Goal: Task Accomplishment & Management: Manage account settings

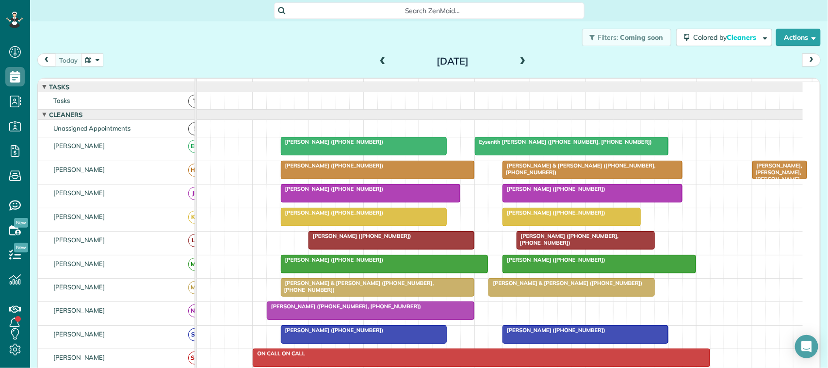
scroll to position [4, 4]
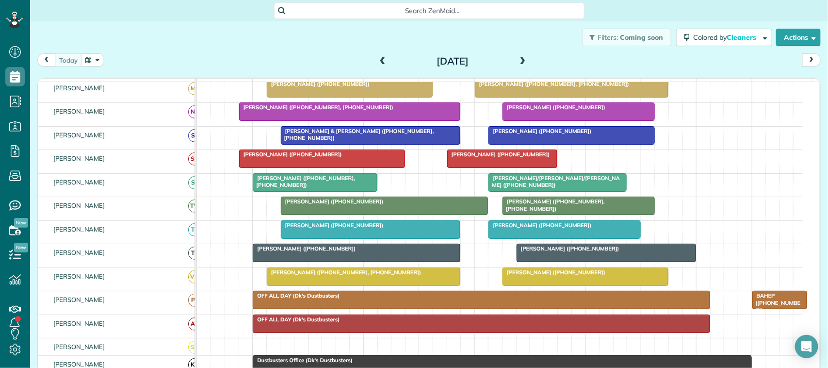
scroll to position [242, 0]
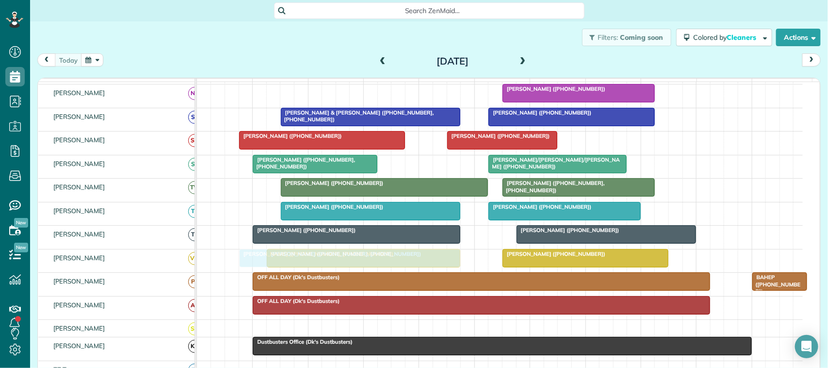
drag, startPoint x: 310, startPoint y: 105, endPoint x: 309, endPoint y: 263, distance: 157.6
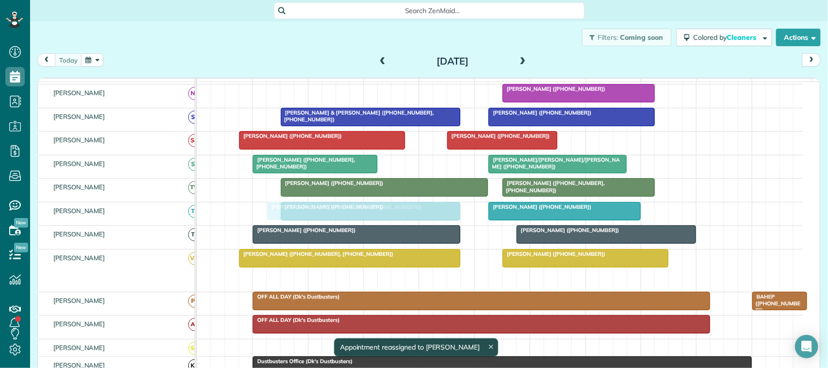
drag, startPoint x: 338, startPoint y: 289, endPoint x: 339, endPoint y: 236, distance: 52.9
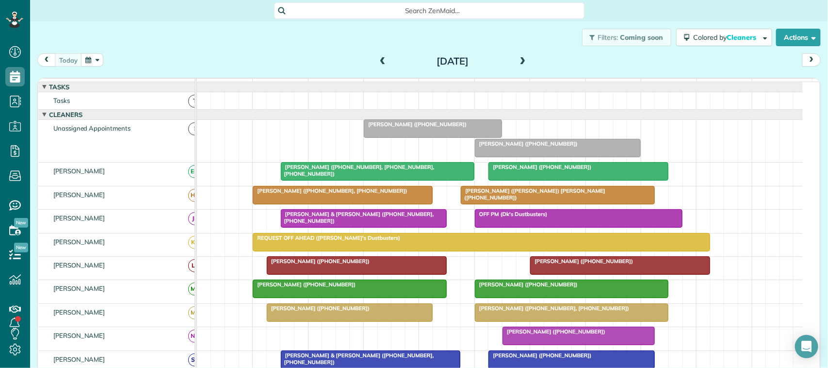
scroll to position [0, 0]
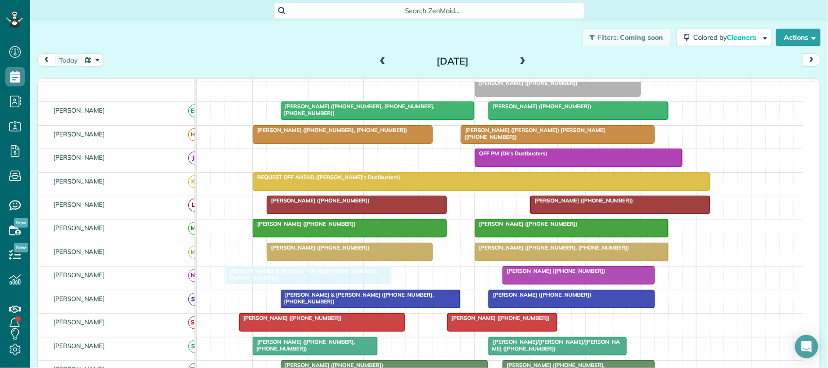
drag, startPoint x: 323, startPoint y: 170, endPoint x: 274, endPoint y: 282, distance: 122.3
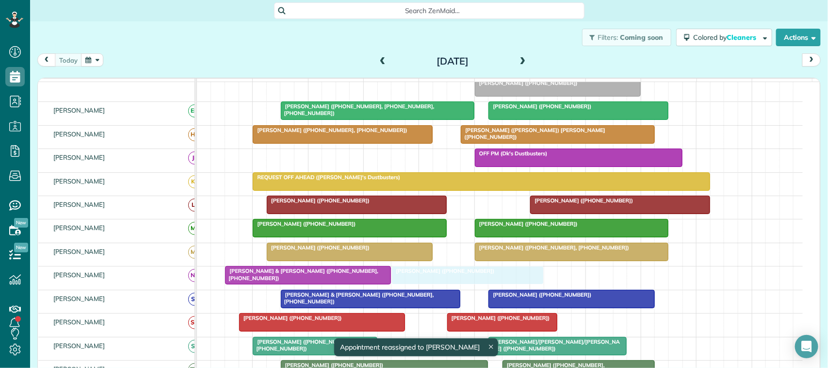
drag, startPoint x: 535, startPoint y: 285, endPoint x: 452, endPoint y: 290, distance: 82.6
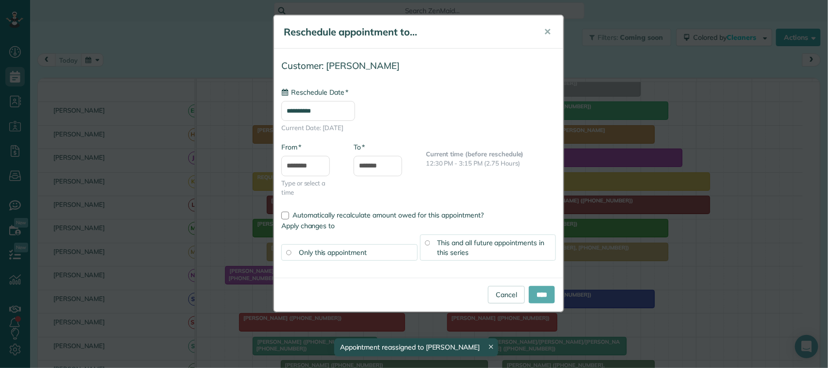
type input "**********"
click at [544, 292] on input "****" at bounding box center [542, 294] width 26 height 17
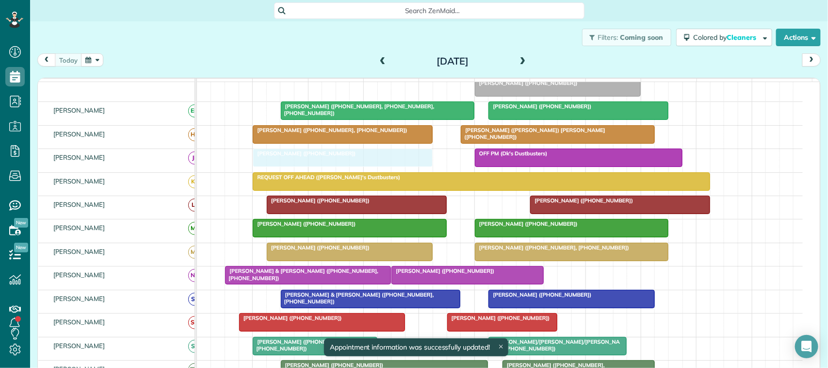
drag, startPoint x: 340, startPoint y: 301, endPoint x: 319, endPoint y: 179, distance: 123.6
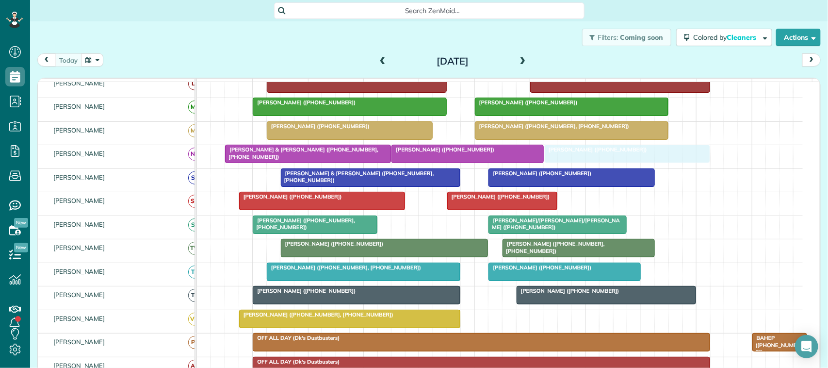
drag, startPoint x: 569, startPoint y: 328, endPoint x: 614, endPoint y: 176, distance: 159.0
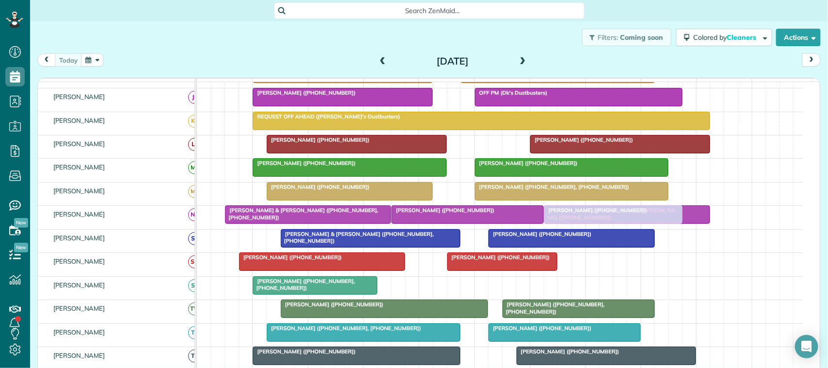
drag, startPoint x: 562, startPoint y: 294, endPoint x: 621, endPoint y: 224, distance: 92.2
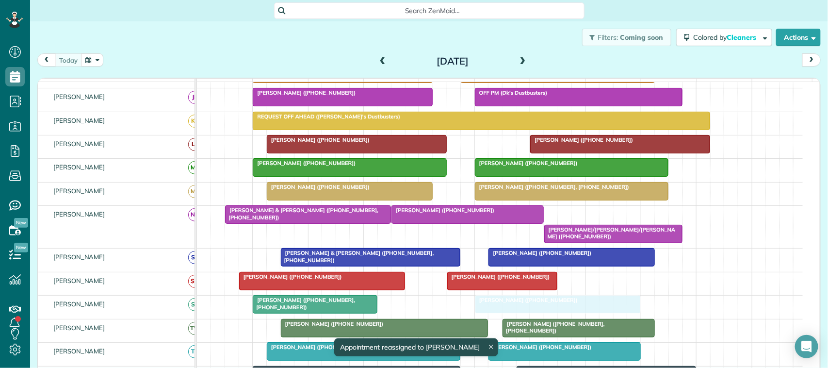
drag, startPoint x: 582, startPoint y: 228, endPoint x: 516, endPoint y: 310, distance: 105.8
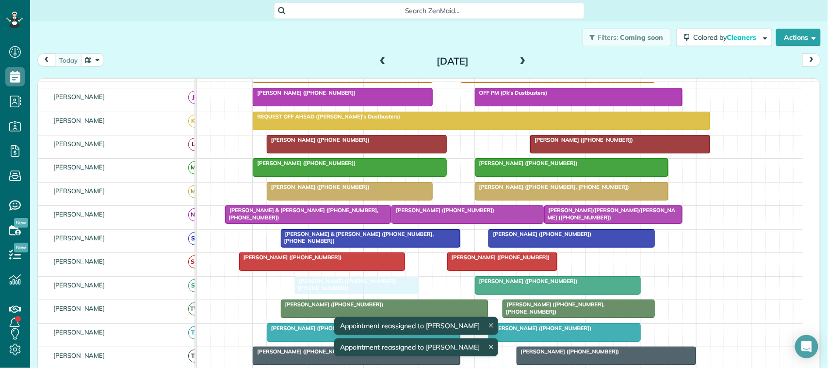
drag, startPoint x: 351, startPoint y: 295, endPoint x: 388, endPoint y: 294, distance: 37.3
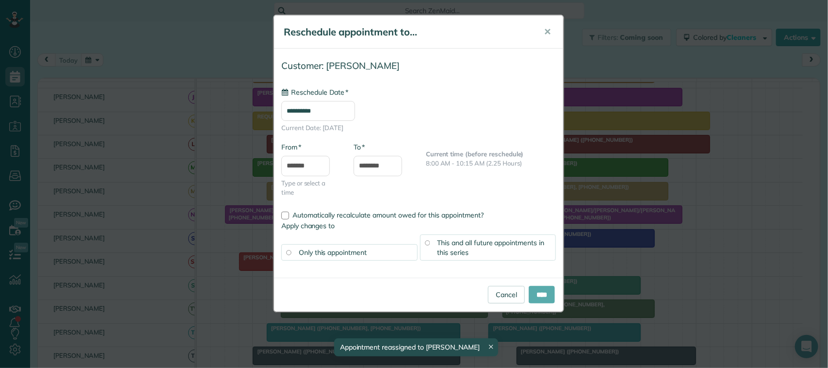
type input "**********"
click at [531, 293] on input "****" at bounding box center [542, 294] width 26 height 17
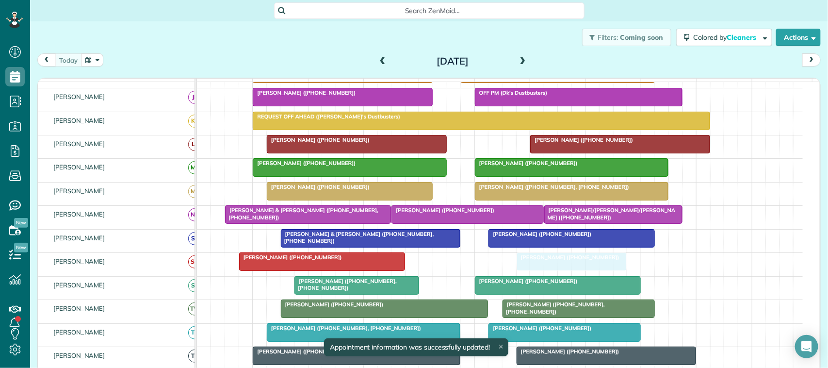
drag, startPoint x: 488, startPoint y: 273, endPoint x: 552, endPoint y: 273, distance: 64.0
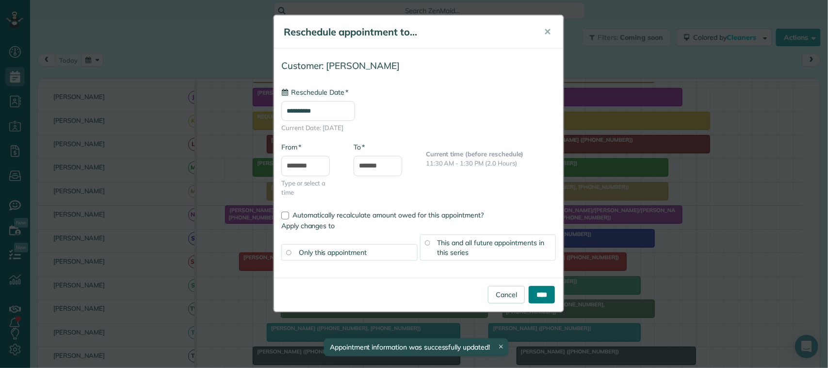
type input "**********"
click at [543, 291] on input "****" at bounding box center [542, 294] width 26 height 17
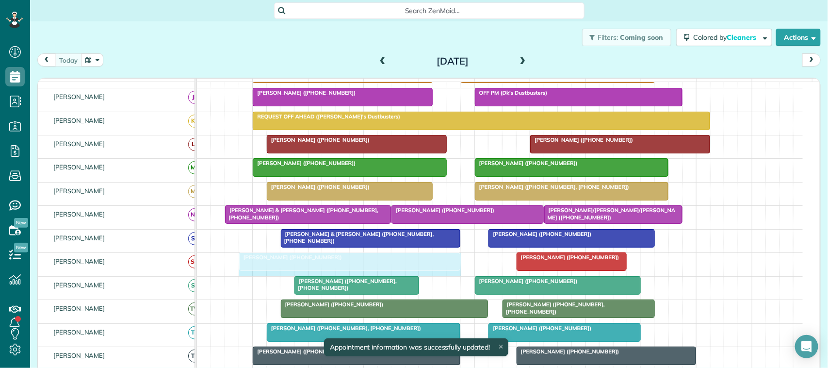
drag, startPoint x: 400, startPoint y: 272, endPoint x: 446, endPoint y: 267, distance: 46.3
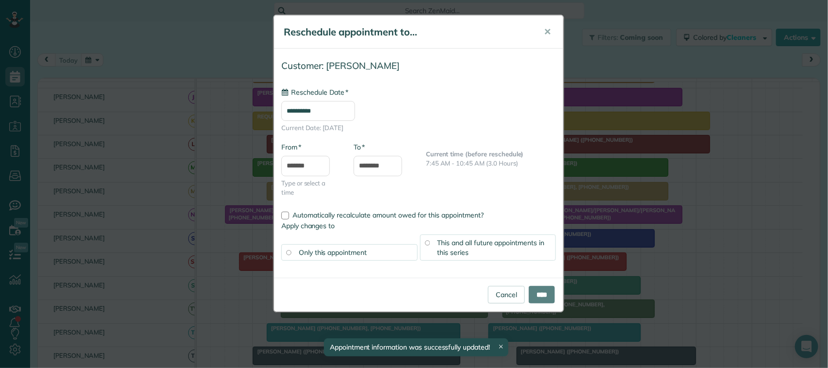
type input "**********"
click at [302, 168] on input "*******" at bounding box center [305, 166] width 48 height 20
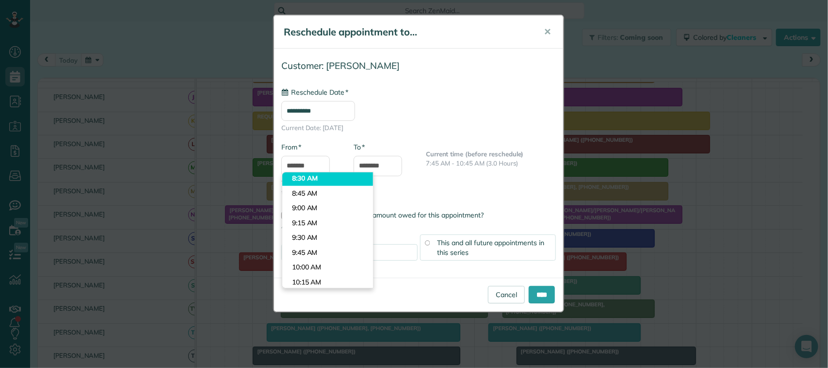
type input "*******"
click at [322, 182] on body "Dashboard Scheduling Calendar View List View Dispatch View - Weekly scheduling …" at bounding box center [414, 184] width 828 height 368
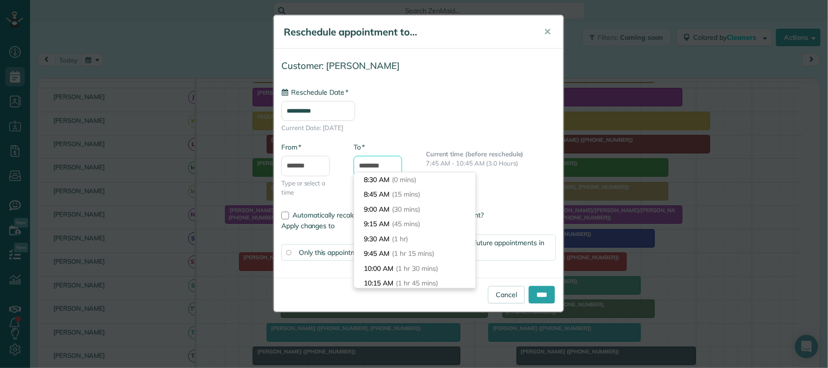
click at [378, 168] on input "********" at bounding box center [378, 166] width 48 height 20
click at [386, 164] on input "********" at bounding box center [378, 166] width 48 height 20
drag, startPoint x: 388, startPoint y: 168, endPoint x: 355, endPoint y: 161, distance: 34.2
click at [355, 161] on input "********" at bounding box center [378, 166] width 48 height 20
click at [388, 161] on input "********" at bounding box center [378, 166] width 48 height 20
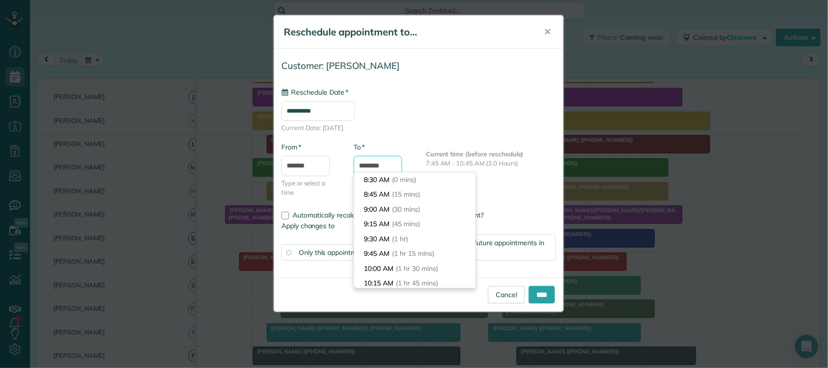
click at [394, 158] on input "********" at bounding box center [378, 166] width 48 height 20
type input "********"
click at [530, 288] on input "****" at bounding box center [542, 294] width 26 height 17
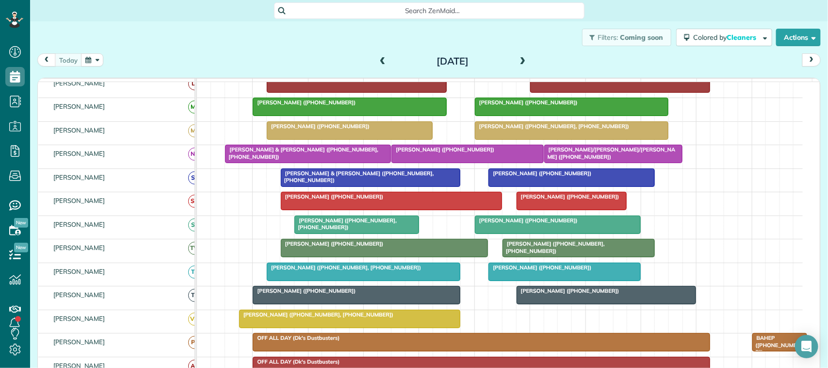
click at [282, 160] on span "Ali & Derek Klepfer (+17654377223, +12625012134)" at bounding box center [302, 153] width 154 height 14
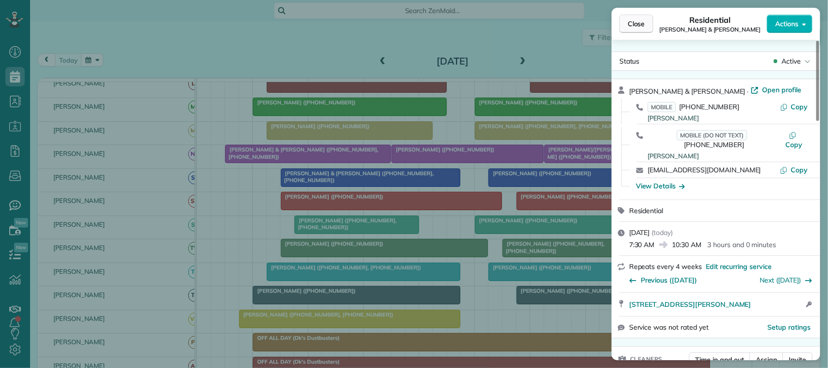
click at [637, 28] on span "Close" at bounding box center [636, 24] width 17 height 10
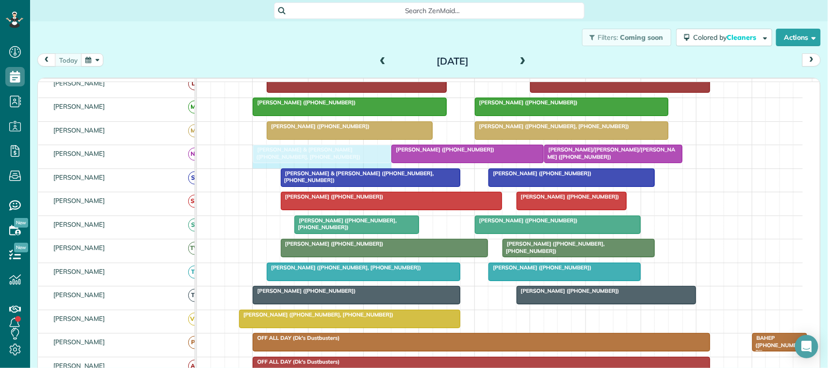
drag, startPoint x: 226, startPoint y: 161, endPoint x: 252, endPoint y: 162, distance: 26.7
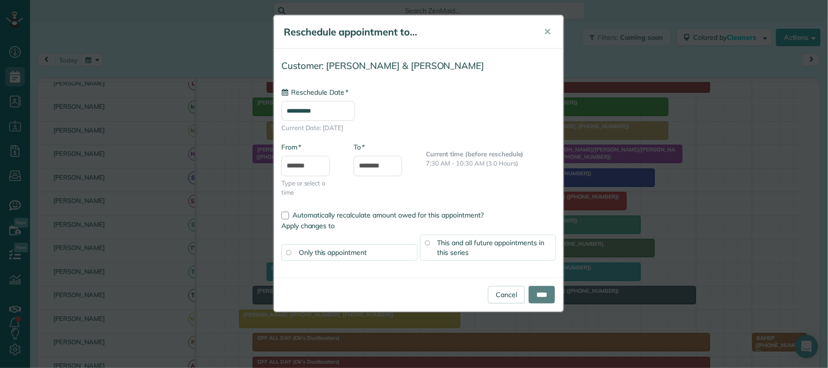
type input "**********"
click at [306, 165] on input "*******" at bounding box center [305, 166] width 48 height 20
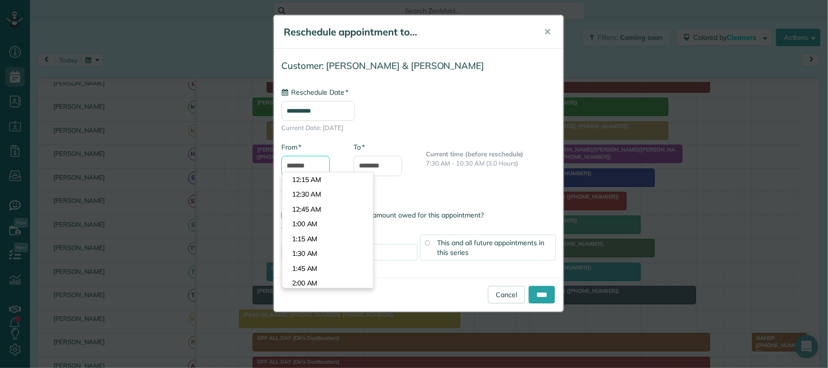
scroll to position [444, 0]
type input "*******"
click at [323, 221] on body "Dashboard Scheduling Calendar View List View Dispatch View - Weekly scheduling …" at bounding box center [414, 184] width 828 height 368
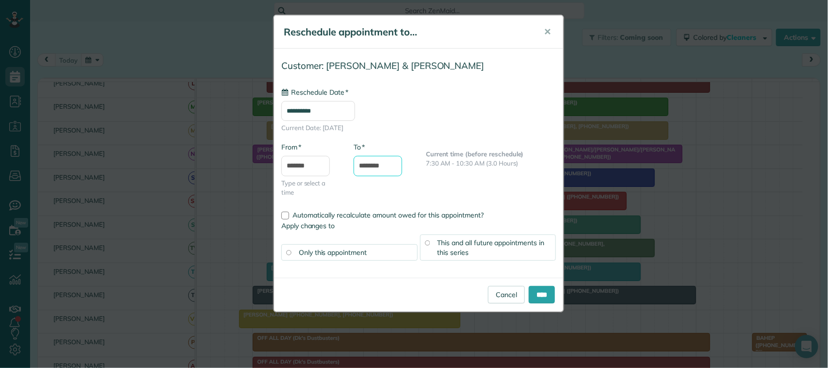
click at [374, 165] on input "********" at bounding box center [378, 166] width 48 height 20
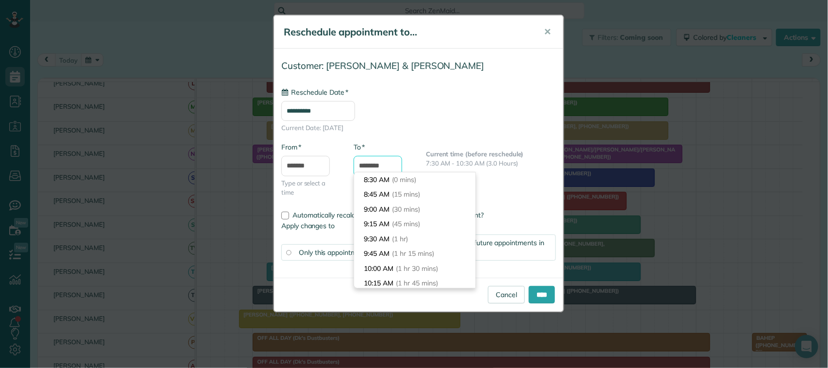
scroll to position [92, 0]
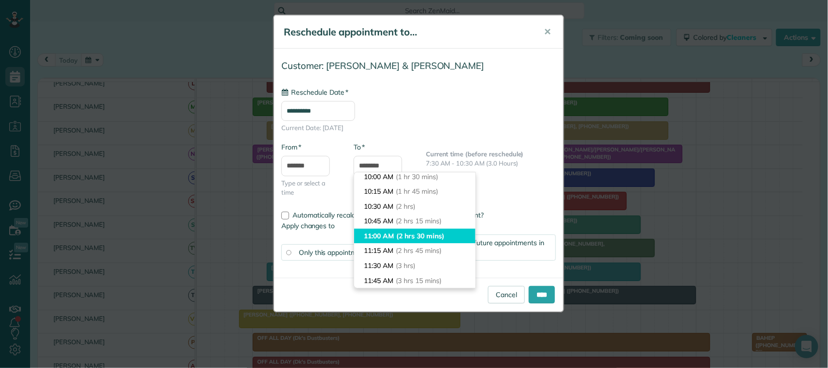
type input "********"
click at [388, 231] on li "11:00 AM (2 hrs 30 mins)" at bounding box center [414, 235] width 121 height 15
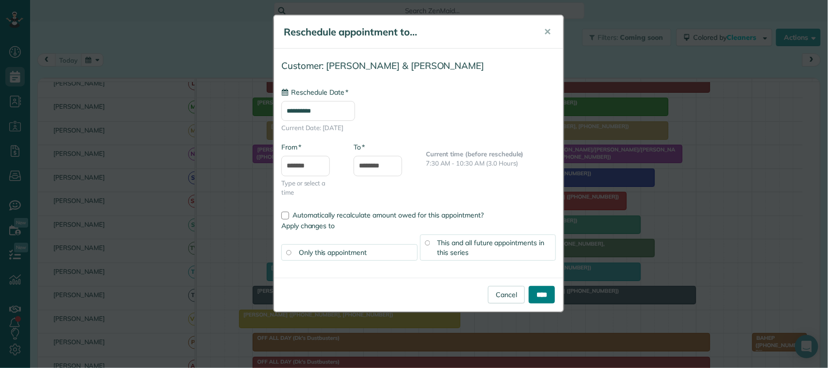
click at [542, 292] on input "****" at bounding box center [542, 294] width 26 height 17
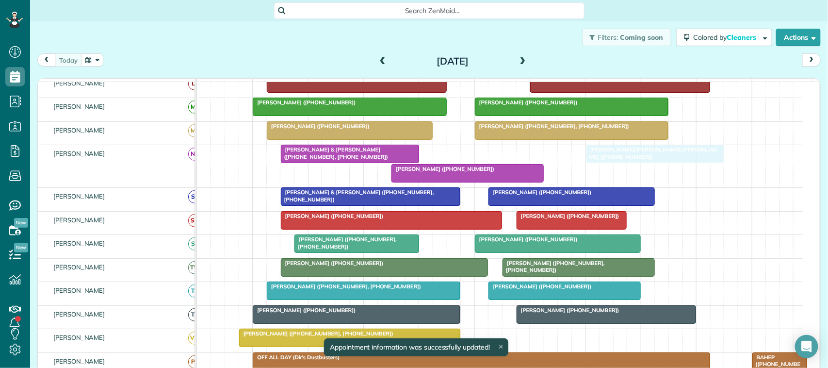
drag, startPoint x: 560, startPoint y: 167, endPoint x: 595, endPoint y: 170, distance: 35.0
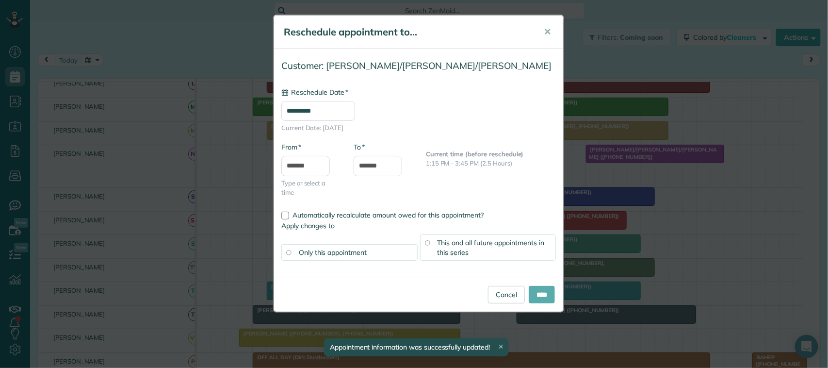
type input "**********"
click at [538, 292] on input "****" at bounding box center [542, 294] width 26 height 17
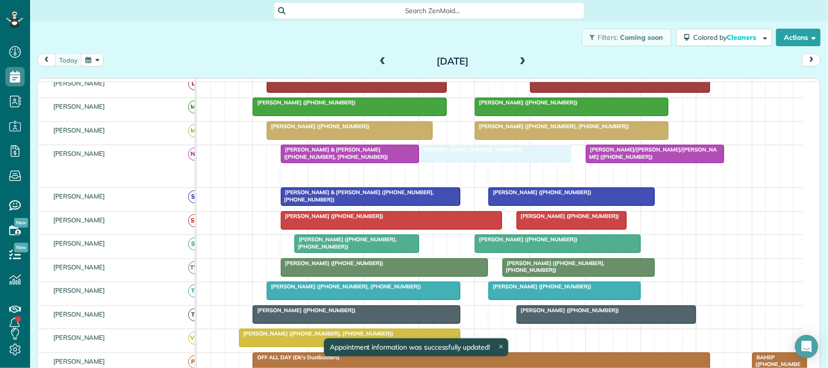
drag, startPoint x: 439, startPoint y: 185, endPoint x: 468, endPoint y: 175, distance: 30.7
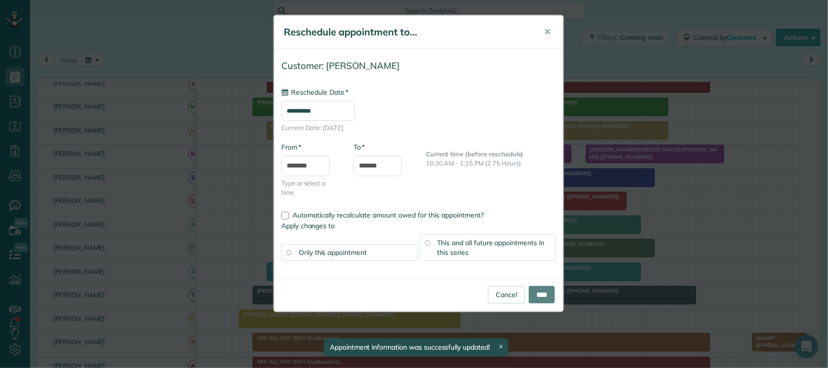
type input "**********"
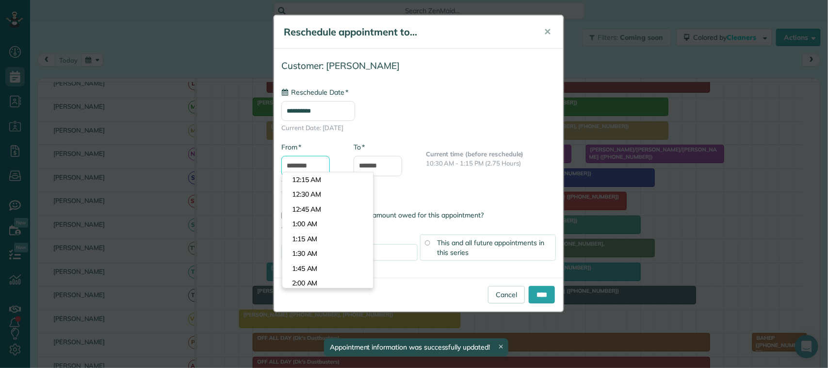
click at [315, 165] on input "********" at bounding box center [305, 166] width 48 height 20
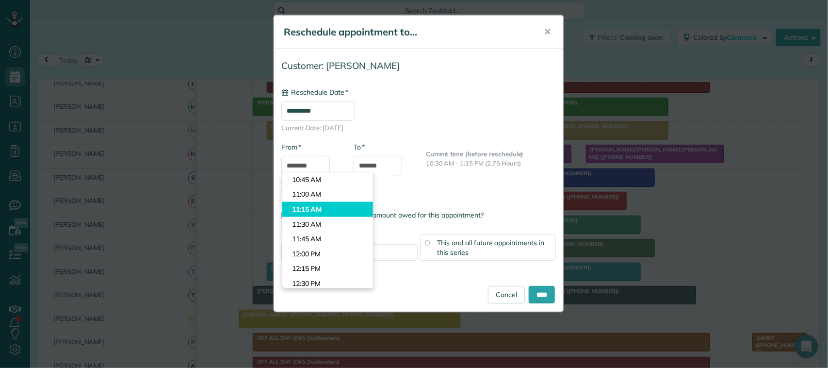
type input "********"
click at [317, 209] on body "Dashboard Scheduling Calendar View List View Dispatch View - Weekly scheduling …" at bounding box center [414, 184] width 828 height 368
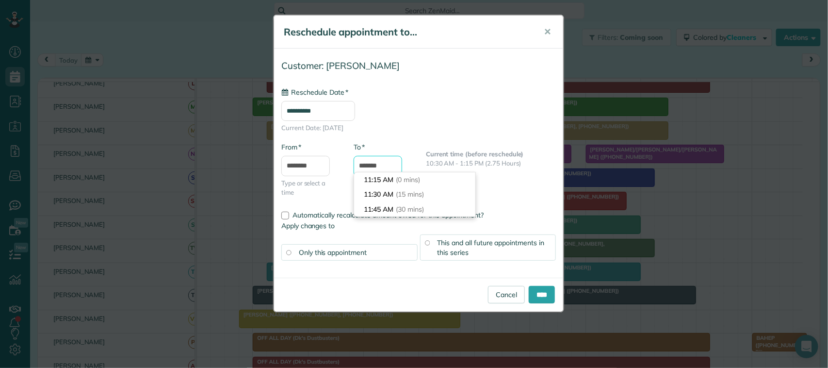
click at [371, 168] on input "*******" at bounding box center [378, 166] width 48 height 20
drag, startPoint x: 389, startPoint y: 167, endPoint x: 354, endPoint y: 165, distance: 35.0
click at [354, 165] on input "*******" at bounding box center [378, 166] width 48 height 20
type input "*******"
click at [532, 294] on input "****" at bounding box center [542, 294] width 26 height 17
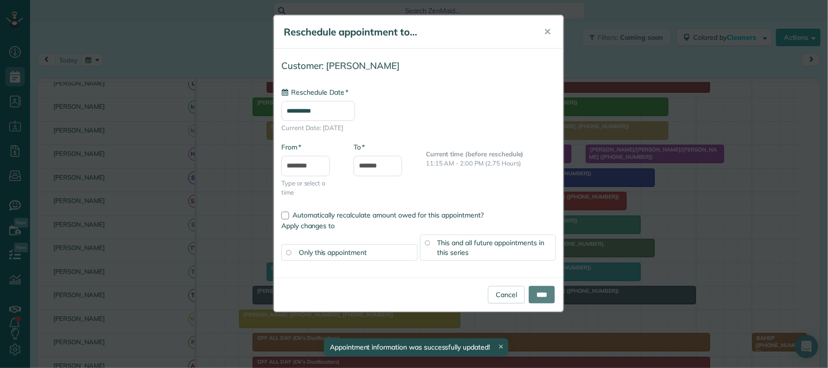
type input "**********"
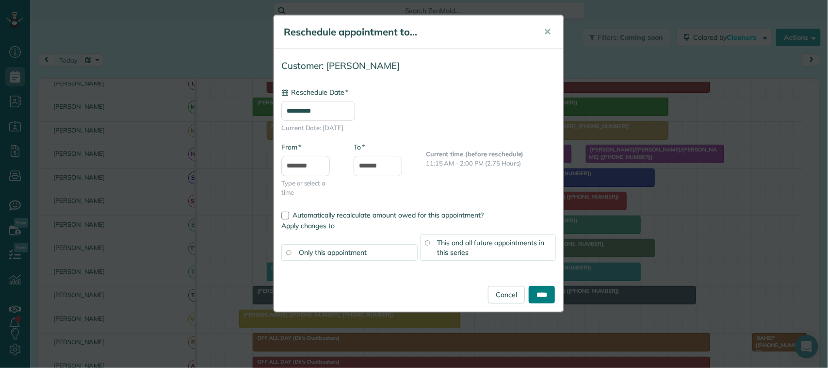
click at [532, 292] on input "****" at bounding box center [542, 294] width 26 height 17
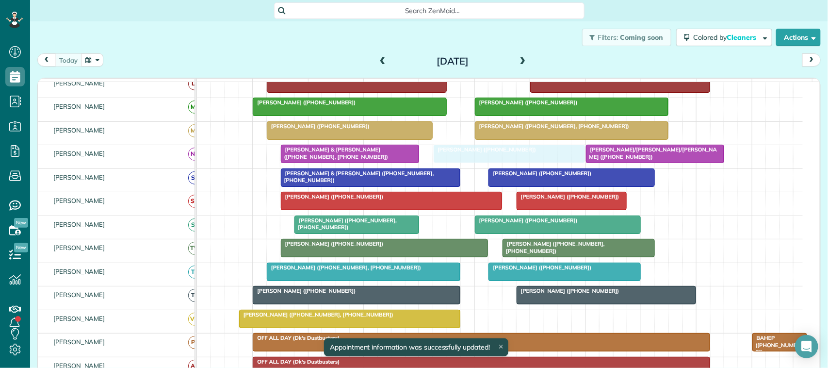
drag, startPoint x: 449, startPoint y: 173, endPoint x: 458, endPoint y: 173, distance: 9.2
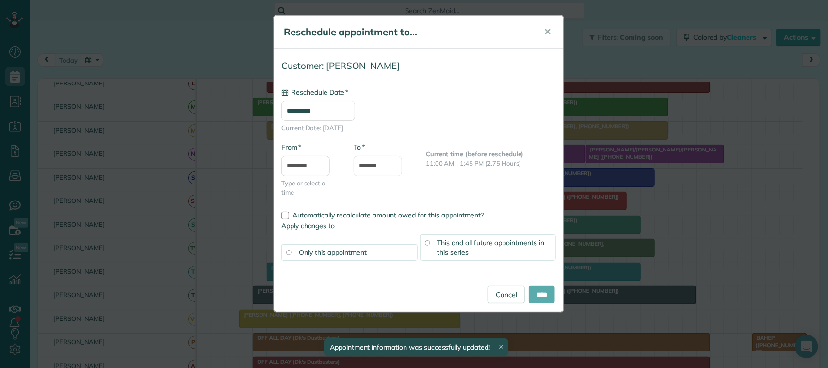
type input "**********"
click at [539, 299] on input "****" at bounding box center [542, 294] width 26 height 17
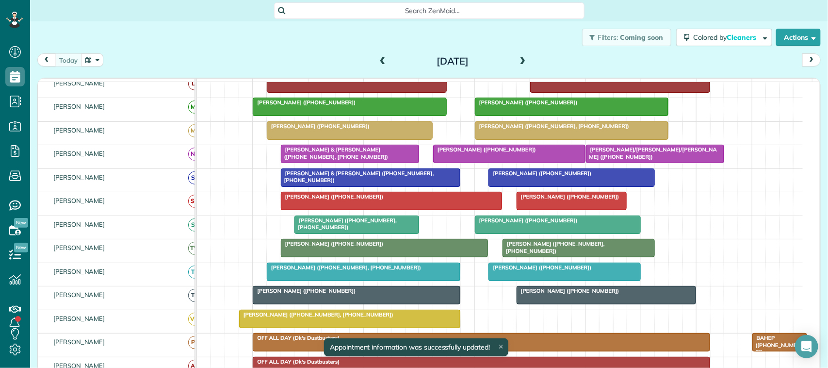
click at [624, 162] on div at bounding box center [654, 153] width 137 height 17
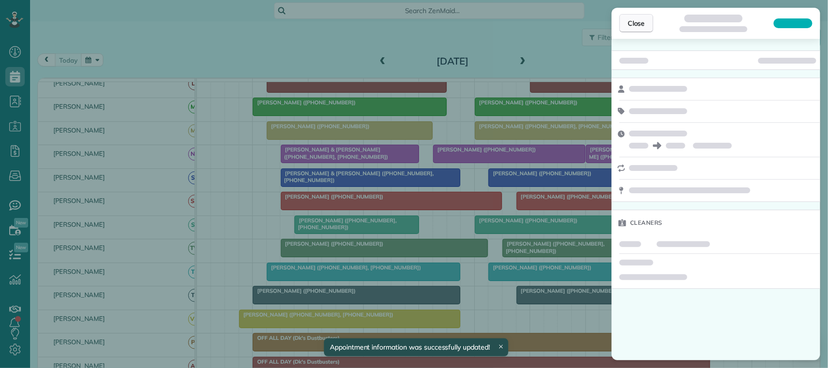
click at [640, 30] on button "Close" at bounding box center [636, 23] width 34 height 18
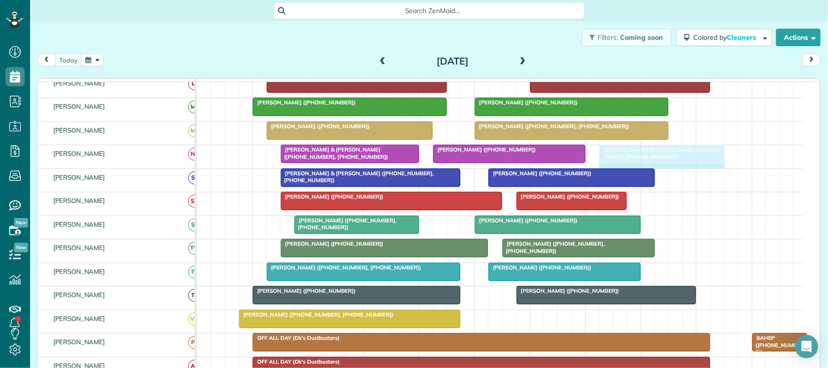
drag, startPoint x: 584, startPoint y: 166, endPoint x: 600, endPoint y: 166, distance: 15.5
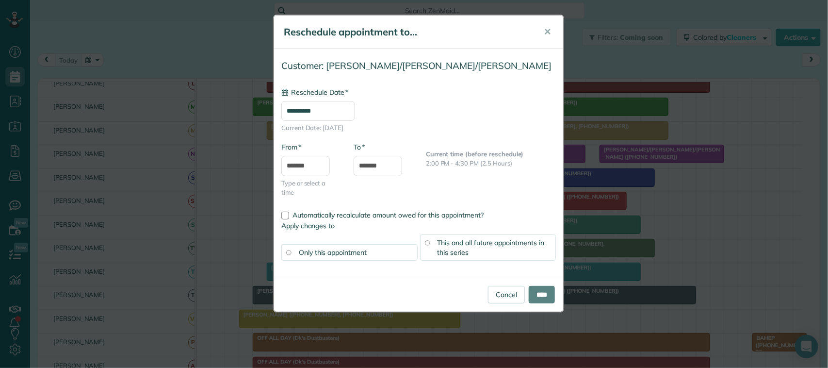
type input "**********"
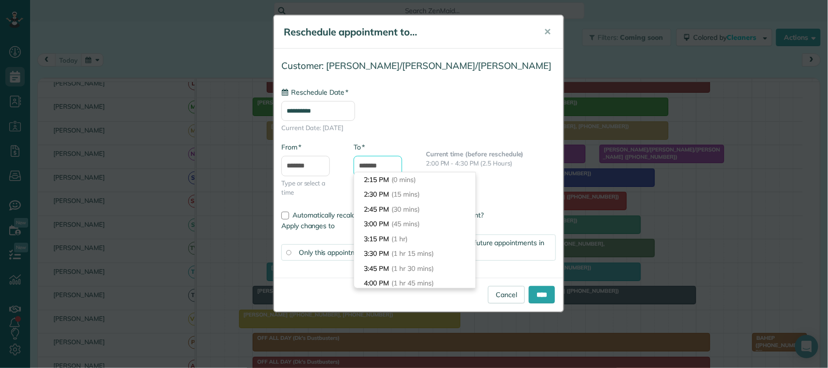
click at [374, 163] on input "*******" at bounding box center [378, 166] width 48 height 20
click at [372, 166] on input "*******" at bounding box center [378, 166] width 48 height 20
type input "*******"
click at [396, 208] on span "(2 hrs 30 mins)" at bounding box center [415, 209] width 48 height 9
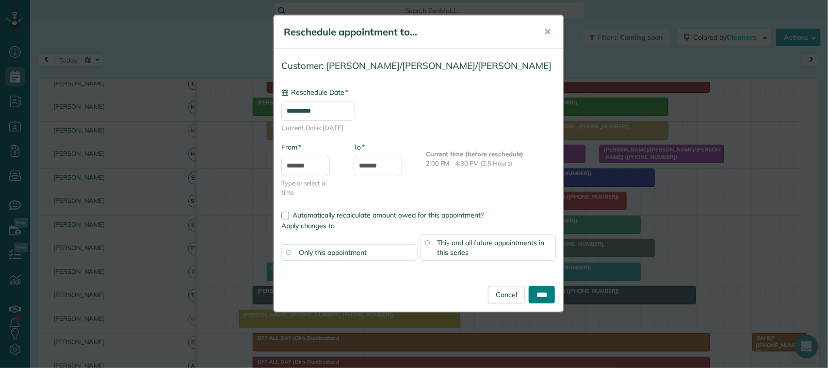
click at [529, 289] on input "****" at bounding box center [542, 294] width 26 height 17
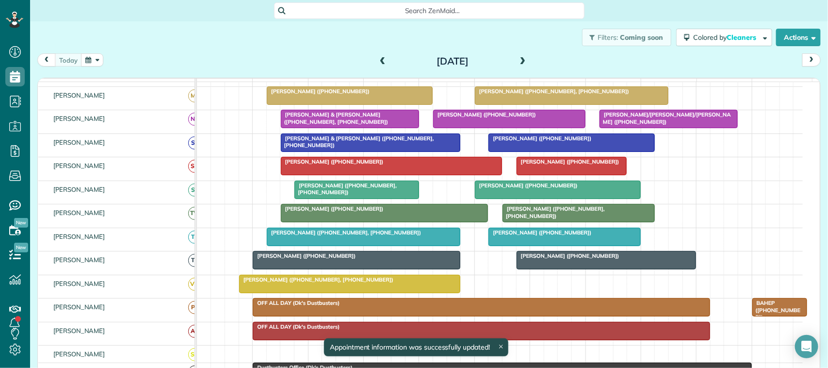
scroll to position [242, 0]
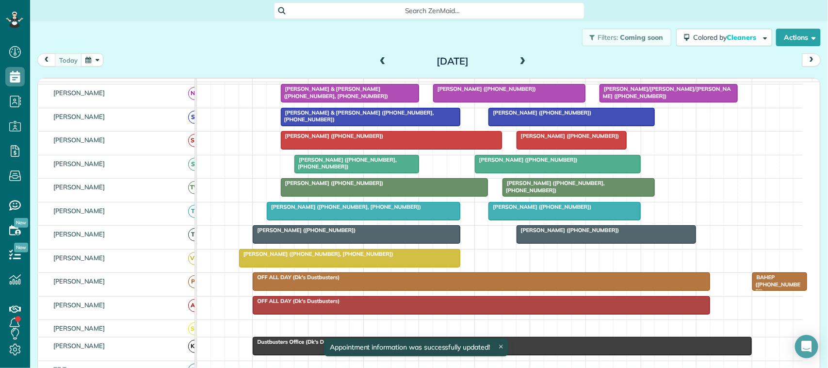
click at [354, 267] on div at bounding box center [350, 257] width 221 height 17
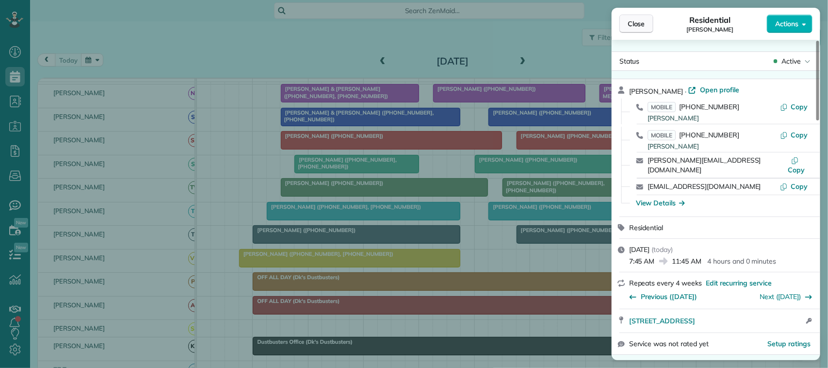
click at [644, 27] on span "Close" at bounding box center [636, 24] width 17 height 10
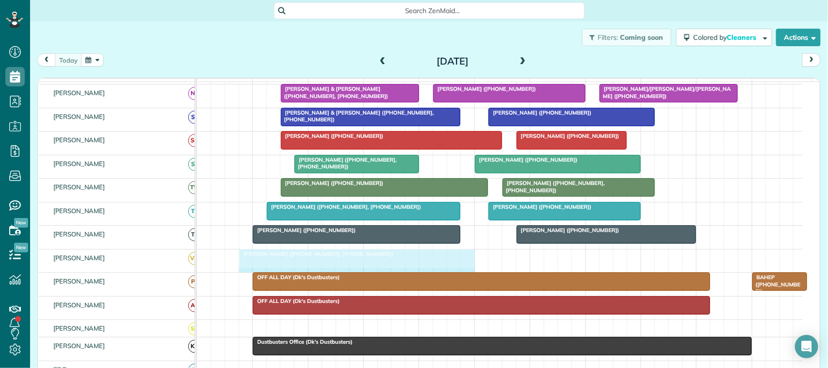
drag, startPoint x: 458, startPoint y: 269, endPoint x: 467, endPoint y: 271, distance: 8.8
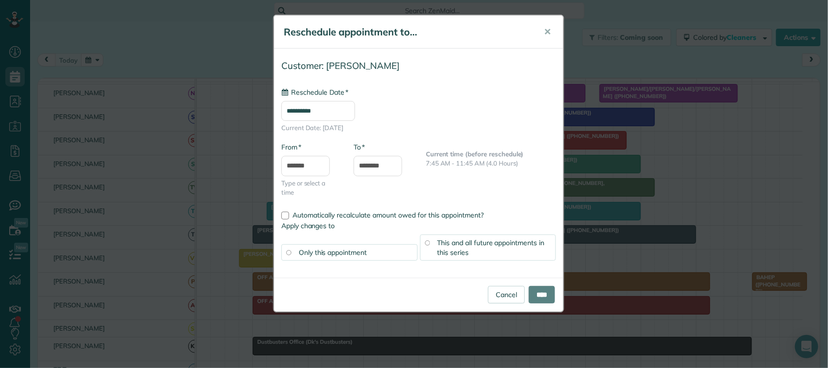
type input "**********"
click at [309, 173] on body "Dashboard Scheduling Calendar View List View Dispatch View - Weekly scheduling …" at bounding box center [414, 184] width 828 height 368
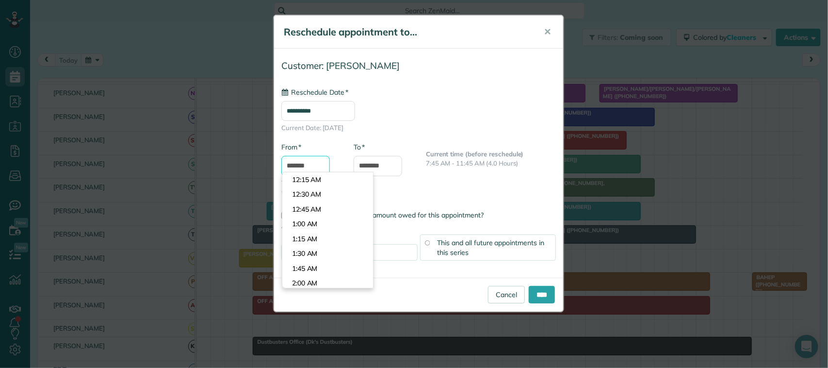
scroll to position [429, 0]
type input "*******"
click at [319, 239] on body "Dashboard Scheduling Calendar View List View Dispatch View - Weekly scheduling …" at bounding box center [414, 184] width 828 height 368
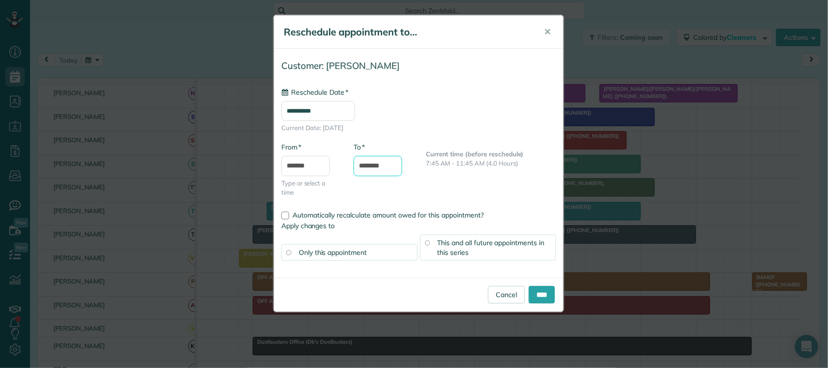
click at [374, 164] on input "********" at bounding box center [378, 166] width 48 height 20
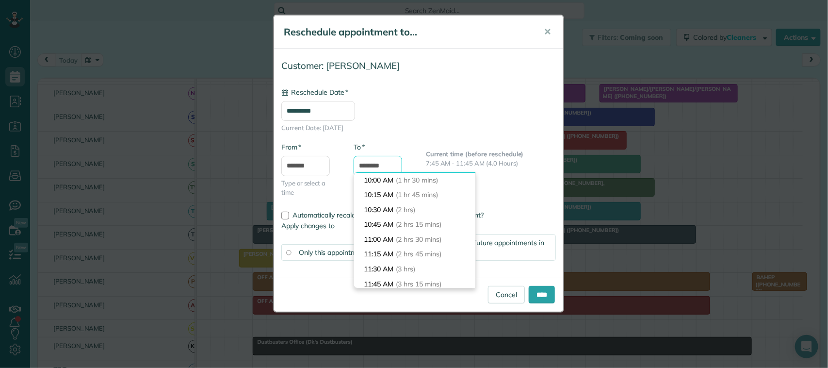
scroll to position [92, 0]
click at [366, 165] on input "********" at bounding box center [378, 166] width 48 height 20
type input "*******"
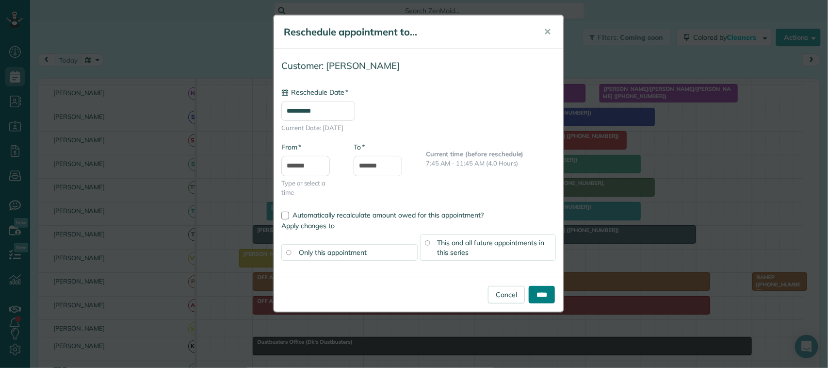
click at [547, 292] on input "****" at bounding box center [542, 294] width 26 height 17
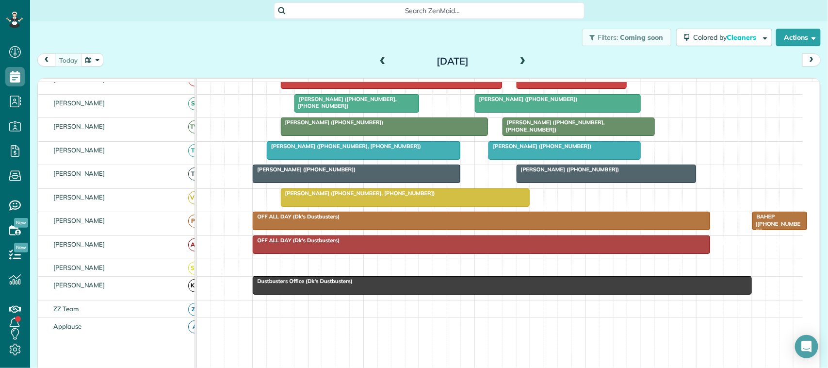
scroll to position [242, 0]
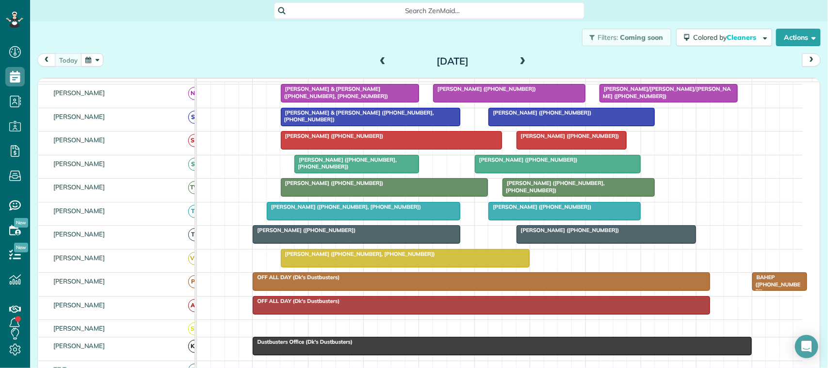
click at [291, 345] on span "Dustbusters Office (Dk's Dustbusters)" at bounding box center [302, 341] width 100 height 7
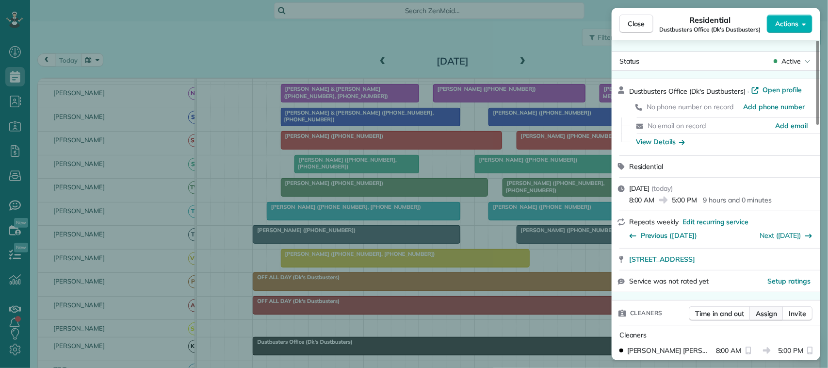
click at [767, 314] on span "Assign" at bounding box center [766, 313] width 21 height 10
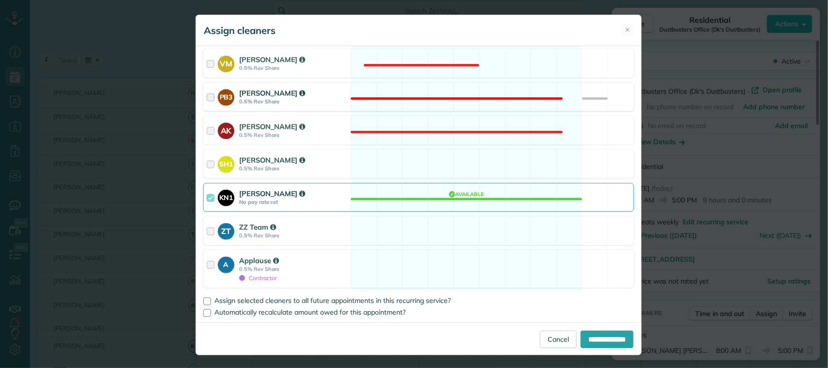
scroll to position [594, 0]
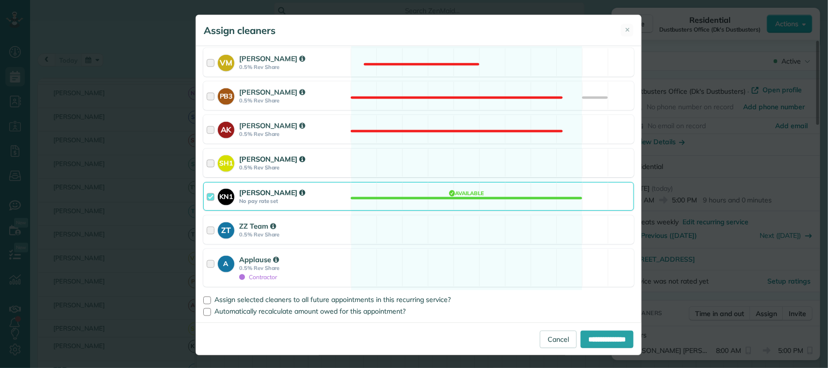
click at [339, 173] on div "SH1 Sarah Hart 0.5% Rev Share" at bounding box center [277, 163] width 147 height 28
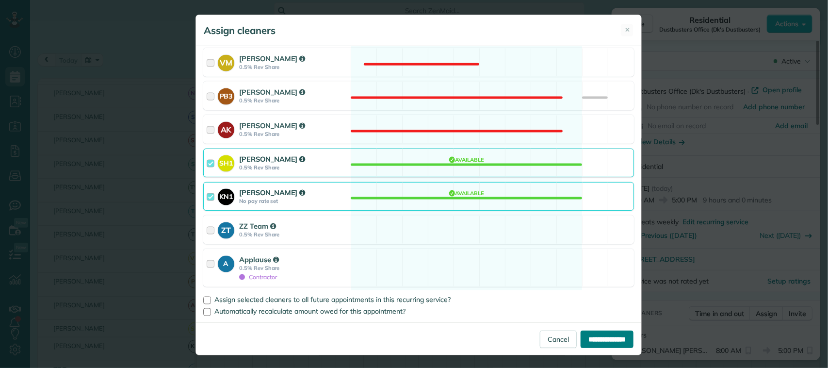
click at [620, 341] on input "**********" at bounding box center [607, 338] width 53 height 17
type input "**********"
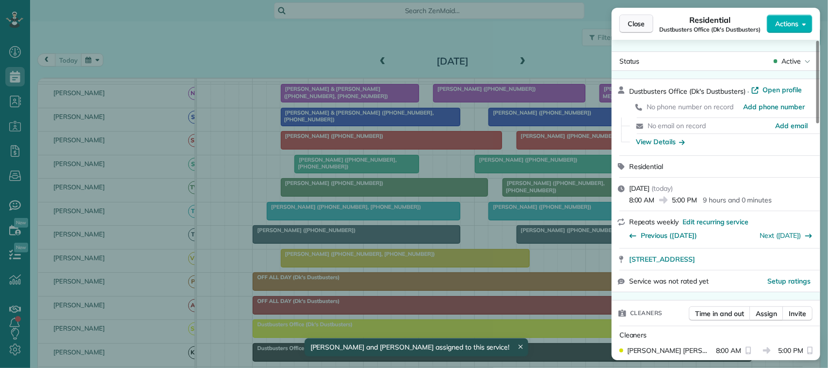
click at [644, 27] on span "Close" at bounding box center [636, 24] width 17 height 10
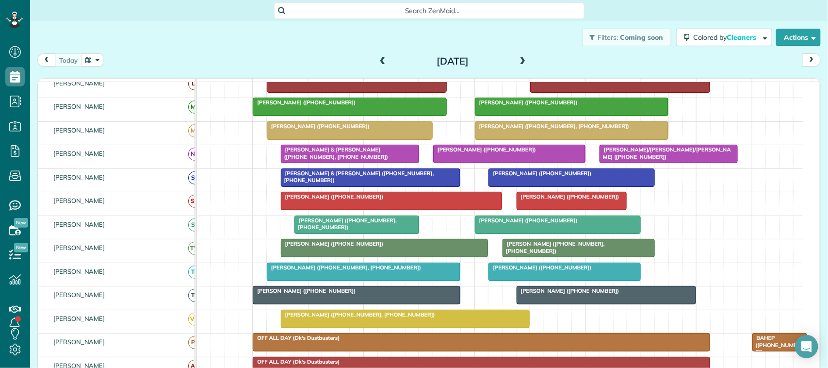
scroll to position [121, 0]
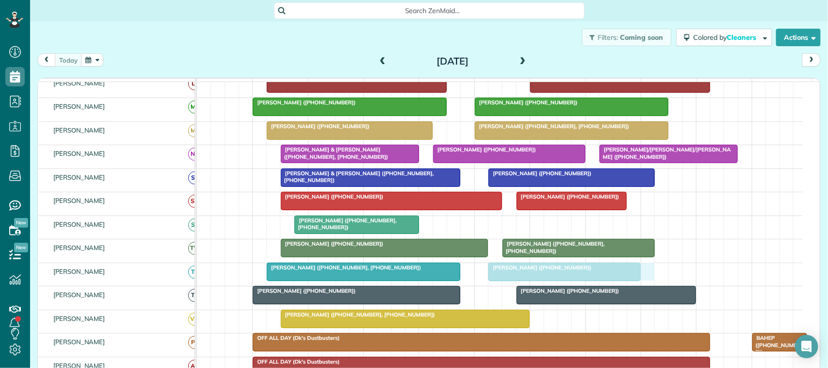
drag, startPoint x: 515, startPoint y: 236, endPoint x: 524, endPoint y: 275, distance: 40.3
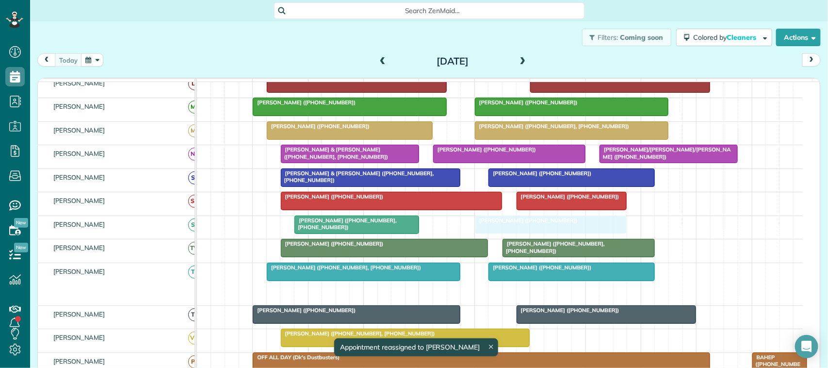
drag, startPoint x: 521, startPoint y: 301, endPoint x: 510, endPoint y: 246, distance: 55.9
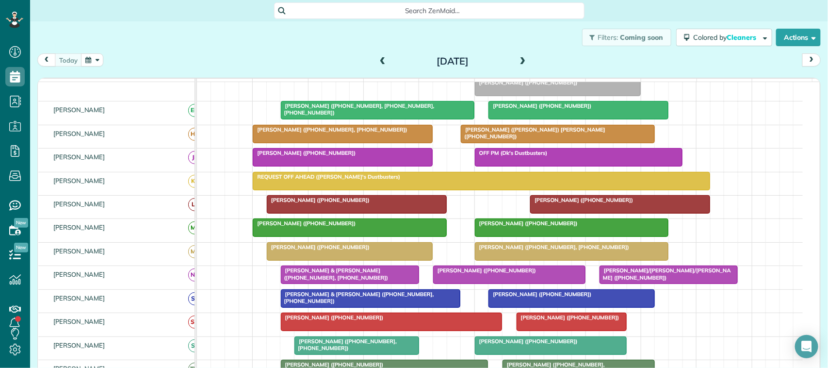
scroll to position [61, 0]
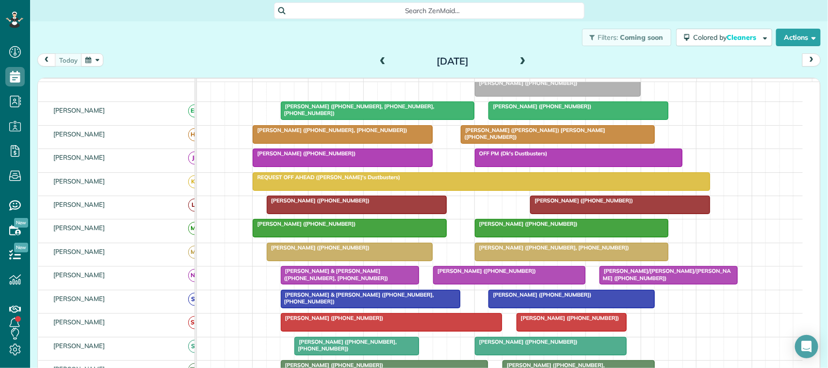
click at [522, 59] on span at bounding box center [522, 61] width 11 height 9
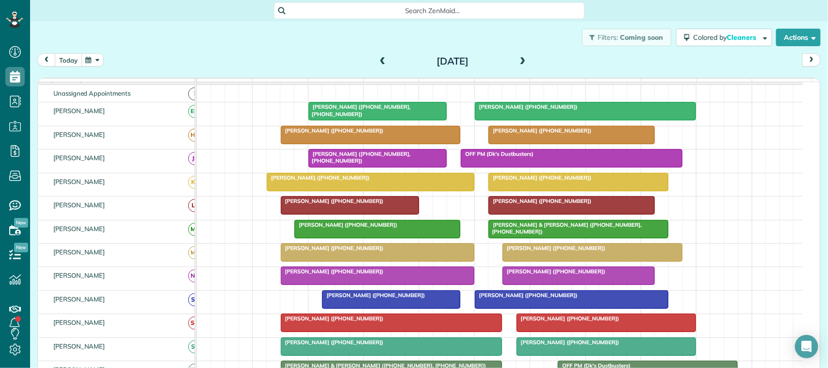
click at [68, 65] on button "today" at bounding box center [68, 59] width 27 height 13
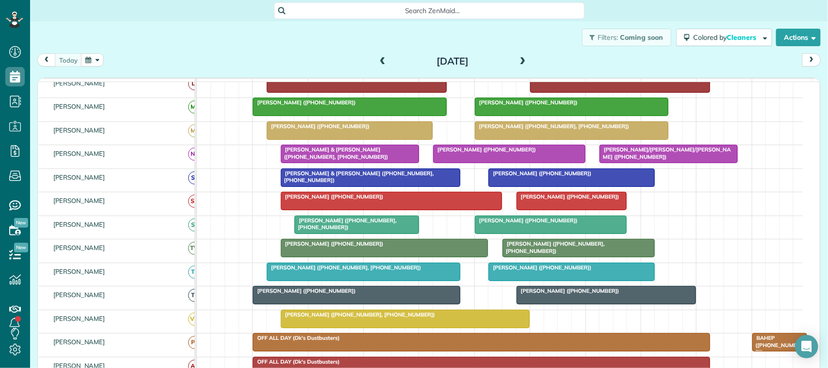
scroll to position [63, 0]
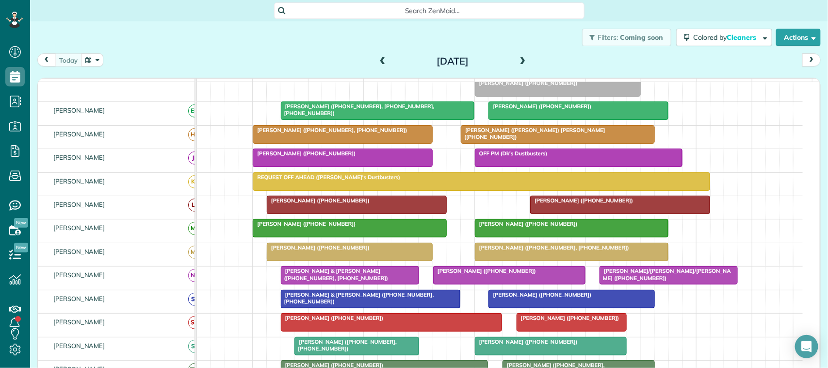
click at [519, 59] on span at bounding box center [522, 61] width 11 height 9
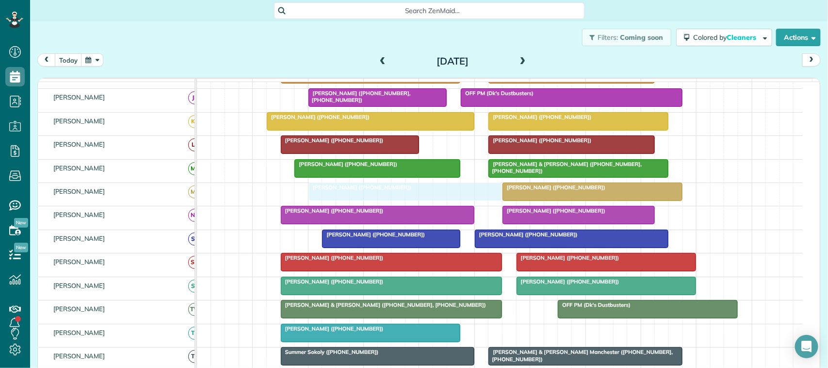
drag, startPoint x: 403, startPoint y: 205, endPoint x: 425, endPoint y: 206, distance: 22.3
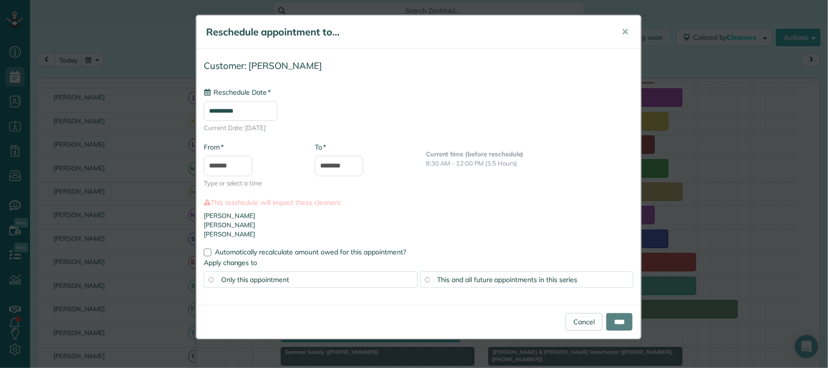
type input "**********"
click at [341, 166] on input "********" at bounding box center [339, 166] width 48 height 20
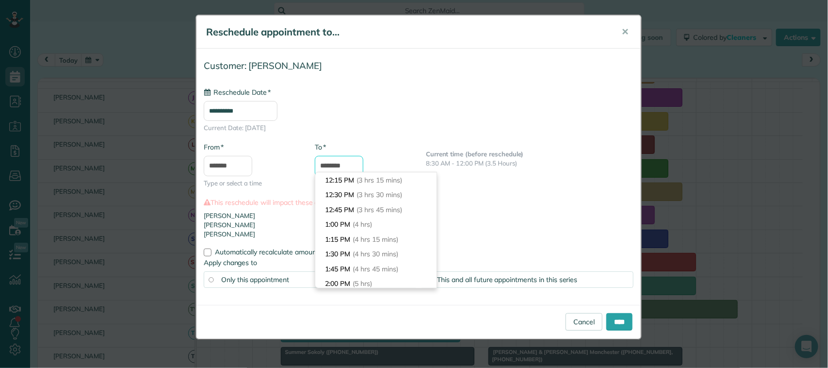
click at [336, 165] on input "********" at bounding box center [339, 166] width 48 height 20
click at [338, 167] on input "********" at bounding box center [339, 166] width 48 height 20
type input "********"
click at [614, 318] on input "****" at bounding box center [619, 321] width 26 height 17
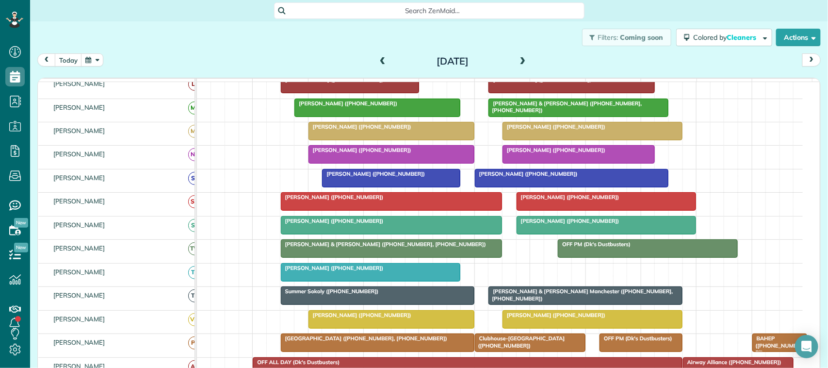
click at [338, 163] on div at bounding box center [391, 153] width 165 height 17
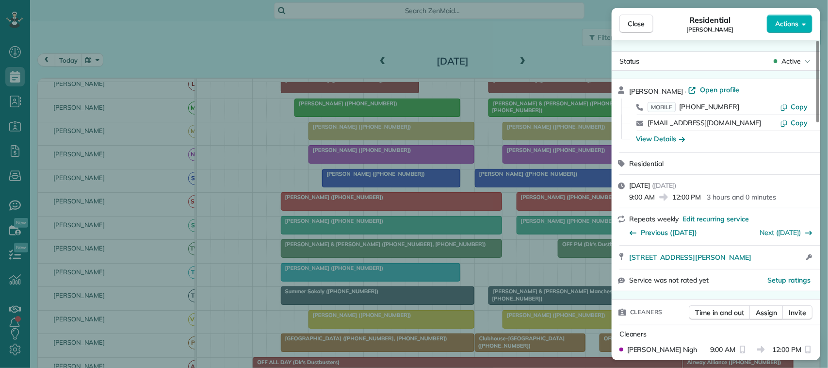
click at [641, 25] on span "Close" at bounding box center [636, 24] width 17 height 10
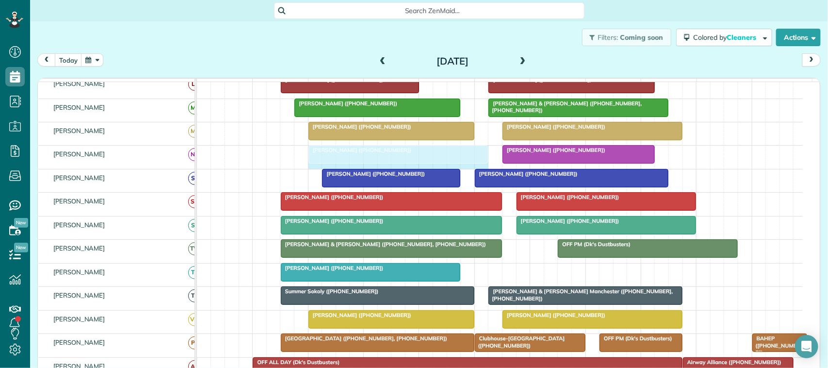
drag, startPoint x: 471, startPoint y: 161, endPoint x: 478, endPoint y: 161, distance: 6.8
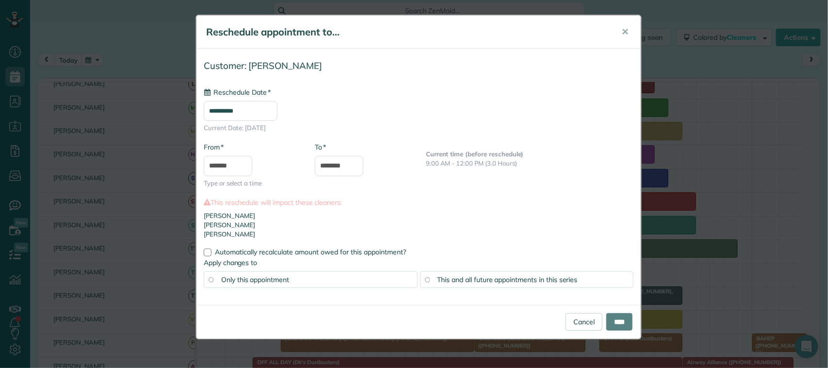
type input "**********"
click at [336, 163] on input "********" at bounding box center [339, 166] width 48 height 20
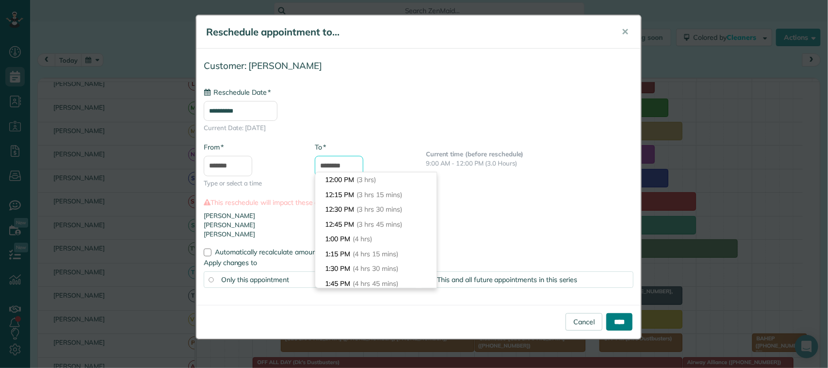
type input "********"
click at [626, 320] on input "****" at bounding box center [619, 321] width 26 height 17
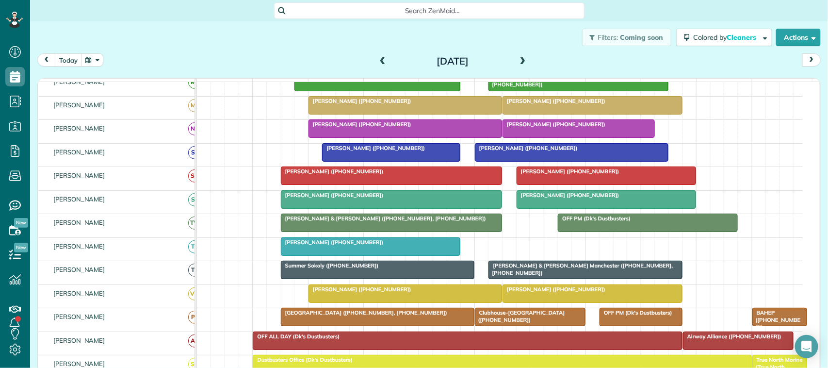
click at [267, 67] on div "today Thursday Aug 14, 2025" at bounding box center [428, 62] width 783 height 18
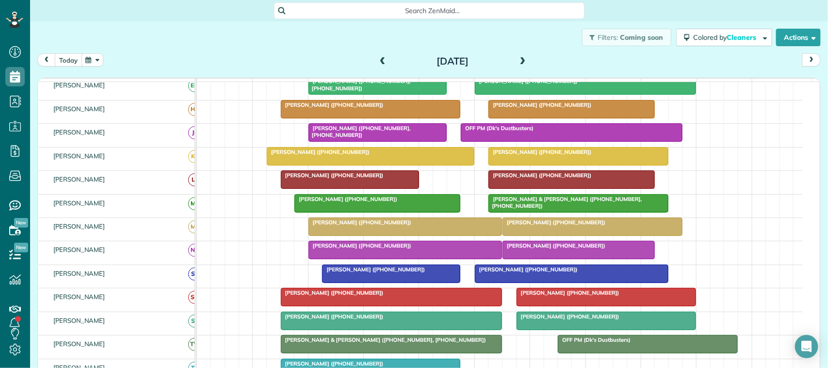
click at [76, 61] on button "today" at bounding box center [68, 59] width 27 height 13
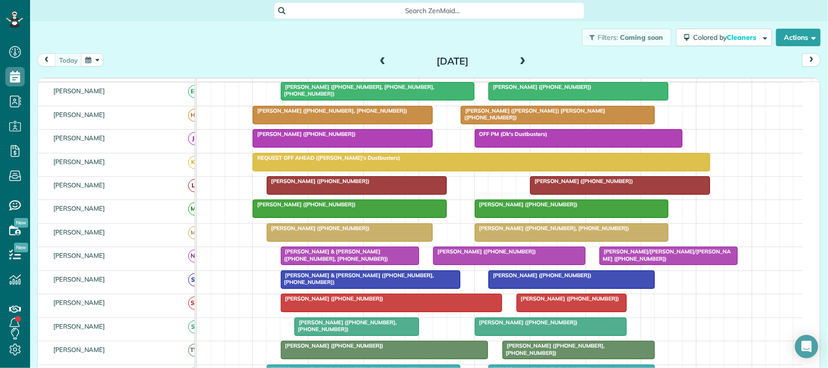
click at [426, 171] on link "REQUEST OFF AHEAD ([PERSON_NAME]'s Dustbusters)" at bounding box center [481, 162] width 457 height 18
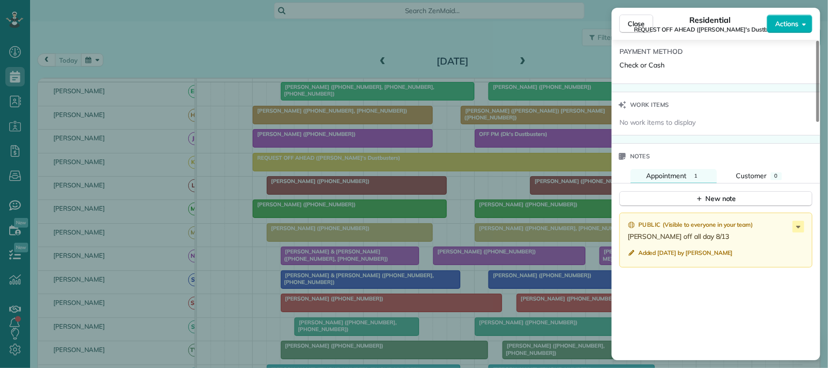
scroll to position [697, 0]
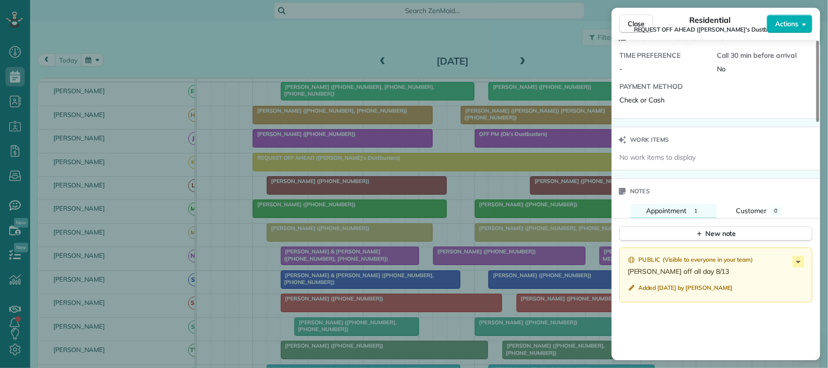
click at [646, 34] on div "Close Residential REQUEST OFF AHEAD (Dk's Dustbusters) Actions" at bounding box center [716, 24] width 209 height 32
click at [644, 29] on button "Close" at bounding box center [636, 24] width 34 height 18
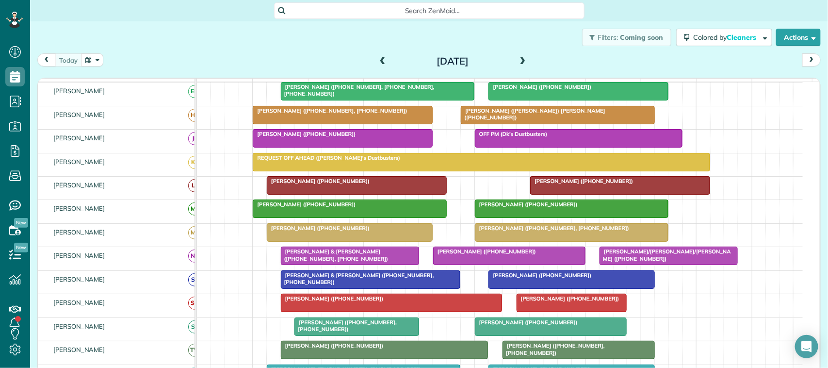
click at [519, 61] on span at bounding box center [522, 61] width 11 height 9
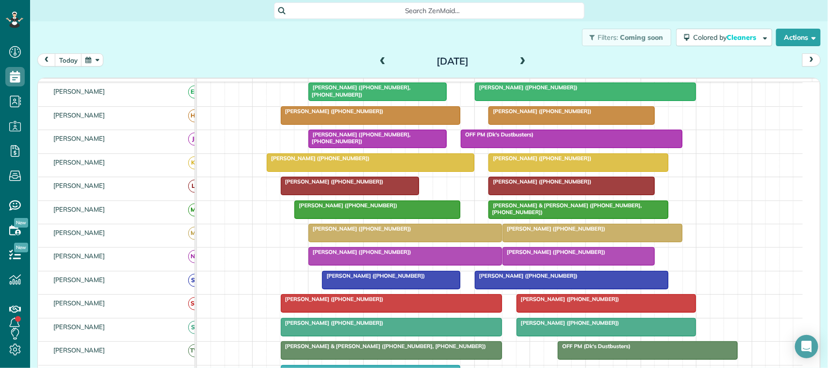
click at [519, 61] on span at bounding box center [522, 61] width 11 height 9
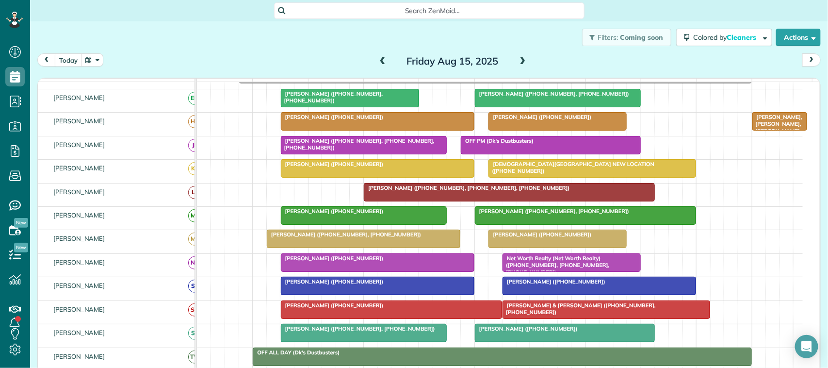
scroll to position [61, 0]
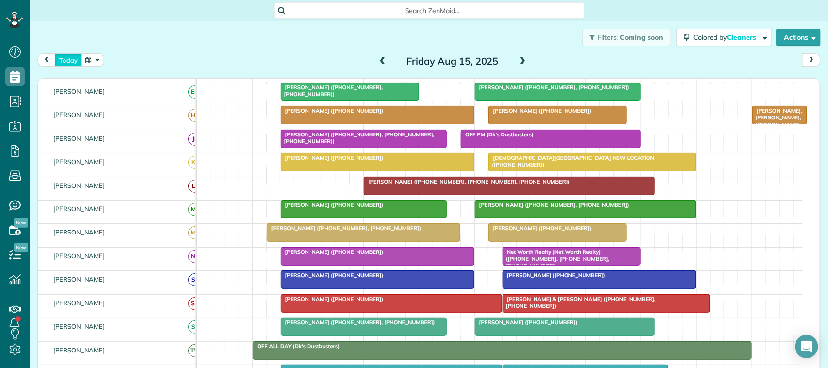
click at [78, 62] on button "today" at bounding box center [68, 59] width 27 height 13
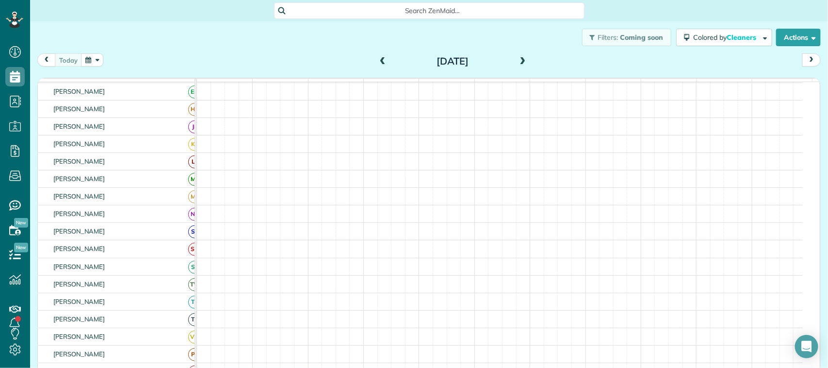
scroll to position [80, 0]
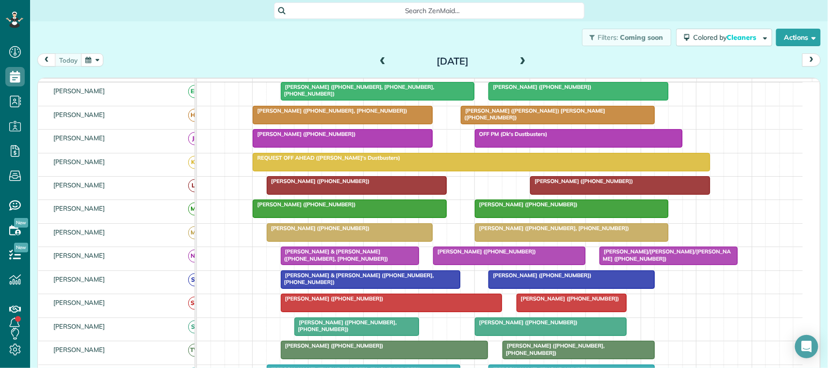
click at [355, 241] on div at bounding box center [349, 232] width 165 height 17
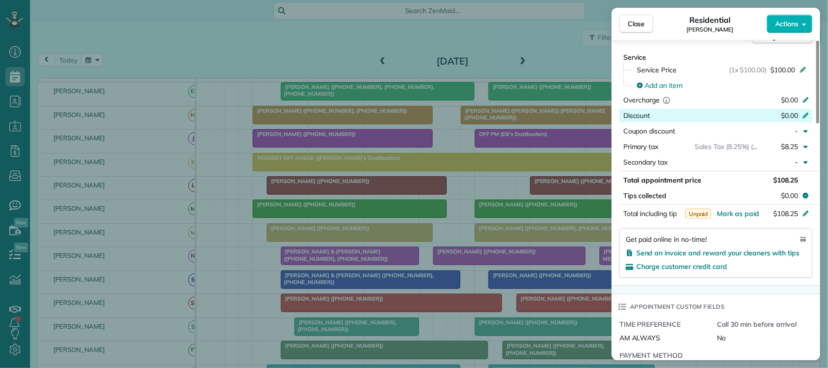
scroll to position [424, 0]
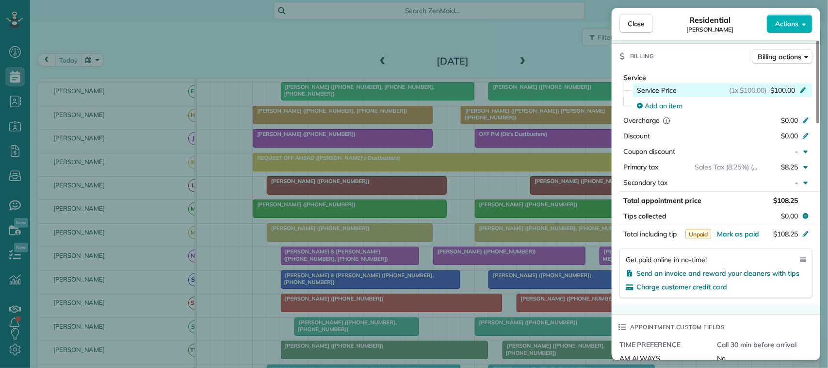
click at [786, 97] on div "Service Price (1x $100.00) $100.00" at bounding box center [722, 90] width 179 height 14
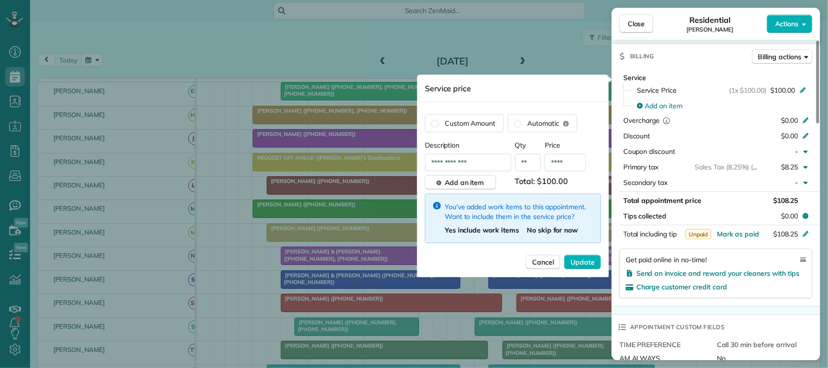
click at [565, 160] on input "****" at bounding box center [565, 162] width 41 height 17
click at [565, 159] on input "****" at bounding box center [565, 162] width 41 height 17
type input "****"
click at [581, 260] on span "Update" at bounding box center [582, 262] width 24 height 10
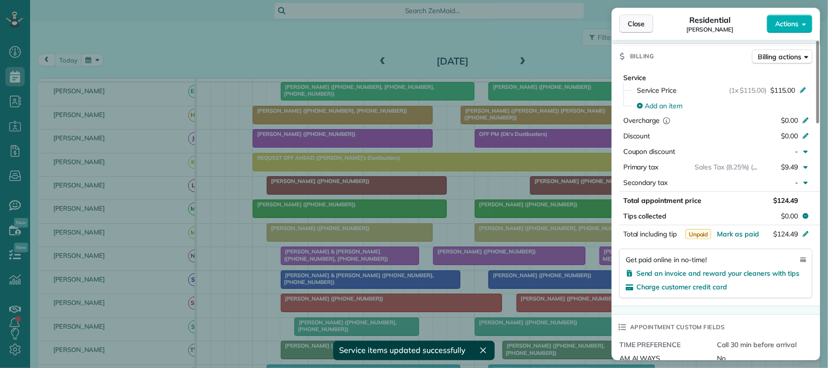
click at [646, 27] on button "Close" at bounding box center [636, 24] width 34 height 18
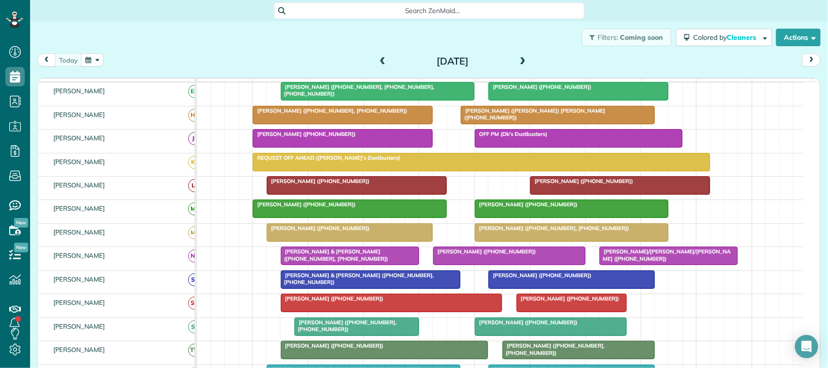
click at [350, 262] on div "[PERSON_NAME] & [PERSON_NAME] ([PHONE_NUMBER], [PHONE_NUMBER])" at bounding box center [350, 255] width 132 height 14
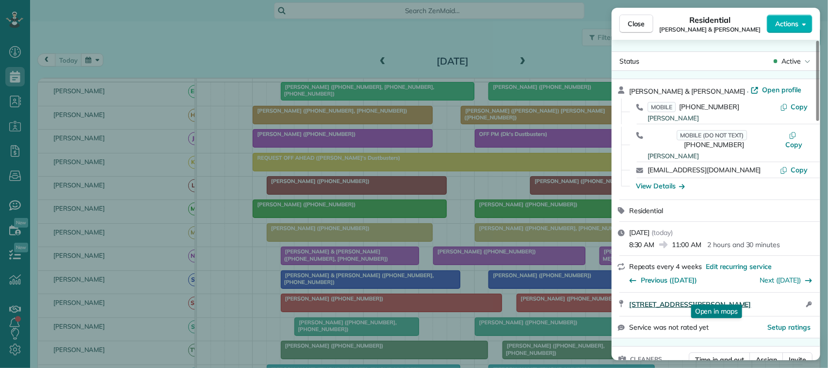
click at [713, 299] on span "359 Elder Vista Drive Webster TX 77598" at bounding box center [690, 304] width 122 height 10
click at [635, 21] on span "Close" at bounding box center [636, 24] width 17 height 10
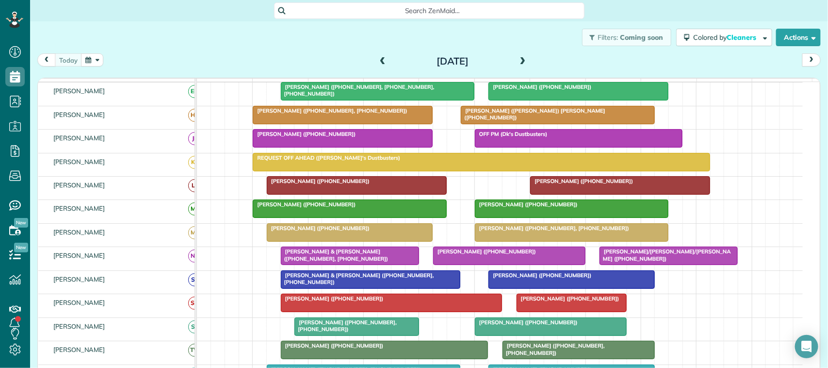
click at [512, 264] on div at bounding box center [509, 255] width 151 height 17
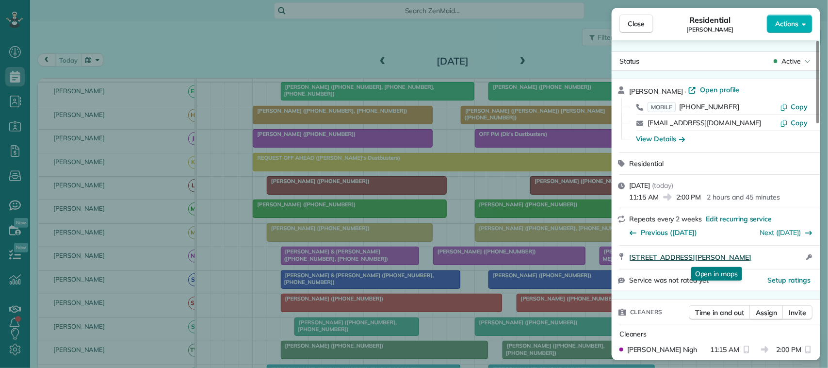
drag, startPoint x: 626, startPoint y: 259, endPoint x: 781, endPoint y: 255, distance: 155.3
click at [781, 255] on div "793 Davis Road Unit 304 League City TX 77573 Open in maps Open in maps Open acc…" at bounding box center [716, 256] width 209 height 23
drag, startPoint x: 637, startPoint y: 17, endPoint x: 637, endPoint y: 23, distance: 5.3
click at [638, 19] on button "Close" at bounding box center [636, 24] width 34 height 18
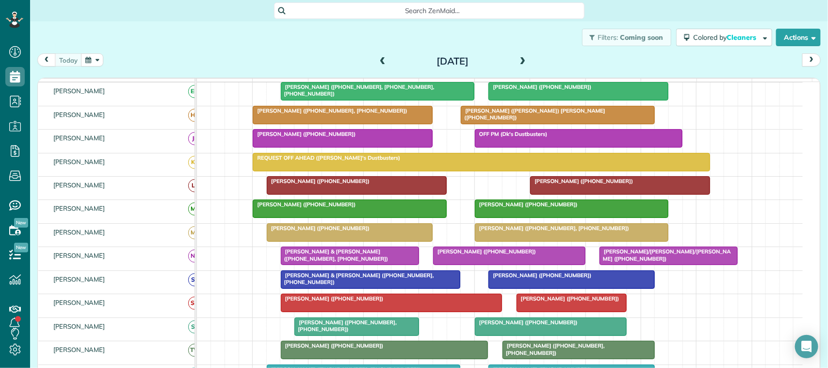
click at [622, 261] on span "[PERSON_NAME]/[PERSON_NAME]/[PERSON_NAME] ([PHONE_NUMBER])" at bounding box center [665, 255] width 132 height 14
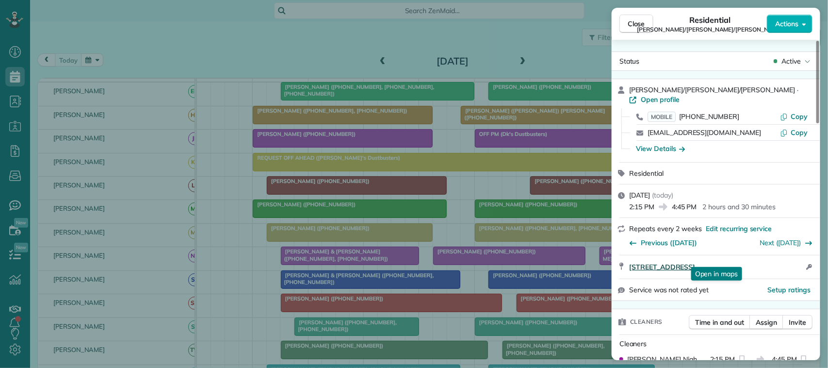
drag, startPoint x: 625, startPoint y: 258, endPoint x: 771, endPoint y: 258, distance: 146.5
click at [771, 258] on div "2370 College Green Drive Houston TX 77058 Open in maps Open in maps Open access…" at bounding box center [716, 266] width 209 height 23
drag, startPoint x: 641, startPoint y: 23, endPoint x: 570, endPoint y: 61, distance: 80.1
click at [641, 23] on span "Close" at bounding box center [636, 24] width 17 height 10
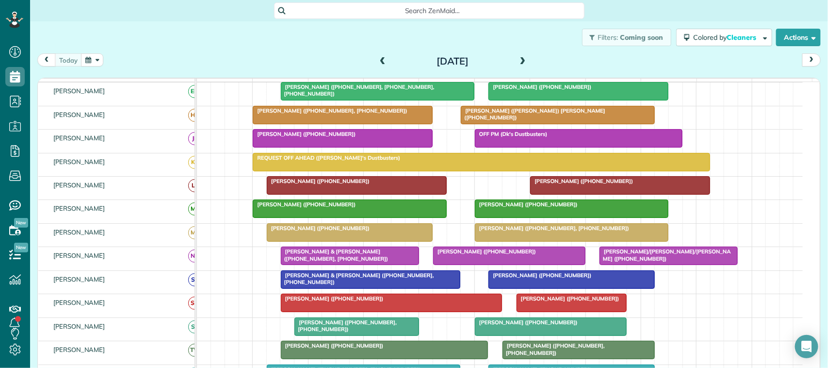
click at [388, 262] on div "[PERSON_NAME] & [PERSON_NAME] ([PHONE_NUMBER], [PHONE_NUMBER])" at bounding box center [350, 255] width 132 height 14
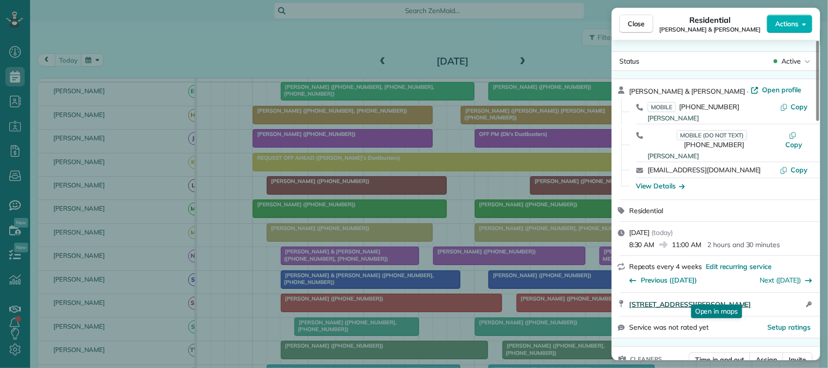
click at [714, 299] on span "359 Elder Vista Drive Webster TX 77598" at bounding box center [690, 304] width 122 height 10
click at [639, 25] on span "Close" at bounding box center [636, 24] width 17 height 10
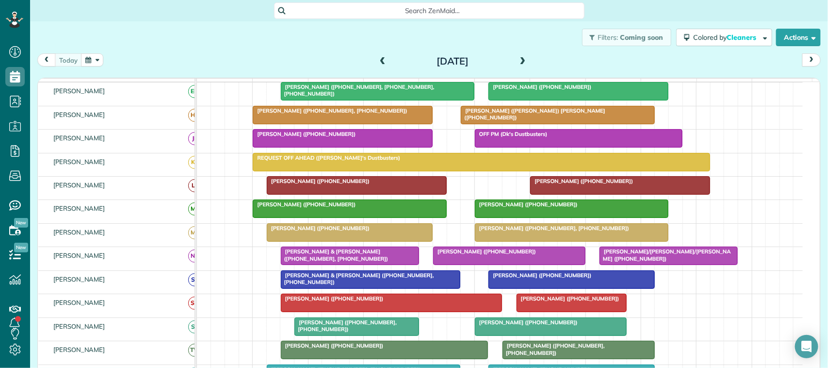
click at [631, 261] on span "[PERSON_NAME]/[PERSON_NAME]/[PERSON_NAME] ([PHONE_NUMBER])" at bounding box center [665, 255] width 132 height 14
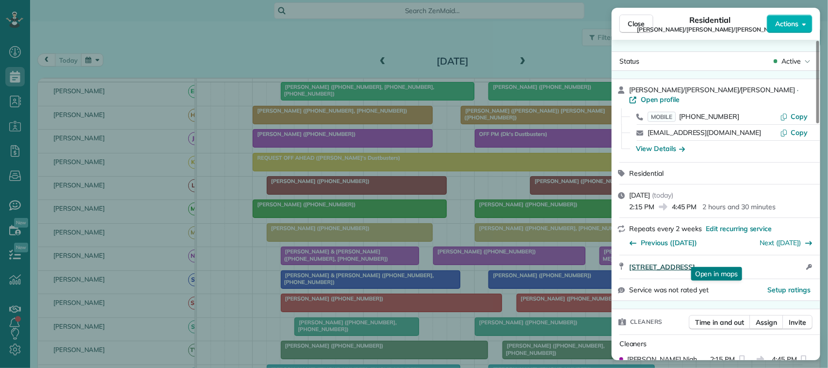
drag, startPoint x: 627, startPoint y: 259, endPoint x: 777, endPoint y: 258, distance: 150.8
click at [777, 258] on div "2370 College Green Drive Houston TX 77058 Open in maps Open in maps Open access…" at bounding box center [716, 266] width 209 height 23
click at [636, 23] on span "Close" at bounding box center [636, 24] width 17 height 10
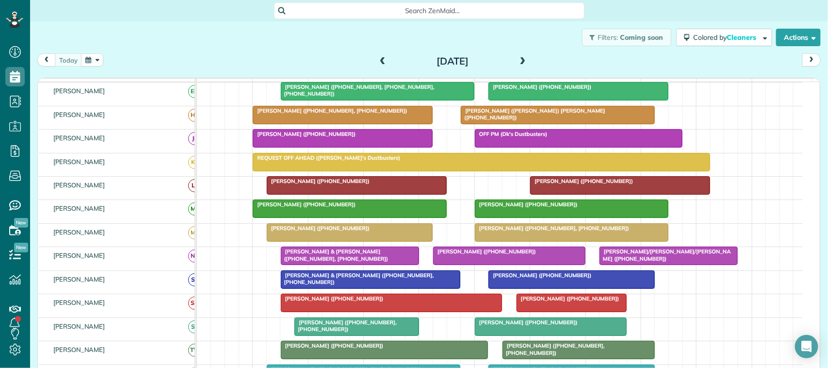
click at [440, 264] on div at bounding box center [509, 255] width 151 height 17
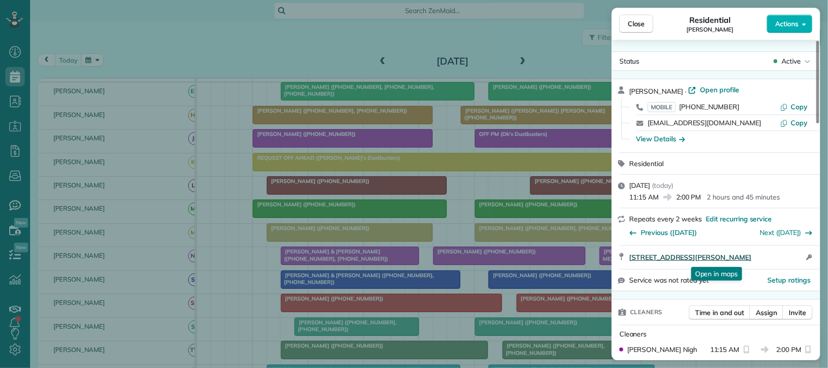
drag, startPoint x: 627, startPoint y: 258, endPoint x: 779, endPoint y: 256, distance: 151.8
click at [779, 256] on div "793 Davis Road Unit 304 League City TX 77573 Open in maps Open in maps Open acc…" at bounding box center [716, 256] width 209 height 23
click at [638, 18] on button "Close" at bounding box center [636, 24] width 34 height 18
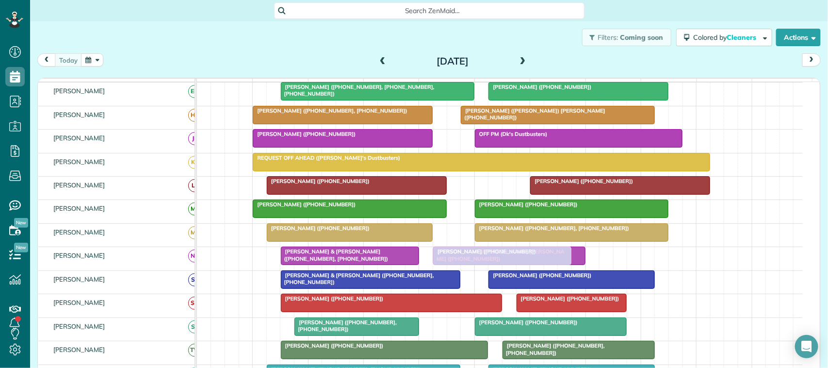
drag, startPoint x: 628, startPoint y: 266, endPoint x: 461, endPoint y: 265, distance: 167.3
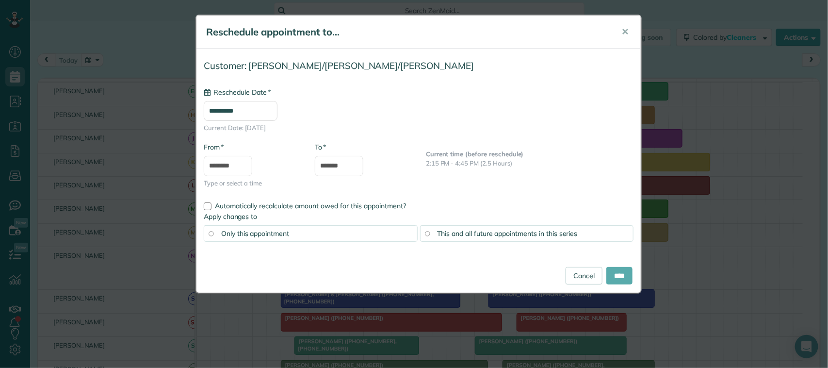
type input "**********"
click at [623, 272] on input "****" at bounding box center [619, 275] width 26 height 17
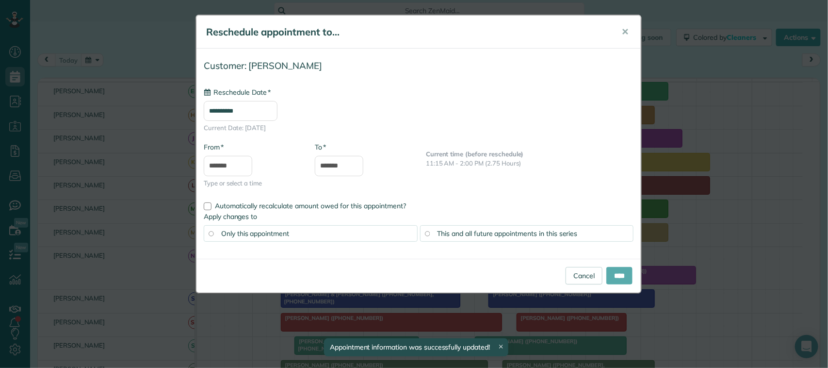
type input "**********"
drag, startPoint x: 481, startPoint y: 268, endPoint x: 612, endPoint y: 270, distance: 131.4
click at [612, 270] on input "****" at bounding box center [619, 275] width 26 height 17
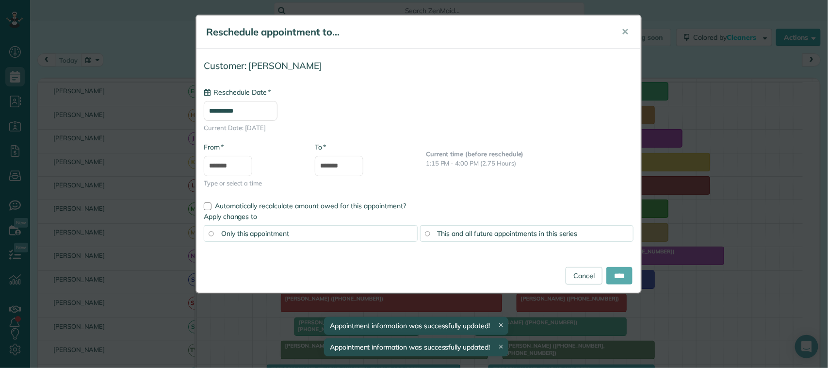
type input "**********"
drag, startPoint x: 583, startPoint y: 284, endPoint x: 619, endPoint y: 275, distance: 37.5
click at [619, 275] on input "****" at bounding box center [619, 275] width 26 height 17
type input "**********"
click at [618, 275] on input "****" at bounding box center [619, 275] width 26 height 17
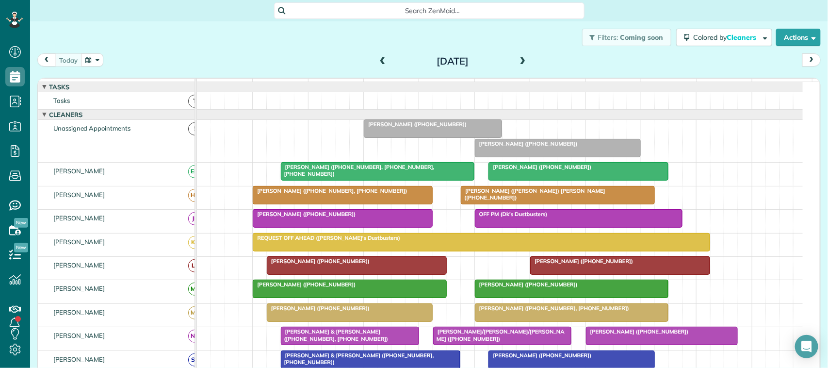
click at [406, 119] on div at bounding box center [500, 115] width 606 height 10
click at [407, 137] on div at bounding box center [432, 128] width 137 height 17
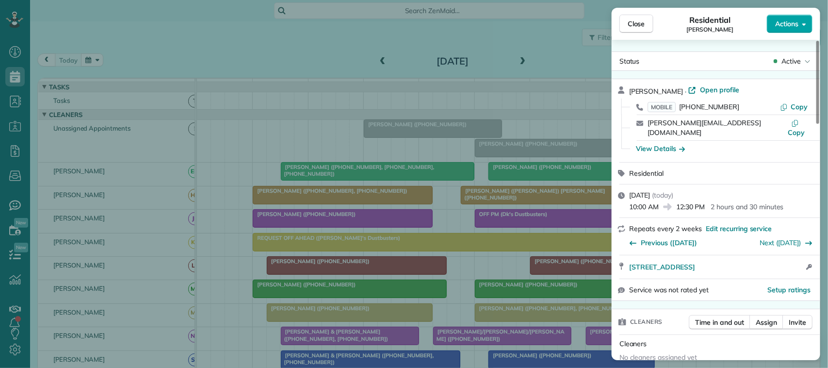
click at [789, 30] on button "Actions" at bounding box center [790, 24] width 46 height 18
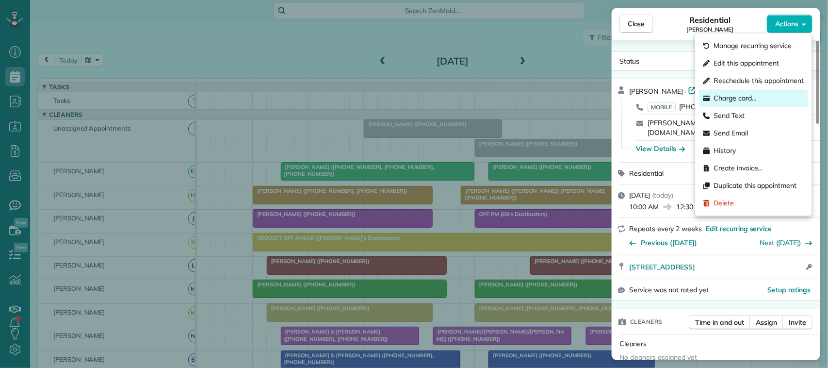
click at [762, 96] on div "Charge card…" at bounding box center [753, 98] width 109 height 17
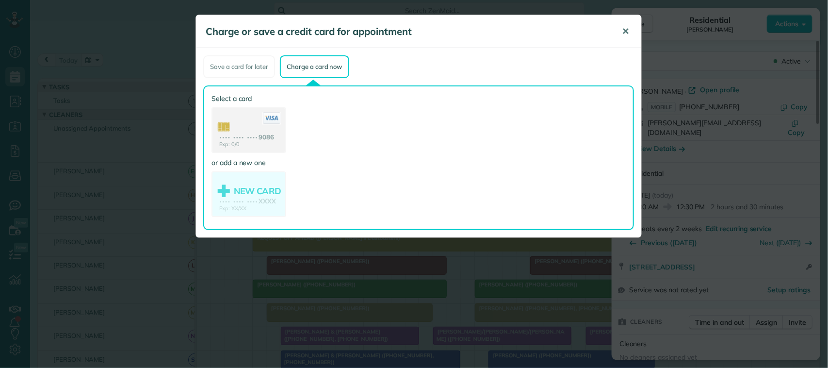
click at [628, 27] on span "✕" at bounding box center [625, 31] width 7 height 11
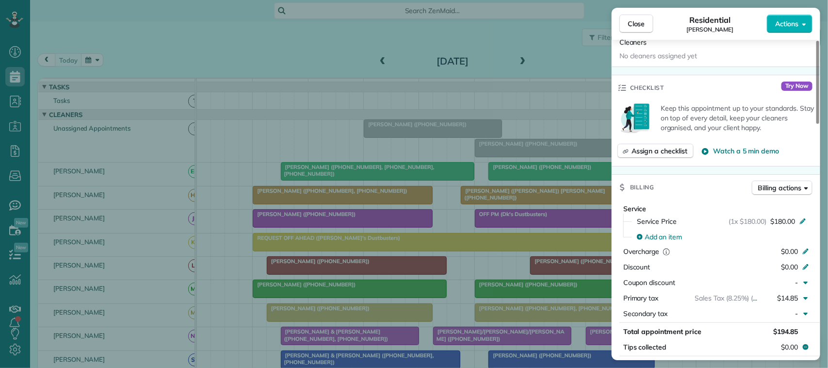
scroll to position [485, 0]
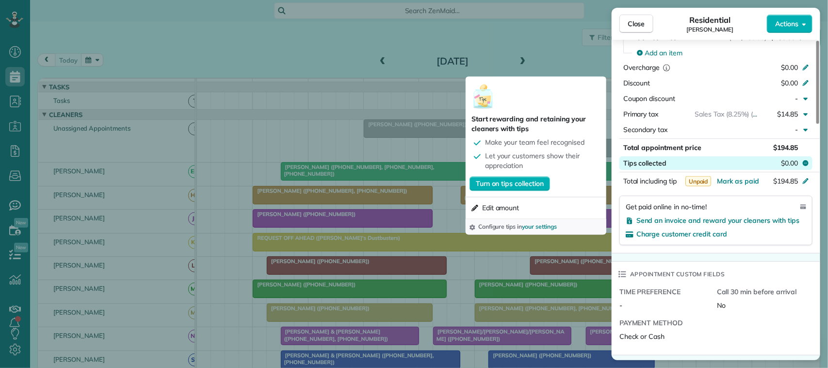
click at [784, 158] on span "$0.00" at bounding box center [789, 163] width 17 height 10
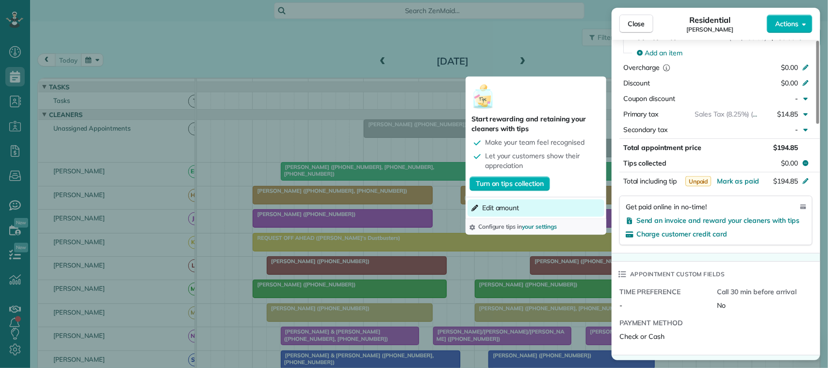
click at [548, 203] on button "Edit amount" at bounding box center [536, 207] width 137 height 17
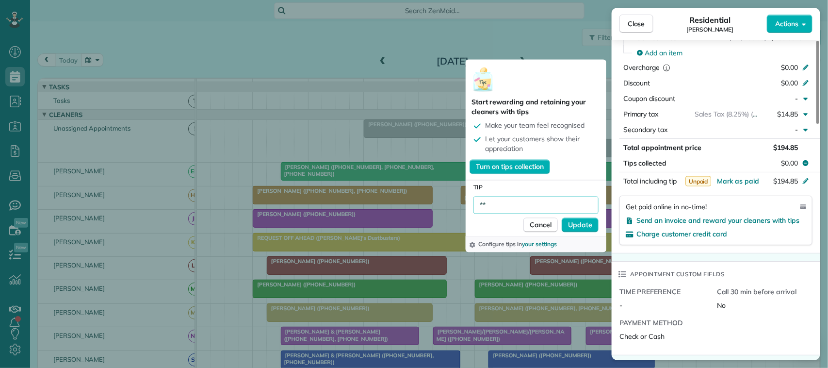
click at [515, 202] on input "**" at bounding box center [535, 204] width 125 height 17
type input "*******"
click at [579, 229] on span "Update" at bounding box center [580, 225] width 24 height 10
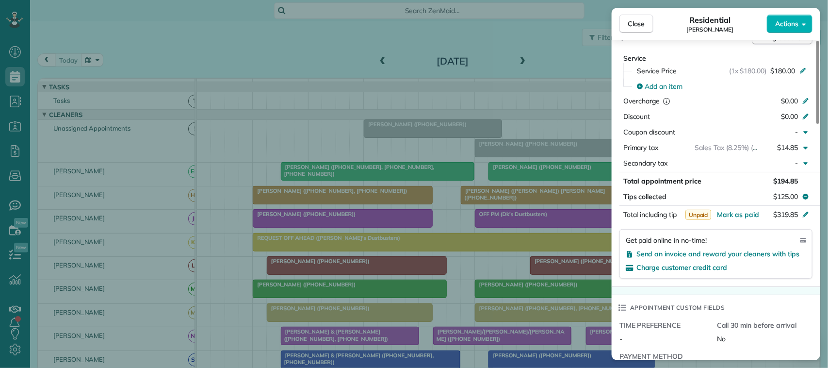
scroll to position [424, 0]
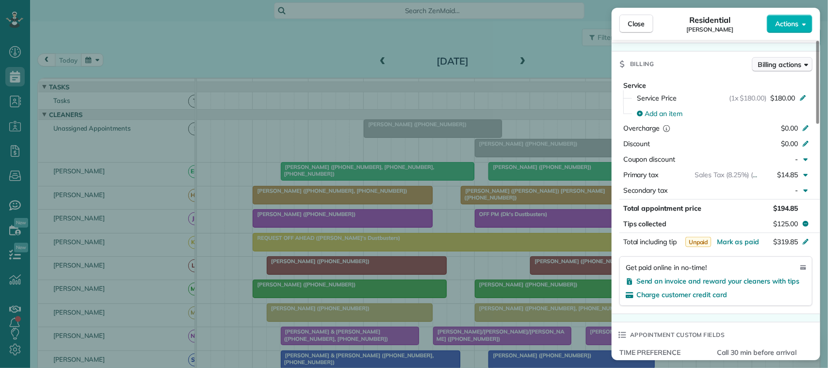
click at [776, 60] on span "Billing actions" at bounding box center [779, 65] width 43 height 10
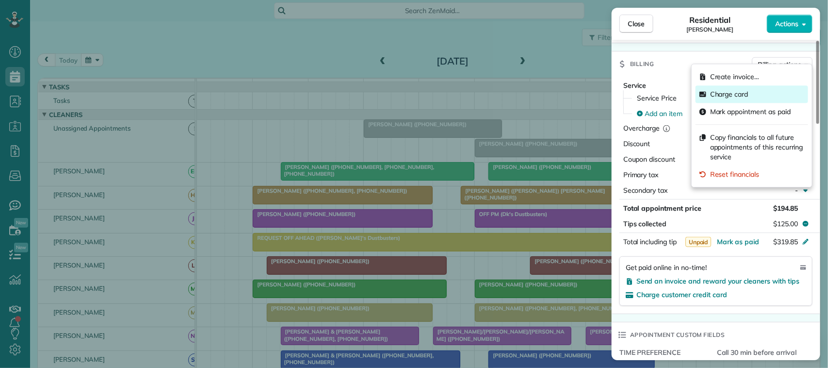
click at [757, 97] on div "Charge card" at bounding box center [751, 93] width 113 height 17
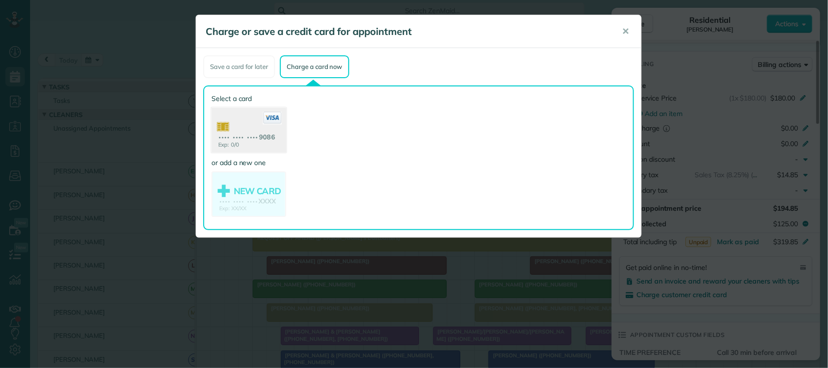
click at [277, 139] on use at bounding box center [248, 131] width 75 height 47
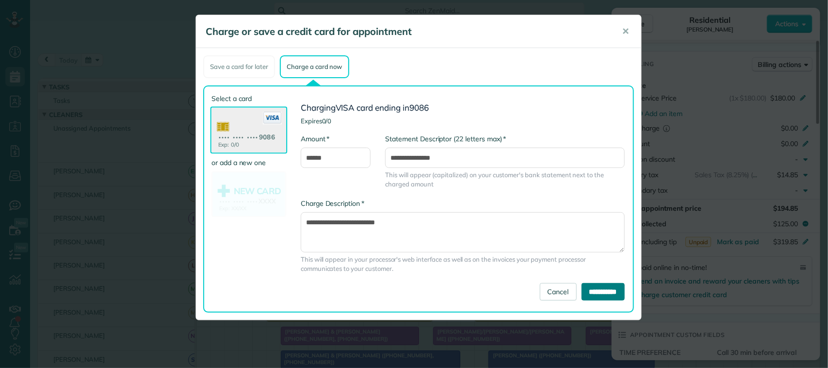
click at [582, 292] on input "**********" at bounding box center [602, 291] width 43 height 17
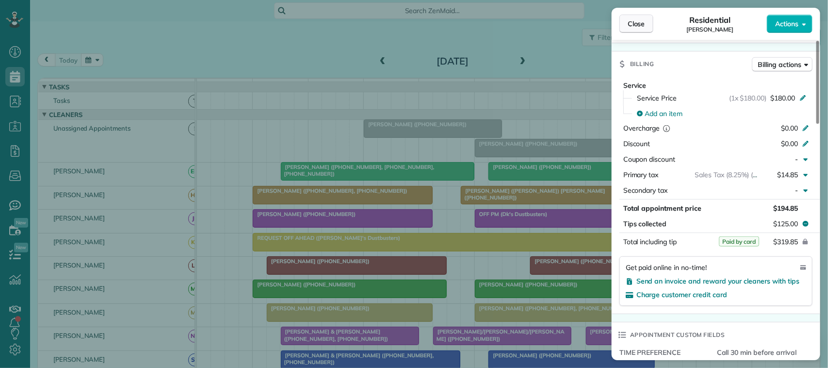
click at [624, 19] on button "Close" at bounding box center [636, 24] width 34 height 18
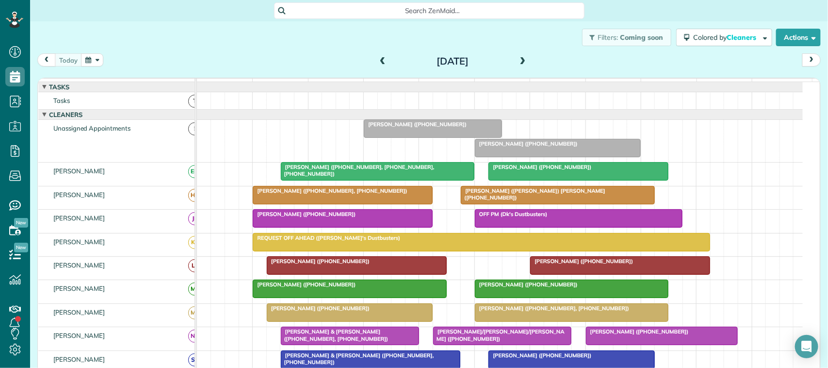
click at [81, 53] on button "button" at bounding box center [92, 59] width 22 height 13
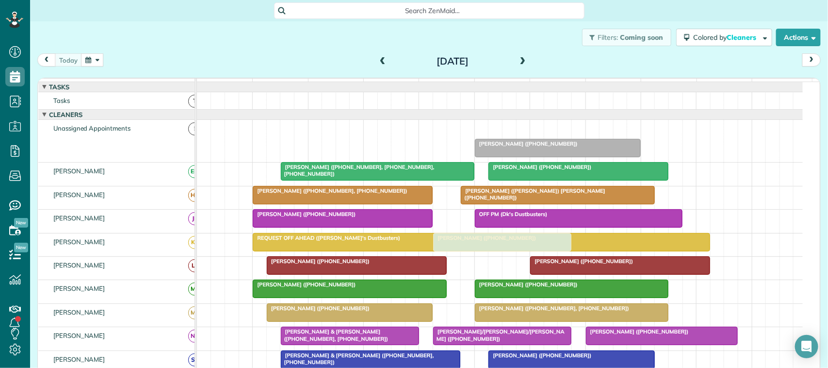
scroll to position [61, 0]
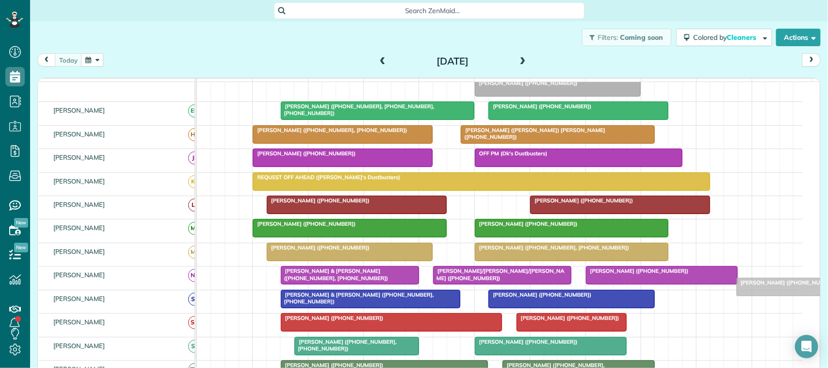
drag, startPoint x: 451, startPoint y: 141, endPoint x: 825, endPoint y: 290, distance: 402.7
click at [825, 290] on main "Search ZenMaid… Filters: Coming soon Colored by Cleaners Color by Cleaner Color…" at bounding box center [429, 184] width 798 height 368
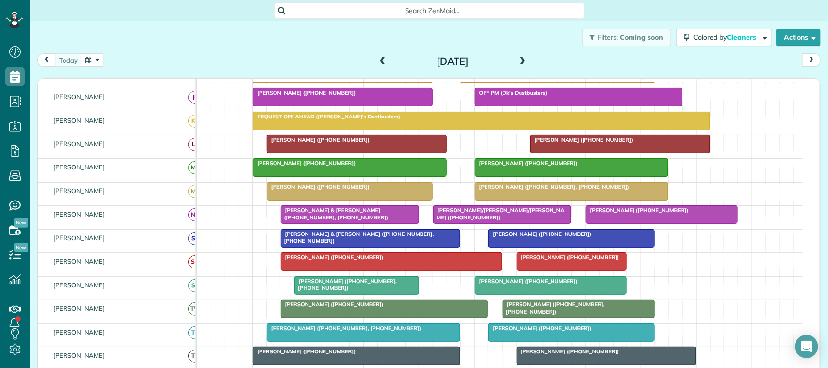
click at [635, 223] on div at bounding box center [661, 214] width 151 height 17
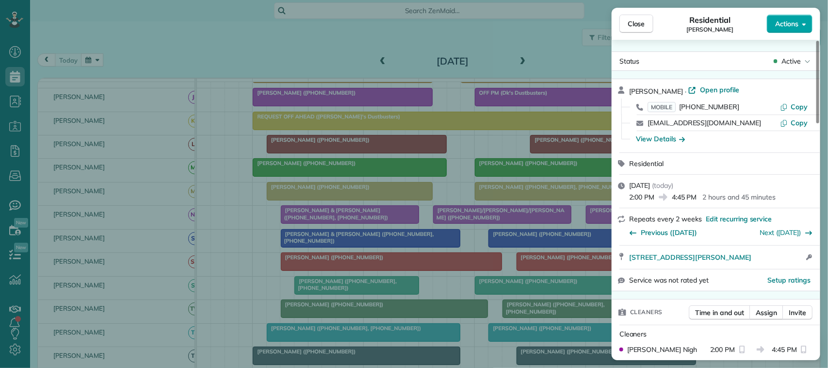
click at [786, 22] on span "Actions" at bounding box center [786, 24] width 23 height 10
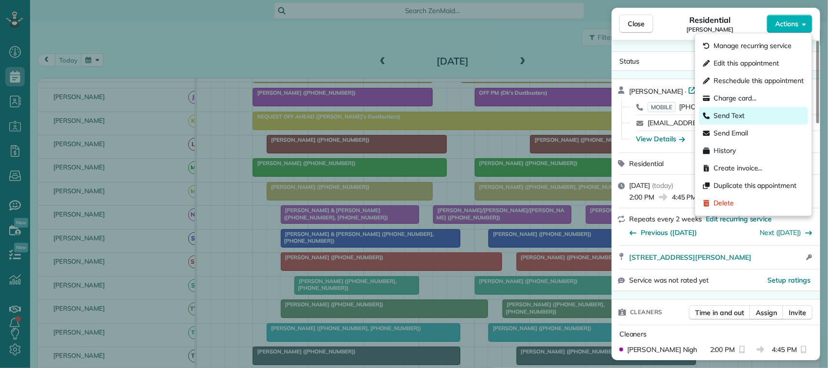
click at [765, 115] on div "Send Text" at bounding box center [753, 115] width 109 height 17
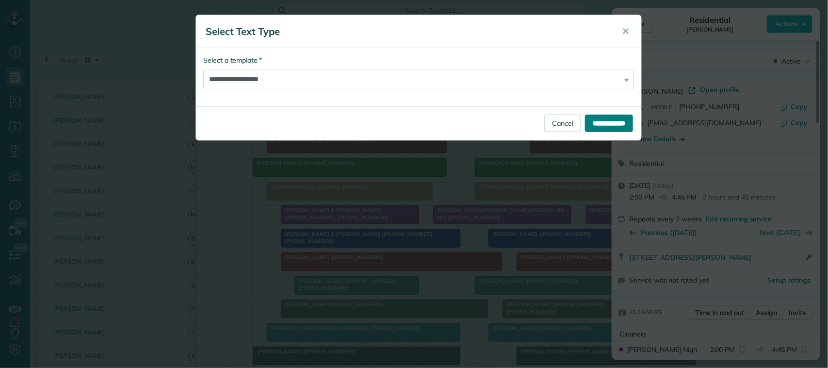
click at [609, 125] on input "**********" at bounding box center [609, 122] width 48 height 17
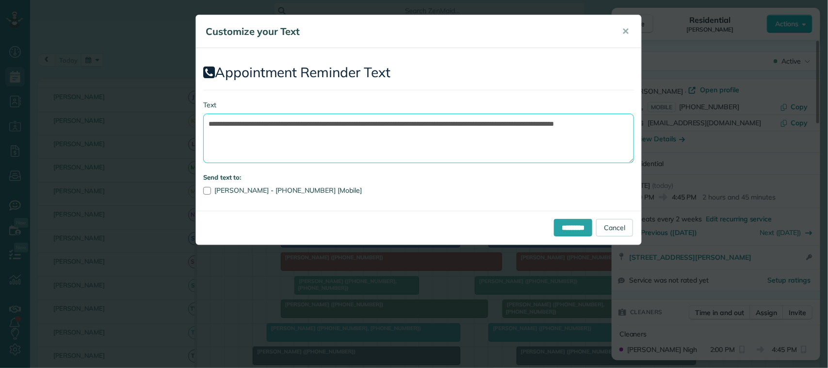
drag, startPoint x: 469, startPoint y: 144, endPoint x: 422, endPoint y: 124, distance: 51.3
click at [422, 124] on textarea "**********" at bounding box center [418, 137] width 431 height 49
drag, startPoint x: 367, startPoint y: 125, endPoint x: 265, endPoint y: 120, distance: 101.9
click at [265, 120] on textarea "**********" at bounding box center [418, 137] width 431 height 49
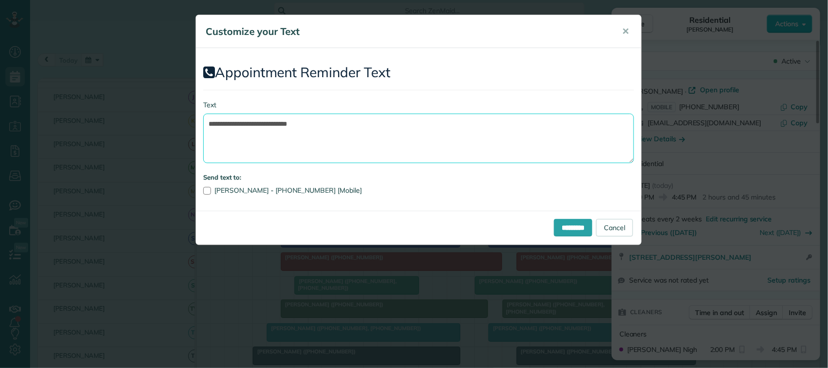
click at [366, 125] on textarea "**********" at bounding box center [418, 137] width 431 height 49
drag, startPoint x: 556, startPoint y: 119, endPoint x: 556, endPoint y: 128, distance: 8.2
click at [556, 120] on textarea "**********" at bounding box center [418, 137] width 431 height 49
click at [556, 126] on textarea "**********" at bounding box center [418, 137] width 431 height 49
click at [559, 127] on textarea "**********" at bounding box center [418, 137] width 431 height 49
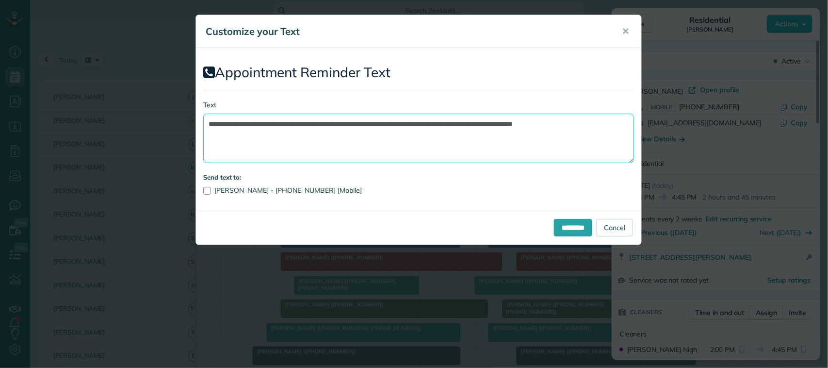
click at [605, 124] on textarea "**********" at bounding box center [418, 137] width 431 height 49
click at [607, 125] on textarea "**********" at bounding box center [418, 137] width 431 height 49
type textarea "**********"
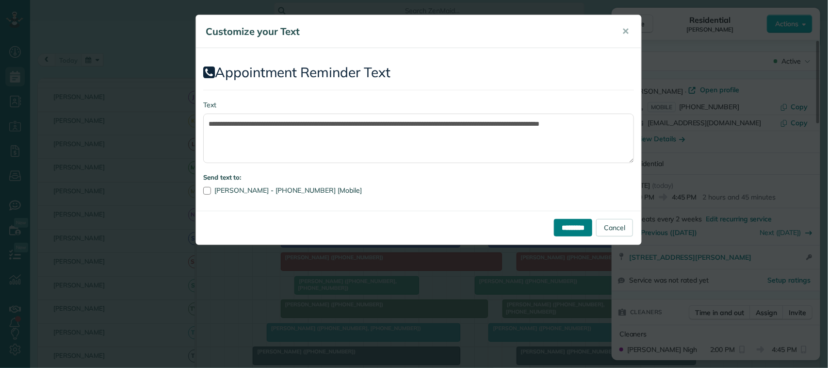
click at [570, 226] on input "*********" at bounding box center [573, 227] width 38 height 17
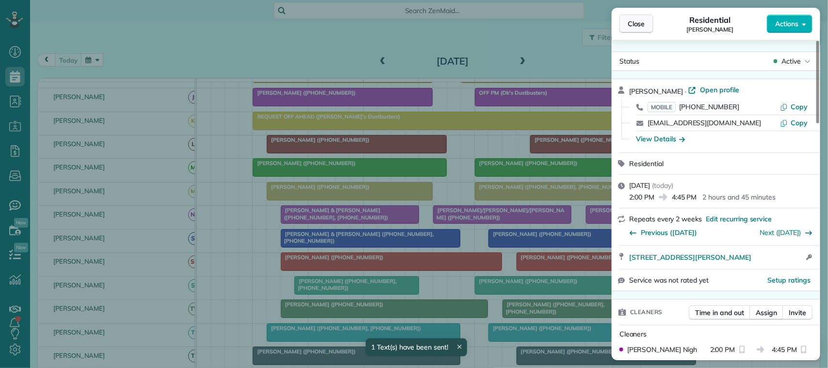
click at [636, 15] on button "Close" at bounding box center [636, 24] width 34 height 18
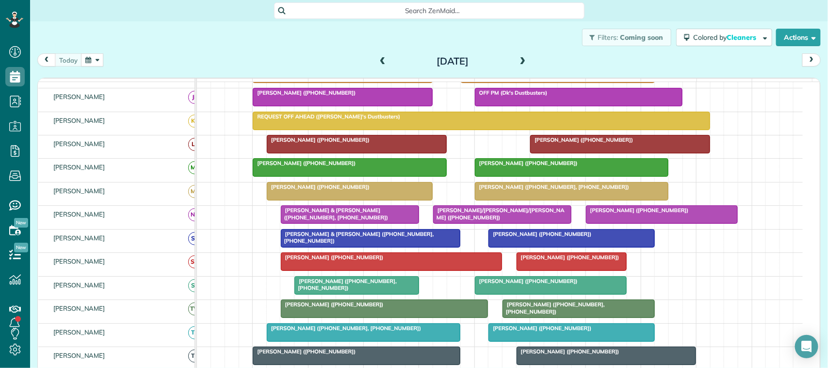
scroll to position [182, 0]
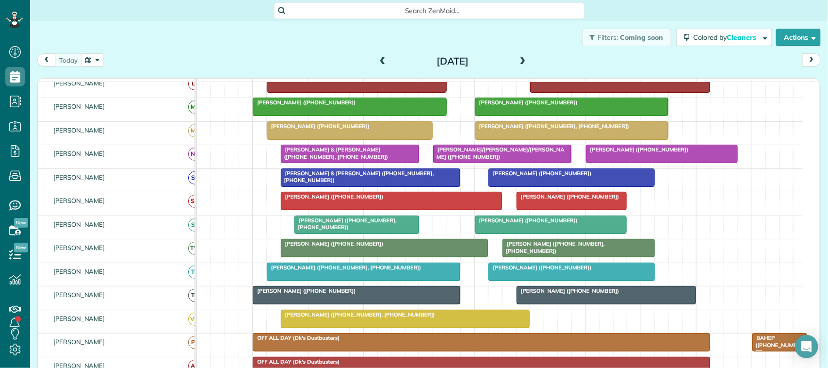
click at [556, 280] on div at bounding box center [571, 271] width 165 height 17
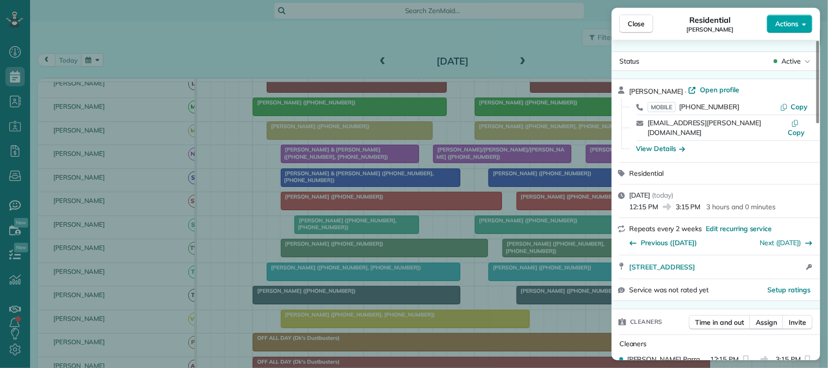
click at [792, 20] on span "Actions" at bounding box center [786, 24] width 23 height 10
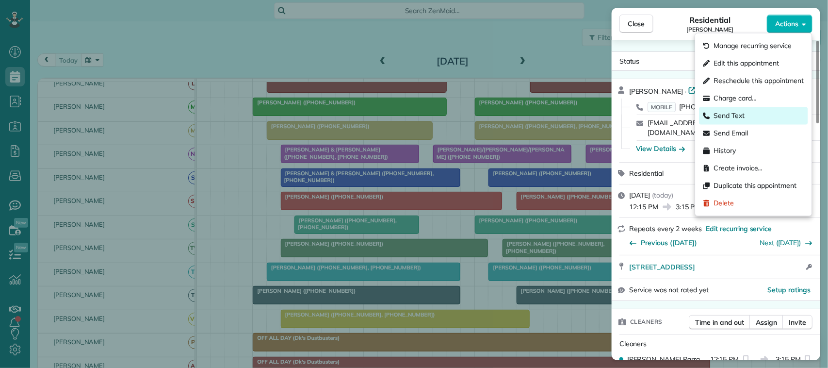
click at [752, 119] on div "Send Text" at bounding box center [753, 115] width 109 height 17
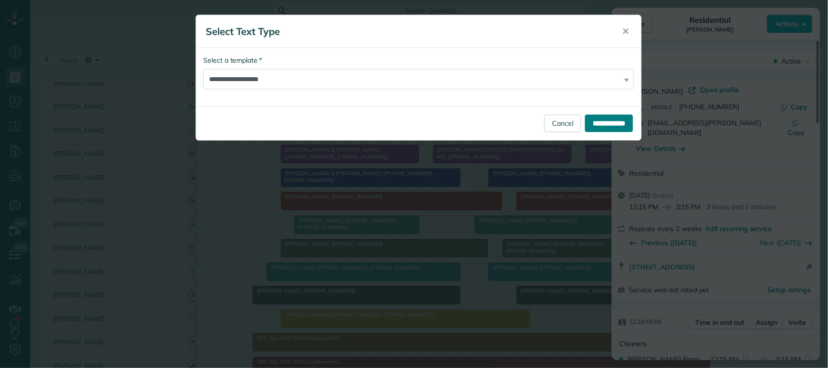
click at [610, 123] on input "**********" at bounding box center [609, 122] width 48 height 17
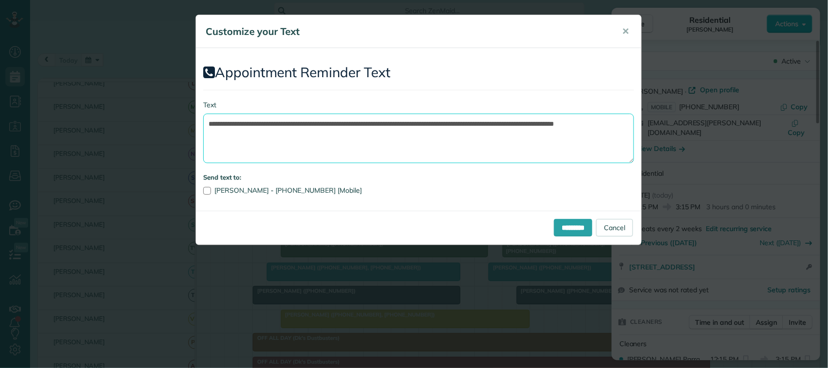
drag, startPoint x: 470, startPoint y: 147, endPoint x: 422, endPoint y: 124, distance: 53.6
click at [422, 124] on textarea "**********" at bounding box center [418, 137] width 431 height 49
drag, startPoint x: 364, startPoint y: 123, endPoint x: 263, endPoint y: 122, distance: 100.9
click at [263, 122] on textarea "**********" at bounding box center [418, 137] width 431 height 49
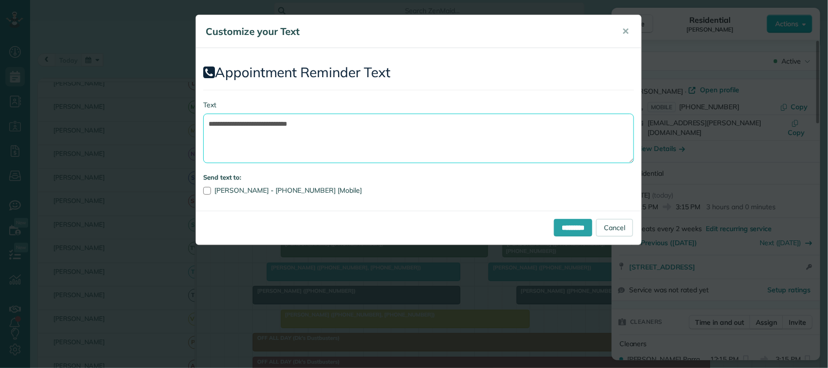
click at [349, 124] on textarea "**********" at bounding box center [418, 137] width 431 height 49
type textarea "**********"
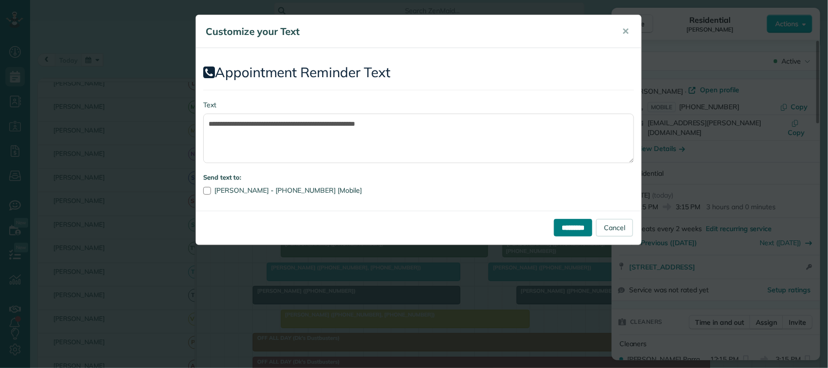
click at [560, 224] on input "*********" at bounding box center [573, 227] width 38 height 17
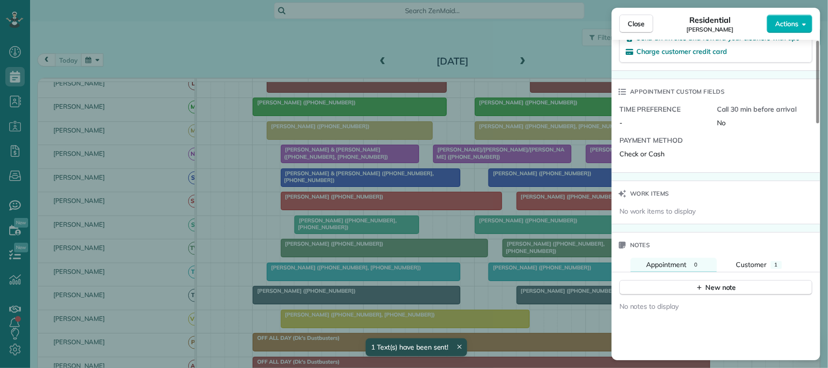
scroll to position [731, 0]
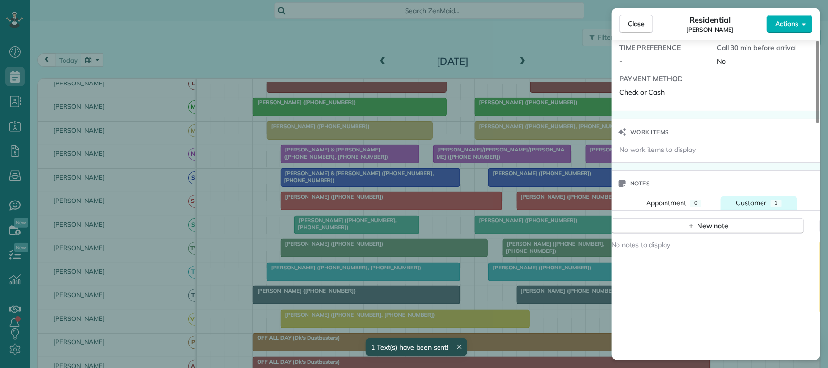
click at [738, 198] on span "Customer" at bounding box center [751, 202] width 31 height 9
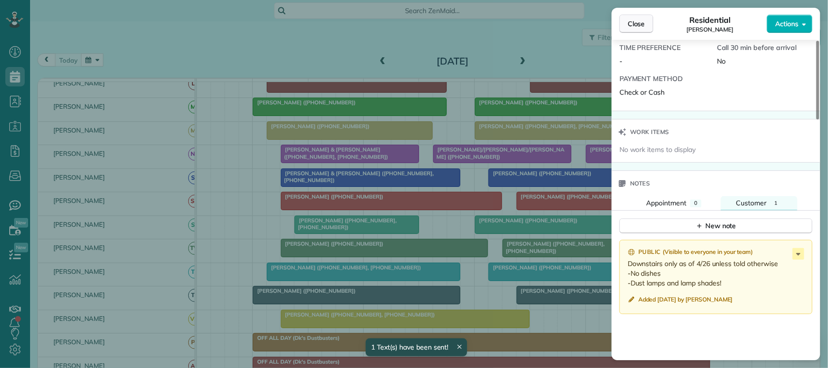
click at [622, 28] on button "Close" at bounding box center [636, 24] width 34 height 18
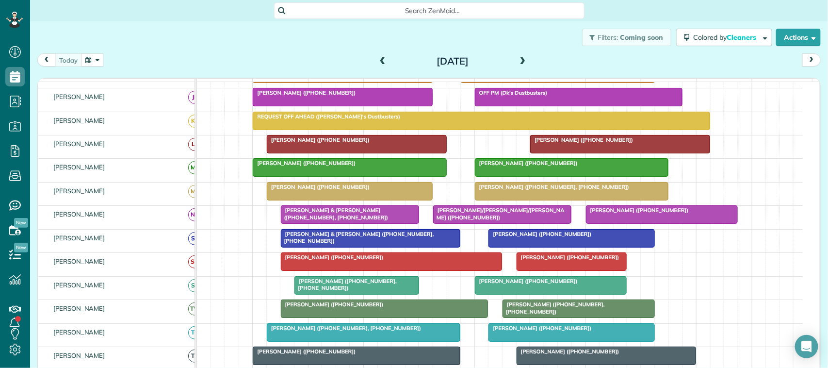
scroll to position [61, 0]
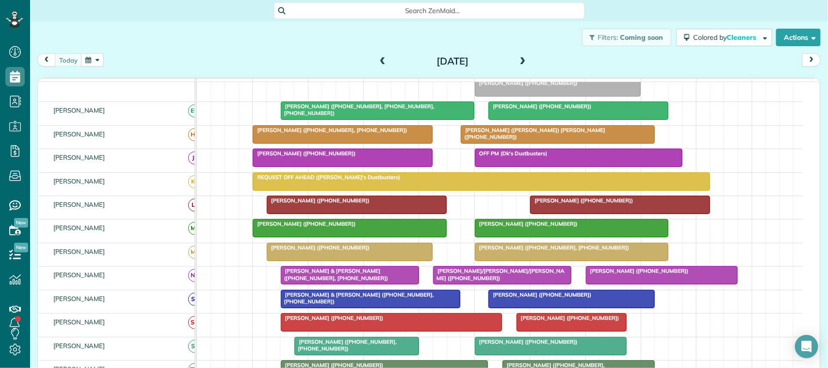
click at [563, 143] on div at bounding box center [557, 134] width 193 height 17
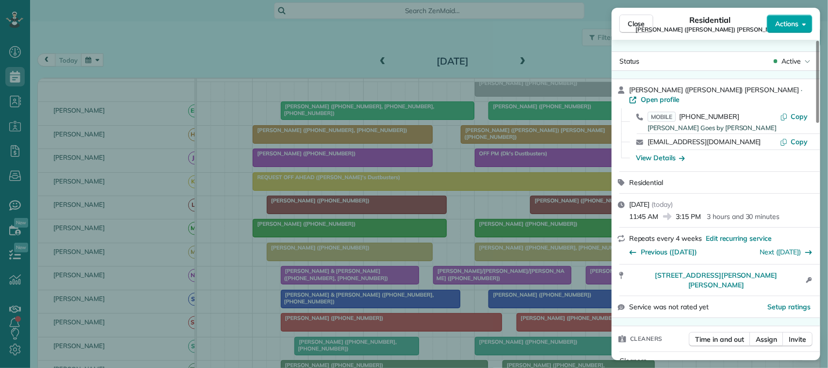
click at [775, 27] on span "Actions" at bounding box center [786, 24] width 23 height 10
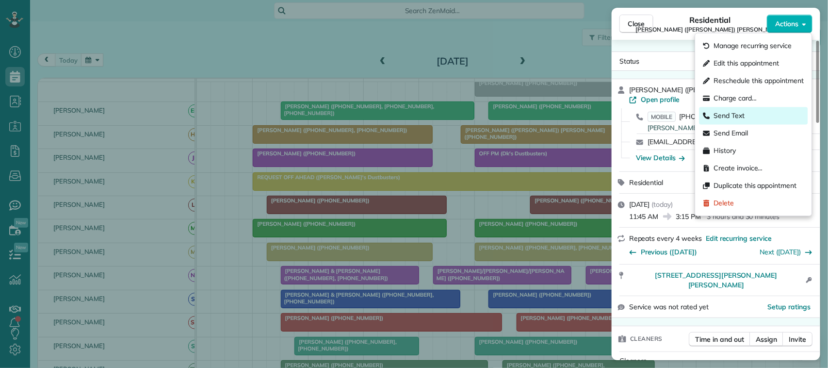
click at [749, 108] on div "Send Text" at bounding box center [753, 115] width 109 height 17
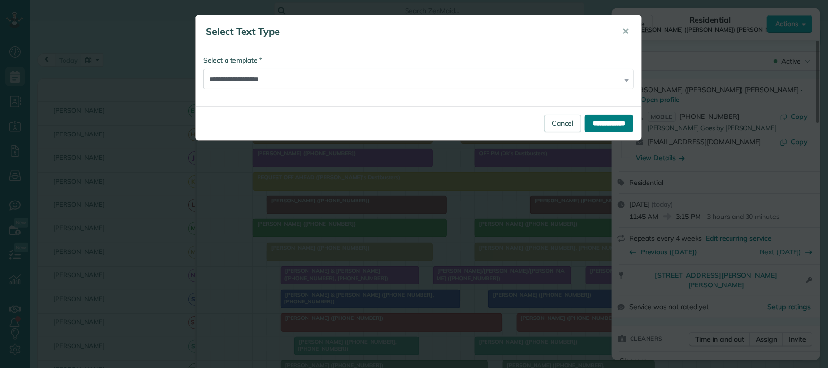
click at [588, 117] on input "**********" at bounding box center [609, 122] width 48 height 17
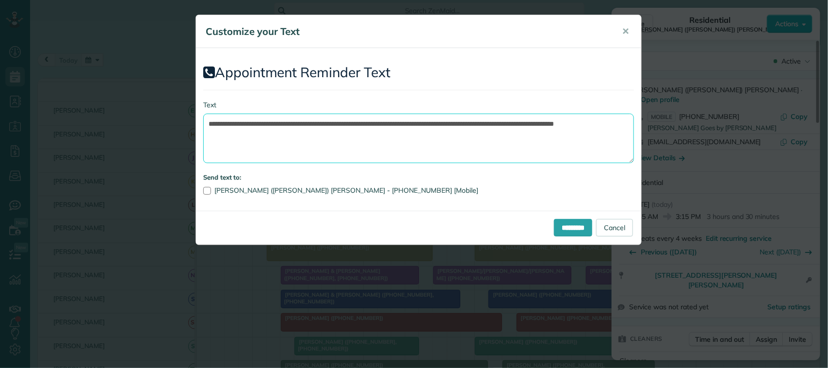
drag, startPoint x: 471, startPoint y: 147, endPoint x: 420, endPoint y: 119, distance: 58.8
click at [420, 119] on textarea "**********" at bounding box center [418, 137] width 431 height 49
drag, startPoint x: 364, startPoint y: 122, endPoint x: 266, endPoint y: 118, distance: 98.1
click at [266, 118] on textarea "**********" at bounding box center [418, 137] width 431 height 49
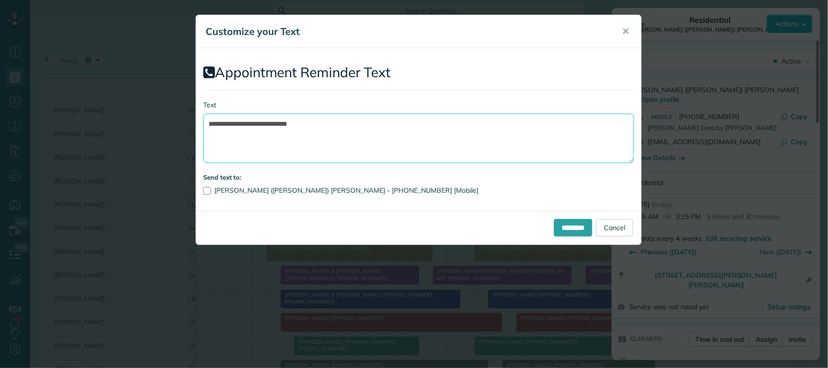
click at [329, 121] on textarea "**********" at bounding box center [418, 137] width 431 height 49
type textarea "**********"
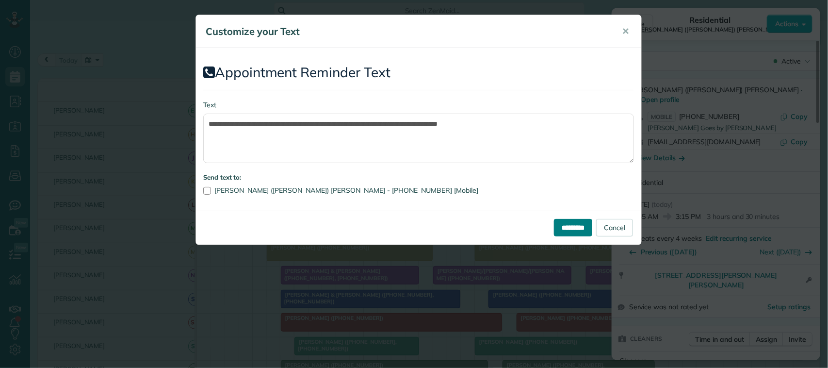
click at [566, 231] on input "*********" at bounding box center [573, 227] width 38 height 17
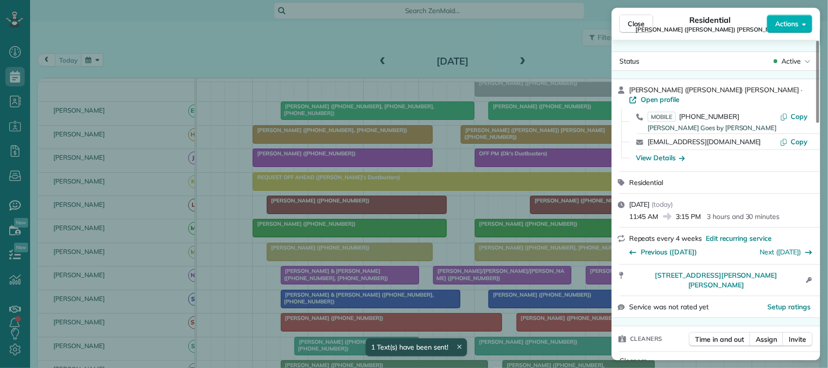
click at [637, 34] on div "Close Residential James (Brent) Spencer Actions" at bounding box center [716, 24] width 209 height 32
click at [646, 27] on button "Close" at bounding box center [636, 24] width 34 height 18
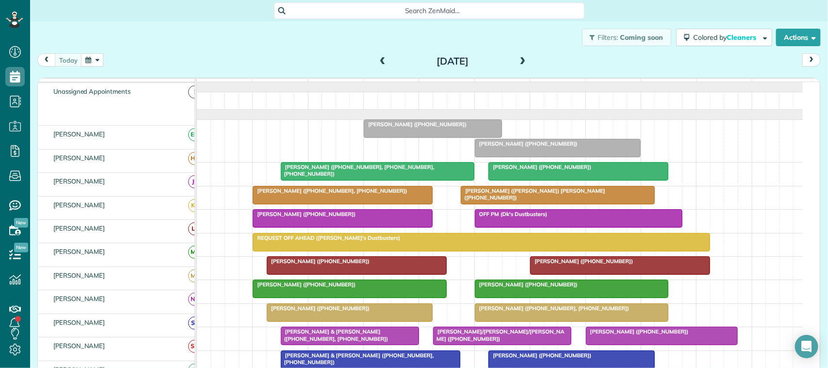
click at [68, 54] on div "Filters: Coming soon Colored by Cleaners Color by Cleaner Color by Team Color b…" at bounding box center [429, 186] width 798 height 330
click at [532, 170] on span "[PERSON_NAME] ([PHONE_NUMBER])" at bounding box center [540, 166] width 104 height 7
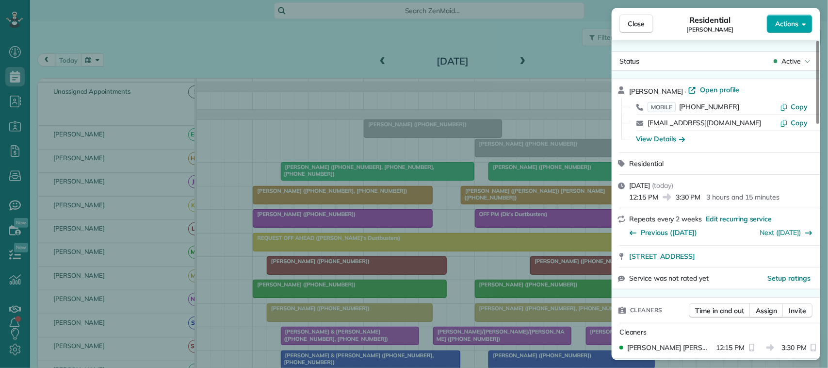
click at [787, 28] on span "Actions" at bounding box center [786, 24] width 23 height 10
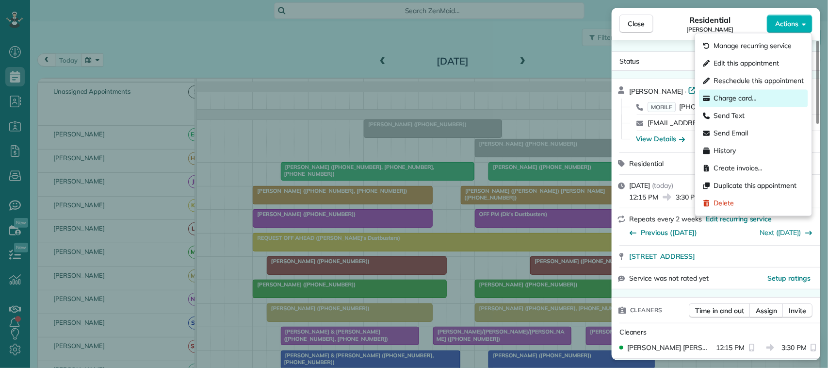
click at [753, 97] on span "Charge card…" at bounding box center [735, 99] width 43 height 10
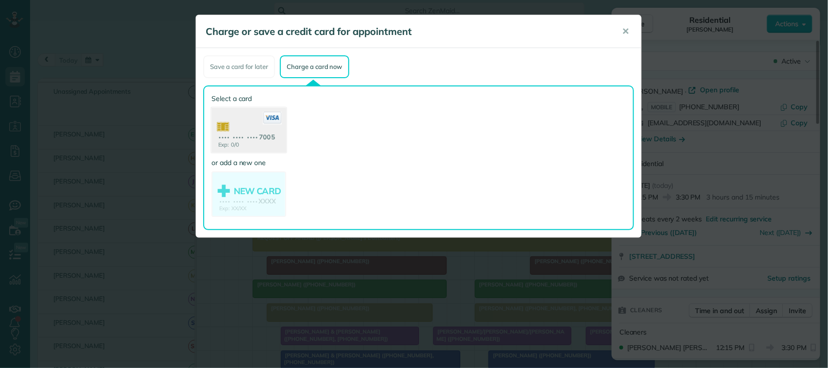
click at [263, 140] on use at bounding box center [248, 131] width 75 height 47
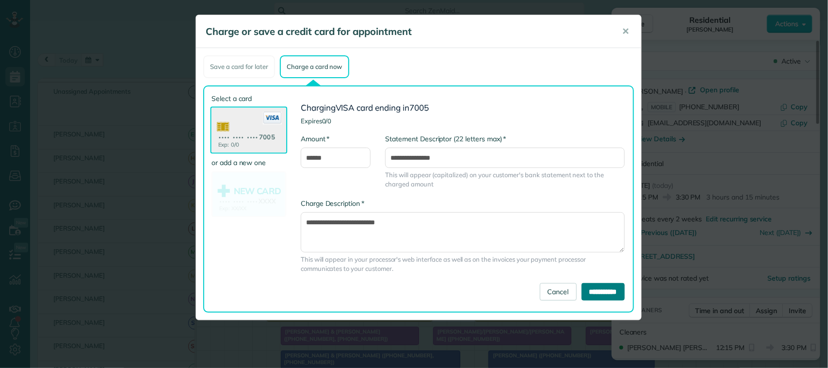
click at [593, 294] on input "**********" at bounding box center [602, 291] width 43 height 17
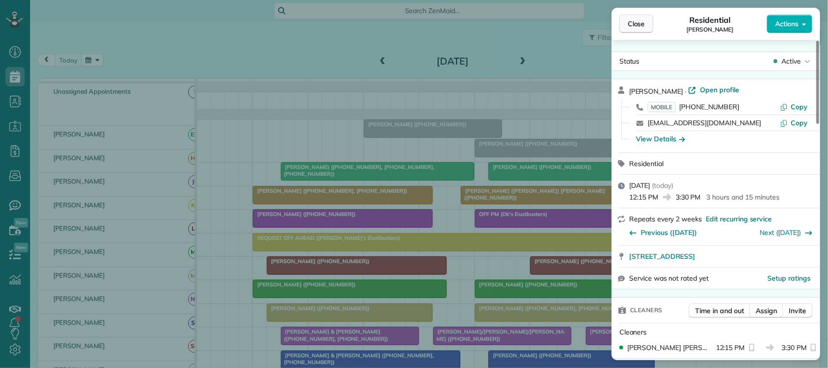
click at [634, 20] on span "Close" at bounding box center [636, 24] width 17 height 10
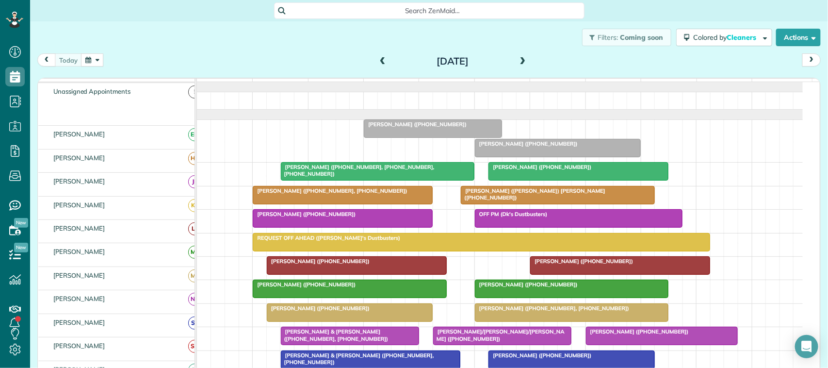
click at [384, 204] on div at bounding box center [342, 194] width 179 height 17
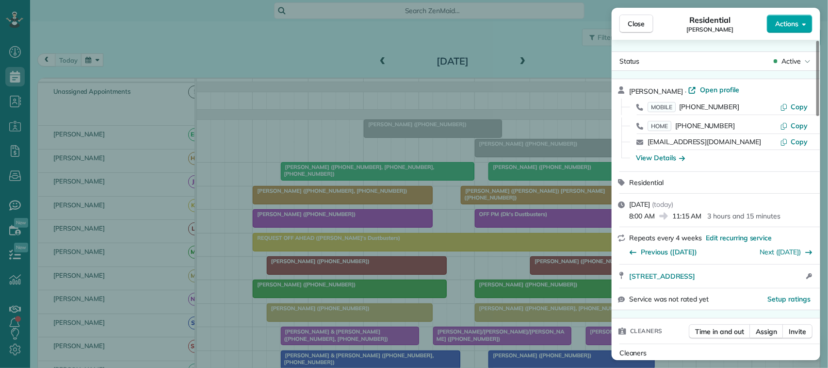
click at [784, 18] on button "Actions" at bounding box center [790, 24] width 46 height 18
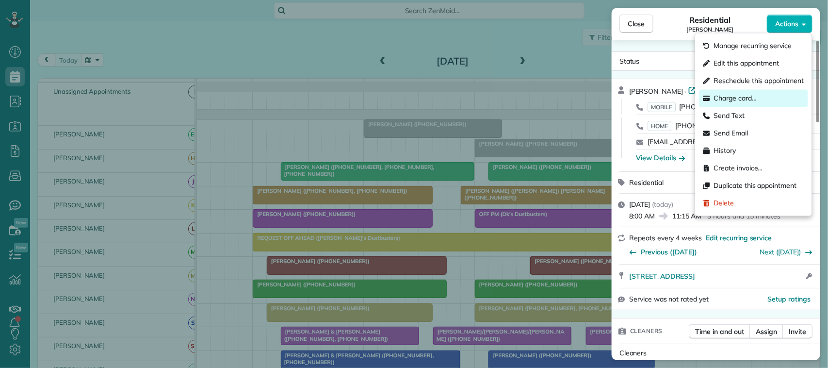
click at [758, 92] on div "Charge card…" at bounding box center [753, 98] width 109 height 17
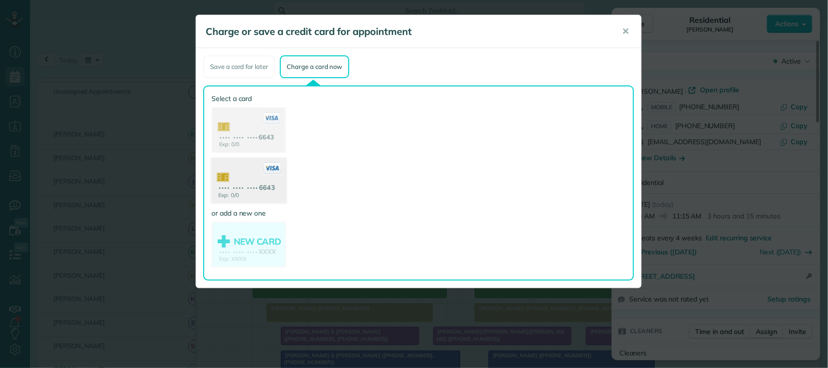
click at [273, 188] on use at bounding box center [248, 181] width 75 height 47
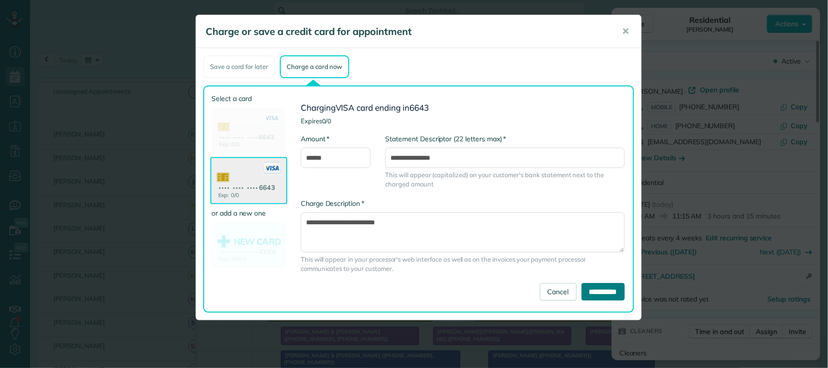
click at [623, 296] on input "**********" at bounding box center [602, 291] width 43 height 17
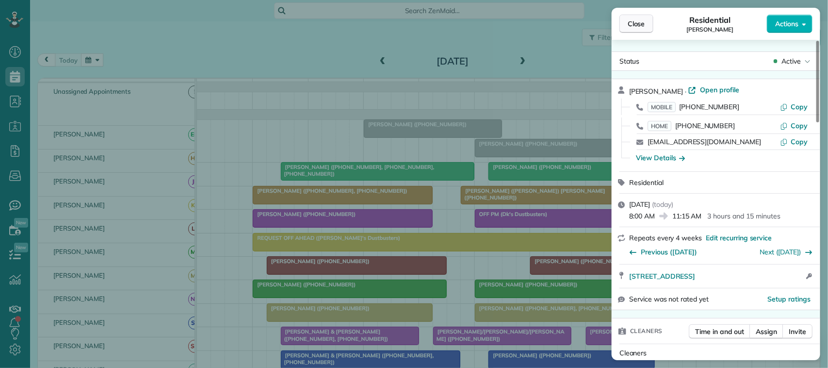
click at [641, 19] on span "Close" at bounding box center [636, 24] width 17 height 10
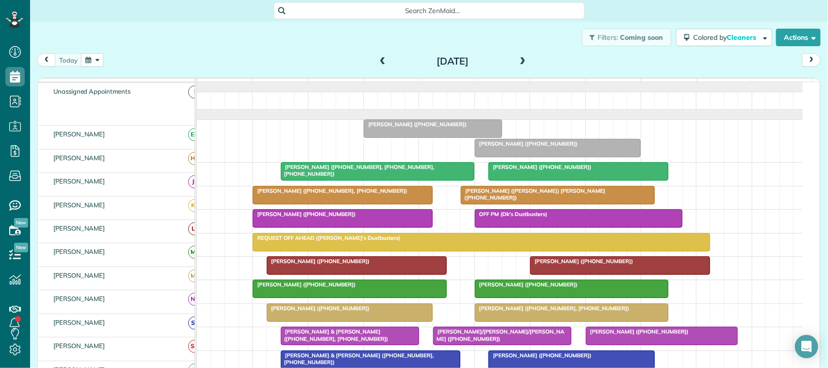
click at [493, 204] on div at bounding box center [557, 194] width 193 height 17
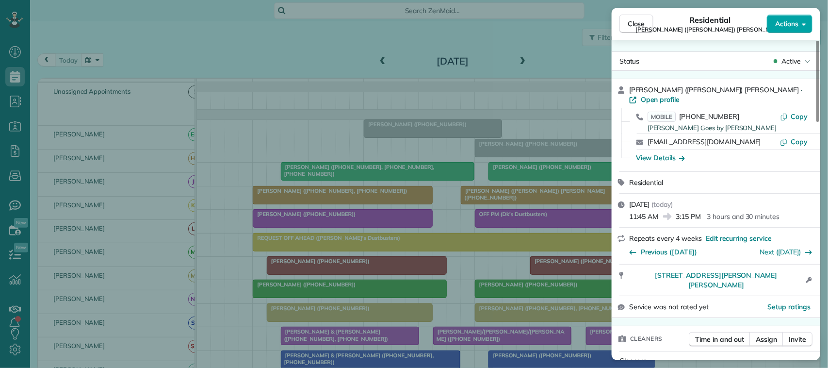
click at [799, 28] on button "Actions" at bounding box center [790, 24] width 46 height 18
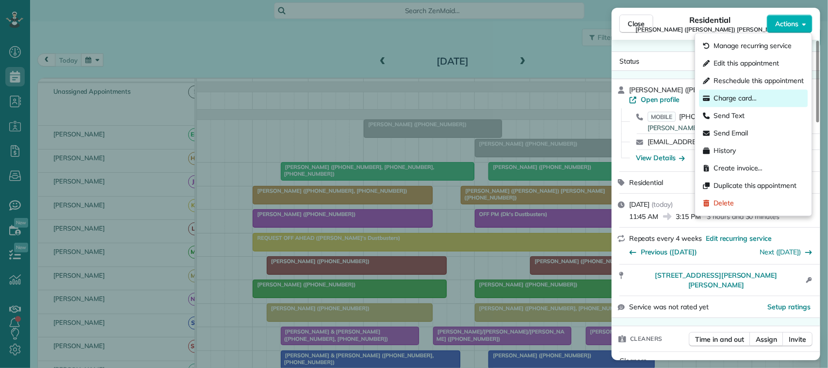
click at [753, 102] on span "Charge card…" at bounding box center [735, 99] width 43 height 10
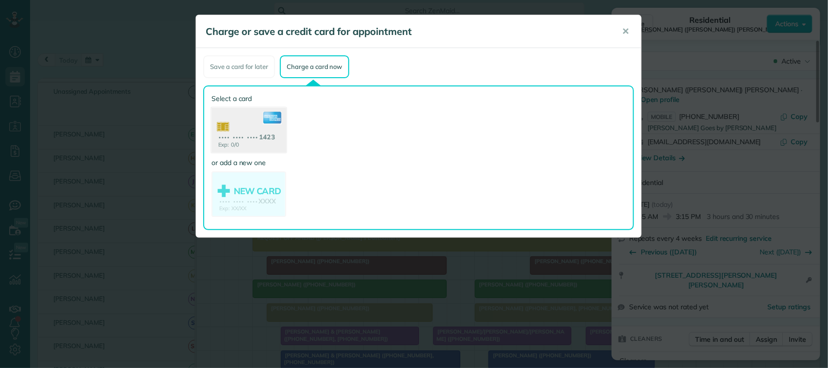
click at [255, 137] on use at bounding box center [248, 131] width 75 height 47
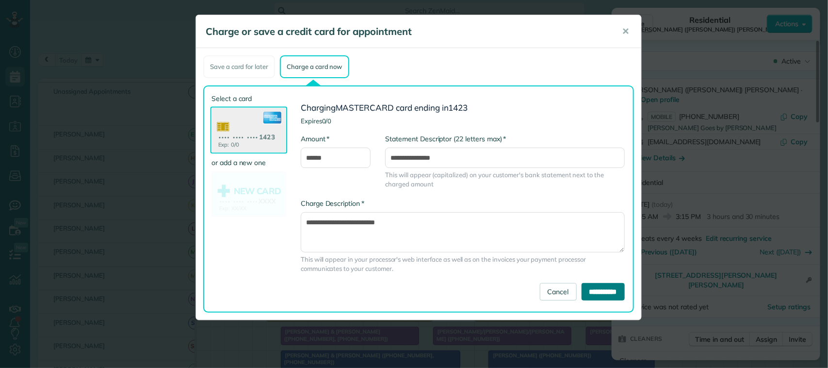
click at [589, 288] on input "**********" at bounding box center [602, 291] width 43 height 17
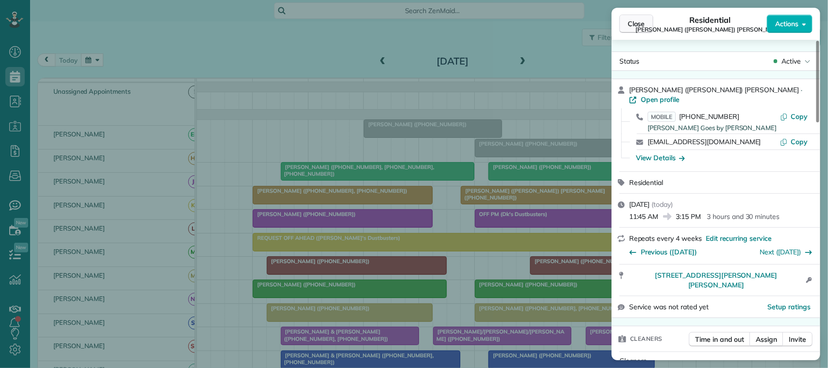
drag, startPoint x: 641, startPoint y: 28, endPoint x: 641, endPoint y: 20, distance: 7.8
click at [641, 20] on span "Close" at bounding box center [636, 24] width 17 height 10
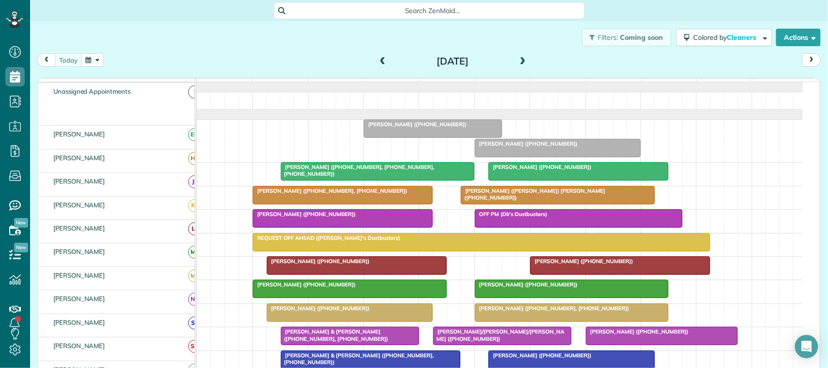
click at [338, 274] on div at bounding box center [356, 265] width 179 height 17
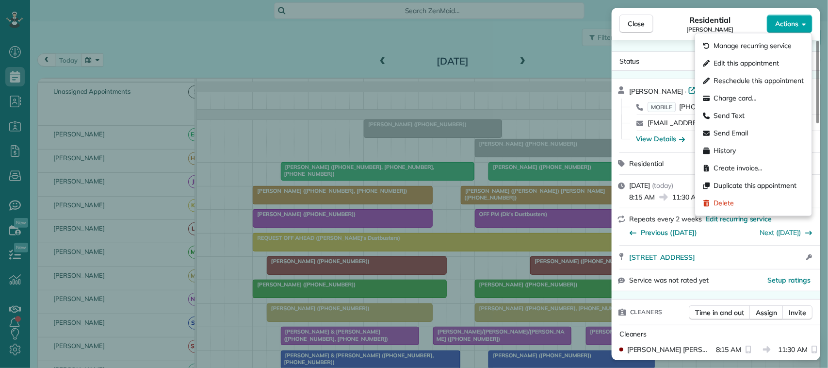
click at [774, 30] on button "Actions" at bounding box center [790, 24] width 46 height 18
click at [761, 98] on div "Charge card…" at bounding box center [753, 98] width 109 height 17
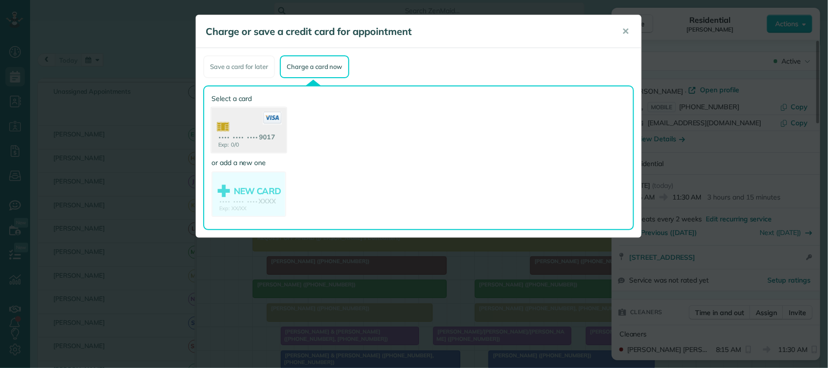
click at [265, 140] on use at bounding box center [248, 131] width 75 height 47
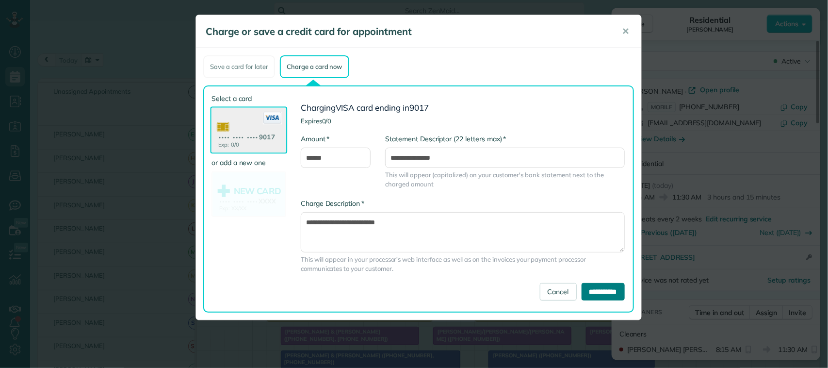
click at [585, 286] on input "**********" at bounding box center [602, 291] width 43 height 17
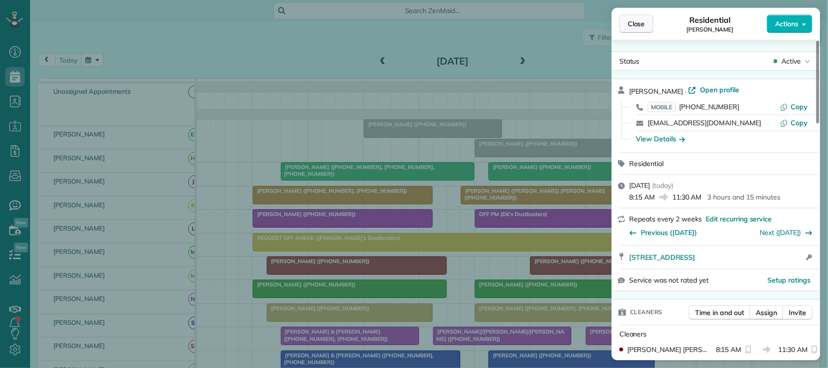
click at [643, 18] on button "Close" at bounding box center [636, 24] width 34 height 18
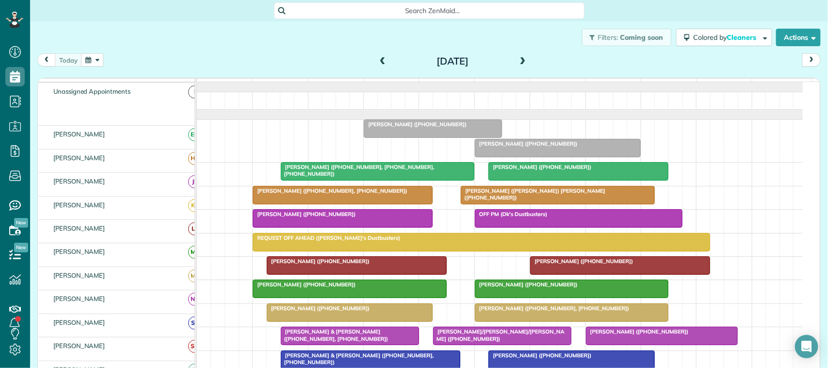
click at [330, 288] on span "[PERSON_NAME] ([PHONE_NUMBER])" at bounding box center [304, 284] width 104 height 7
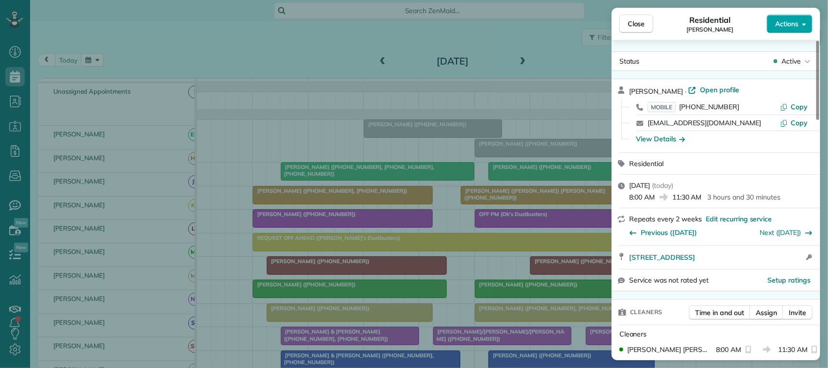
click at [784, 0] on div "Close Residential Keith Stringer Actions Status Active Keith Stringer · Open pr…" at bounding box center [414, 0] width 828 height 0
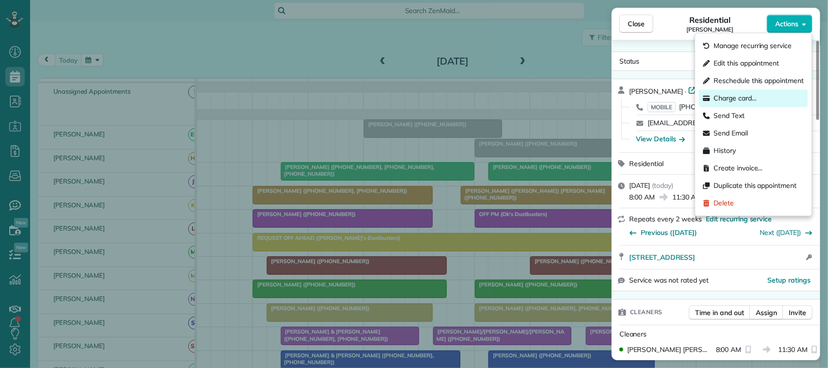
click at [776, 91] on div "Charge card…" at bounding box center [753, 98] width 109 height 17
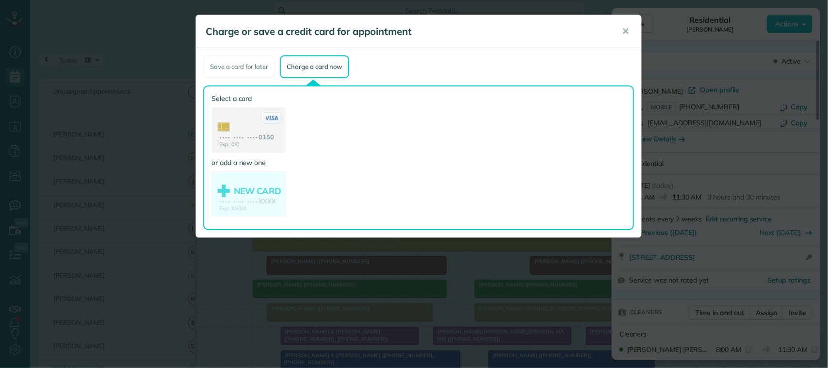
click at [258, 141] on use at bounding box center [248, 131] width 73 height 46
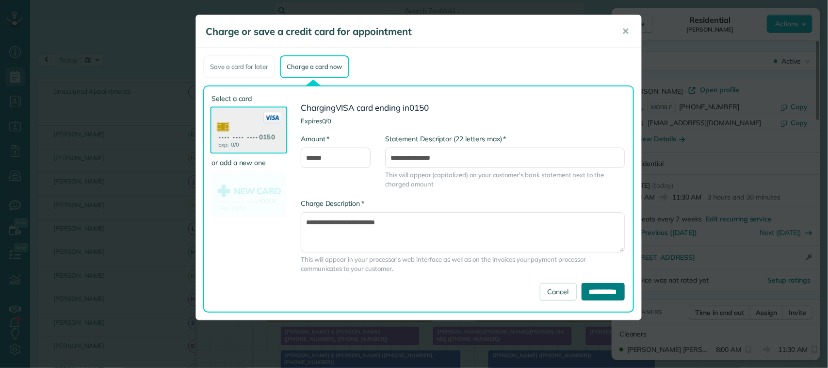
click at [581, 296] on input "**********" at bounding box center [602, 291] width 43 height 17
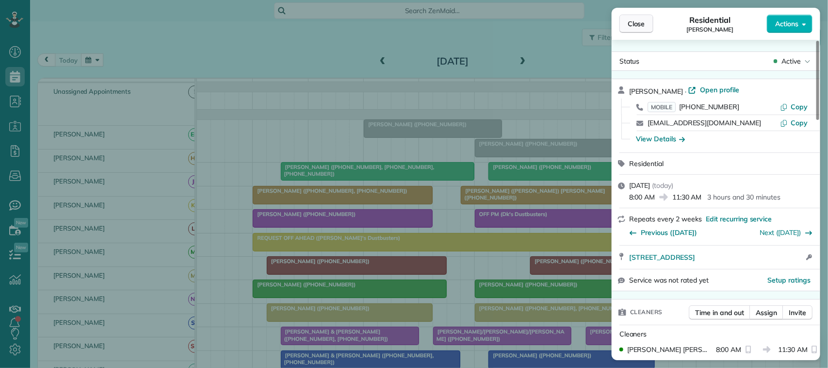
click at [628, 24] on span "Close" at bounding box center [636, 24] width 17 height 10
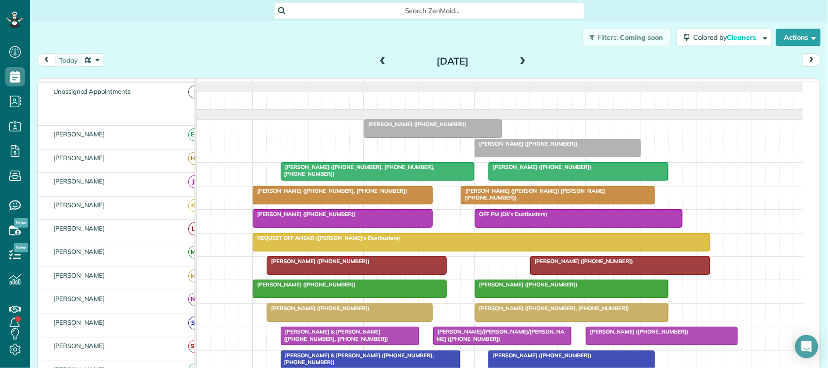
click at [352, 227] on div at bounding box center [342, 218] width 179 height 17
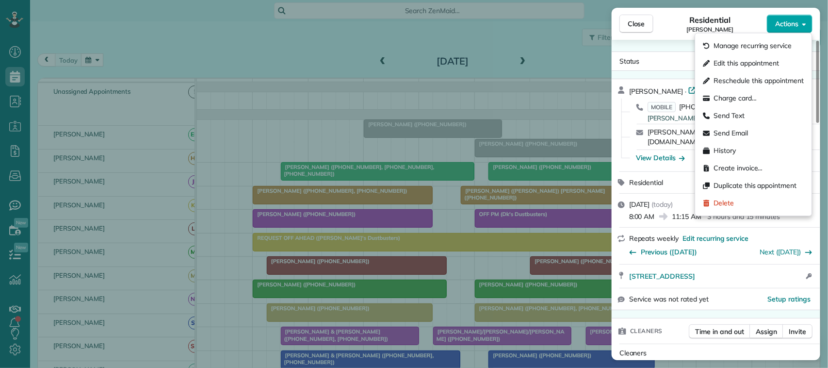
click at [806, 20] on button "Actions" at bounding box center [790, 24] width 46 height 18
click at [754, 100] on span "Charge card…" at bounding box center [735, 99] width 43 height 10
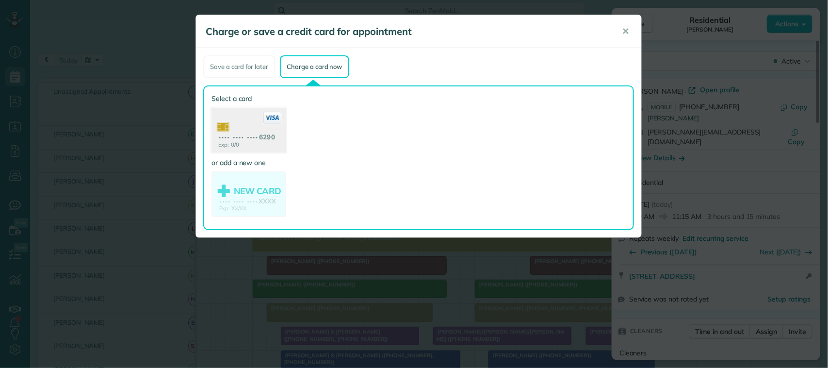
click at [255, 140] on use at bounding box center [248, 131] width 75 height 47
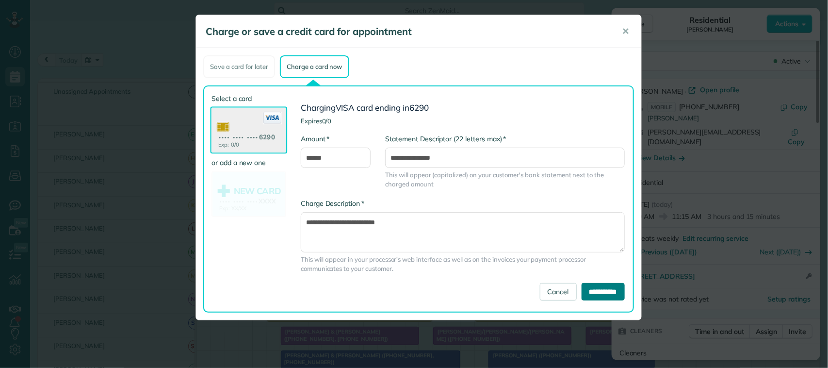
click at [597, 286] on input "**********" at bounding box center [602, 291] width 43 height 17
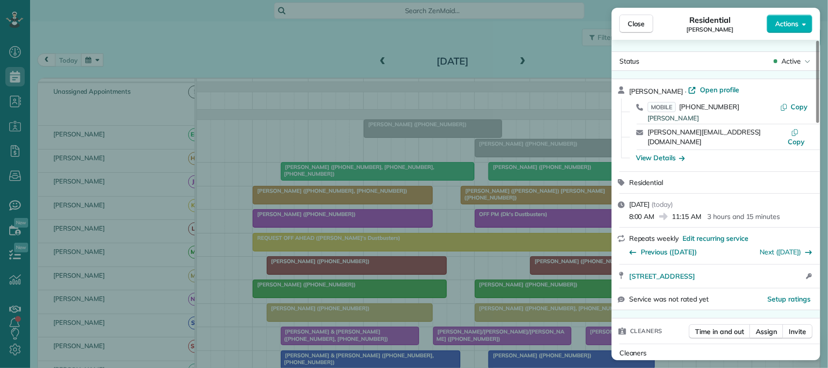
click at [657, 20] on div "Residential Valerie Ryholt" at bounding box center [709, 23] width 113 height 19
click at [648, 18] on button "Close" at bounding box center [636, 24] width 34 height 18
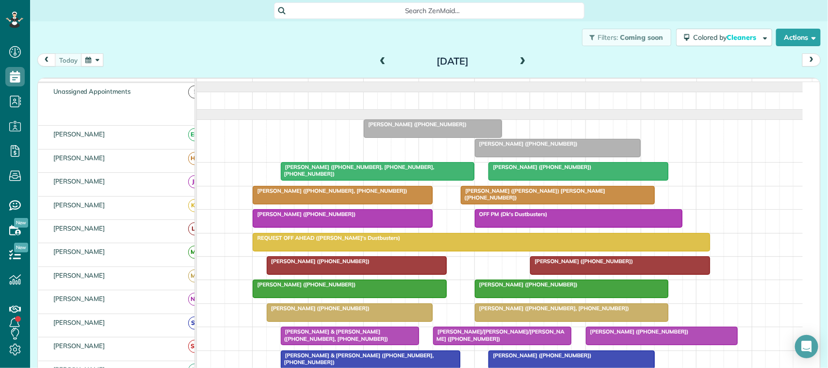
click at [348, 180] on div at bounding box center [377, 170] width 193 height 17
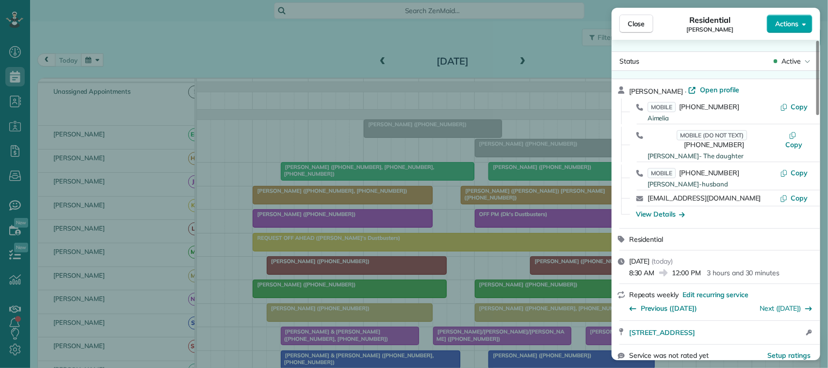
click at [791, 25] on span "Actions" at bounding box center [786, 24] width 23 height 10
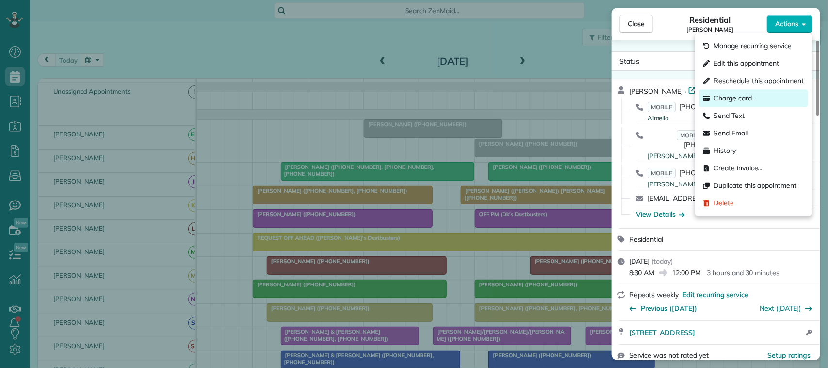
click at [767, 95] on div "Charge card…" at bounding box center [753, 98] width 109 height 17
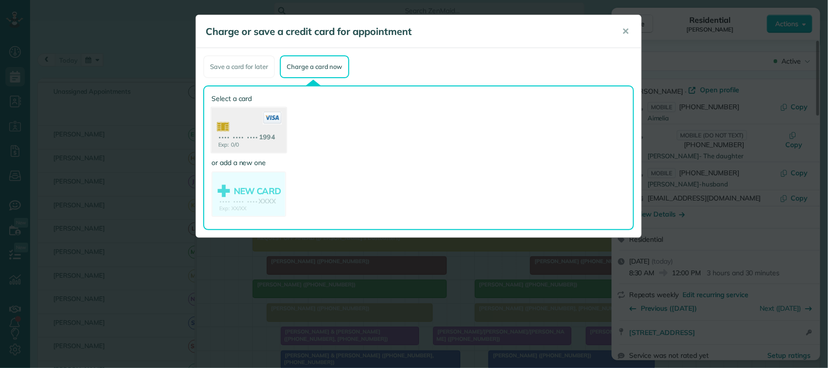
click at [243, 141] on use at bounding box center [248, 131] width 75 height 47
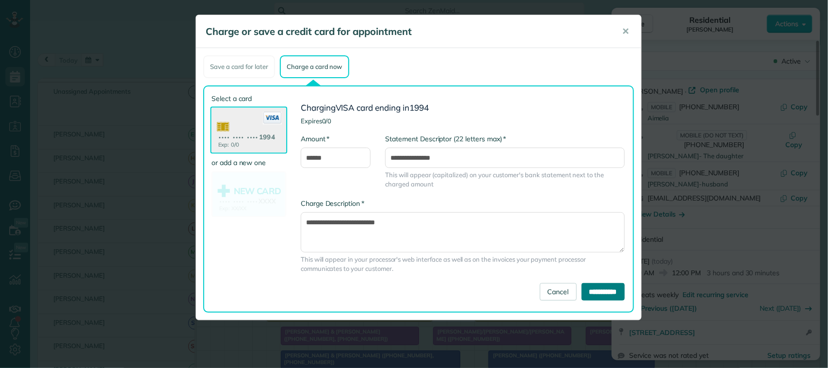
click at [581, 289] on input "**********" at bounding box center [602, 291] width 43 height 17
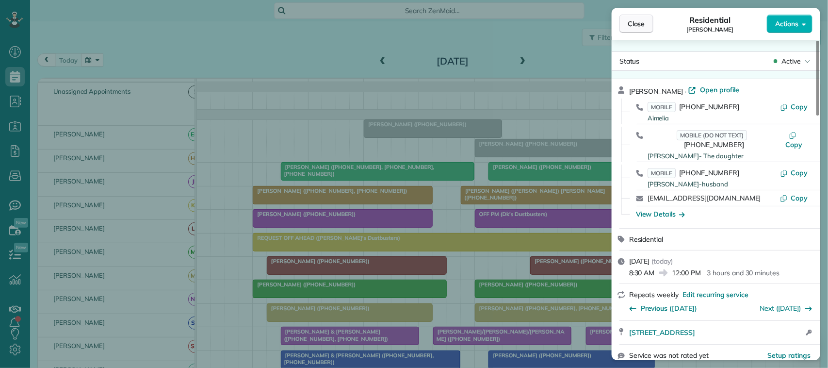
click at [633, 24] on span "Close" at bounding box center [636, 24] width 17 height 10
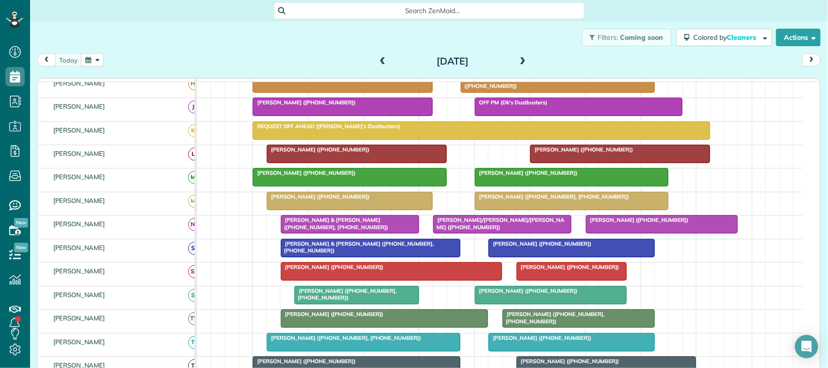
scroll to position [121, 0]
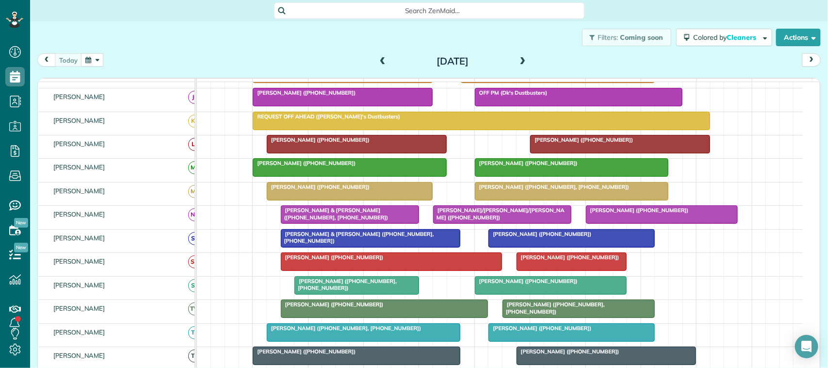
click at [347, 247] on div at bounding box center [370, 237] width 179 height 17
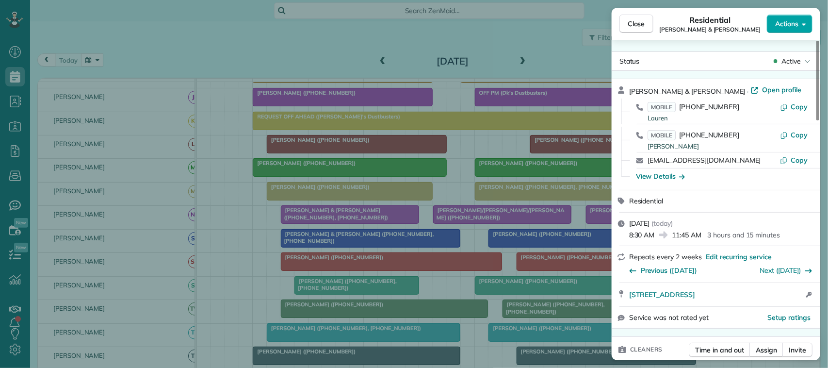
click at [777, 23] on span "Actions" at bounding box center [786, 24] width 23 height 10
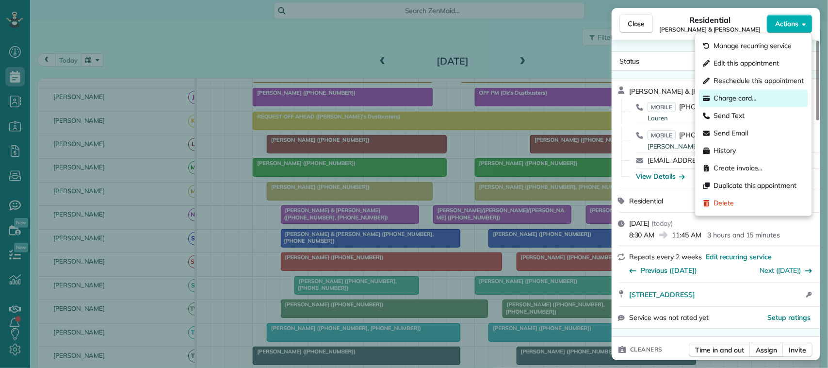
click at [765, 96] on div "Charge card…" at bounding box center [753, 98] width 109 height 17
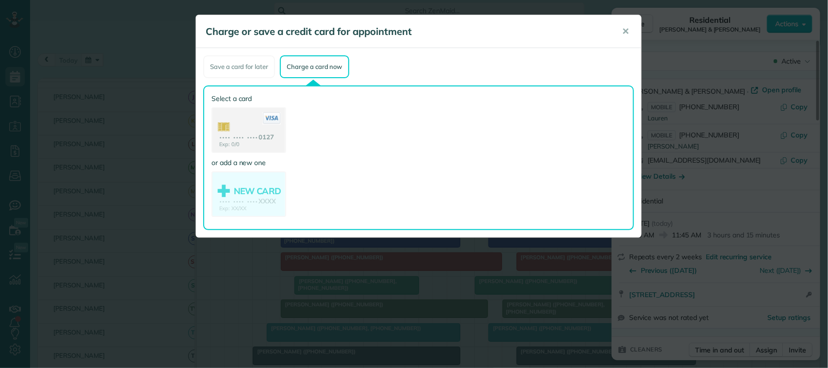
click at [270, 136] on use at bounding box center [248, 131] width 73 height 46
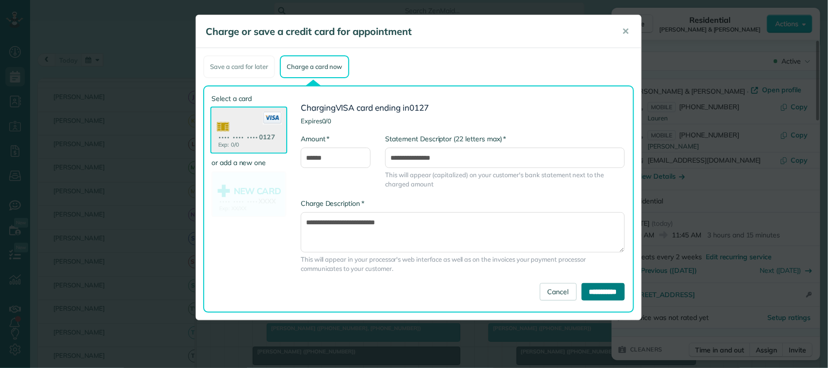
click at [601, 287] on input "**********" at bounding box center [602, 291] width 43 height 17
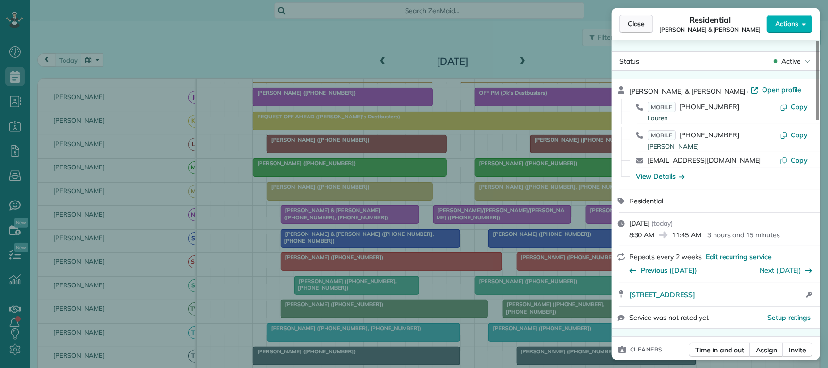
click at [629, 28] on span "Close" at bounding box center [636, 24] width 17 height 10
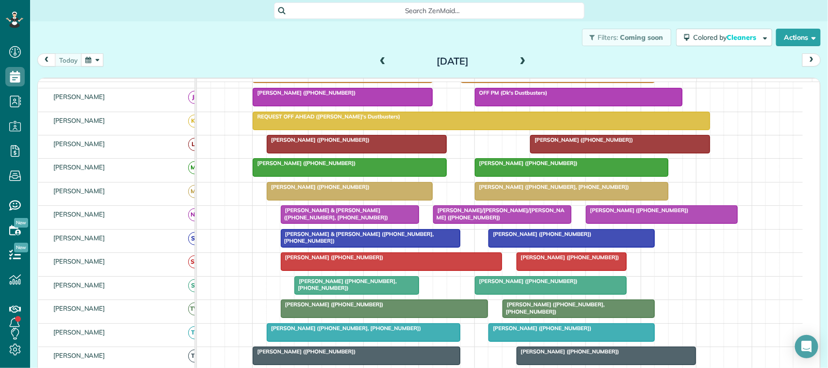
click at [378, 61] on span at bounding box center [382, 61] width 11 height 9
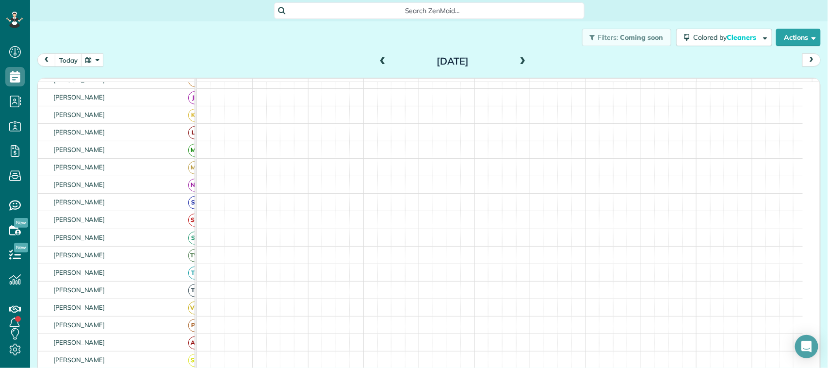
click at [378, 61] on span at bounding box center [382, 61] width 11 height 9
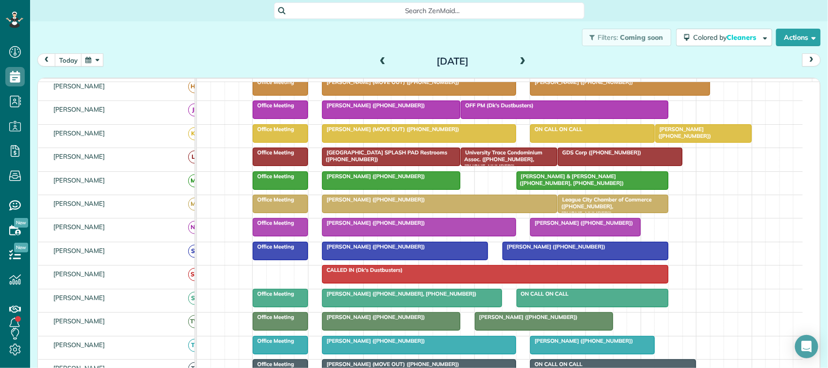
scroll to position [96, 0]
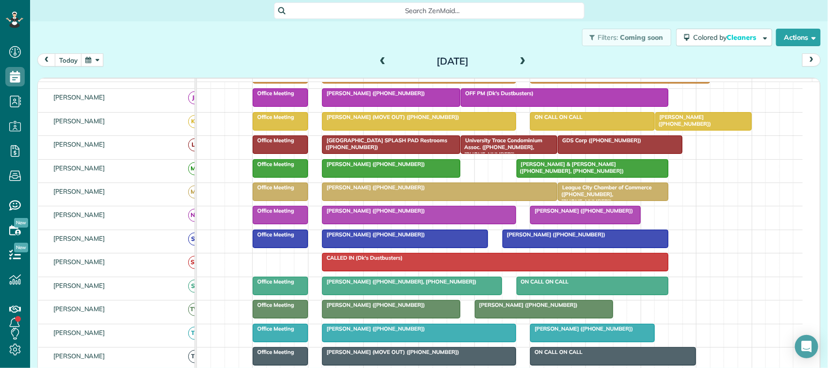
click at [527, 318] on div at bounding box center [543, 308] width 137 height 17
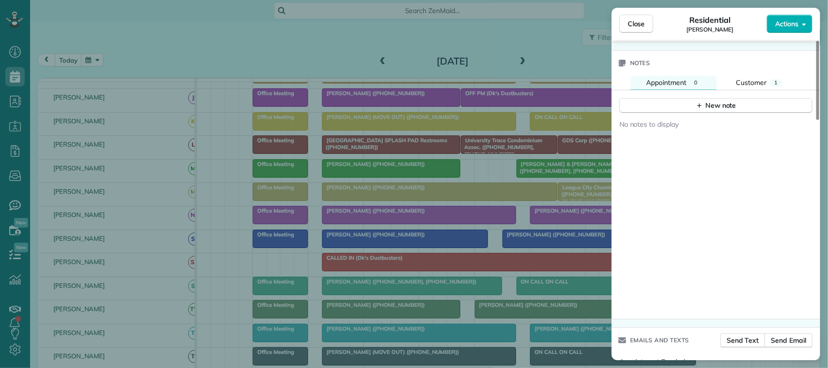
scroll to position [849, 0]
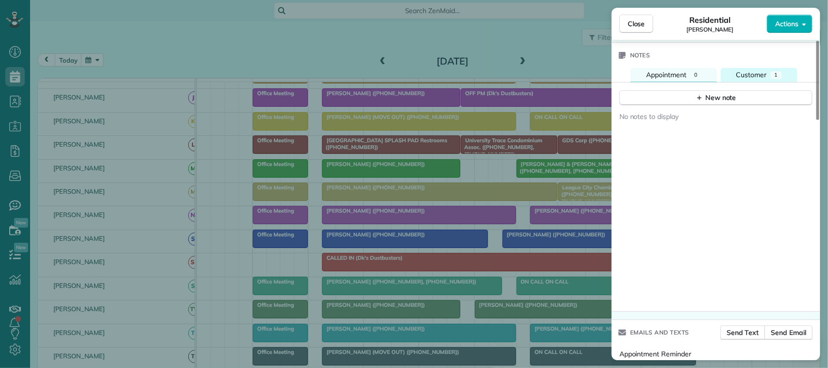
click at [761, 79] on span "Customer" at bounding box center [751, 74] width 31 height 9
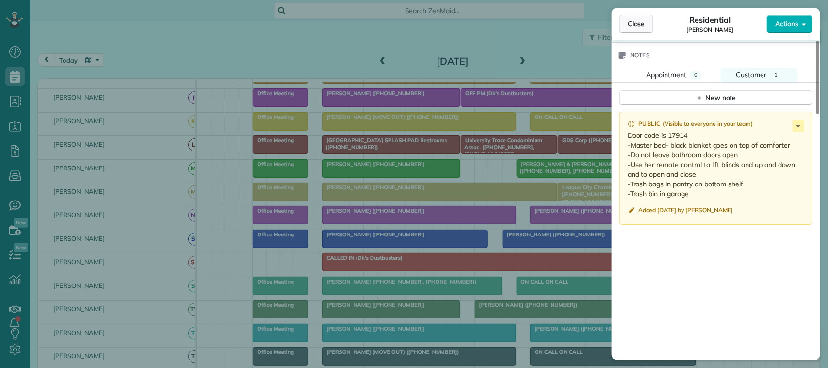
click at [644, 26] on span "Close" at bounding box center [636, 24] width 17 height 10
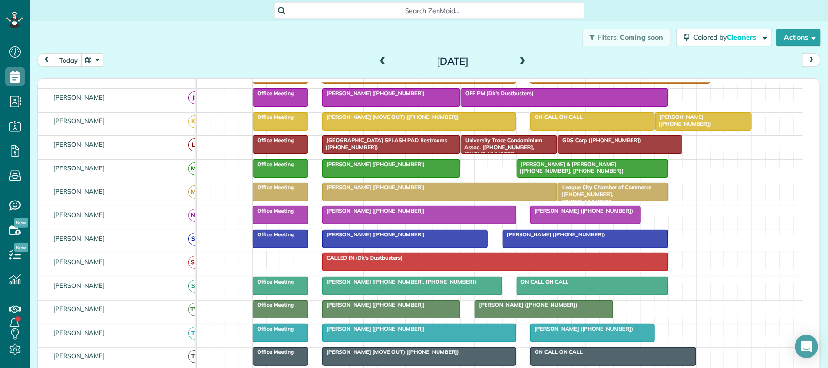
click at [56, 58] on button "today" at bounding box center [68, 59] width 27 height 13
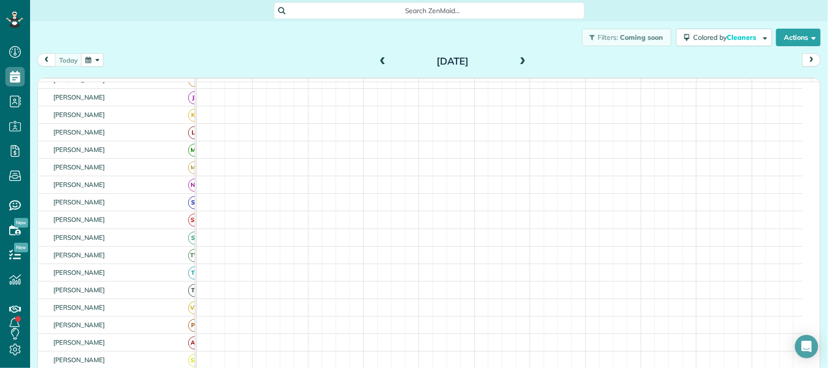
click at [91, 61] on button "button" at bounding box center [92, 59] width 22 height 13
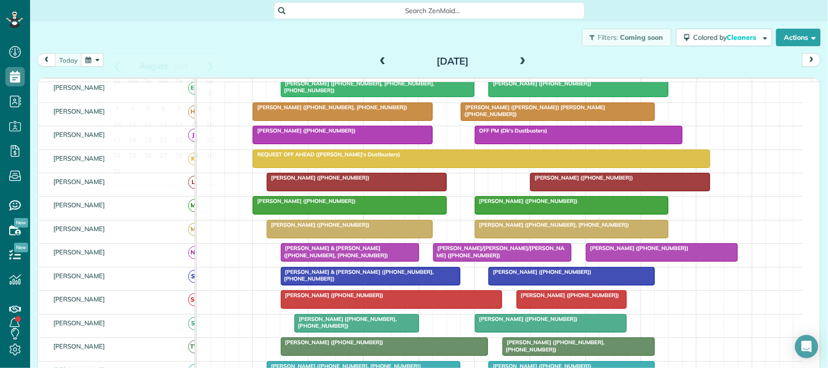
scroll to position [121, 0]
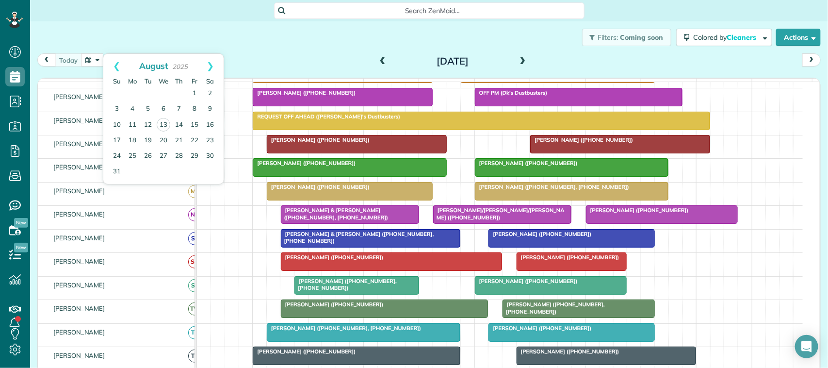
click at [581, 190] on span "Sarah Moutz (+13346950007, +13343550002)" at bounding box center [551, 186] width 155 height 7
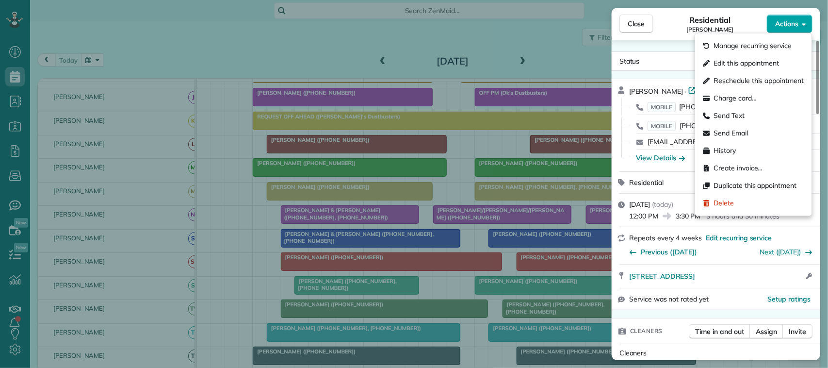
click at [798, 22] on span "Actions" at bounding box center [786, 24] width 23 height 10
click at [752, 114] on div "Send Text" at bounding box center [753, 115] width 109 height 17
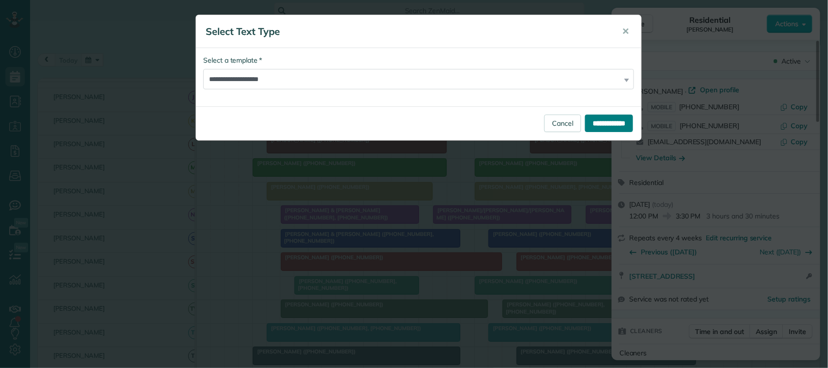
click at [618, 124] on input "**********" at bounding box center [609, 122] width 48 height 17
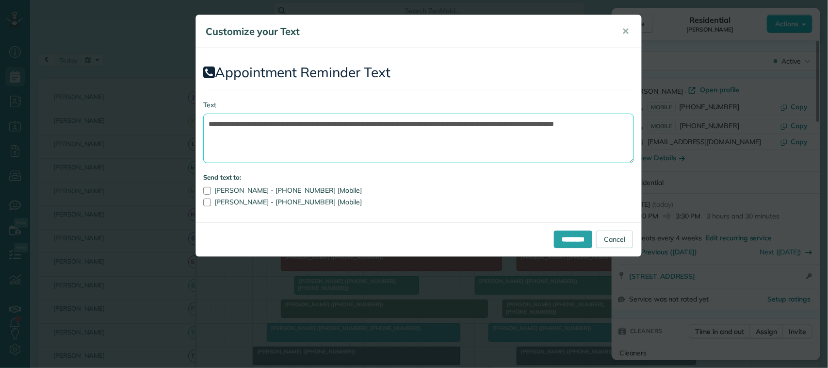
drag, startPoint x: 365, startPoint y: 142, endPoint x: 425, endPoint y: 121, distance: 63.5
click at [425, 121] on textarea "**********" at bounding box center [418, 137] width 431 height 49
drag, startPoint x: 365, startPoint y: 125, endPoint x: 265, endPoint y: 118, distance: 100.1
click at [265, 118] on textarea "**********" at bounding box center [418, 137] width 431 height 49
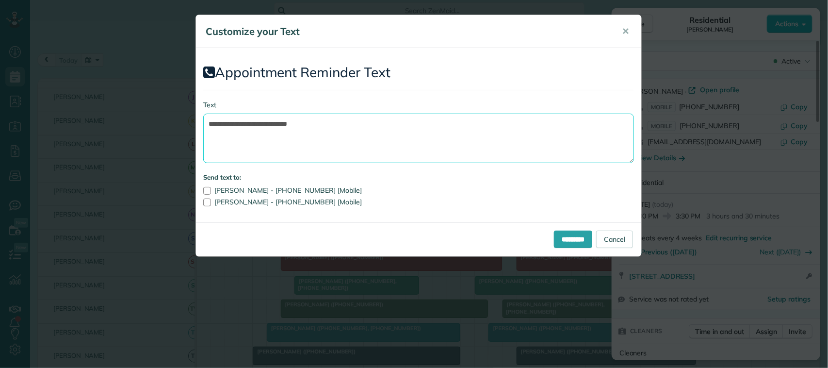
click at [351, 129] on textarea "**********" at bounding box center [418, 137] width 431 height 49
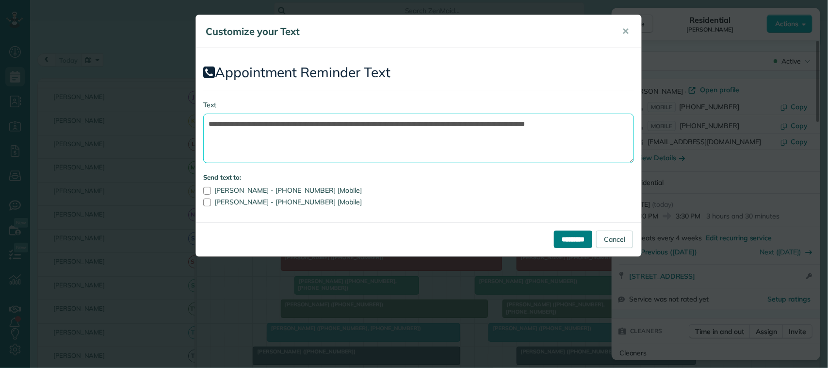
type textarea "**********"
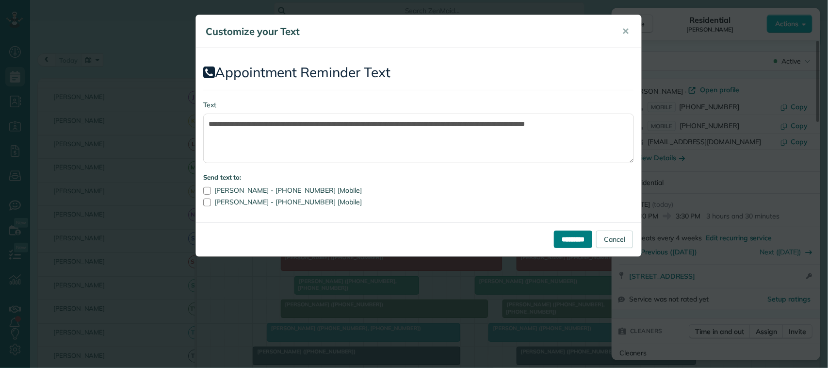
click at [570, 238] on input "*********" at bounding box center [573, 238] width 38 height 17
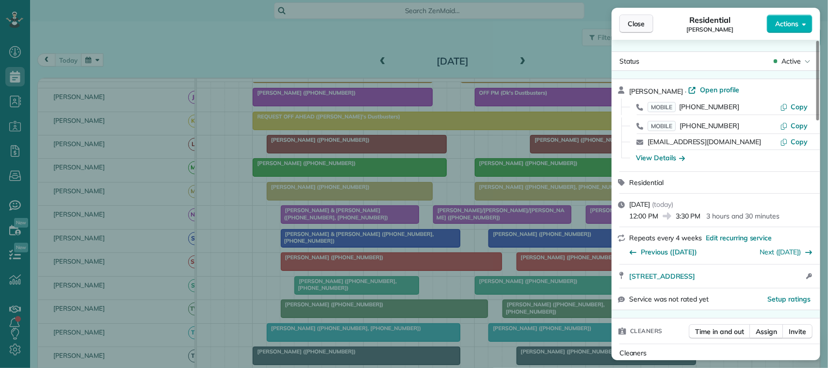
click at [633, 30] on button "Close" at bounding box center [636, 24] width 34 height 18
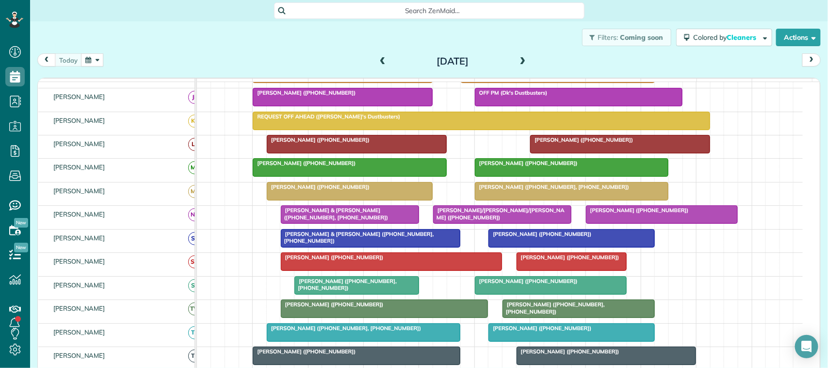
click at [97, 62] on button "button" at bounding box center [92, 59] width 22 height 13
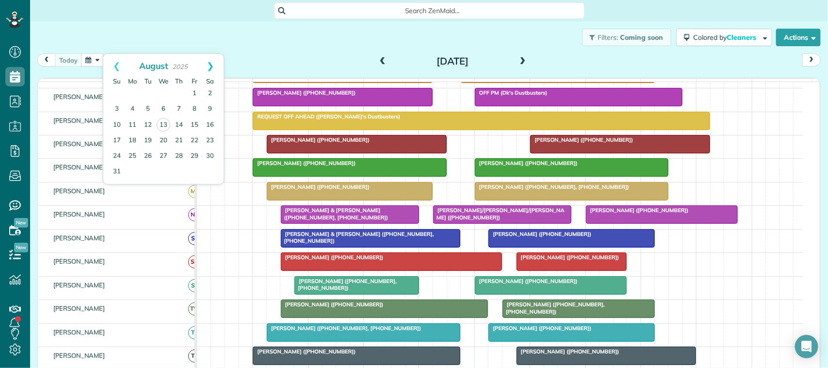
click at [208, 74] on link "Next" at bounding box center [210, 66] width 27 height 24
click at [149, 154] on link "28" at bounding box center [148, 156] width 16 height 16
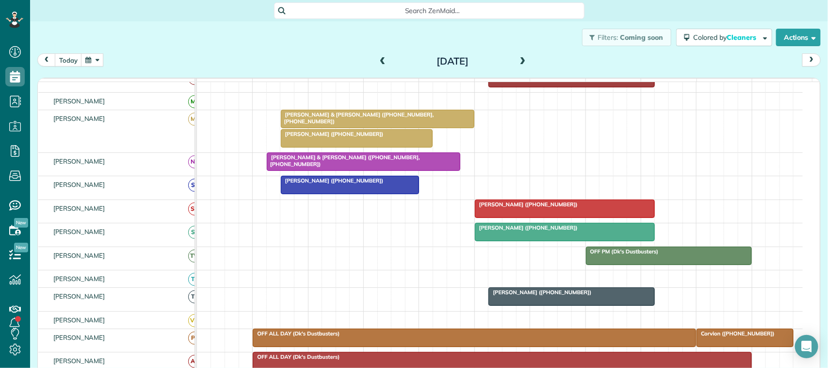
scroll to position [348, 0]
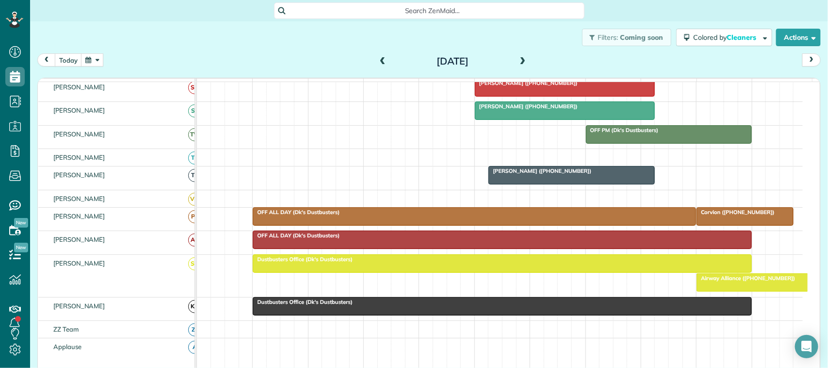
click at [517, 57] on span at bounding box center [522, 61] width 11 height 9
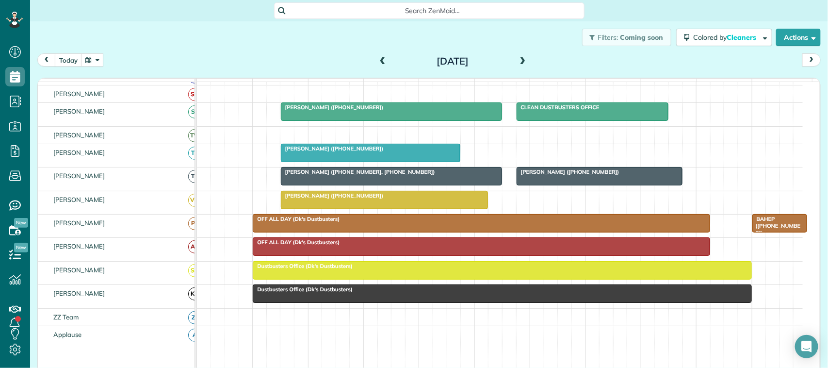
click at [517, 57] on span at bounding box center [522, 61] width 11 height 9
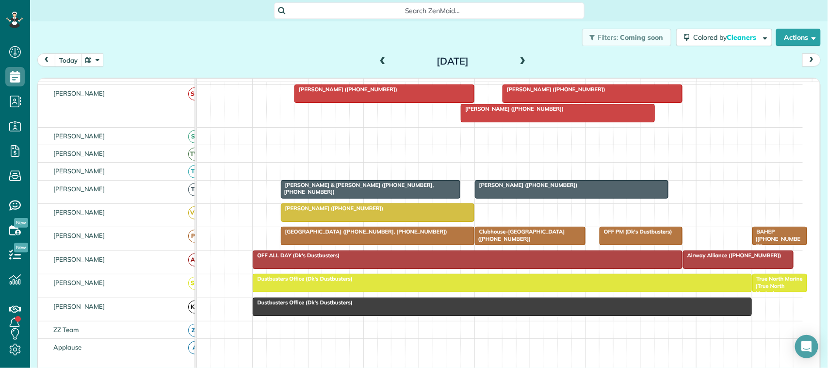
click at [517, 57] on span at bounding box center [522, 61] width 11 height 9
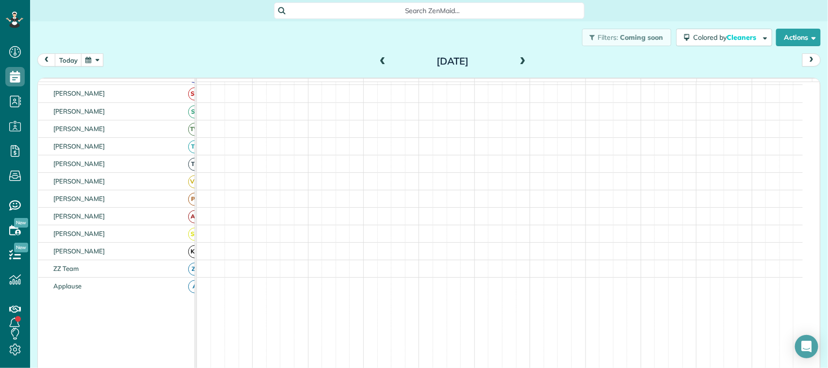
click at [377, 60] on span at bounding box center [382, 61] width 11 height 9
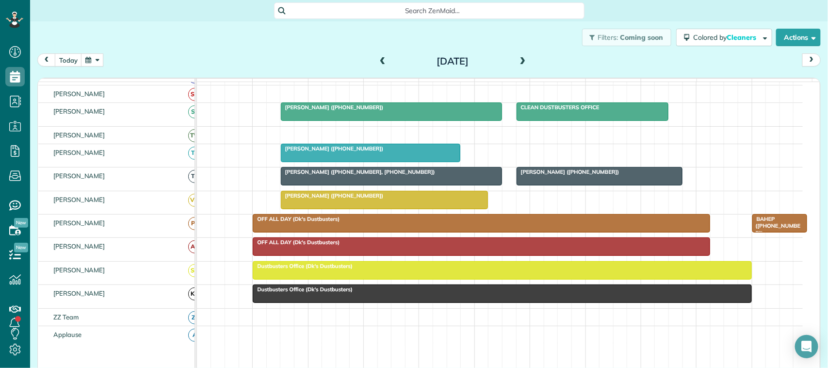
click at [377, 60] on span at bounding box center [382, 61] width 11 height 9
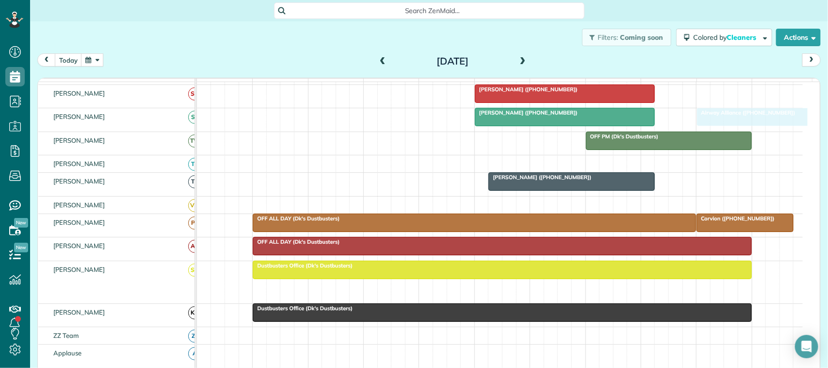
drag, startPoint x: 740, startPoint y: 302, endPoint x: 745, endPoint y: 126, distance: 176.1
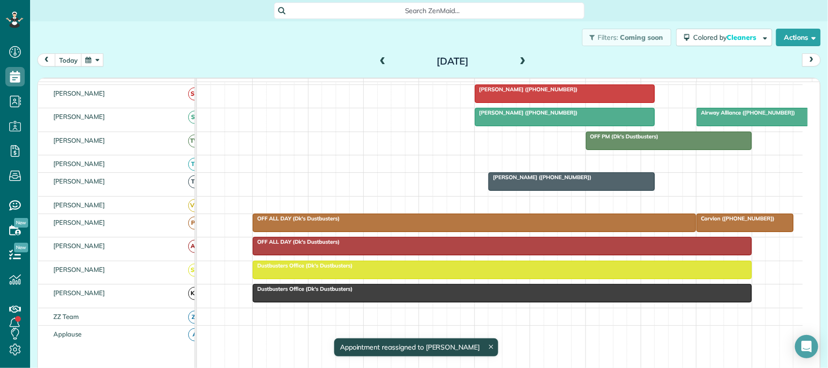
click at [449, 269] on div "Dustbusters Office (Dk's Dustbusters)" at bounding box center [502, 265] width 493 height 7
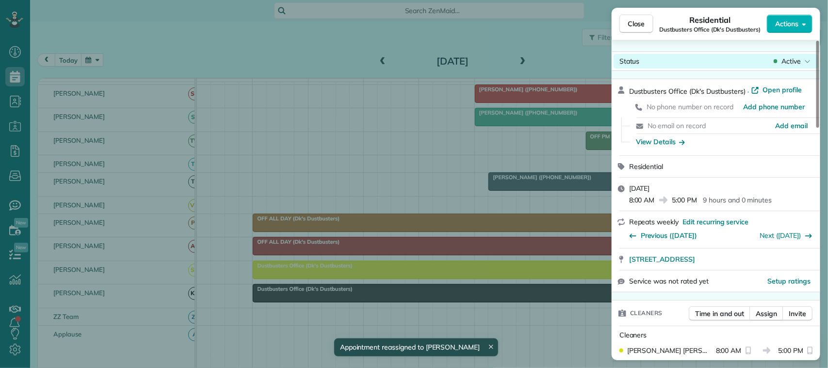
click at [784, 58] on span "Active" at bounding box center [790, 61] width 19 height 10
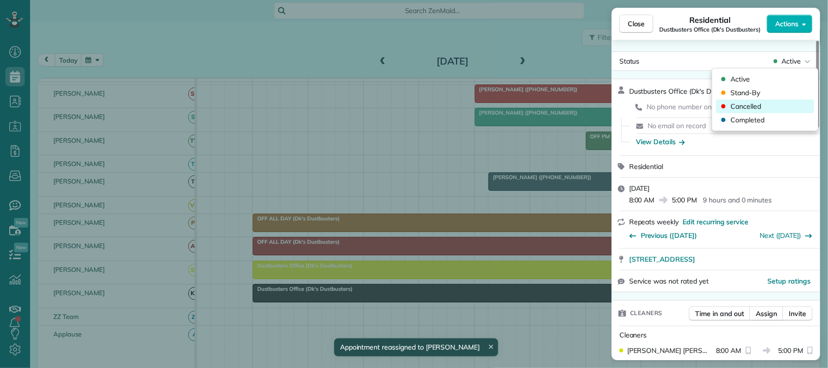
click at [771, 100] on div "Cancelled" at bounding box center [765, 106] width 98 height 14
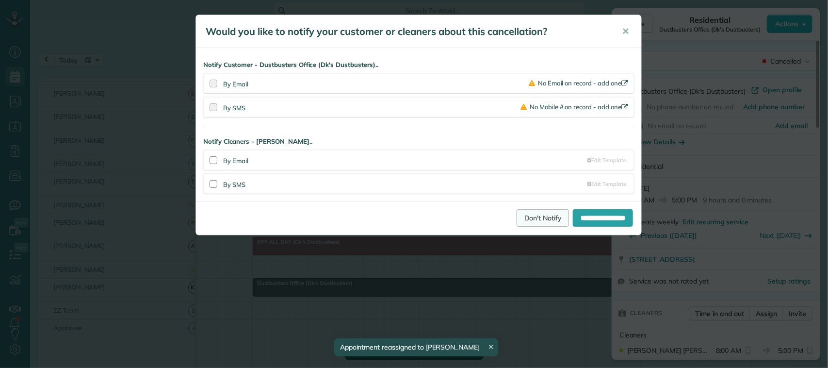
click at [517, 219] on link "Don't Notify" at bounding box center [542, 217] width 52 height 17
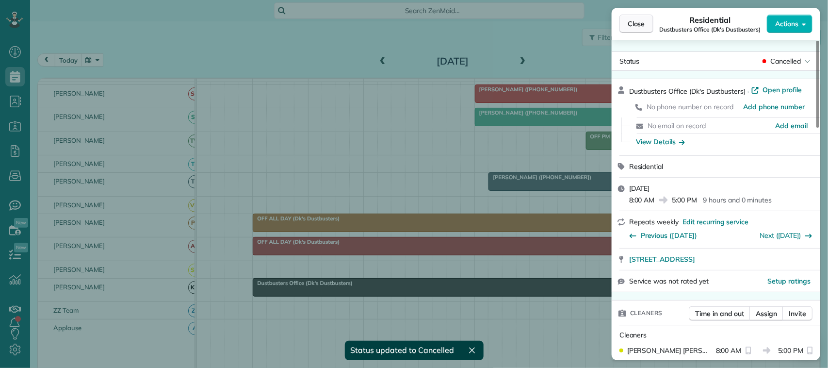
click at [643, 23] on span "Close" at bounding box center [636, 24] width 17 height 10
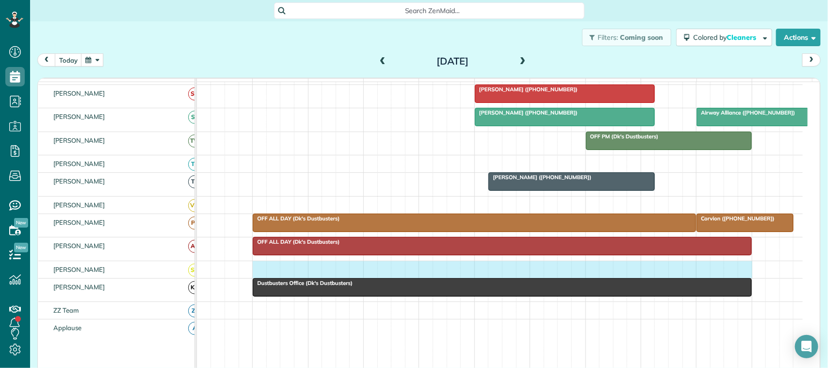
drag, startPoint x: 258, startPoint y: 277, endPoint x: 747, endPoint y: 275, distance: 488.9
click at [747, 275] on div at bounding box center [500, 269] width 606 height 17
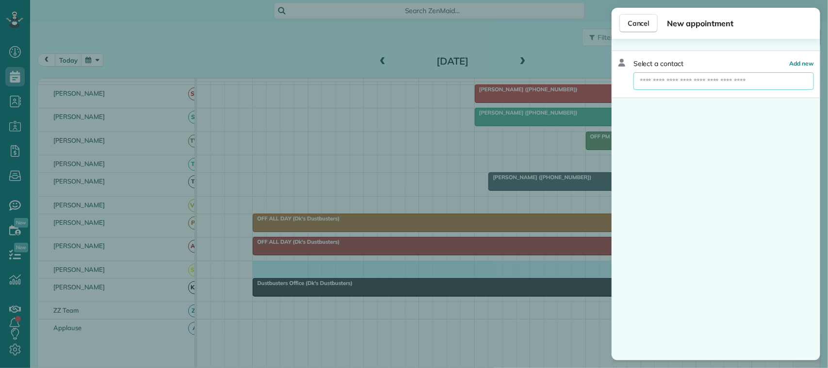
click at [726, 85] on input "text" at bounding box center [723, 80] width 180 height 17
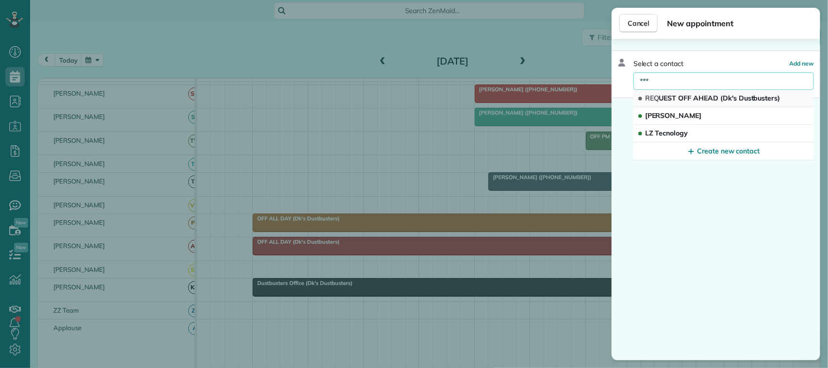
type input "***"
click at [719, 94] on span "REQ UEST OFF AHEAD (Dk's Dustbusters)" at bounding box center [712, 98] width 135 height 9
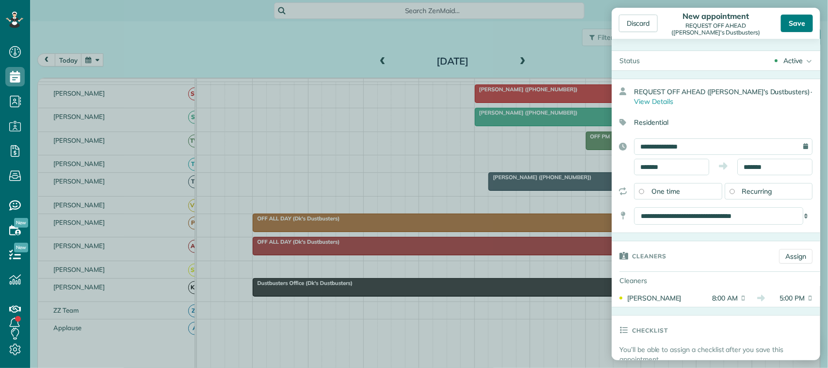
click at [801, 18] on div "Save" at bounding box center [797, 23] width 32 height 17
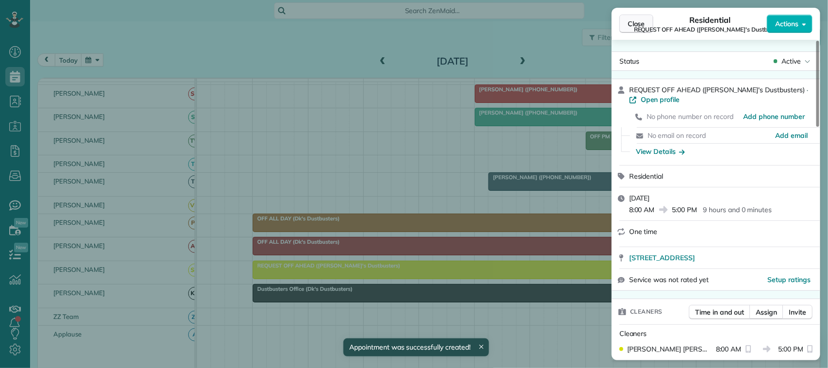
click at [641, 25] on span "Close" at bounding box center [636, 24] width 17 height 10
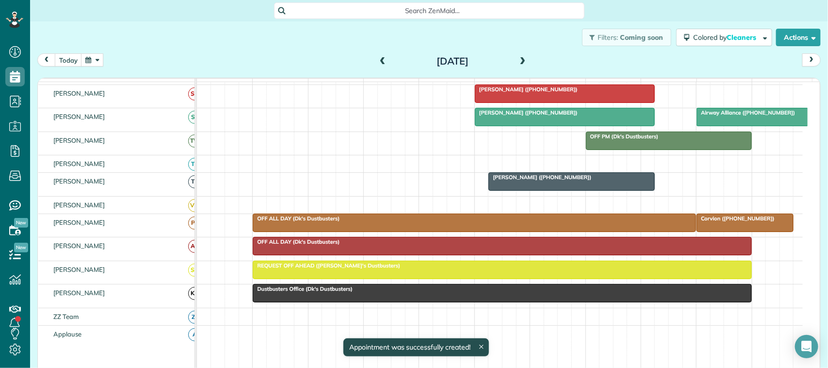
click at [517, 61] on span at bounding box center [522, 61] width 11 height 9
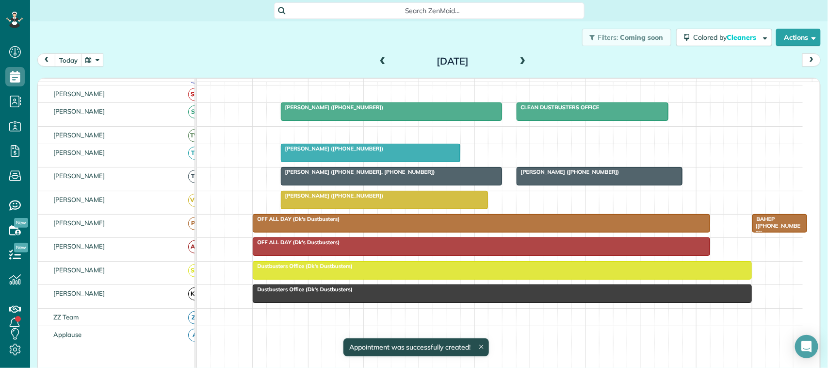
click at [290, 279] on div at bounding box center [502, 269] width 498 height 17
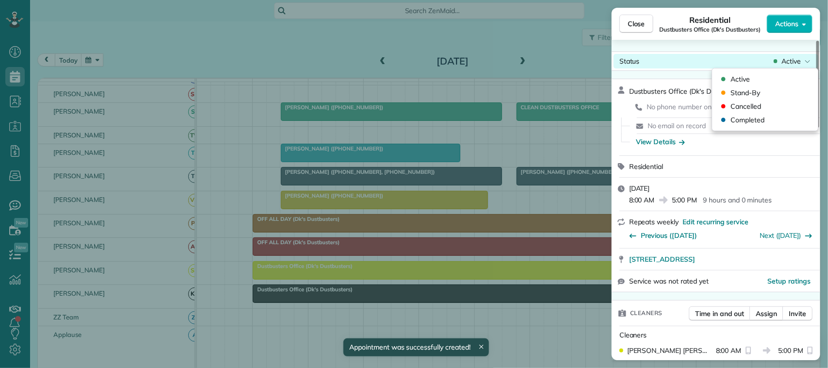
click at [791, 59] on span "Active" at bounding box center [790, 61] width 19 height 10
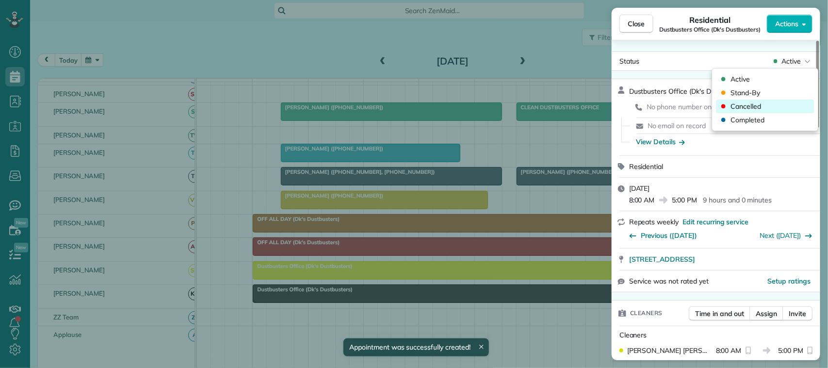
click at [772, 107] on div "Cancelled" at bounding box center [765, 106] width 98 height 14
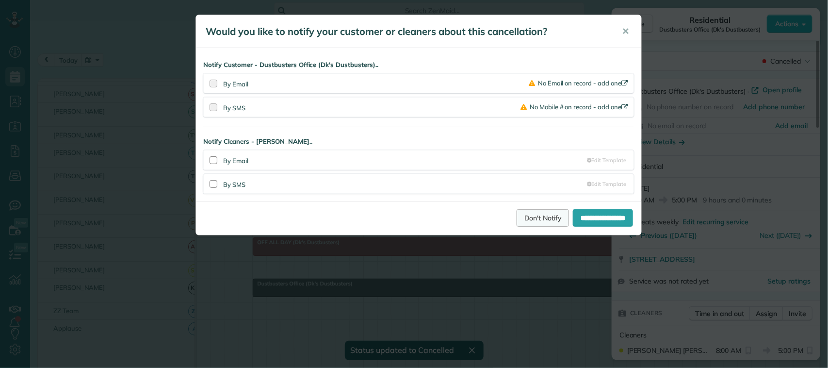
click at [524, 216] on link "Don't Notify" at bounding box center [542, 217] width 52 height 17
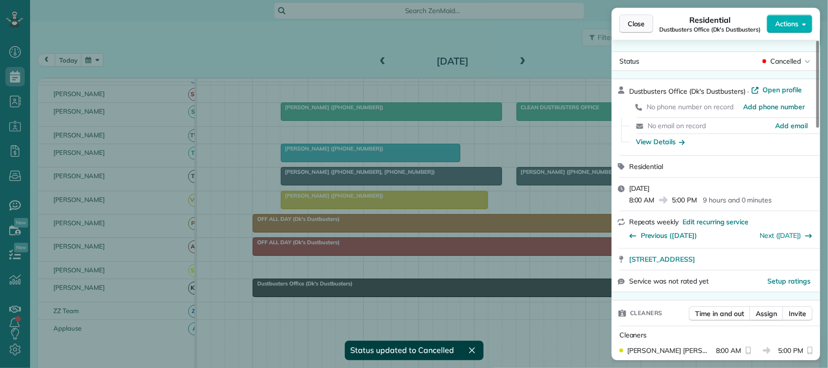
click at [641, 29] on button "Close" at bounding box center [636, 24] width 34 height 18
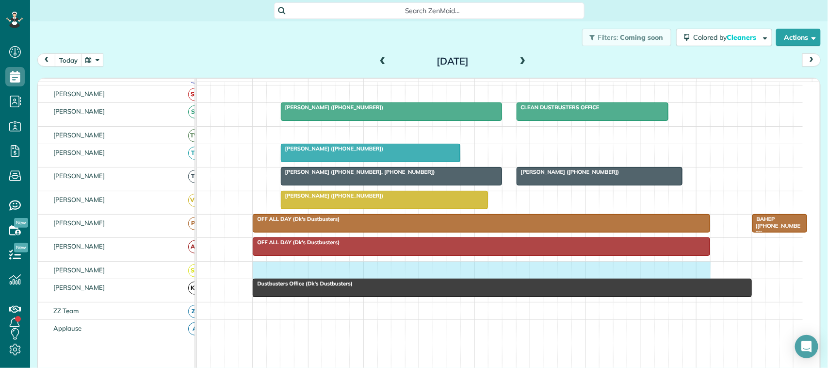
drag, startPoint x: 258, startPoint y: 285, endPoint x: 702, endPoint y: 276, distance: 443.8
click at [702, 276] on div at bounding box center [500, 269] width 606 height 17
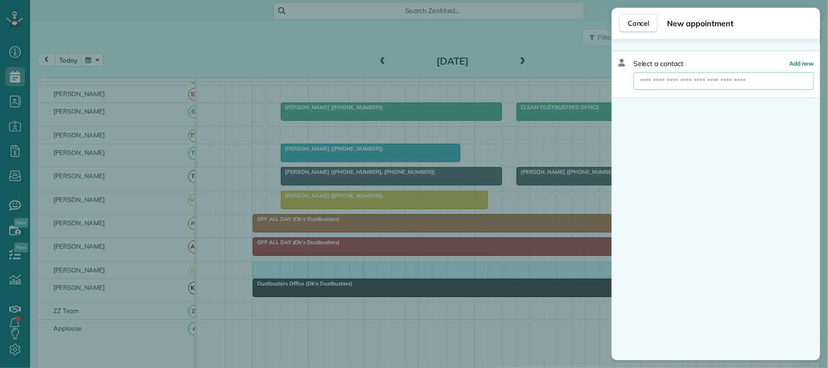
click at [714, 81] on input "text" at bounding box center [723, 80] width 180 height 17
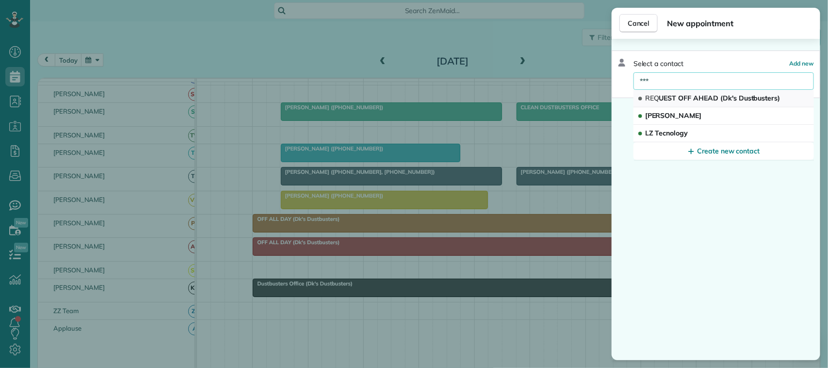
type input "***"
click at [710, 97] on span "REQ UEST OFF AHEAD (Dk's Dustbusters)" at bounding box center [712, 98] width 135 height 9
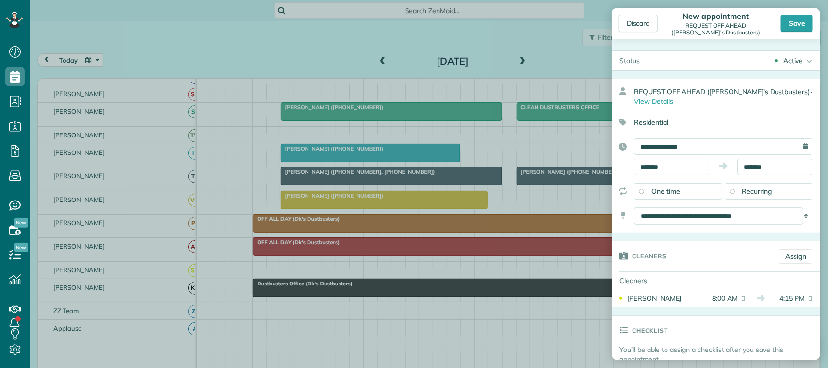
click at [786, 26] on div "Save" at bounding box center [797, 23] width 32 height 17
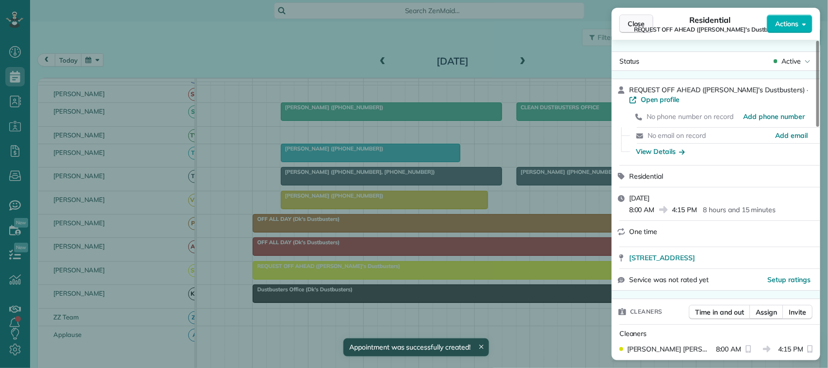
click at [648, 23] on button "Close" at bounding box center [636, 24] width 34 height 18
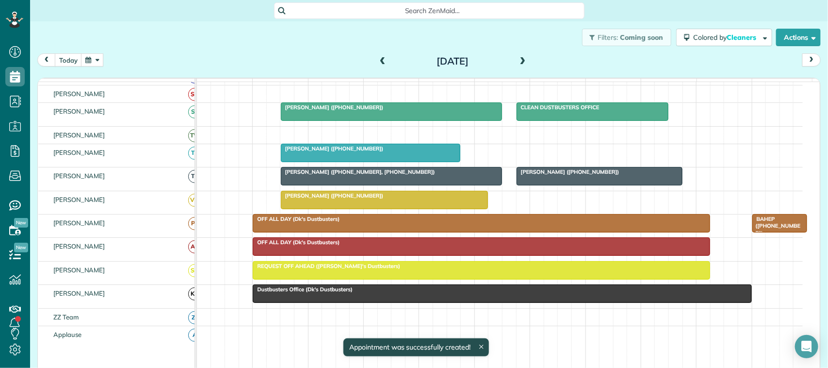
click at [520, 61] on span at bounding box center [522, 61] width 11 height 9
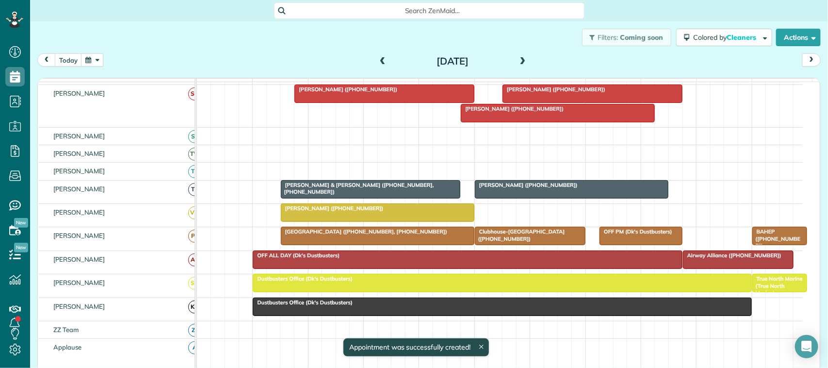
click at [274, 291] on div at bounding box center [502, 282] width 498 height 17
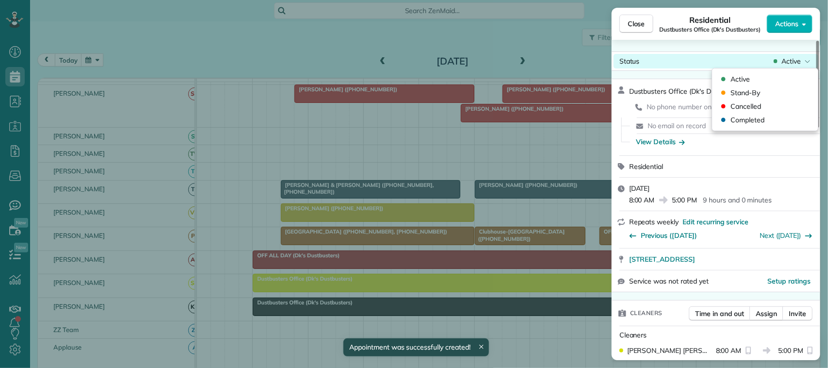
click at [793, 61] on span "Active" at bounding box center [790, 61] width 19 height 10
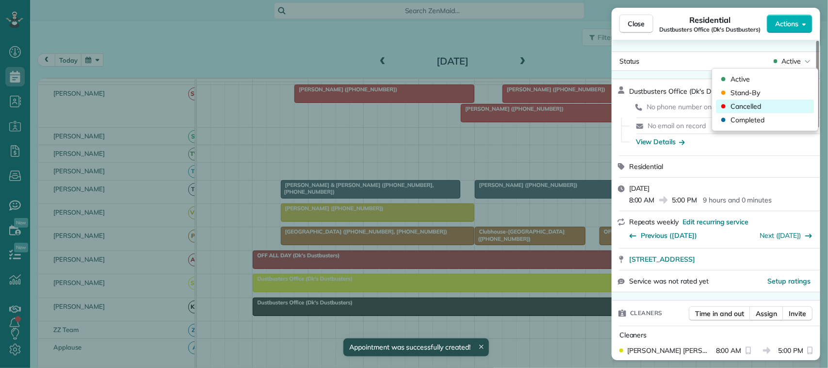
click at [776, 102] on div "Cancelled" at bounding box center [765, 106] width 98 height 14
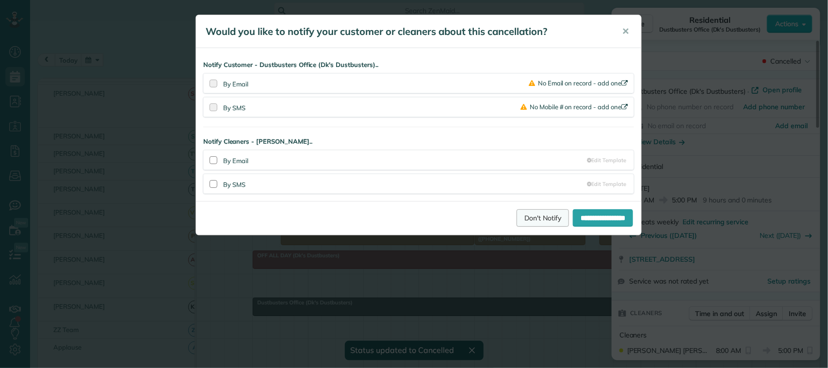
click at [519, 222] on link "Don't Notify" at bounding box center [542, 217] width 52 height 17
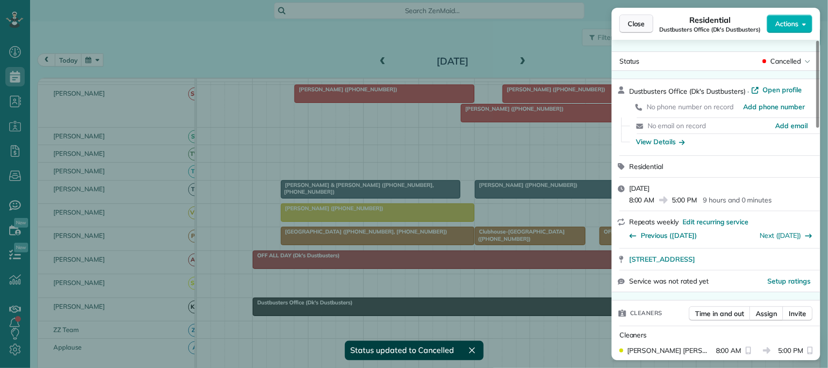
click at [623, 28] on button "Close" at bounding box center [636, 24] width 34 height 18
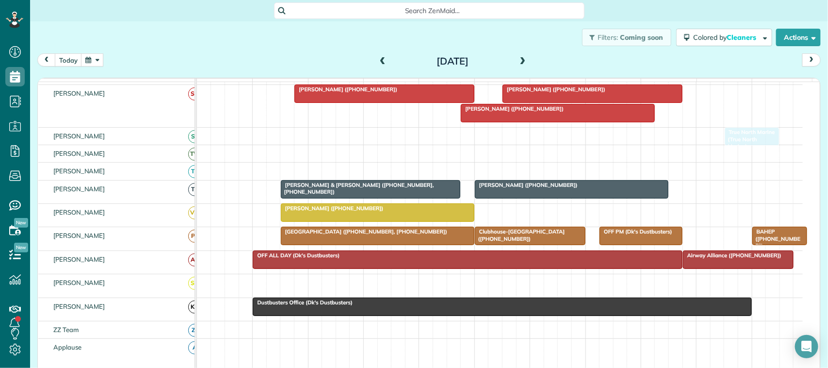
drag, startPoint x: 769, startPoint y: 294, endPoint x: 738, endPoint y: 155, distance: 142.7
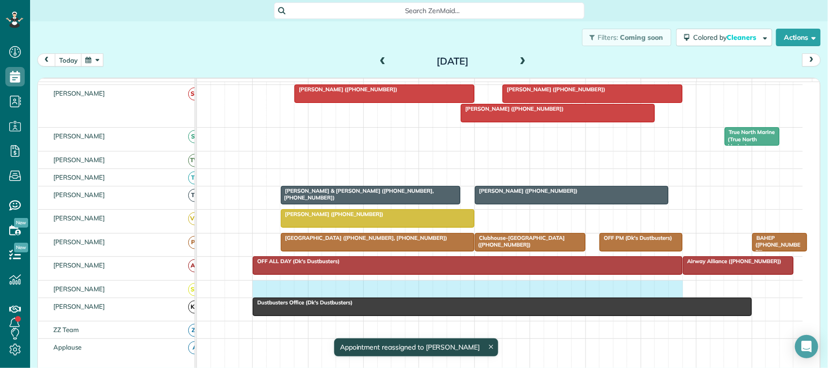
drag, startPoint x: 263, startPoint y: 296, endPoint x: 680, endPoint y: 294, distance: 417.6
click at [680, 294] on div at bounding box center [500, 288] width 606 height 17
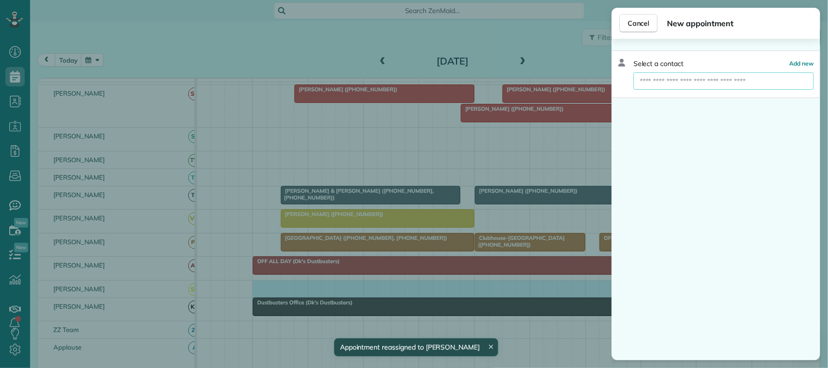
click at [721, 84] on input "text" at bounding box center [723, 80] width 180 height 17
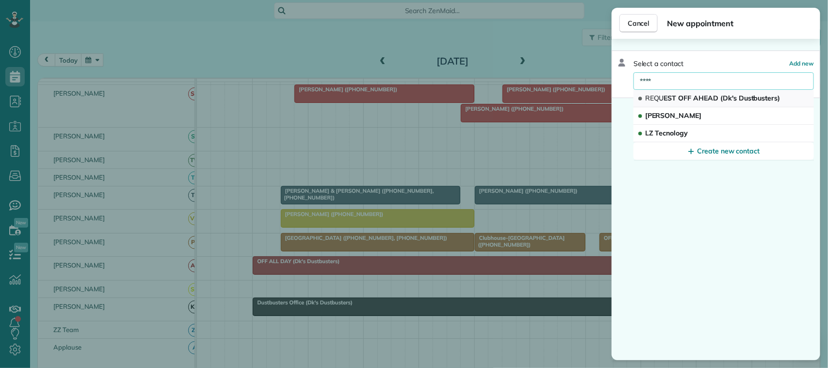
type input "****"
click at [722, 94] on span "REQU EST OFF AHEAD (Dk's Dustbusters)" at bounding box center [712, 98] width 135 height 9
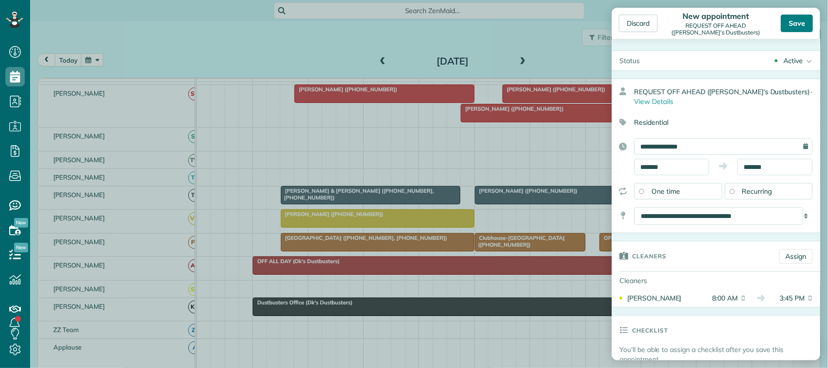
click at [798, 29] on div "Save" at bounding box center [797, 23] width 32 height 17
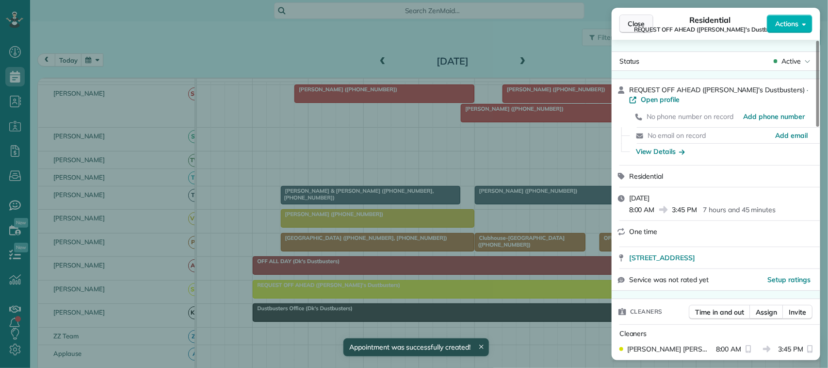
click at [641, 29] on button "Close" at bounding box center [636, 24] width 34 height 18
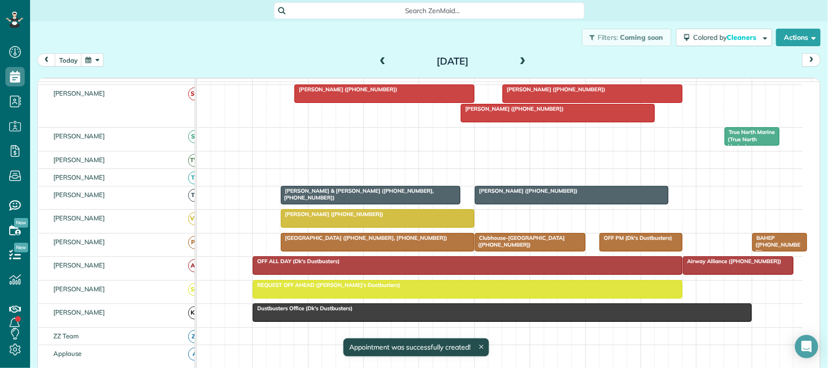
click at [522, 61] on span at bounding box center [522, 61] width 11 height 9
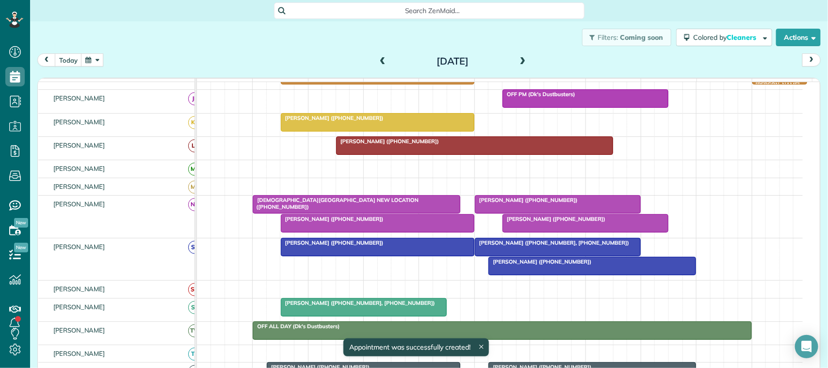
scroll to position [405, 0]
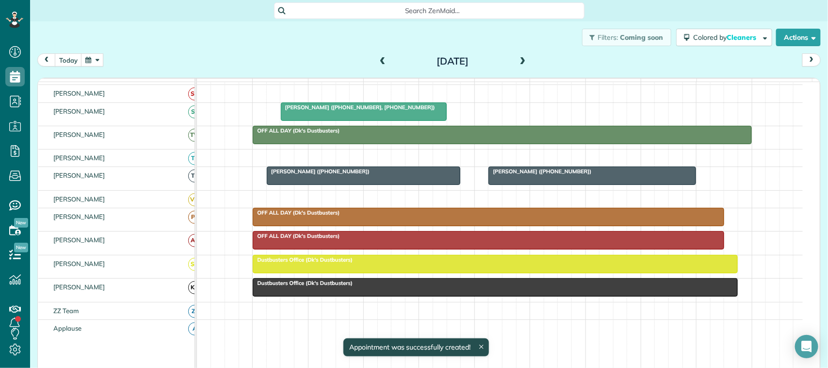
click at [362, 273] on div at bounding box center [495, 263] width 484 height 17
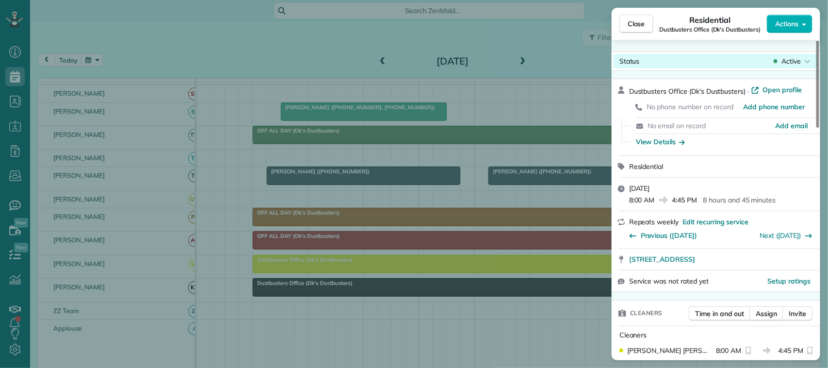
click at [794, 60] on span "Active" at bounding box center [790, 61] width 19 height 10
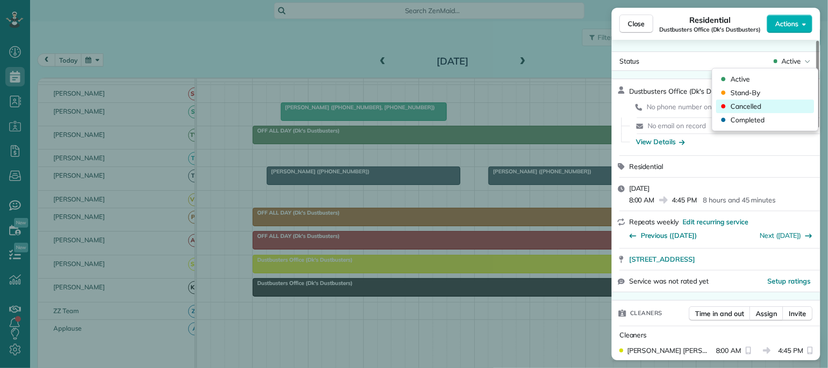
click at [780, 103] on div "Cancelled" at bounding box center [765, 106] width 98 height 14
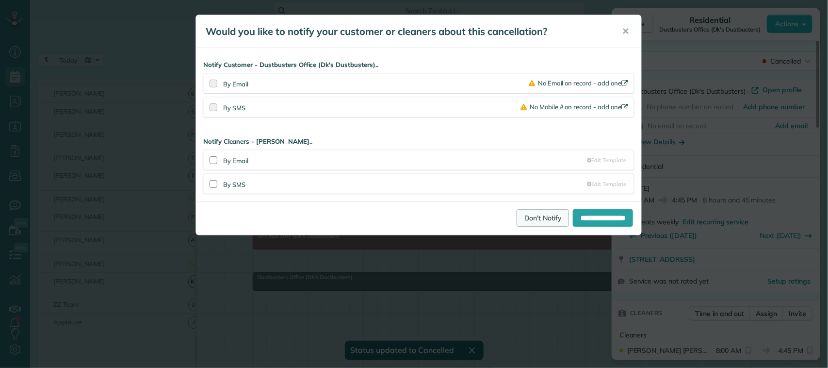
click at [533, 226] on link "Don't Notify" at bounding box center [542, 217] width 52 height 17
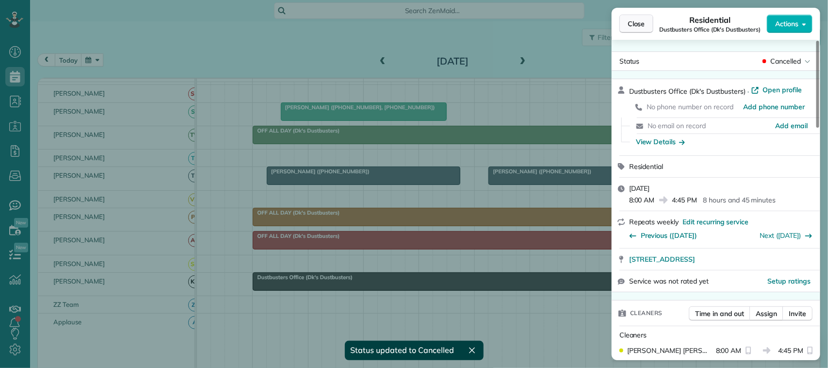
click at [658, 18] on div "Residential Dustbusters Office (Dk's Dustbusters)" at bounding box center [709, 23] width 113 height 19
click at [643, 32] on button "Close" at bounding box center [636, 24] width 34 height 18
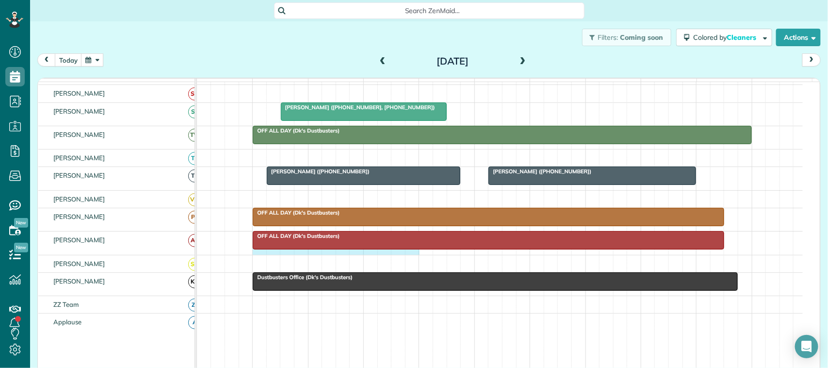
drag, startPoint x: 263, startPoint y: 268, endPoint x: 408, endPoint y: 264, distance: 144.6
click at [413, 254] on div "OFF ALL DAY (Dk's Dustbusters)" at bounding box center [500, 242] width 606 height 23
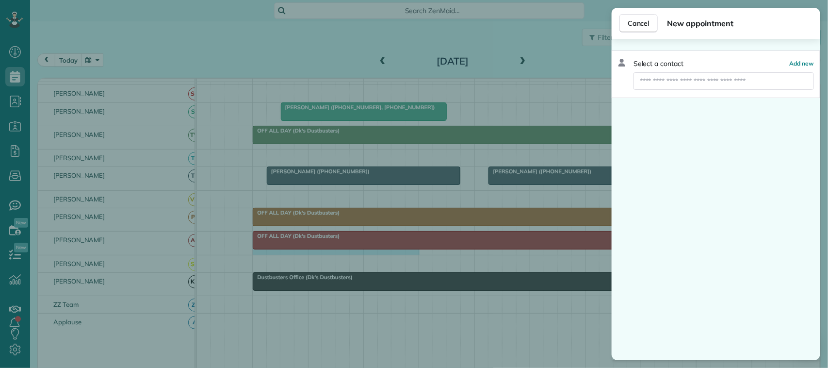
click at [655, 29] on button "Cancel" at bounding box center [638, 23] width 38 height 18
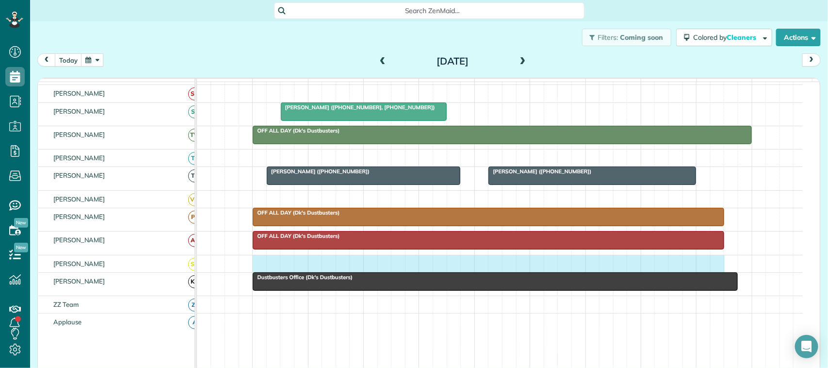
drag, startPoint x: 259, startPoint y: 272, endPoint x: 710, endPoint y: 274, distance: 451.0
click at [713, 272] on div at bounding box center [500, 263] width 606 height 17
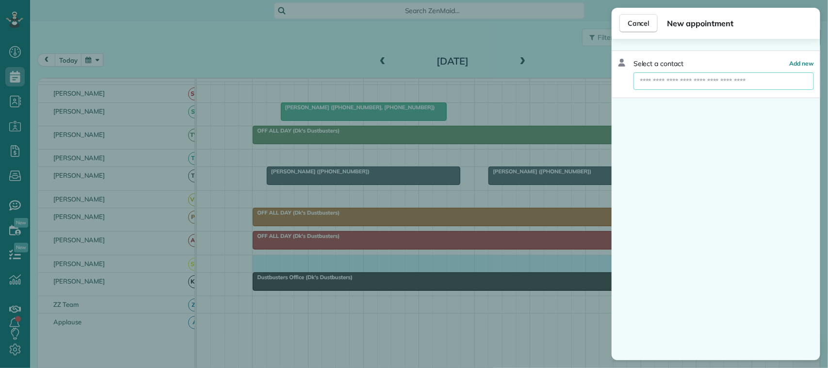
click at [742, 83] on input "text" at bounding box center [723, 80] width 180 height 17
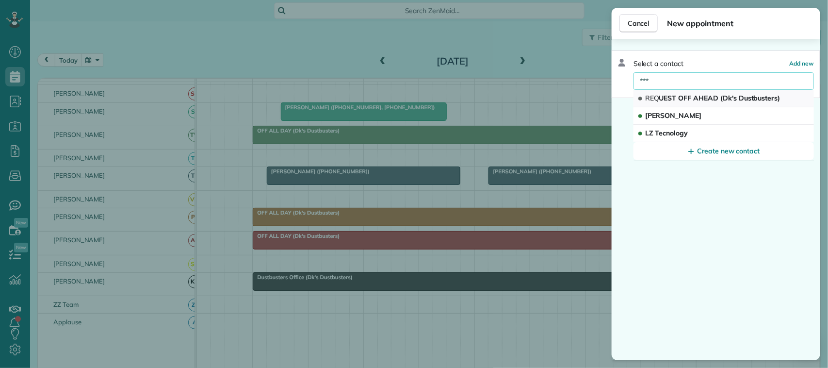
type input "***"
click at [742, 91] on button "REQ UEST OFF AHEAD (Dk's Dustbusters)" at bounding box center [723, 98] width 180 height 17
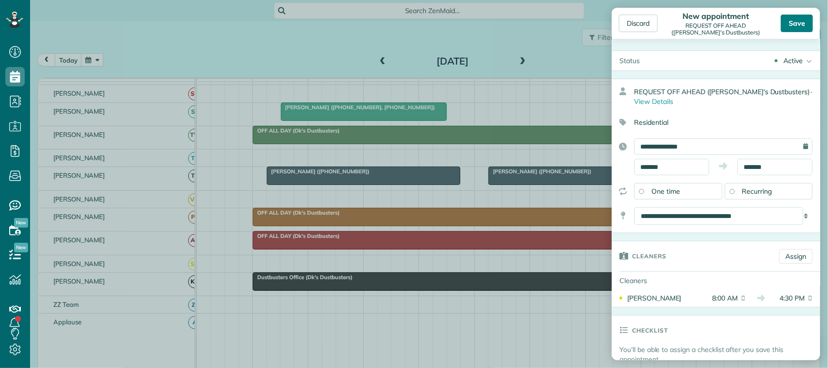
click at [791, 23] on div "Save" at bounding box center [797, 23] width 32 height 17
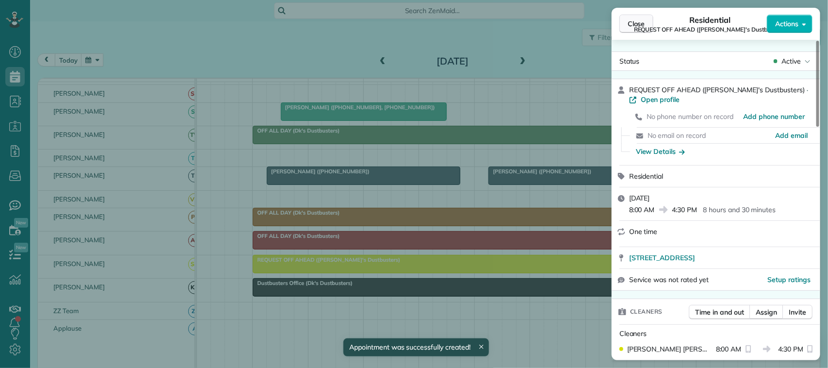
click at [638, 22] on span "Close" at bounding box center [636, 24] width 17 height 10
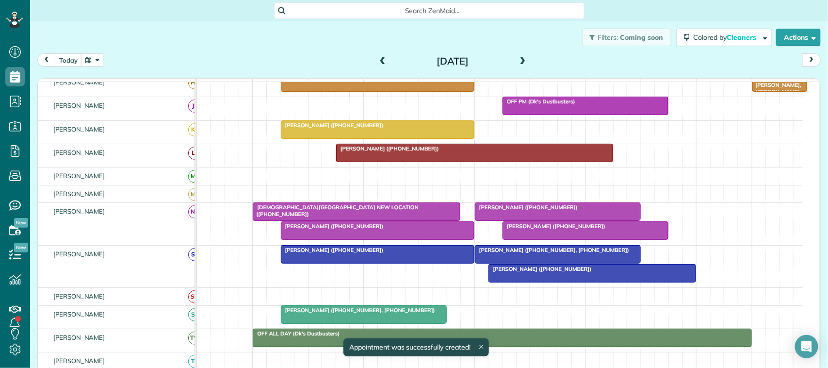
scroll to position [242, 0]
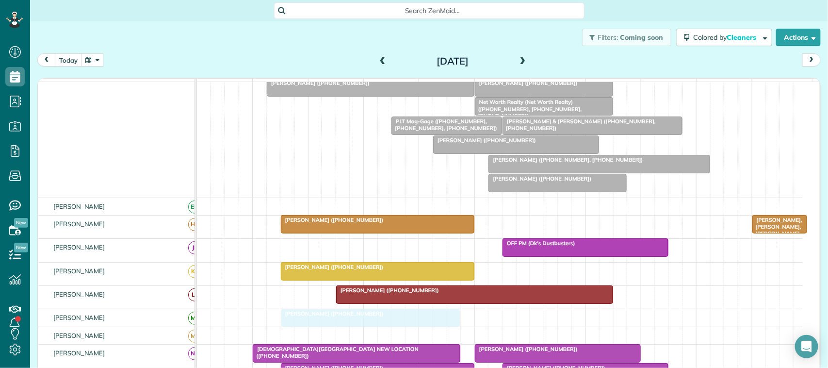
drag, startPoint x: 381, startPoint y: 173, endPoint x: 365, endPoint y: 331, distance: 159.3
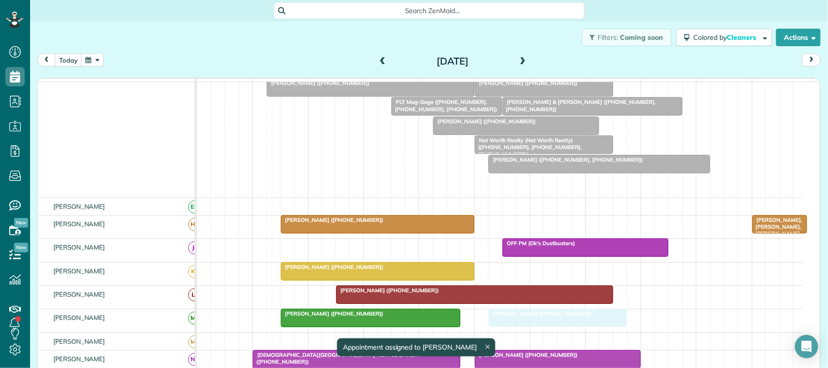
drag, startPoint x: 533, startPoint y: 193, endPoint x: 538, endPoint y: 322, distance: 129.1
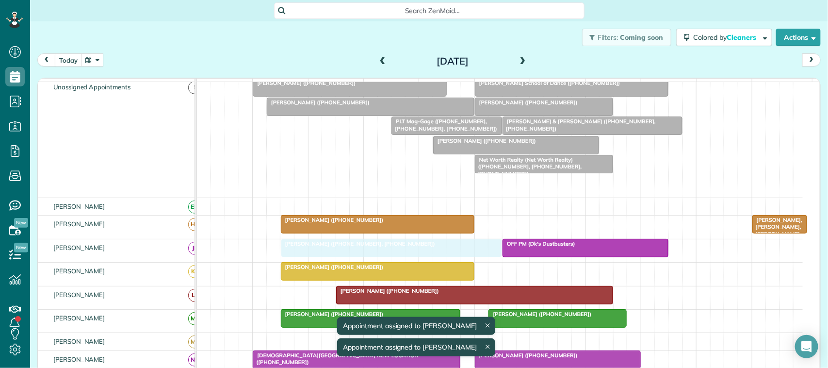
drag, startPoint x: 534, startPoint y: 192, endPoint x: 322, endPoint y: 256, distance: 222.5
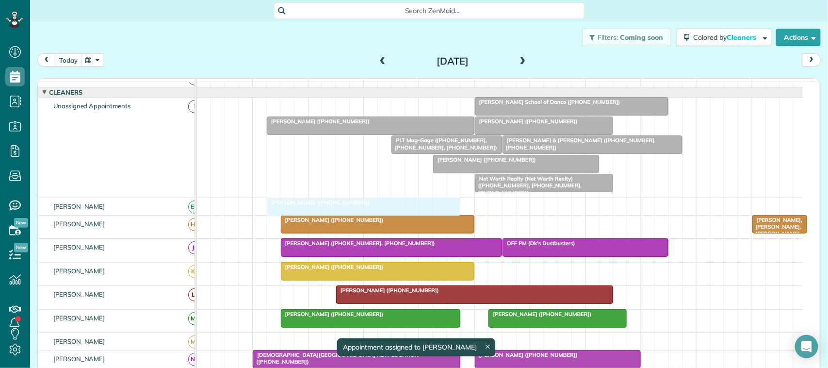
drag, startPoint x: 362, startPoint y: 114, endPoint x: 379, endPoint y: 206, distance: 93.2
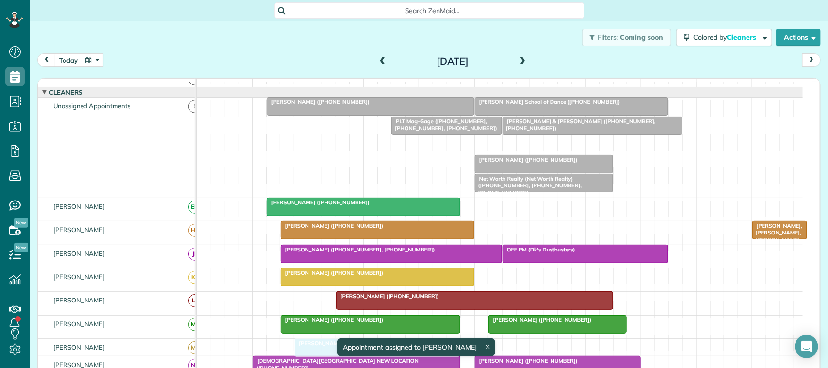
drag, startPoint x: 503, startPoint y: 153, endPoint x: 364, endPoint y: 353, distance: 243.8
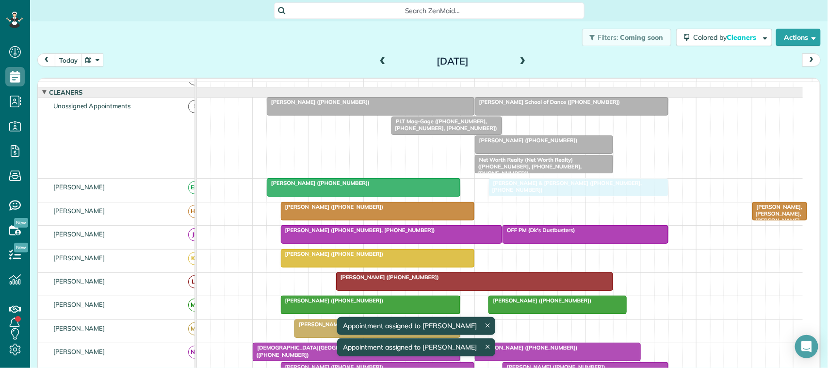
drag, startPoint x: 527, startPoint y: 132, endPoint x: 518, endPoint y: 187, distance: 56.0
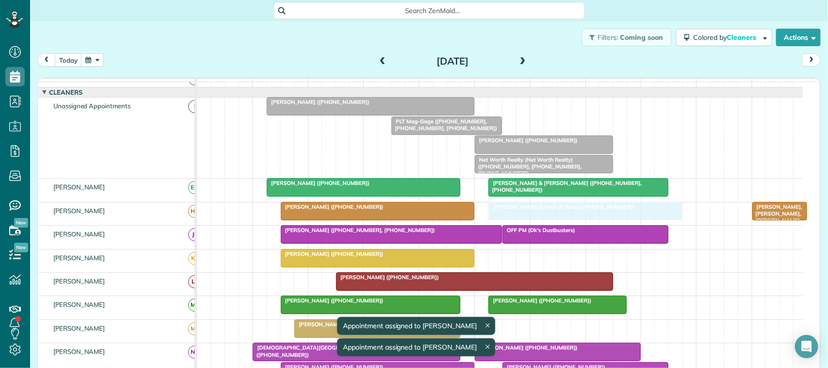
drag, startPoint x: 515, startPoint y: 117, endPoint x: 525, endPoint y: 216, distance: 99.4
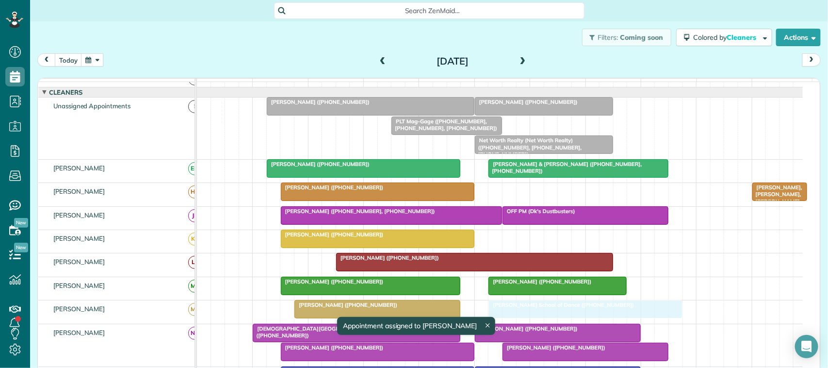
drag, startPoint x: 518, startPoint y: 204, endPoint x: 520, endPoint y: 313, distance: 109.1
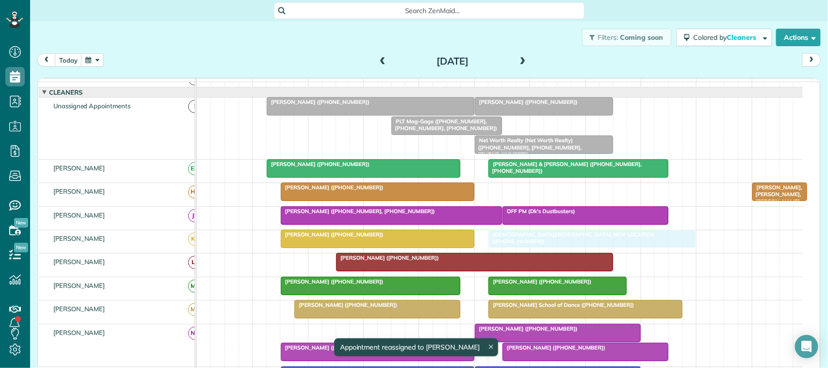
drag, startPoint x: 377, startPoint y: 166, endPoint x: 617, endPoint y: 245, distance: 252.6
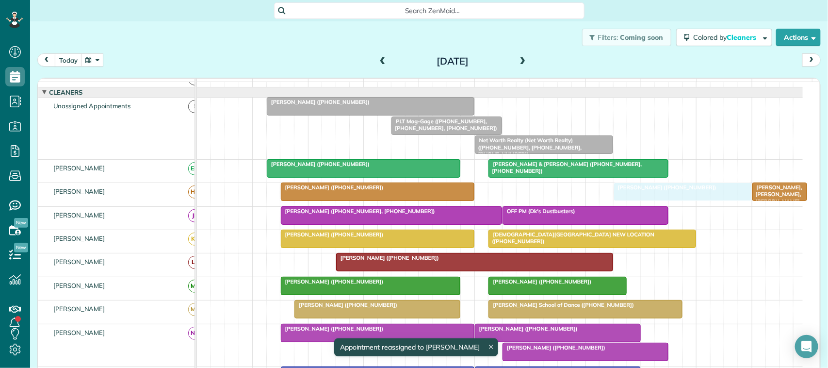
drag, startPoint x: 524, startPoint y: 111, endPoint x: 668, endPoint y: 196, distance: 168.1
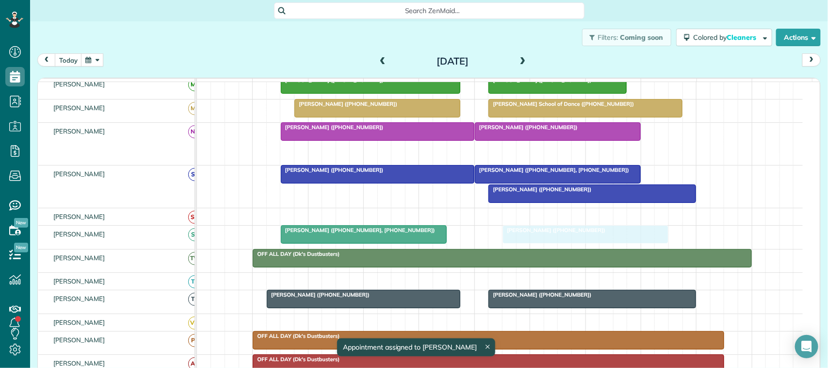
drag, startPoint x: 536, startPoint y: 159, endPoint x: 537, endPoint y: 235, distance: 76.6
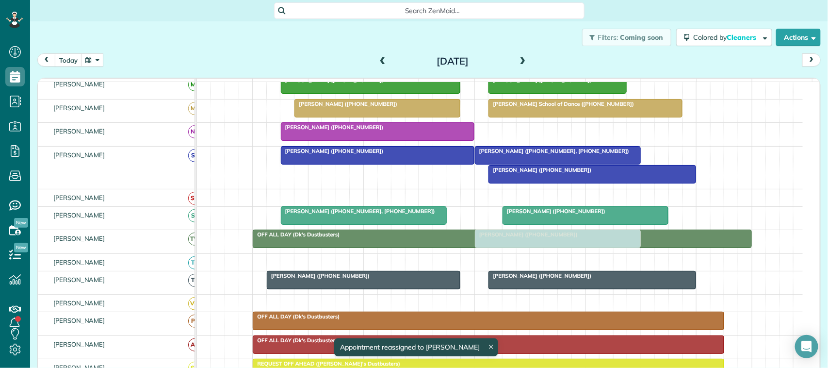
drag, startPoint x: 531, startPoint y: 141, endPoint x: 530, endPoint y: 240, distance: 98.9
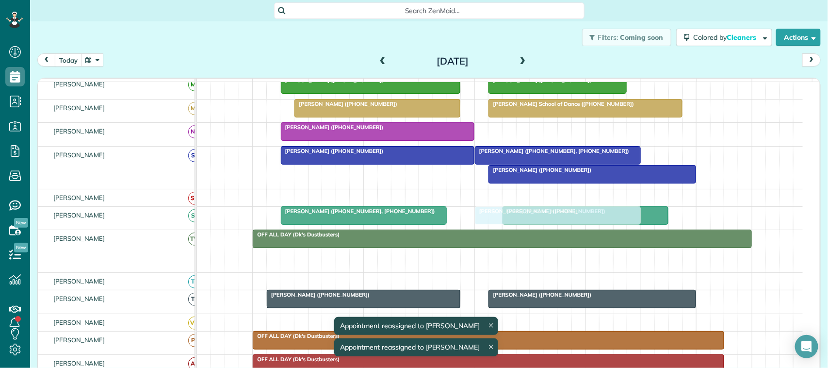
drag, startPoint x: 534, startPoint y: 265, endPoint x: 534, endPoint y: 236, distance: 29.1
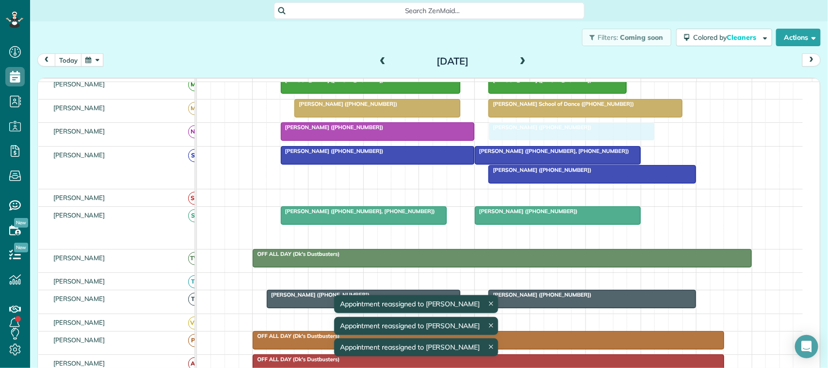
drag, startPoint x: 534, startPoint y: 246, endPoint x: 525, endPoint y: 153, distance: 94.1
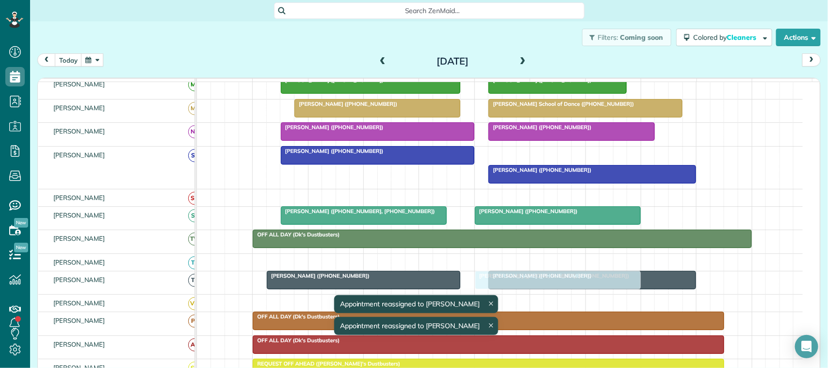
drag, startPoint x: 520, startPoint y: 166, endPoint x: 523, endPoint y: 285, distance: 118.9
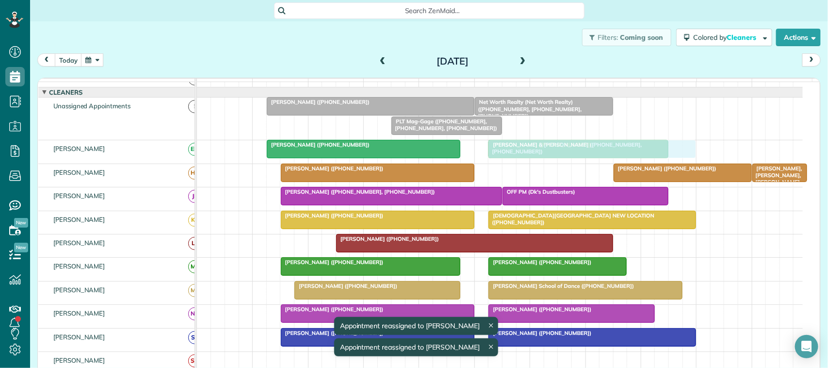
drag, startPoint x: 523, startPoint y: 294, endPoint x: 521, endPoint y: 159, distance: 135.8
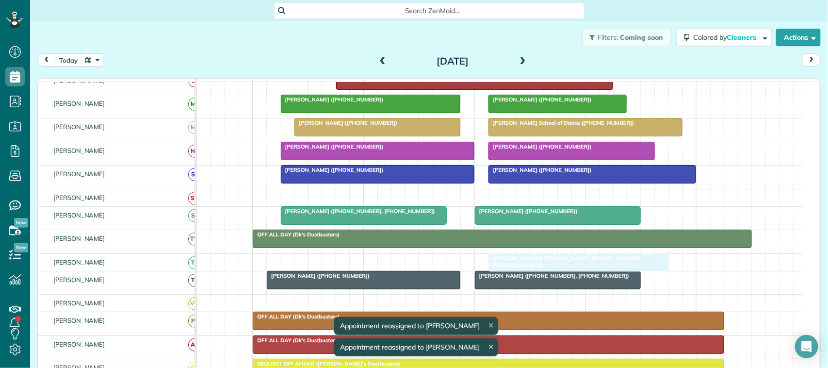
drag, startPoint x: 521, startPoint y: 179, endPoint x: 524, endPoint y: 267, distance: 87.3
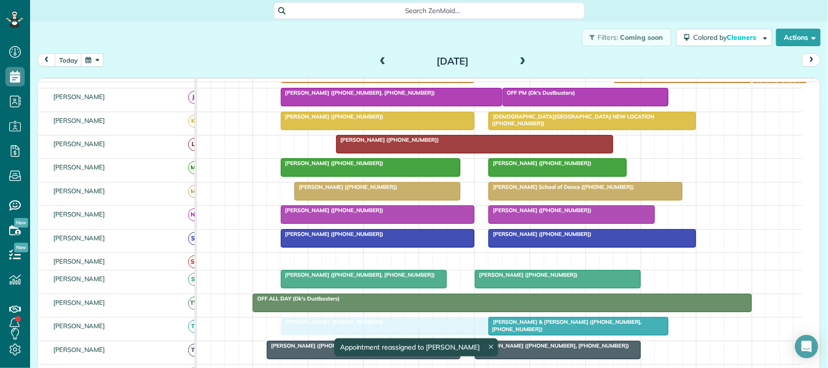
drag, startPoint x: 357, startPoint y: 139, endPoint x: 365, endPoint y: 328, distance: 189.8
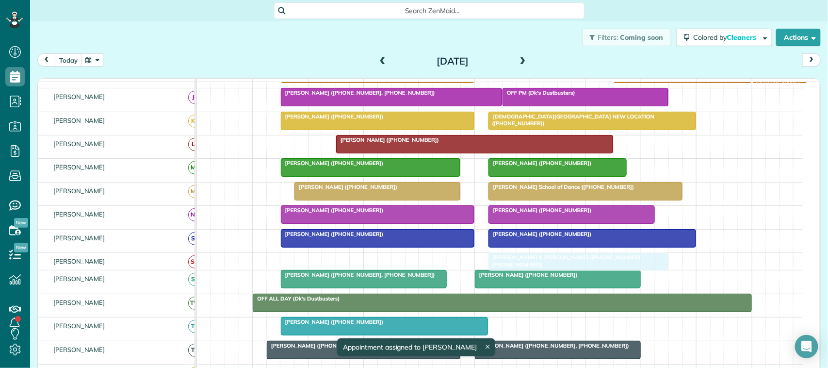
drag, startPoint x: 538, startPoint y: 336, endPoint x: 543, endPoint y: 279, distance: 56.9
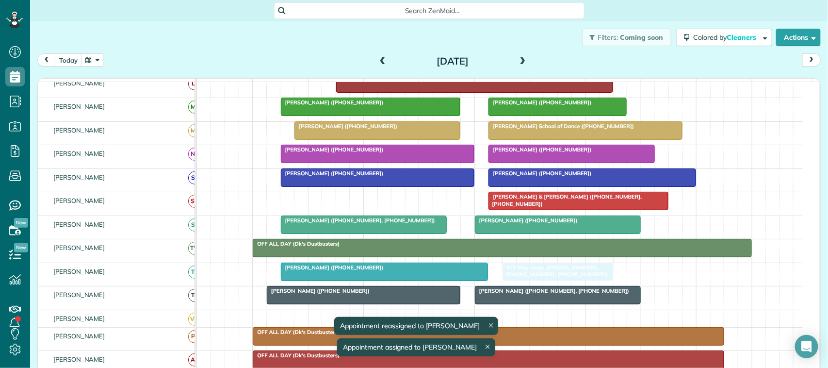
drag, startPoint x: 437, startPoint y: 137, endPoint x: 542, endPoint y: 294, distance: 188.2
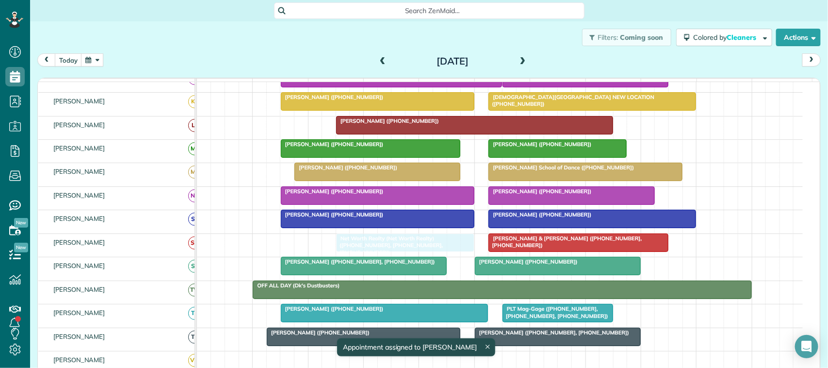
drag, startPoint x: 518, startPoint y: 139, endPoint x: 381, endPoint y: 263, distance: 184.7
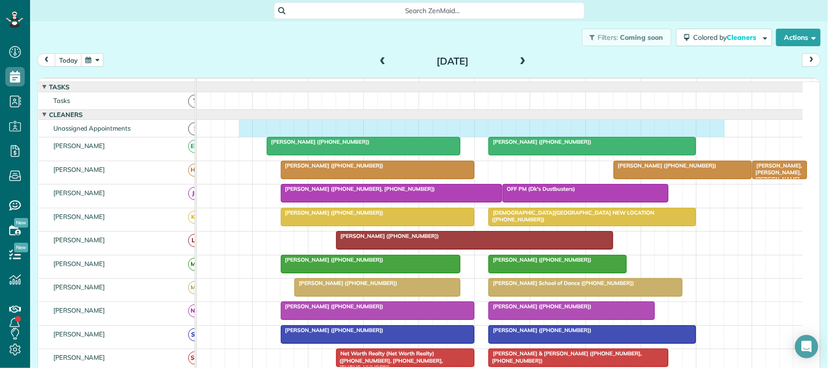
drag, startPoint x: 247, startPoint y: 134, endPoint x: 717, endPoint y: 134, distance: 469.5
click at [717, 134] on div at bounding box center [500, 128] width 606 height 17
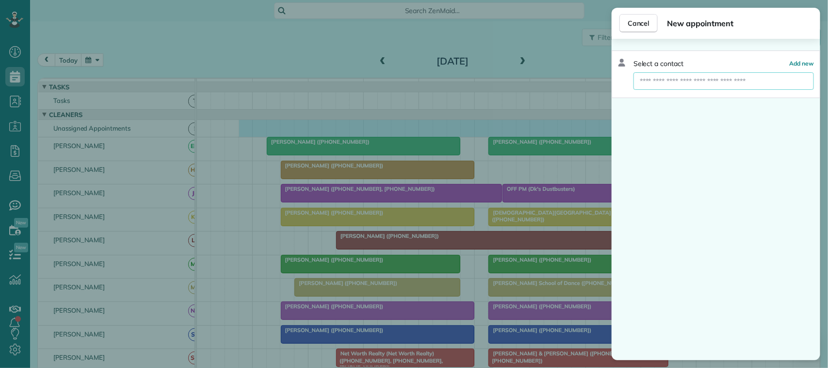
drag, startPoint x: 707, startPoint y: 75, endPoint x: 705, endPoint y: 81, distance: 6.6
click at [706, 76] on input "text" at bounding box center [723, 80] width 180 height 17
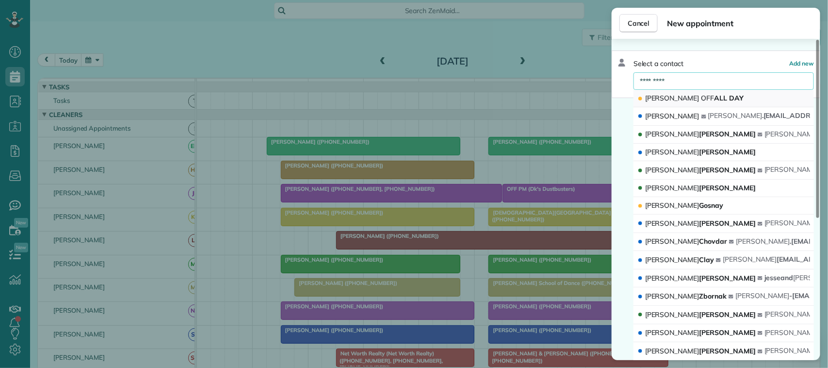
type input "*********"
click at [702, 95] on span "SARAH OFF ALL DAY" at bounding box center [694, 98] width 98 height 9
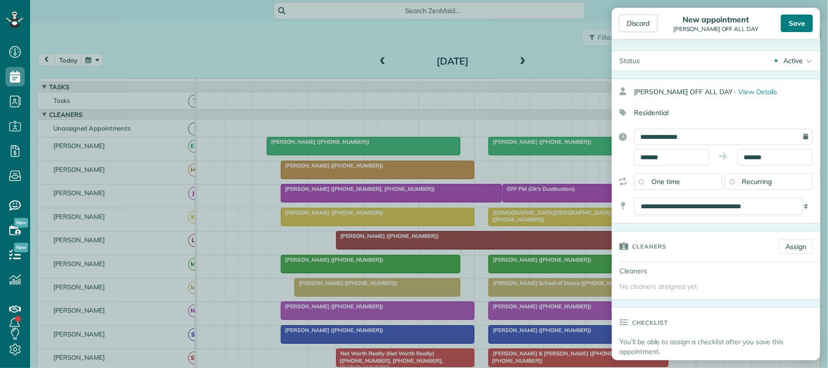
click at [787, 23] on div "Save" at bounding box center [797, 23] width 32 height 17
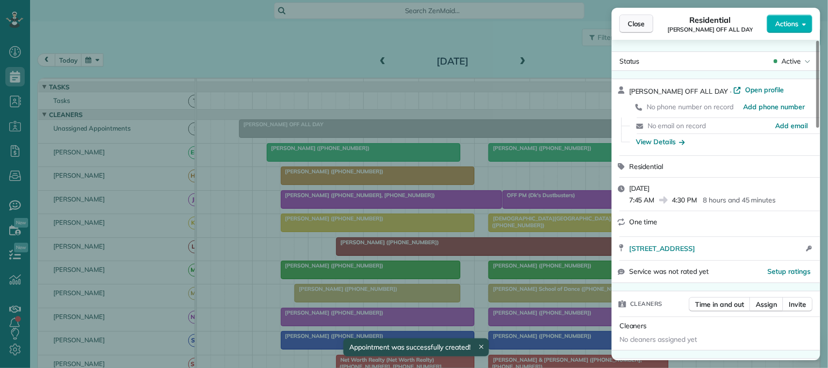
click at [635, 19] on span "Close" at bounding box center [636, 24] width 17 height 10
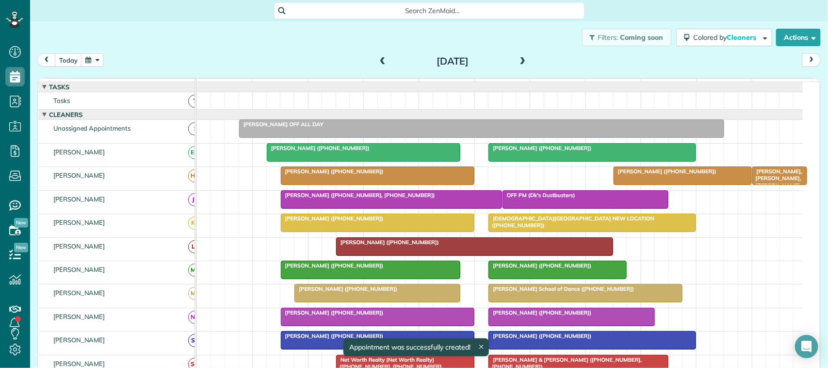
click at [377, 65] on span at bounding box center [382, 61] width 11 height 9
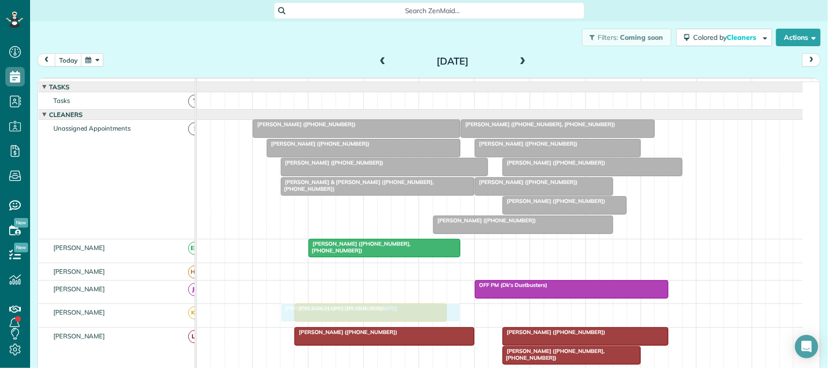
drag, startPoint x: 362, startPoint y: 213, endPoint x: 359, endPoint y: 319, distance: 105.8
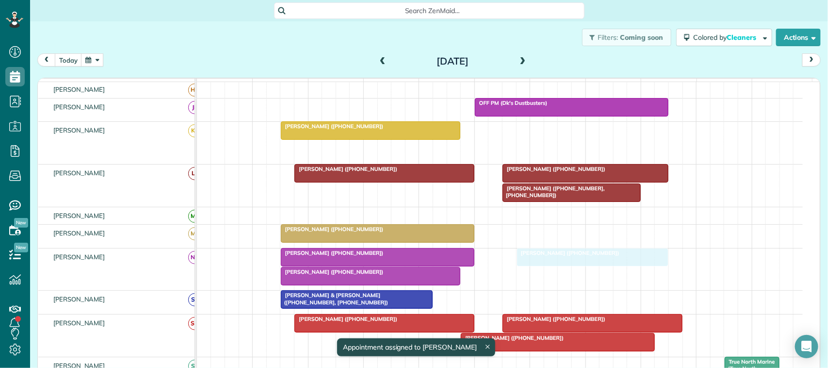
drag, startPoint x: 333, startPoint y: 162, endPoint x: 559, endPoint y: 289, distance: 258.6
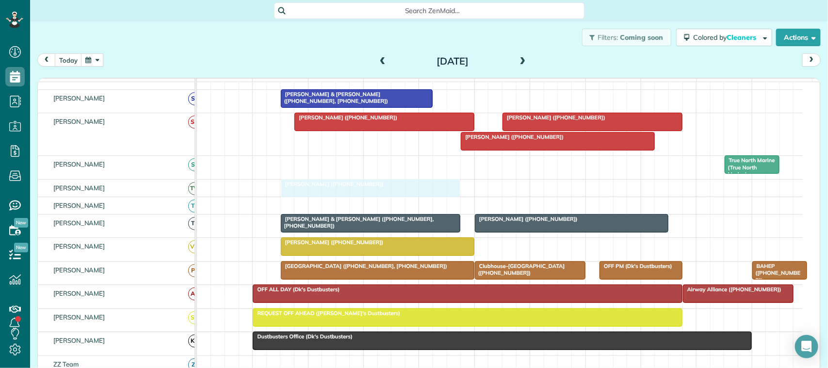
drag, startPoint x: 364, startPoint y: 268, endPoint x: 362, endPoint y: 205, distance: 62.6
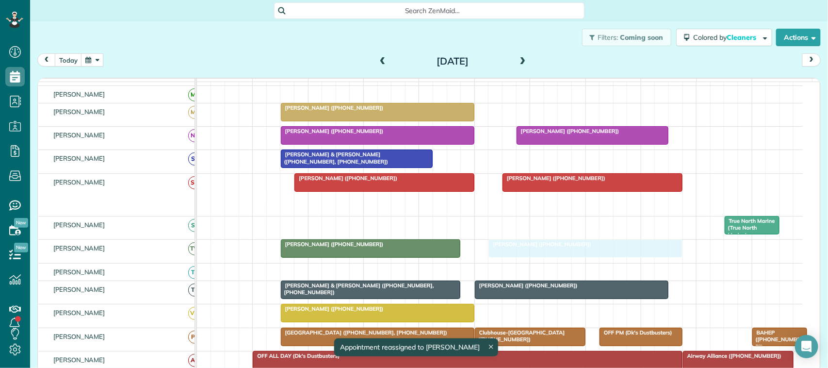
drag, startPoint x: 513, startPoint y: 211, endPoint x: 541, endPoint y: 271, distance: 65.7
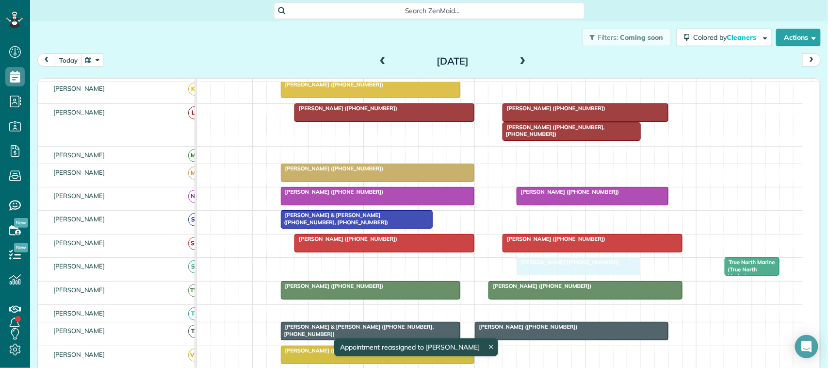
drag, startPoint x: 524, startPoint y: 132, endPoint x: 534, endPoint y: 284, distance: 151.6
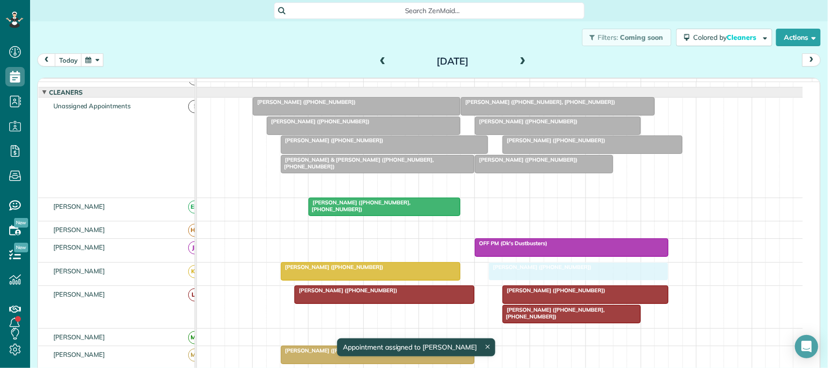
drag, startPoint x: 490, startPoint y: 190, endPoint x: 544, endPoint y: 273, distance: 99.5
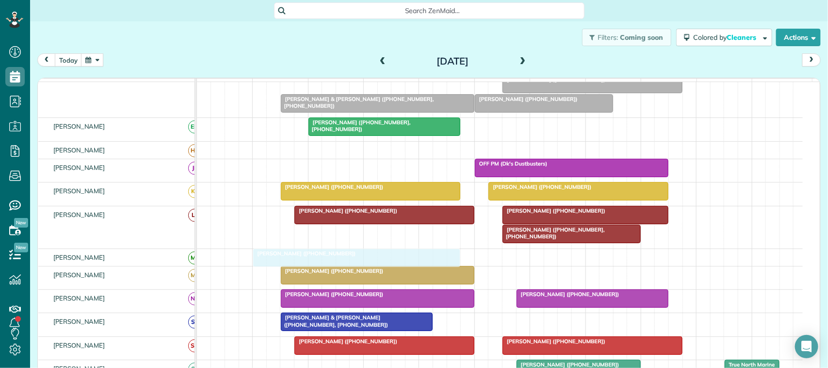
drag, startPoint x: 391, startPoint y: 151, endPoint x: 367, endPoint y: 261, distance: 112.7
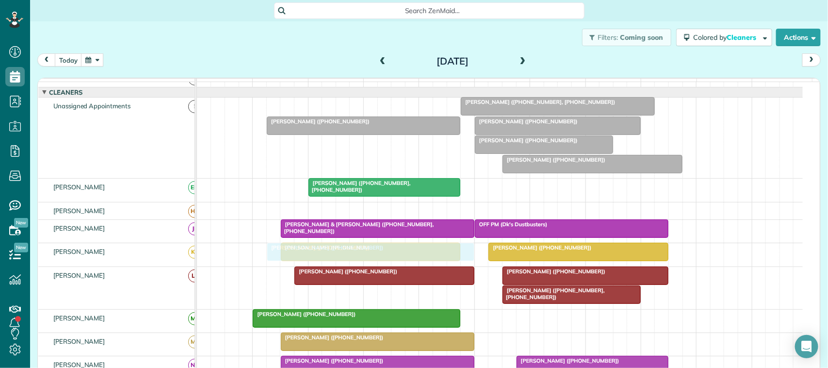
drag, startPoint x: 362, startPoint y: 115, endPoint x: 383, endPoint y: 272, distance: 158.5
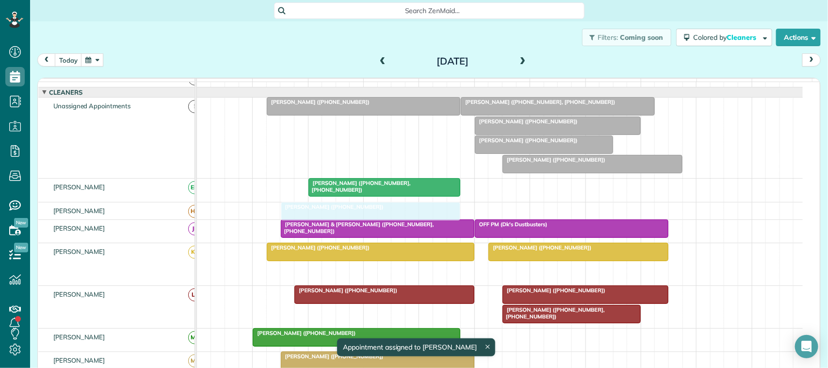
drag, startPoint x: 376, startPoint y: 282, endPoint x: 374, endPoint y: 216, distance: 66.0
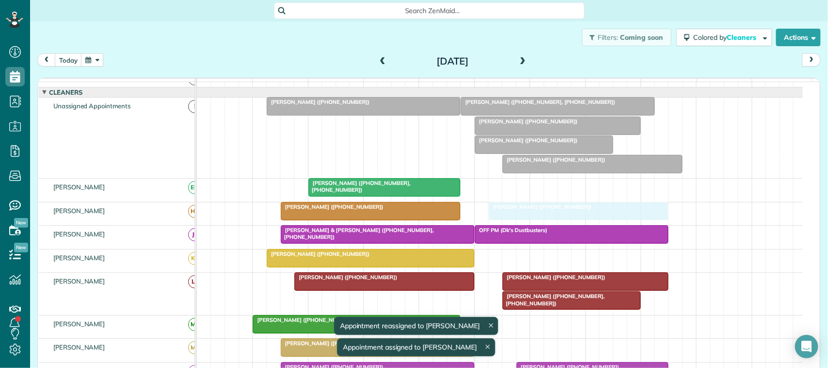
drag, startPoint x: 530, startPoint y: 267, endPoint x: 533, endPoint y: 226, distance: 40.9
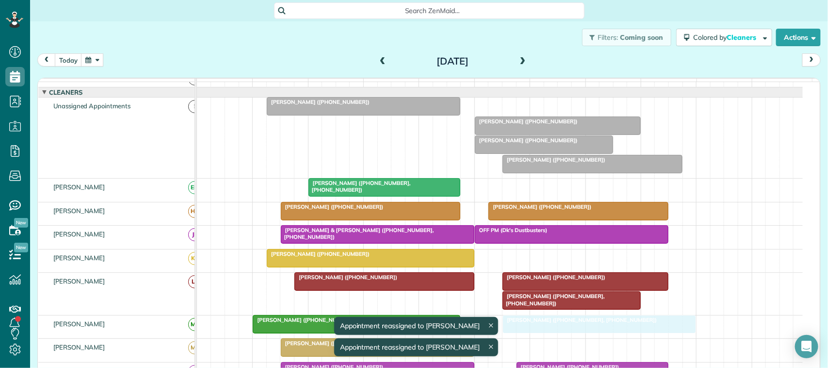
drag, startPoint x: 500, startPoint y: 117, endPoint x: 547, endPoint y: 338, distance: 225.1
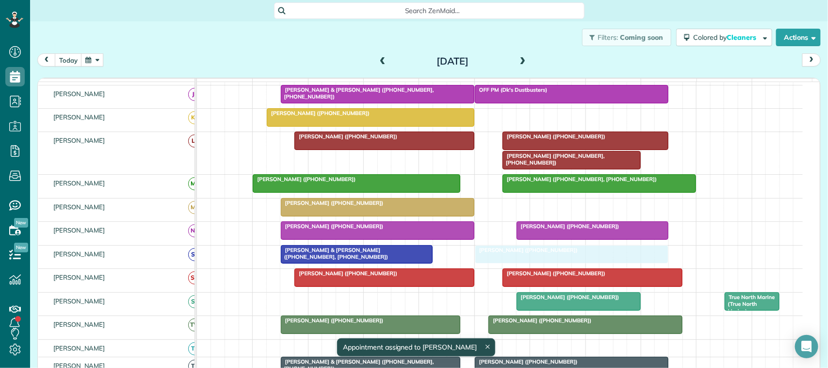
drag, startPoint x: 375, startPoint y: 117, endPoint x: 577, endPoint y: 274, distance: 256.4
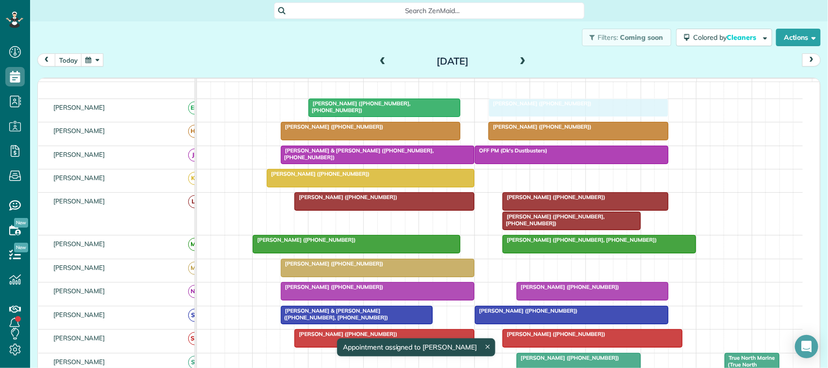
drag, startPoint x: 538, startPoint y: 98, endPoint x: 527, endPoint y: 134, distance: 37.3
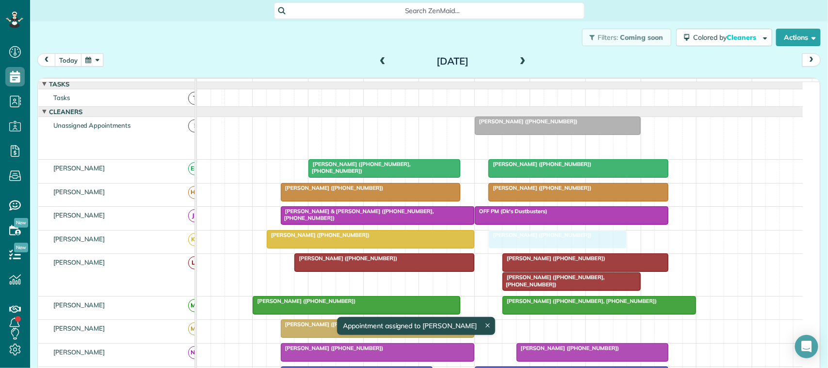
drag, startPoint x: 520, startPoint y: 155, endPoint x: 531, endPoint y: 241, distance: 86.5
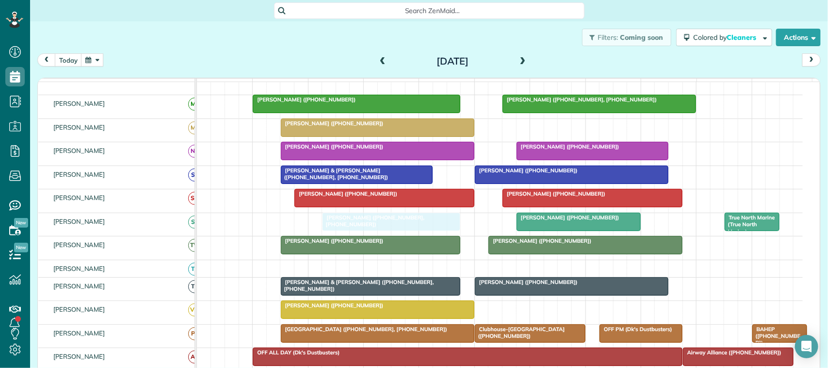
drag, startPoint x: 530, startPoint y: 273, endPoint x: 355, endPoint y: 243, distance: 177.1
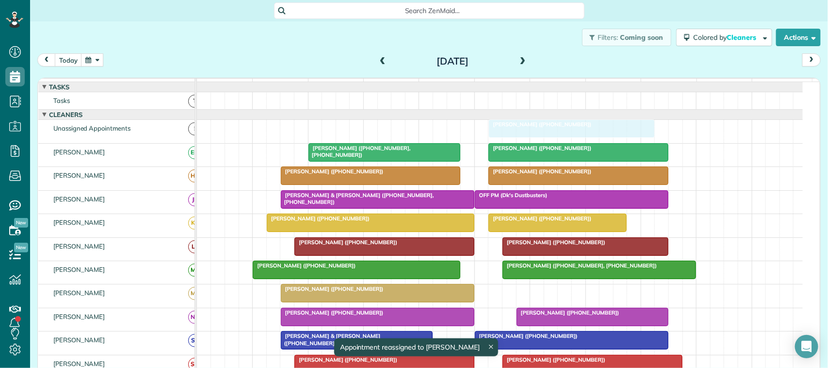
drag, startPoint x: 507, startPoint y: 144, endPoint x: 523, endPoint y: 153, distance: 18.5
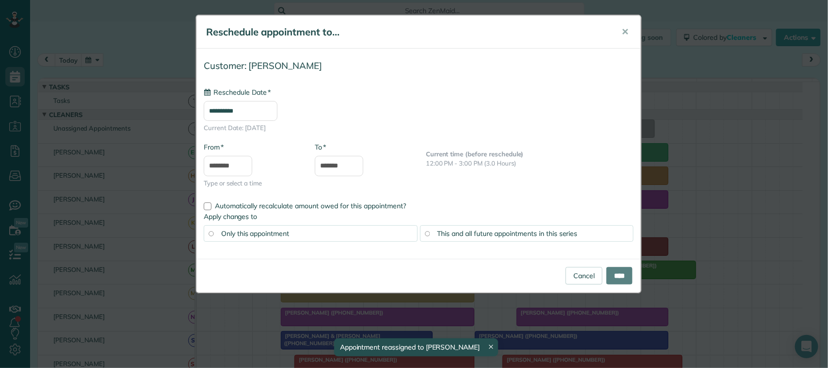
type input "**********"
click at [624, 273] on input "****" at bounding box center [619, 275] width 26 height 17
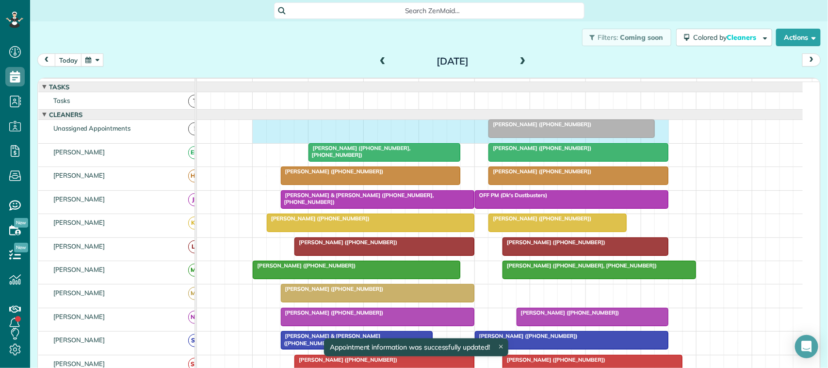
drag, startPoint x: 262, startPoint y: 139, endPoint x: 660, endPoint y: 131, distance: 397.8
click at [661, 135] on div "Lori Wood (+14099965904)" at bounding box center [500, 131] width 606 height 23
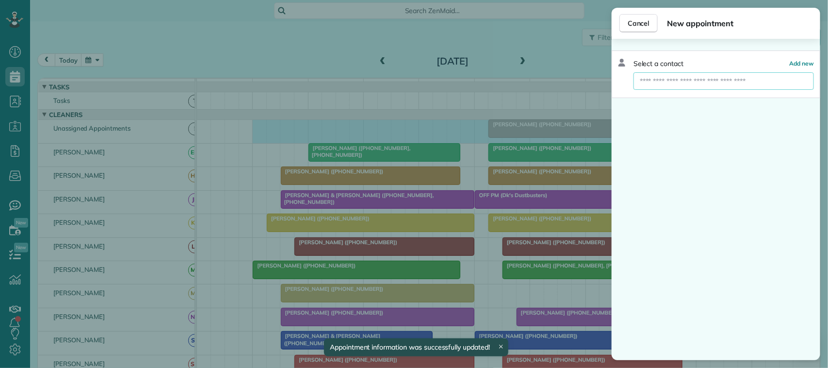
click at [687, 81] on input "text" at bounding box center [723, 80] width 180 height 17
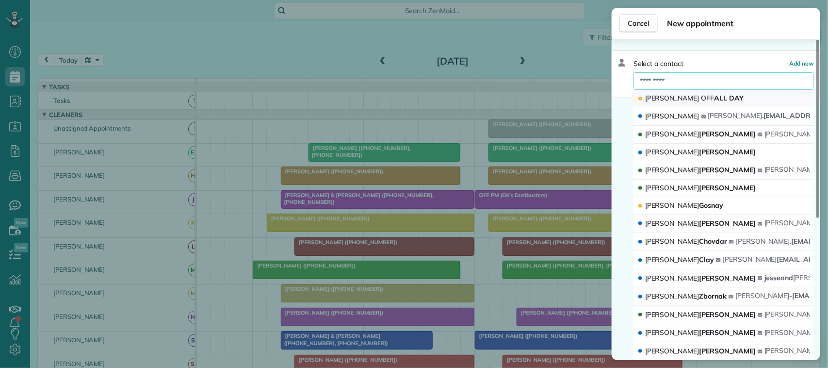
type input "*********"
click at [685, 94] on span "SARAH OFF ALL DAY" at bounding box center [694, 98] width 98 height 9
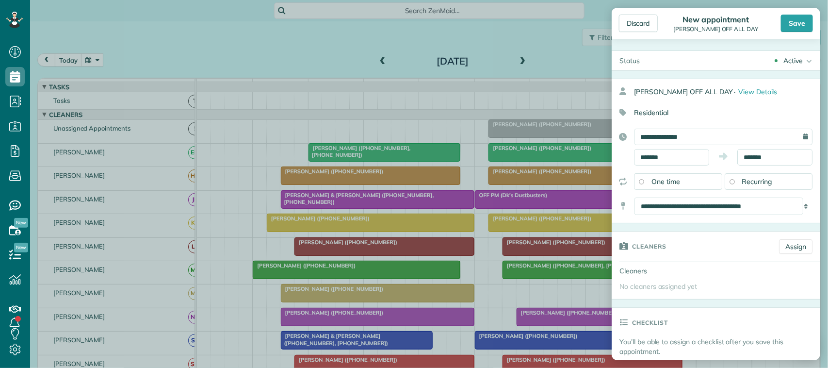
click at [791, 25] on div "Save" at bounding box center [797, 23] width 32 height 17
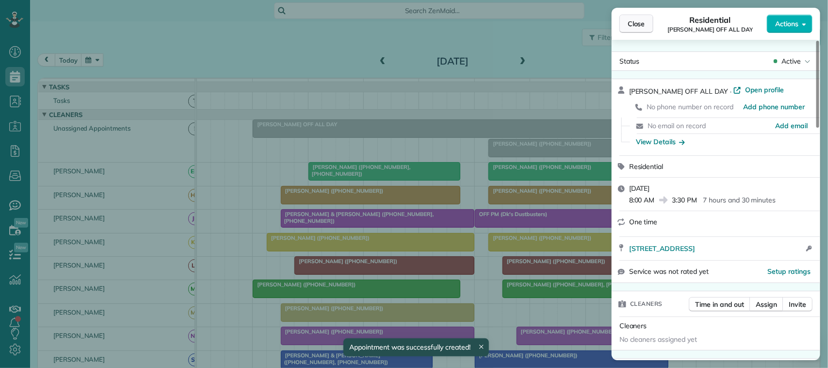
click at [649, 22] on button "Close" at bounding box center [636, 24] width 34 height 18
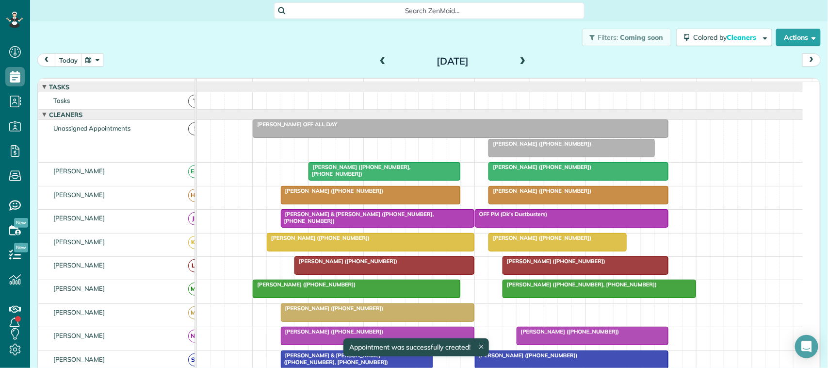
click at [382, 60] on span at bounding box center [382, 61] width 11 height 9
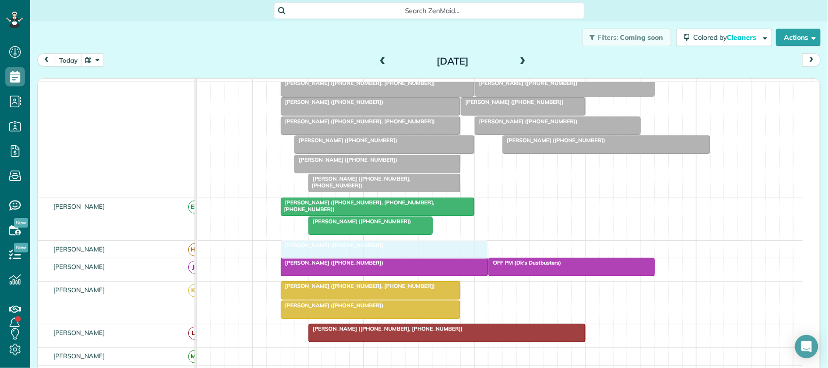
drag, startPoint x: 323, startPoint y: 139, endPoint x: 318, endPoint y: 250, distance: 111.7
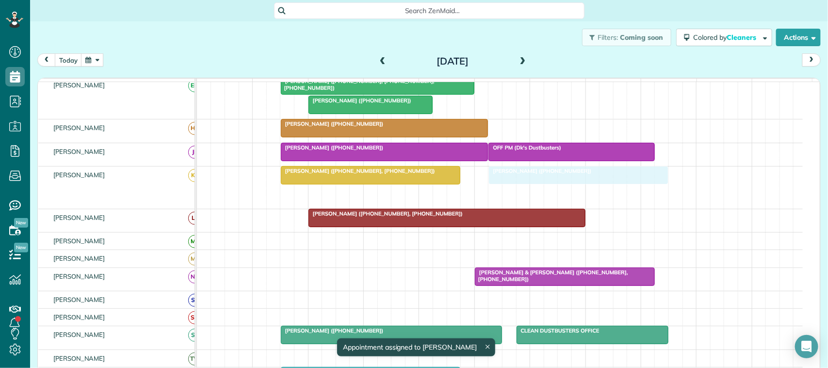
drag, startPoint x: 340, startPoint y: 207, endPoint x: 548, endPoint y: 196, distance: 207.8
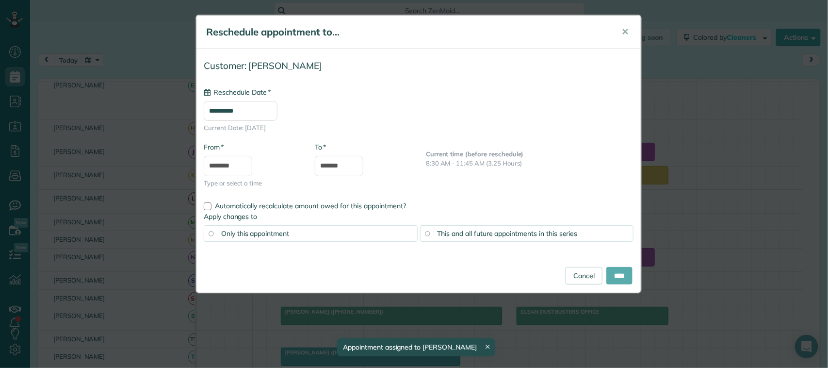
type input "**********"
click at [611, 272] on input "****" at bounding box center [619, 275] width 26 height 17
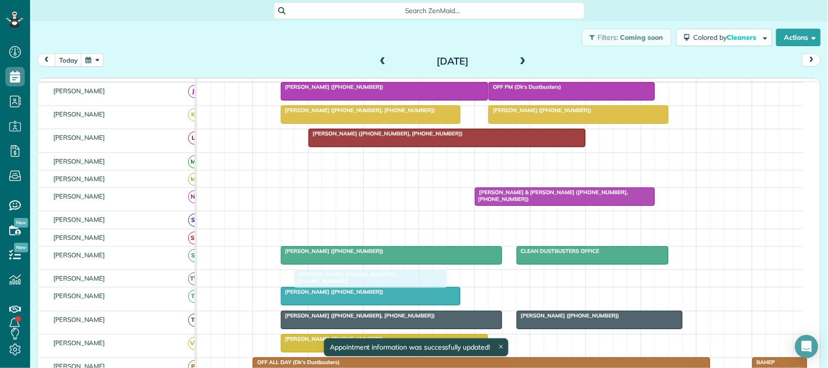
drag, startPoint x: 374, startPoint y: 191, endPoint x: 362, endPoint y: 282, distance: 91.9
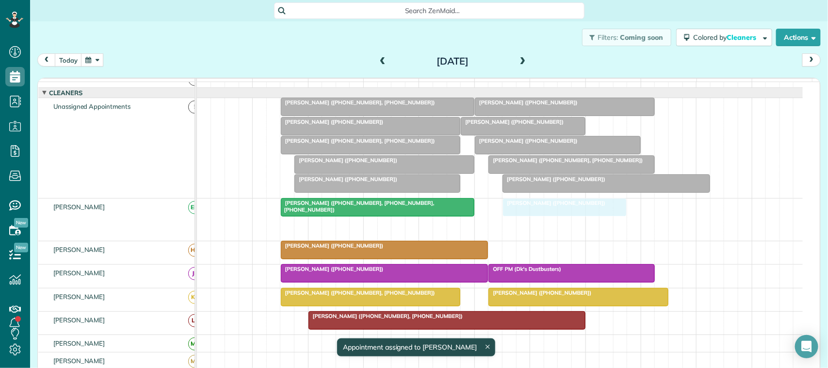
drag, startPoint x: 364, startPoint y: 231, endPoint x: 542, endPoint y: 225, distance: 178.1
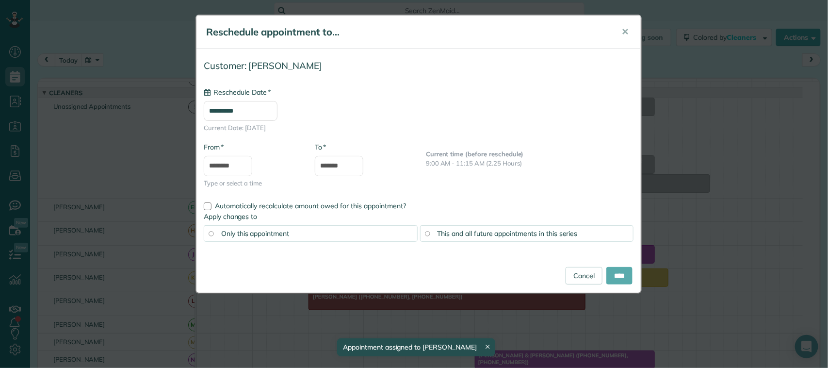
type input "**********"
click at [622, 274] on input "****" at bounding box center [619, 275] width 26 height 17
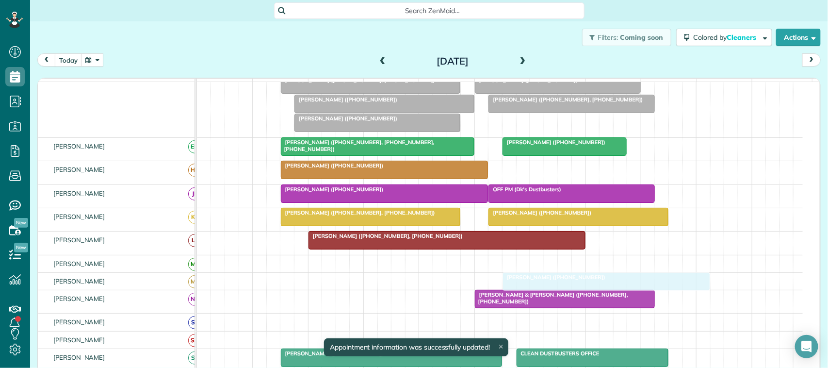
drag, startPoint x: 538, startPoint y: 194, endPoint x: 540, endPoint y: 287, distance: 93.1
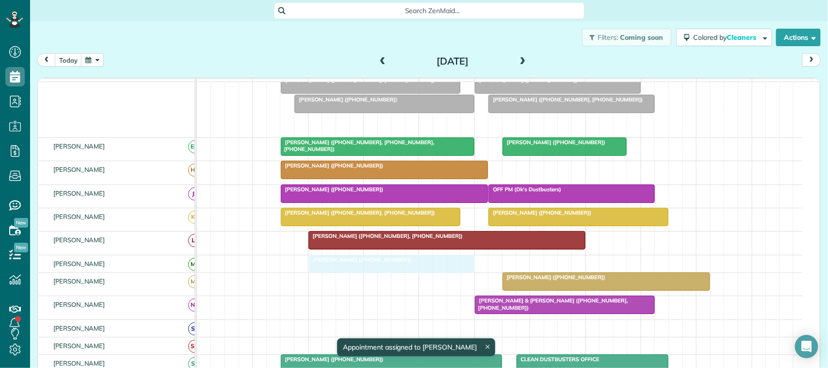
drag, startPoint x: 371, startPoint y: 195, endPoint x: 389, endPoint y: 281, distance: 87.7
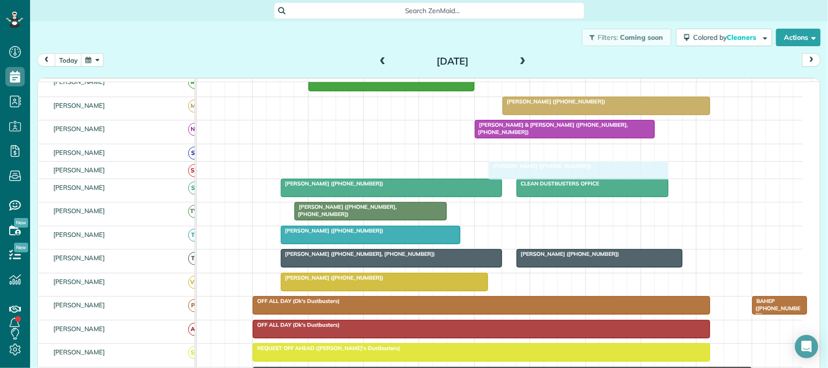
drag, startPoint x: 347, startPoint y: 134, endPoint x: 541, endPoint y: 190, distance: 201.8
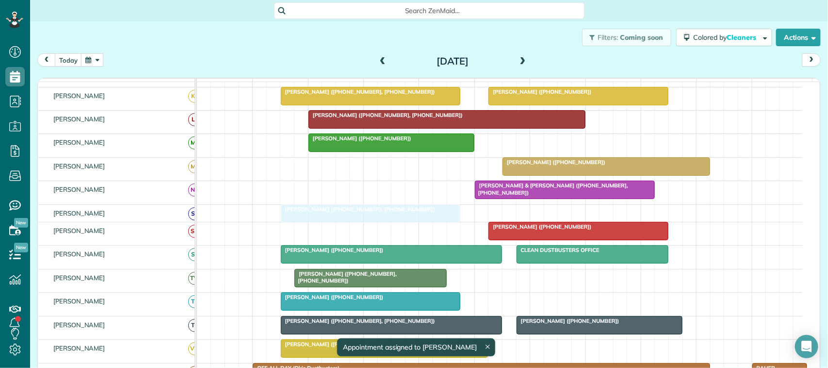
drag, startPoint x: 371, startPoint y: 116, endPoint x: 368, endPoint y: 234, distance: 117.9
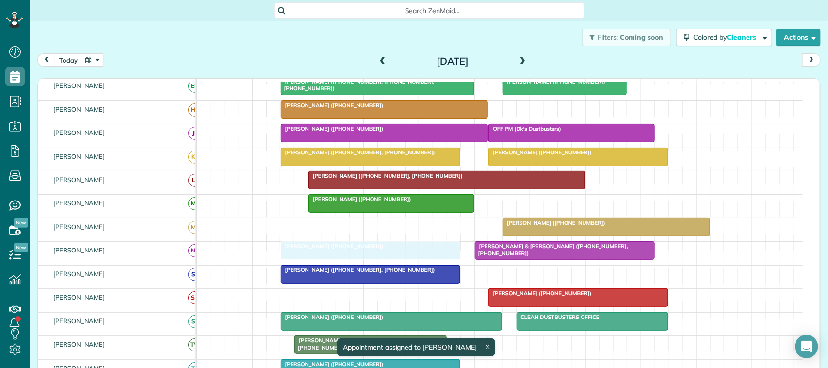
drag, startPoint x: 372, startPoint y: 156, endPoint x: 367, endPoint y: 272, distance: 115.6
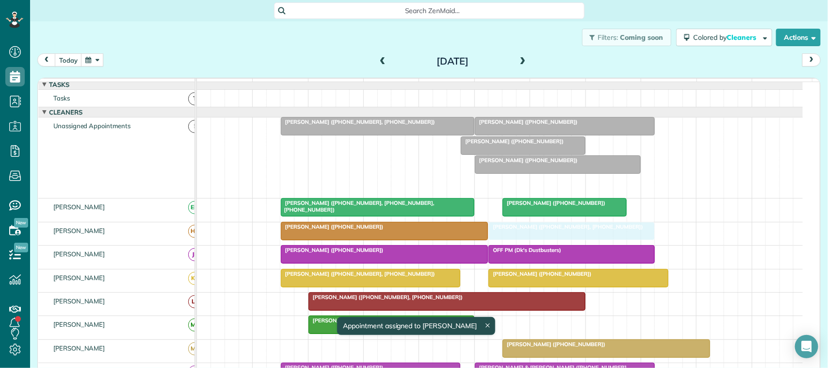
drag, startPoint x: 519, startPoint y: 190, endPoint x: 524, endPoint y: 240, distance: 50.2
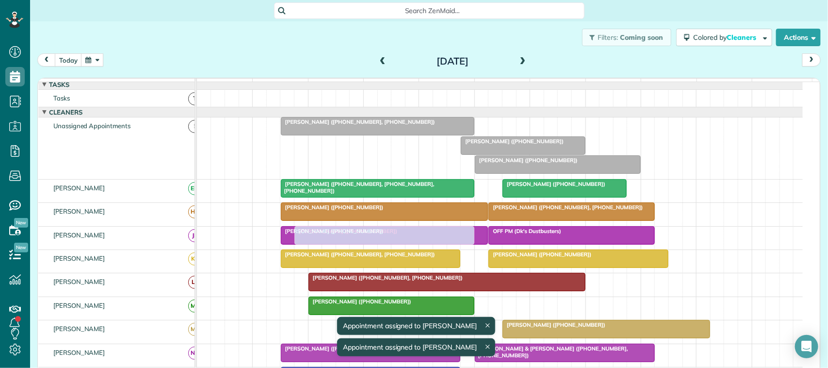
drag, startPoint x: 512, startPoint y: 132, endPoint x: 326, endPoint y: 239, distance: 214.2
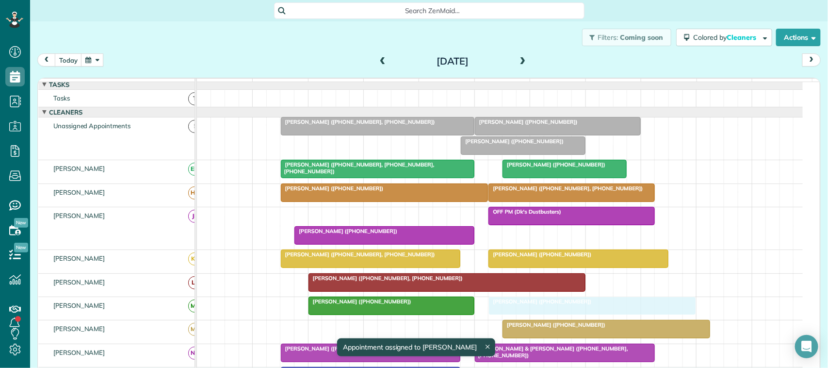
drag, startPoint x: 333, startPoint y: 226, endPoint x: 543, endPoint y: 312, distance: 226.7
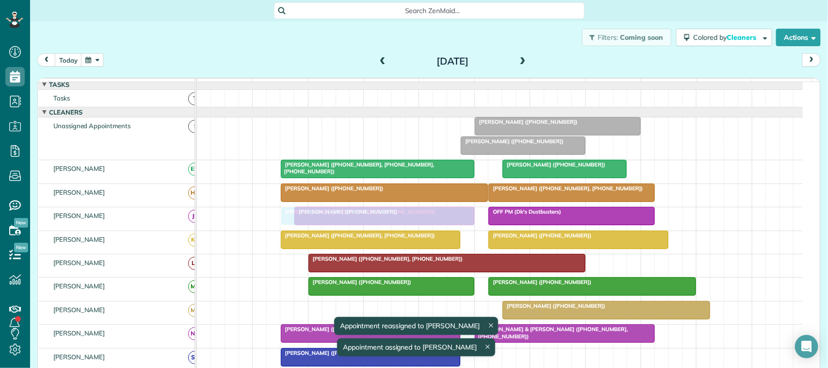
drag, startPoint x: 391, startPoint y: 141, endPoint x: 391, endPoint y: 222, distance: 81.5
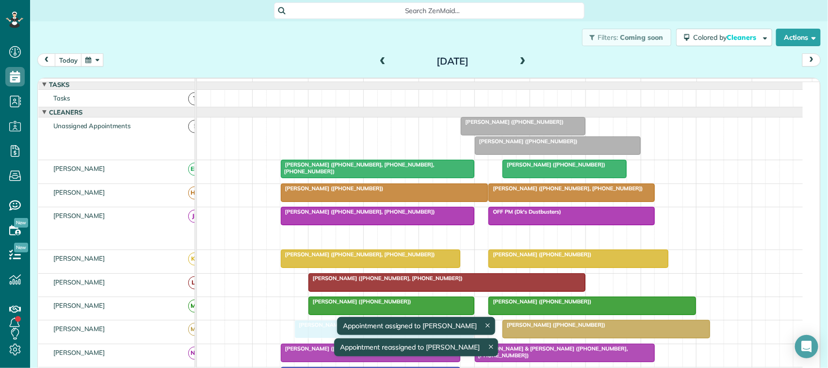
drag, startPoint x: 382, startPoint y: 247, endPoint x: 384, endPoint y: 352, distance: 104.8
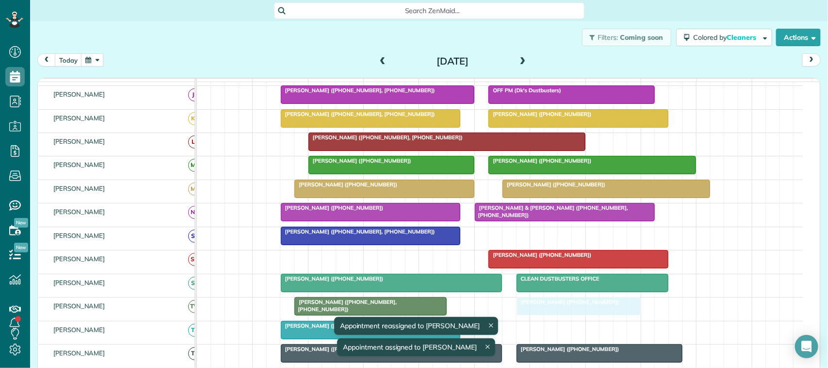
drag, startPoint x: 502, startPoint y: 137, endPoint x: 555, endPoint y: 312, distance: 183.0
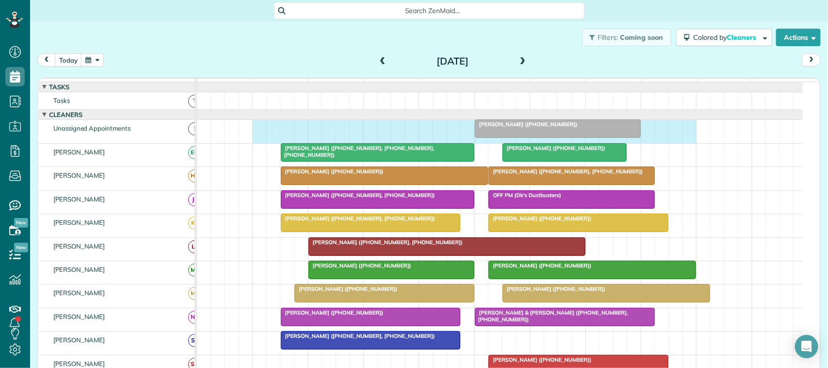
drag, startPoint x: 264, startPoint y: 137, endPoint x: 691, endPoint y: 139, distance: 426.8
click at [691, 139] on div "[PERSON_NAME] ([PHONE_NUMBER])" at bounding box center [500, 131] width 606 height 23
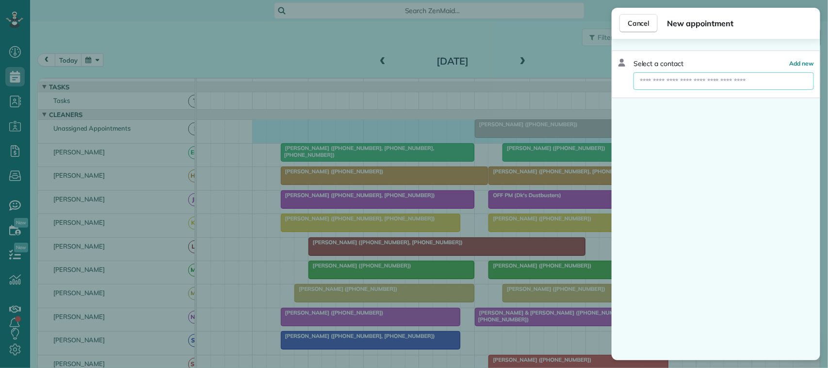
click at [705, 75] on input "text" at bounding box center [723, 80] width 180 height 17
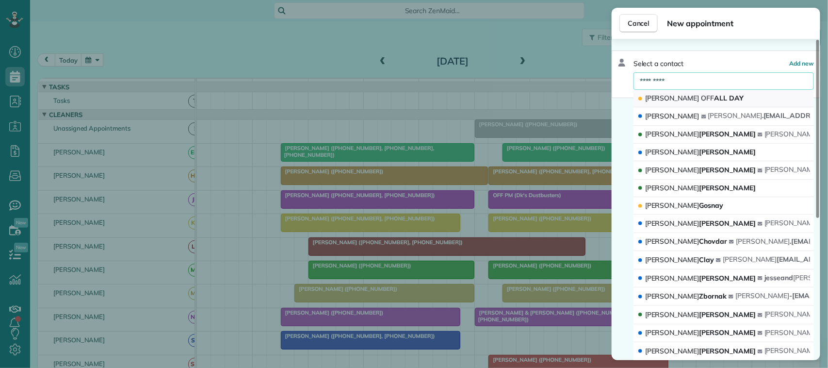
type input "*********"
click at [709, 95] on span "SARAH OFF ALL DAY" at bounding box center [694, 98] width 98 height 9
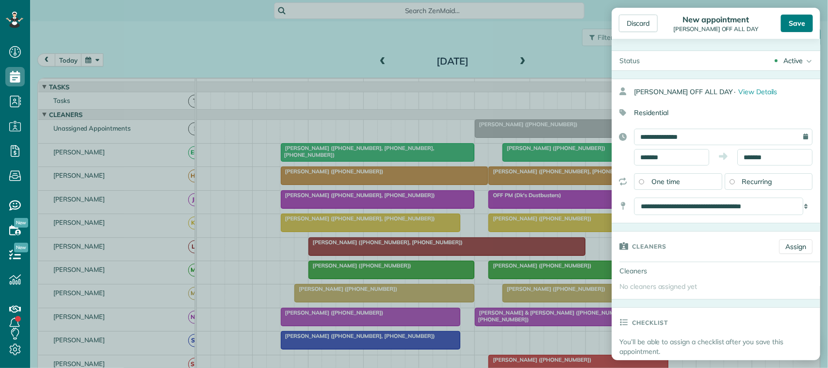
click at [800, 19] on div "Save" at bounding box center [797, 23] width 32 height 17
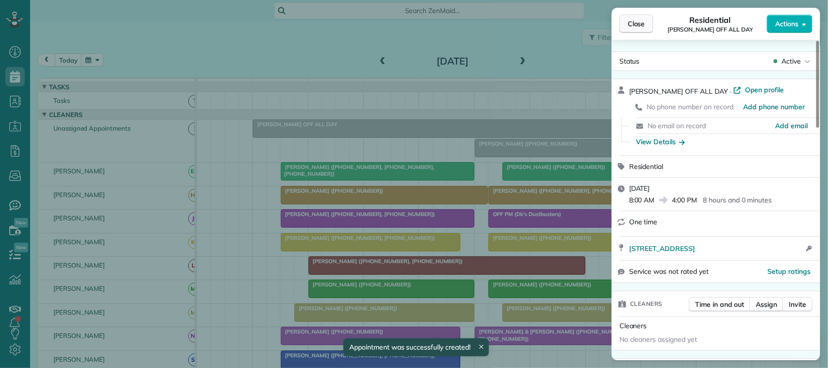
click at [638, 27] on span "Close" at bounding box center [636, 24] width 17 height 10
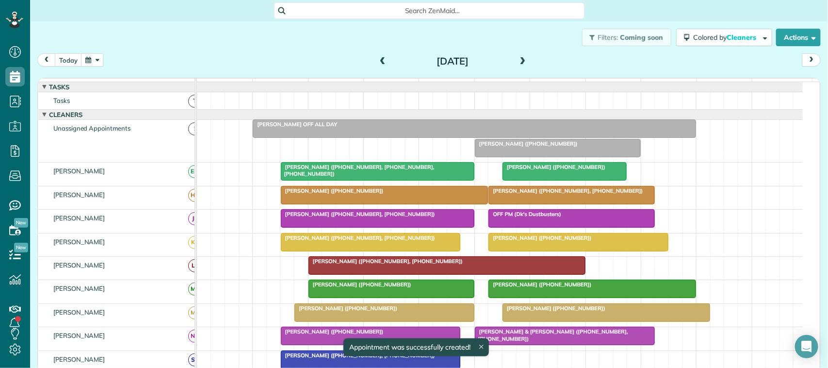
click at [377, 59] on span at bounding box center [382, 61] width 11 height 9
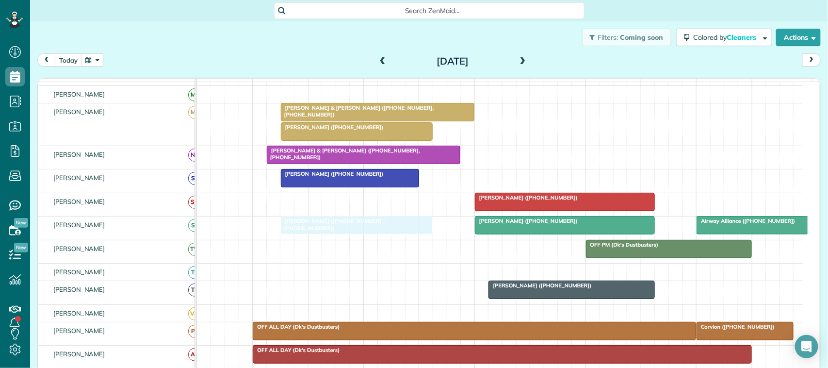
drag, startPoint x: 350, startPoint y: 174, endPoint x: 333, endPoint y: 239, distance: 67.2
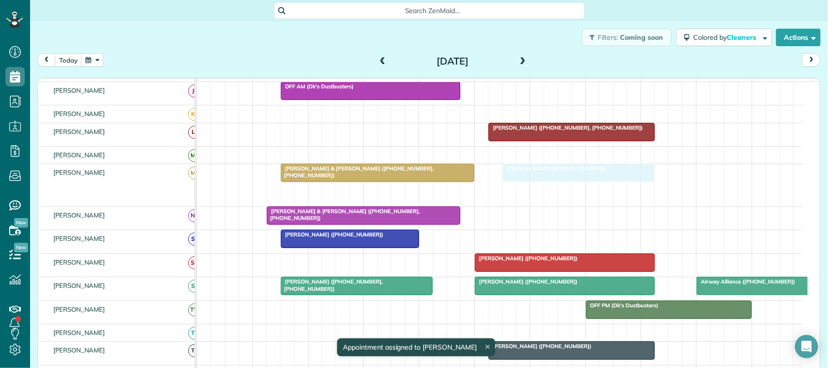
drag, startPoint x: 333, startPoint y: 206, endPoint x: 549, endPoint y: 189, distance: 217.0
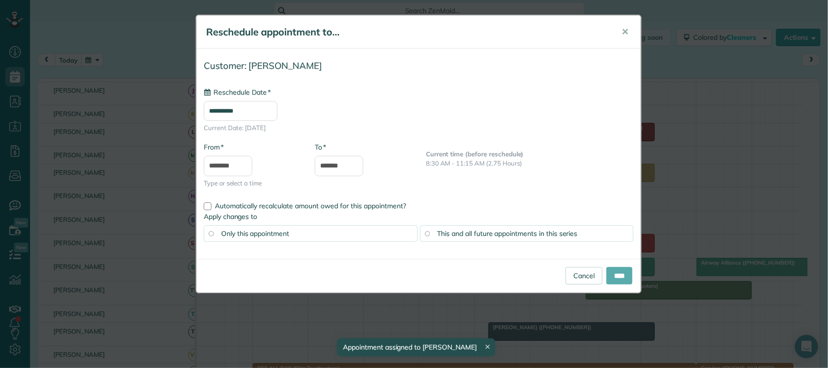
type input "**********"
click at [617, 273] on input "****" at bounding box center [619, 275] width 26 height 17
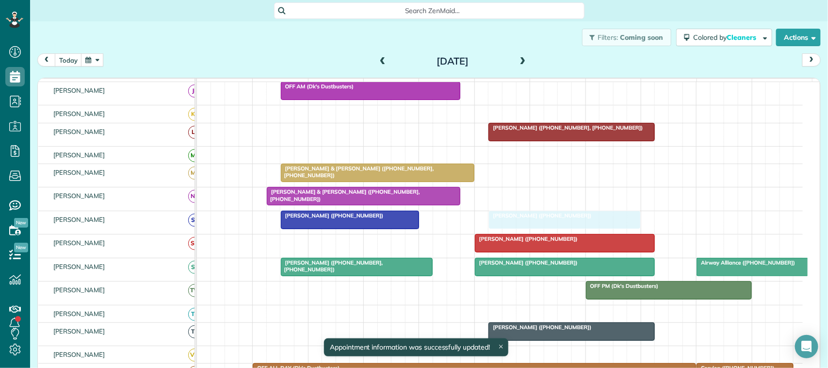
drag, startPoint x: 549, startPoint y: 182, endPoint x: 529, endPoint y: 239, distance: 60.6
click at [529, 228] on div at bounding box center [564, 219] width 151 height 17
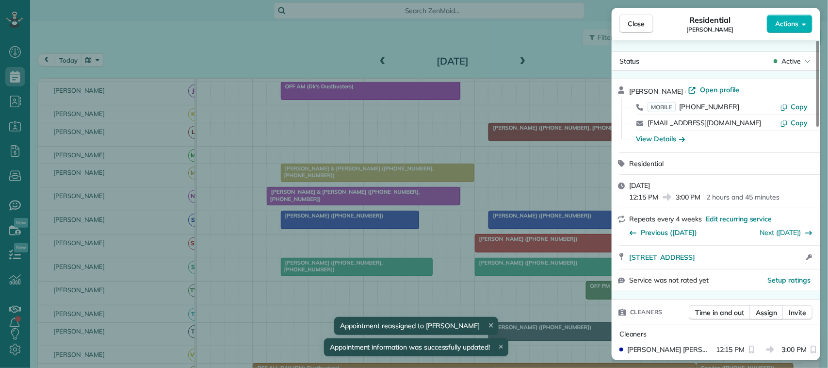
click at [636, 36] on div "Close Residential Kelsie Cavazos Actions" at bounding box center [716, 24] width 209 height 32
click at [638, 26] on span "Close" at bounding box center [636, 24] width 17 height 10
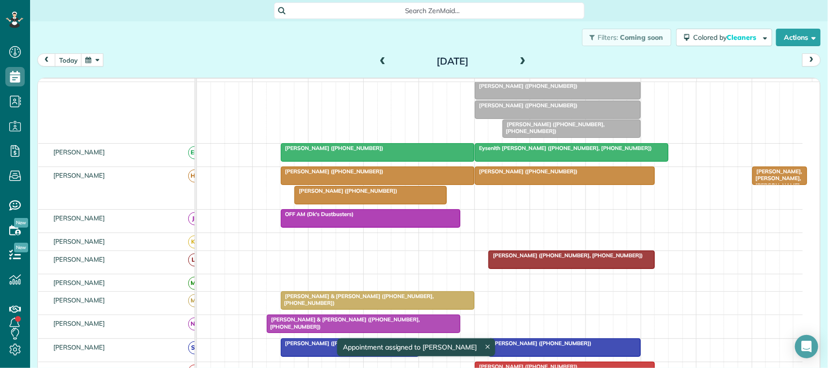
scroll to position [121, 0]
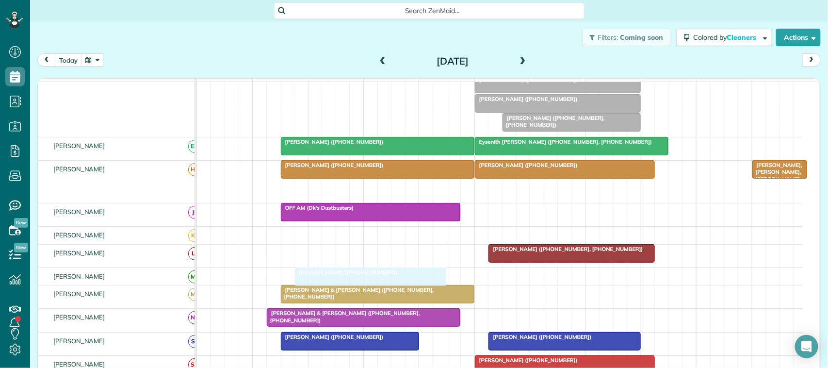
drag, startPoint x: 356, startPoint y: 195, endPoint x: 356, endPoint y: 276, distance: 81.5
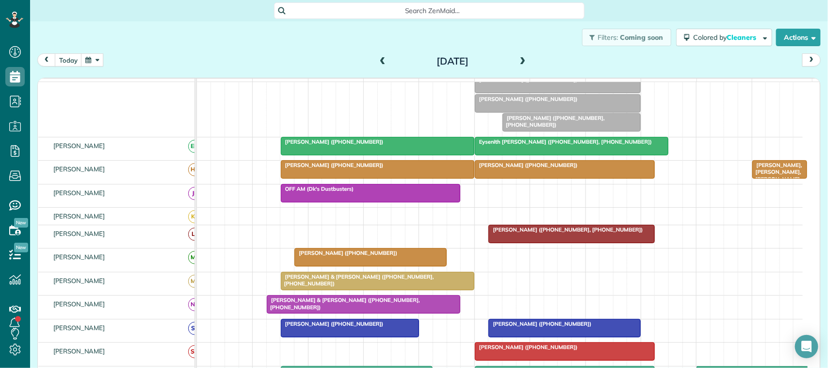
scroll to position [0, 0]
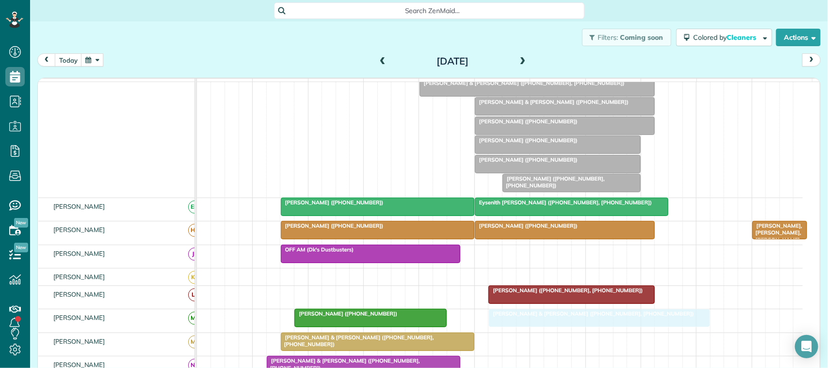
drag, startPoint x: 533, startPoint y: 135, endPoint x: 542, endPoint y: 331, distance: 196.1
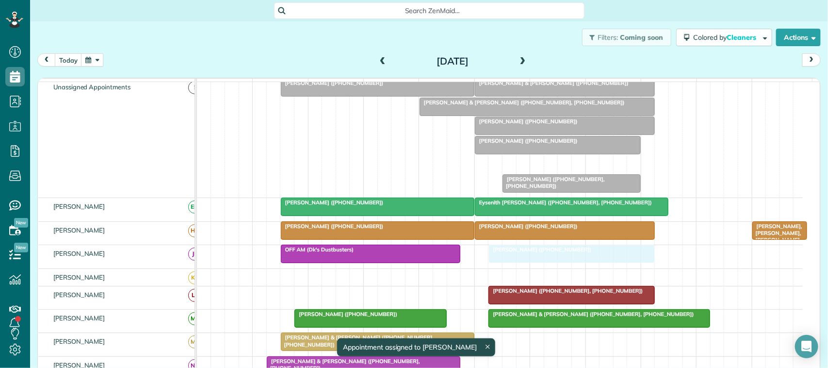
drag, startPoint x: 510, startPoint y: 172, endPoint x: 517, endPoint y: 255, distance: 82.8
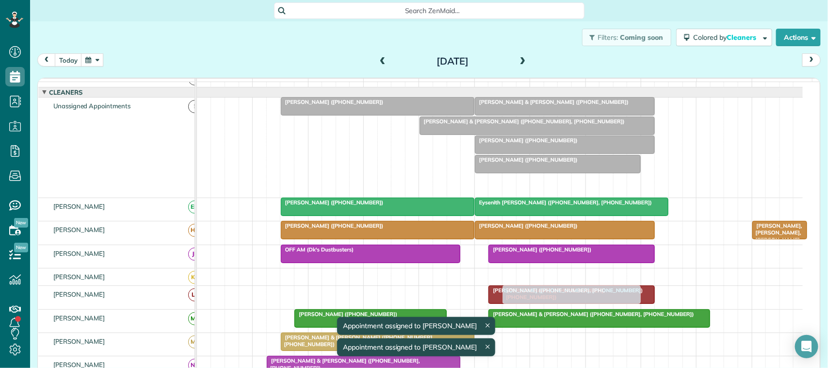
drag, startPoint x: 524, startPoint y: 199, endPoint x: 522, endPoint y: 315, distance: 115.9
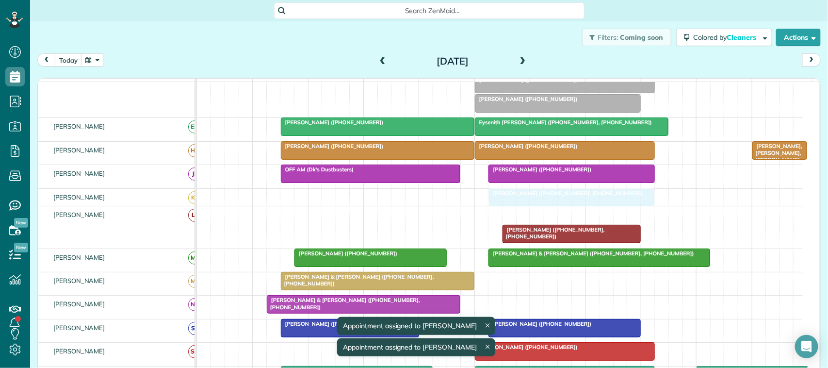
drag, startPoint x: 516, startPoint y: 226, endPoint x: 518, endPoint y: 214, distance: 11.7
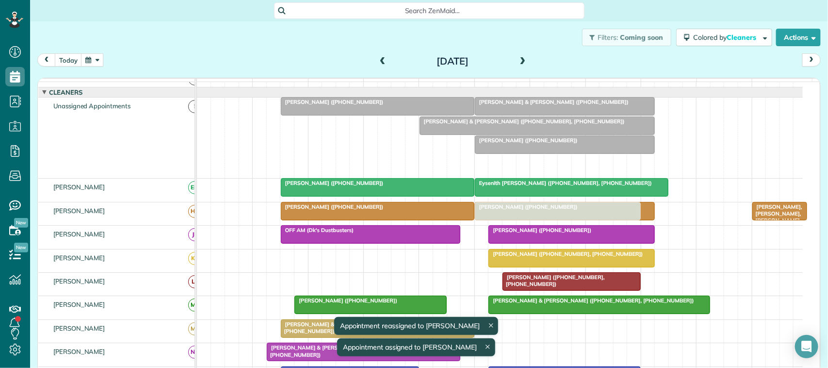
drag, startPoint x: 513, startPoint y: 174, endPoint x: 512, endPoint y: 212, distance: 38.3
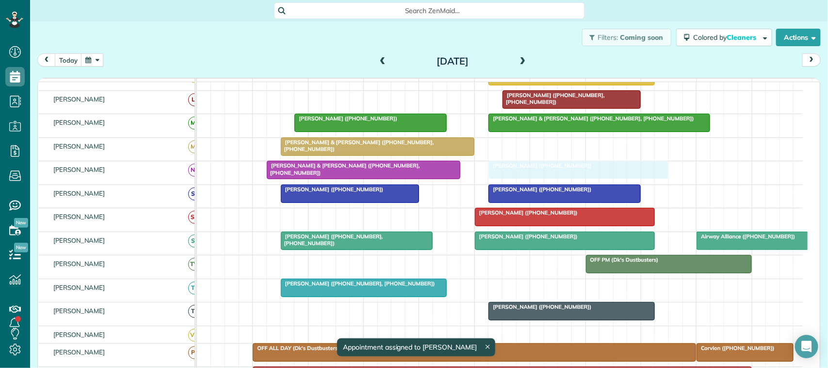
drag, startPoint x: 517, startPoint y: 195, endPoint x: 530, endPoint y: 188, distance: 14.6
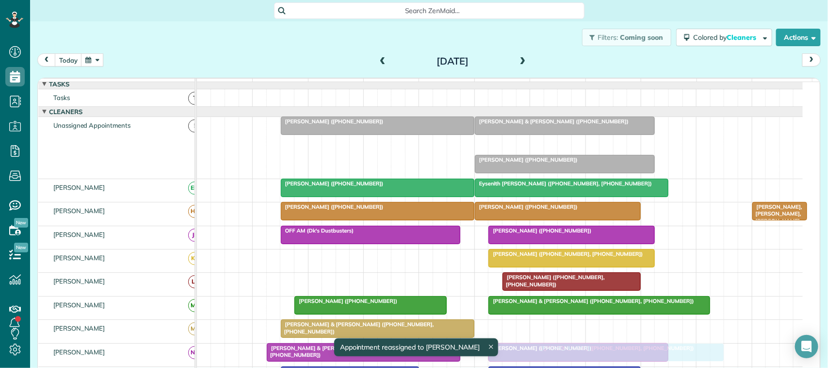
drag, startPoint x: 469, startPoint y: 156, endPoint x: 532, endPoint y: 355, distance: 209.1
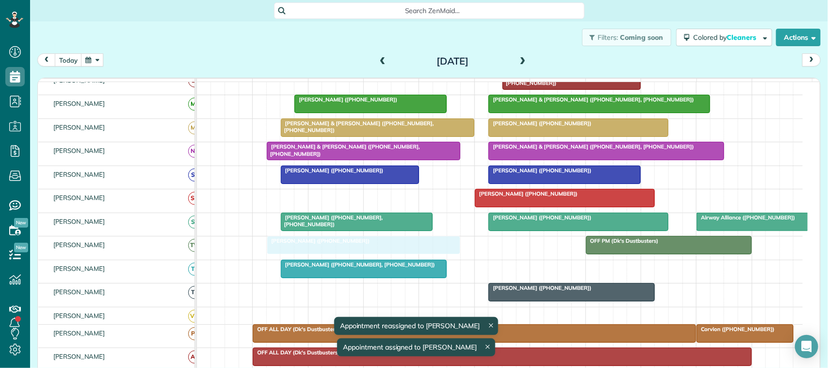
drag, startPoint x: 394, startPoint y: 135, endPoint x: 374, endPoint y: 258, distance: 124.3
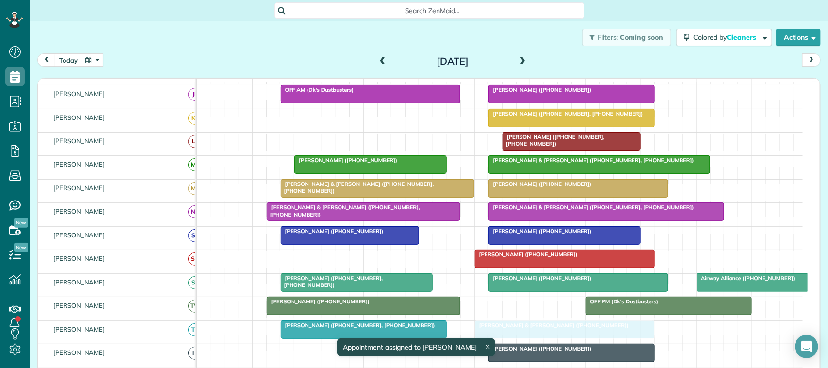
drag, startPoint x: 521, startPoint y: 140, endPoint x: 527, endPoint y: 340, distance: 200.9
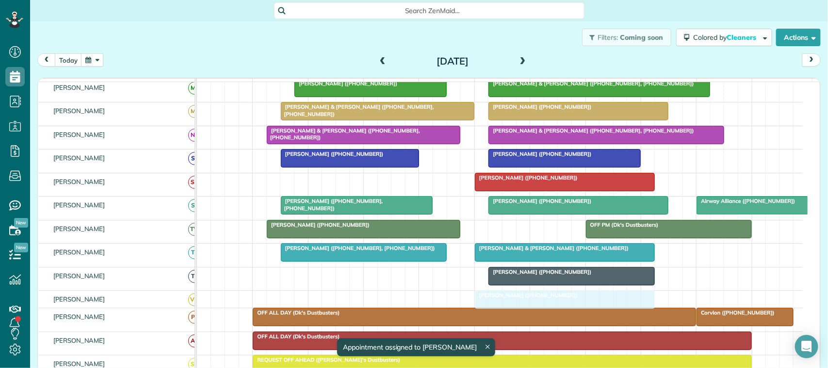
drag, startPoint x: 527, startPoint y: 134, endPoint x: 533, endPoint y: 306, distance: 171.3
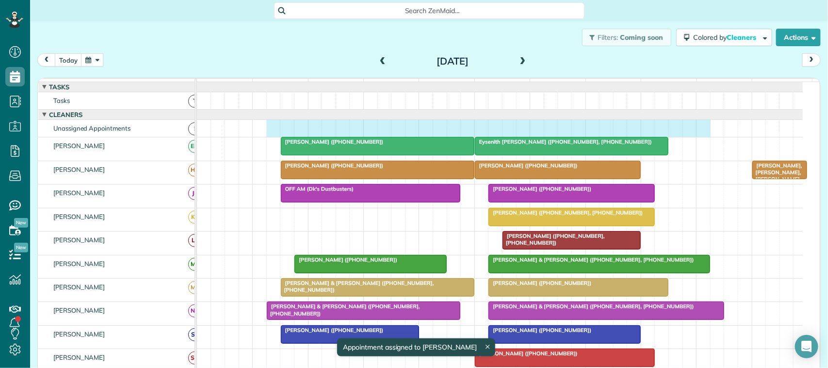
drag, startPoint x: 267, startPoint y: 139, endPoint x: 697, endPoint y: 139, distance: 430.2
click at [697, 137] on div at bounding box center [500, 128] width 606 height 17
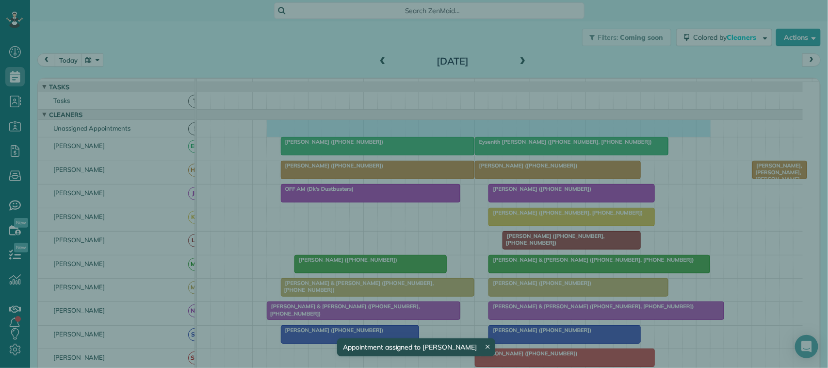
click at [708, 78] on input "text" at bounding box center [723, 80] width 180 height 17
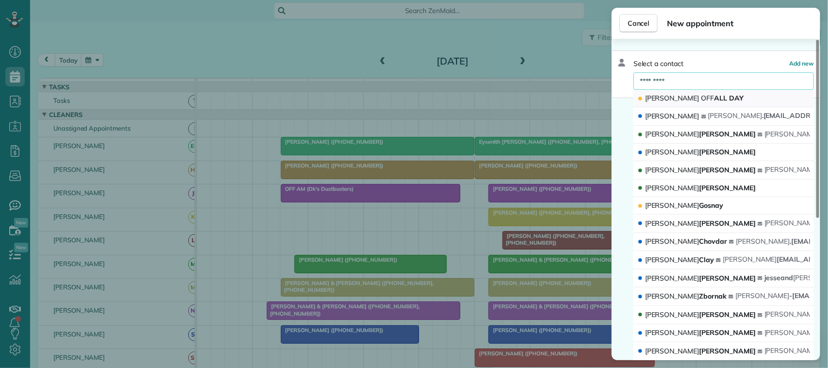
type input "*********"
click at [710, 97] on span "[PERSON_NAME] OFF ALL DAY" at bounding box center [694, 98] width 98 height 9
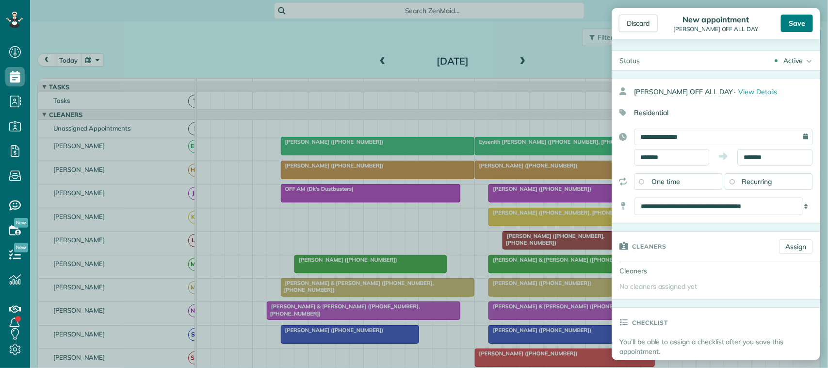
click at [804, 26] on div "Save" at bounding box center [797, 23] width 32 height 17
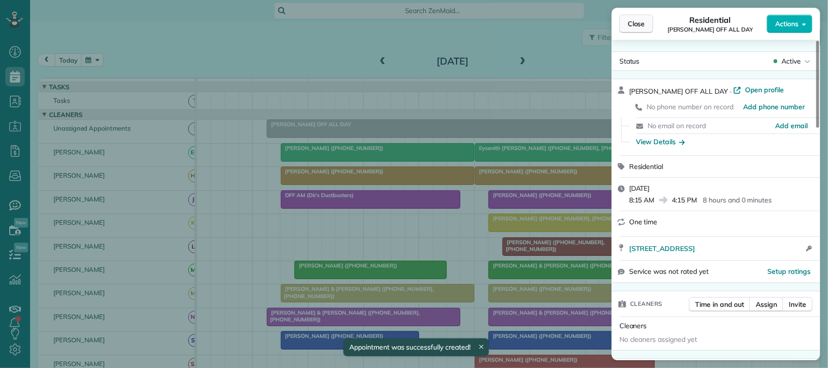
click at [638, 27] on span "Close" at bounding box center [636, 24] width 17 height 10
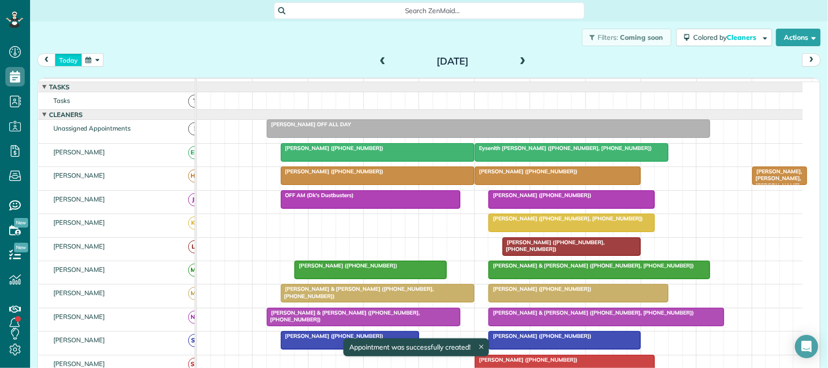
click at [79, 59] on button "today" at bounding box center [68, 59] width 27 height 13
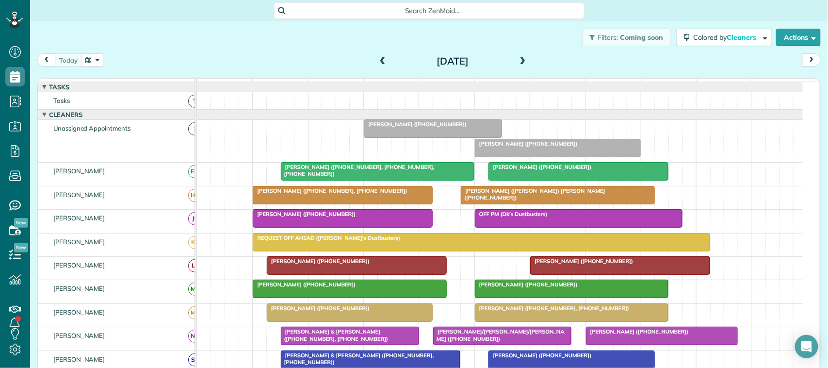
click at [95, 58] on button "button" at bounding box center [92, 59] width 22 height 13
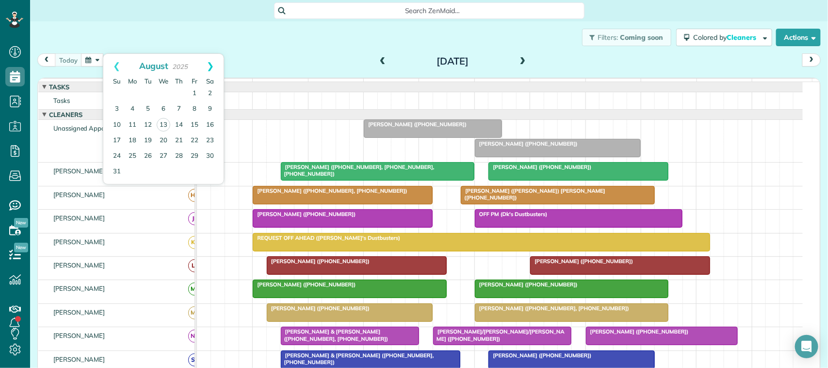
click at [207, 67] on link "Next" at bounding box center [210, 66] width 27 height 24
click at [209, 67] on link "Next" at bounding box center [210, 66] width 27 height 24
click at [211, 69] on link "Next" at bounding box center [210, 66] width 27 height 24
click at [120, 107] on link "2" at bounding box center [117, 109] width 16 height 16
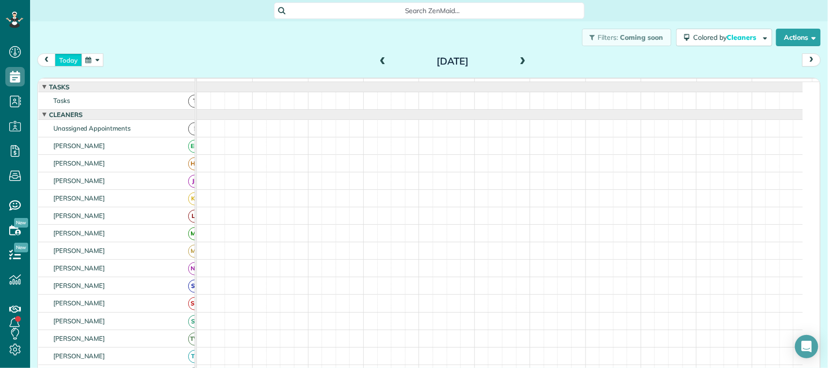
click at [81, 64] on button "today" at bounding box center [68, 59] width 27 height 13
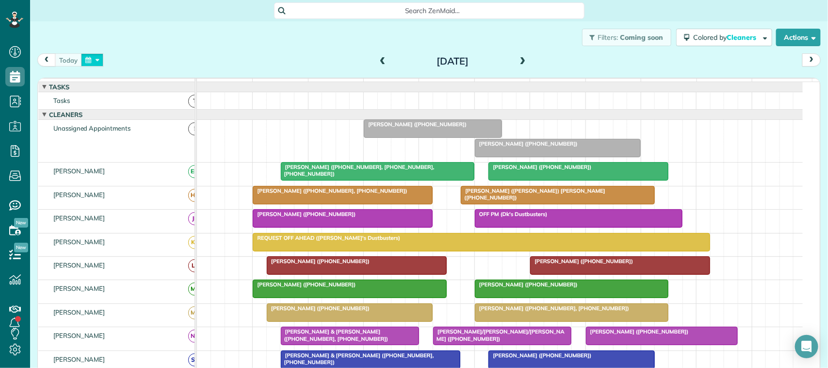
click at [94, 61] on button "button" at bounding box center [92, 59] width 22 height 13
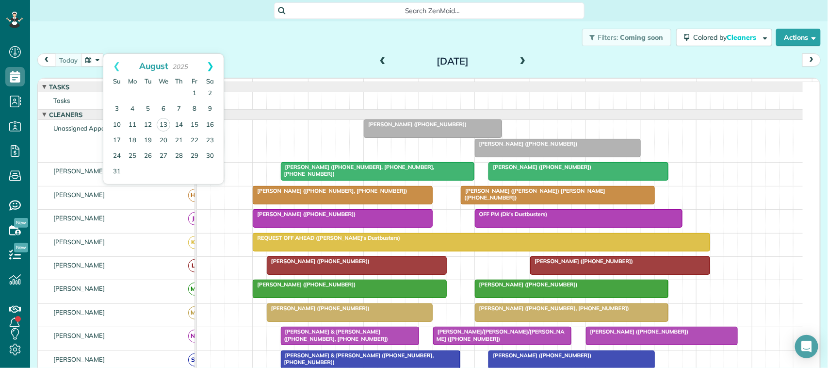
click at [206, 71] on link "Next" at bounding box center [210, 66] width 27 height 24
click at [207, 64] on link "Next" at bounding box center [210, 66] width 27 height 24
click at [201, 47] on div "Filters: Coming soon Colored by Cleaners Color by Cleaner Color by Team Color b…" at bounding box center [429, 37] width 798 height 32
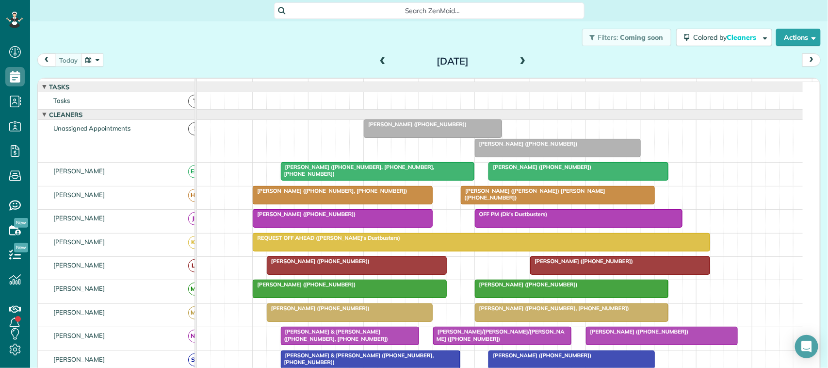
click at [158, 40] on div "Filters: Coming soon Colored by Cleaners Color by Cleaner Color by Team Color b…" at bounding box center [429, 37] width 798 height 32
click at [83, 59] on button "button" at bounding box center [92, 59] width 22 height 13
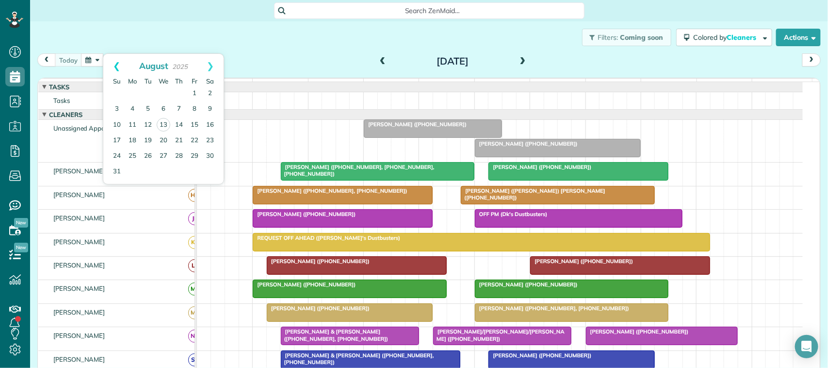
click at [110, 66] on link "Prev" at bounding box center [116, 66] width 27 height 24
click at [119, 43] on div "Filters: Coming soon Colored by Cleaners Color by Cleaner Color by Team Color b…" at bounding box center [429, 37] width 798 height 32
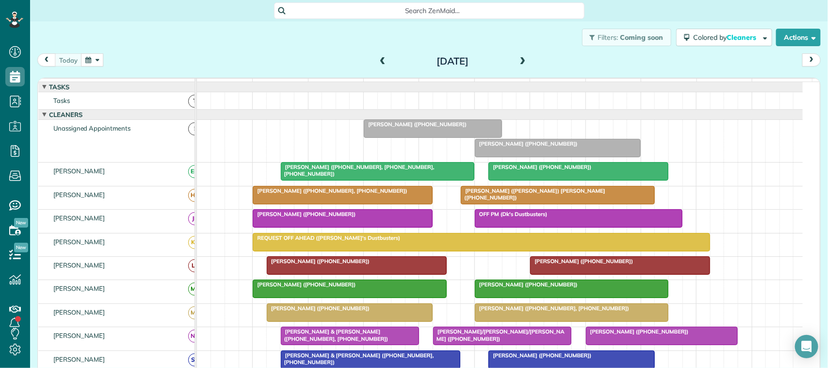
click at [105, 53] on div "today Wednesday Aug 13, 2025" at bounding box center [428, 62] width 783 height 18
click at [92, 66] on div "today Wednesday Aug 13, 2025" at bounding box center [428, 62] width 783 height 18
click at [95, 65] on button "button" at bounding box center [92, 59] width 22 height 13
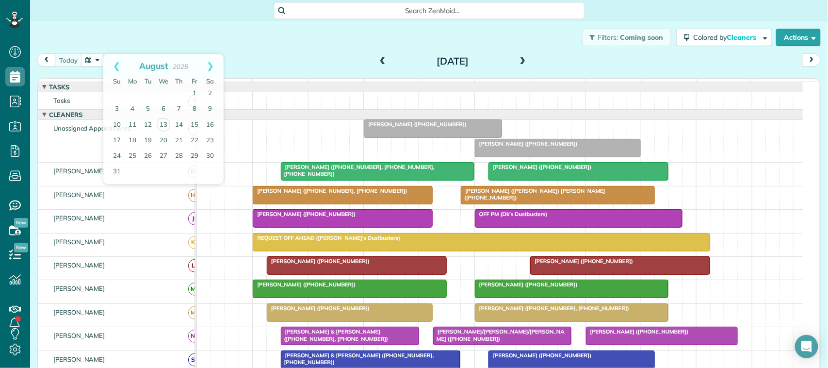
click at [132, 45] on div "Filters: Coming soon Colored by Cleaners Color by Cleaner Color by Team Color b…" at bounding box center [429, 37] width 798 height 32
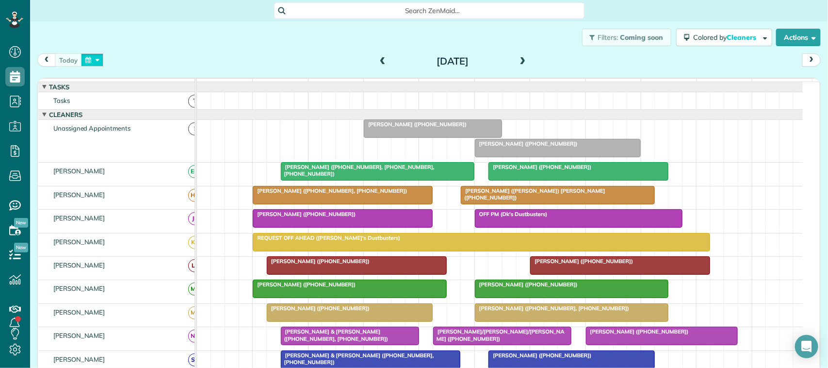
click at [91, 55] on button "button" at bounding box center [92, 59] width 22 height 13
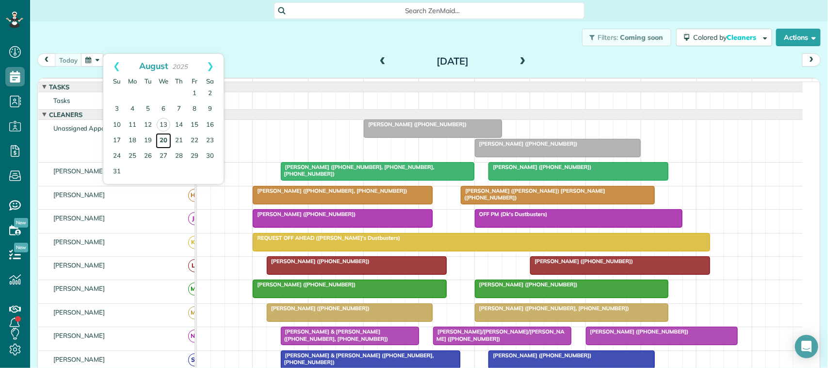
click at [167, 139] on link "20" at bounding box center [164, 141] width 16 height 16
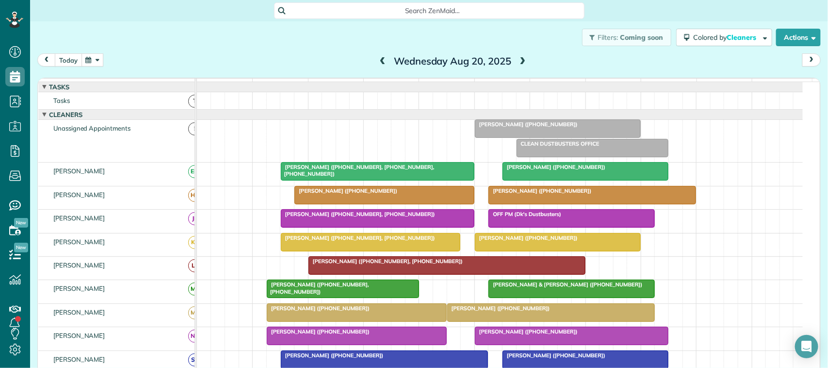
click at [76, 61] on button "today" at bounding box center [68, 59] width 27 height 13
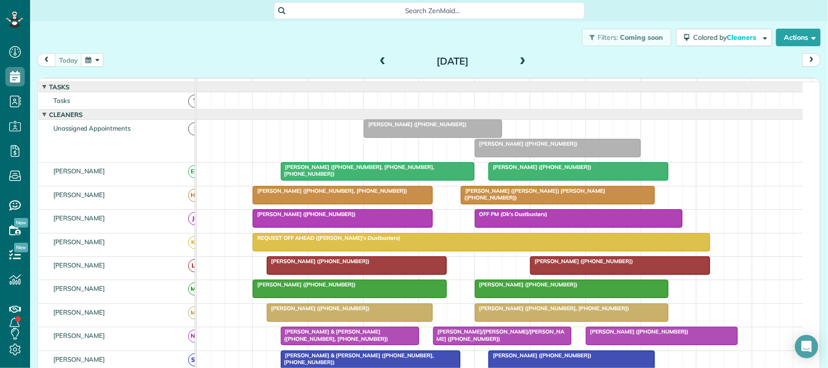
click at [90, 62] on button "button" at bounding box center [92, 59] width 22 height 13
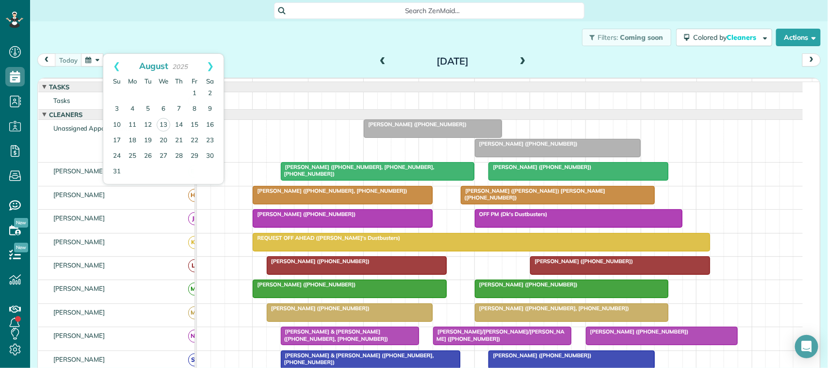
click at [226, 45] on div "Filters: Coming soon Colored by Cleaners Color by Cleaner Color by Team Color b…" at bounding box center [429, 37] width 798 height 32
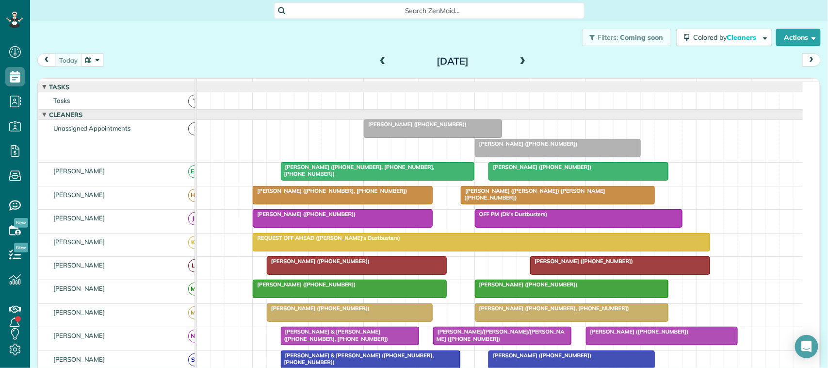
click at [378, 62] on span at bounding box center [382, 61] width 11 height 9
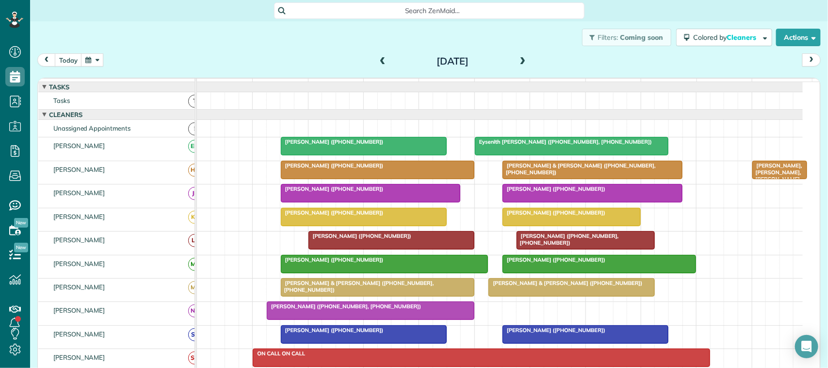
click at [546, 249] on div at bounding box center [585, 239] width 137 height 17
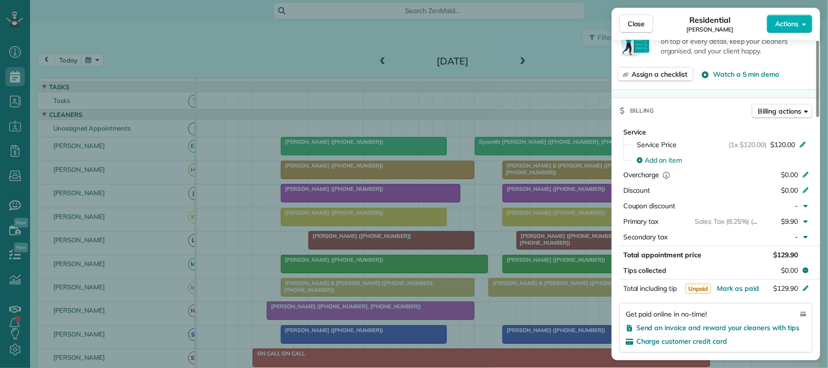
scroll to position [424, 0]
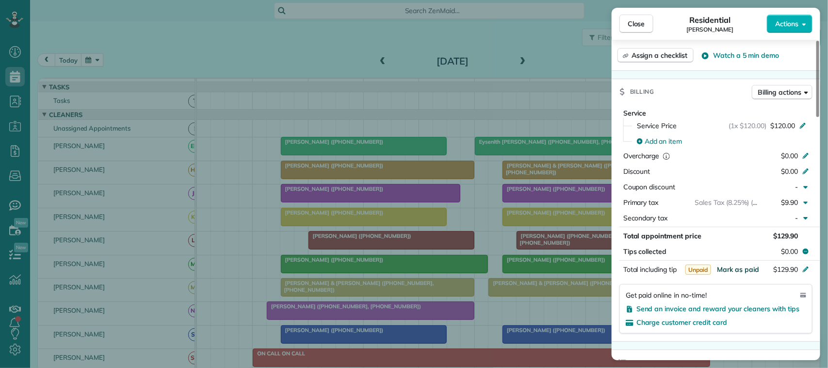
click at [740, 270] on span "Mark as paid" at bounding box center [738, 269] width 42 height 9
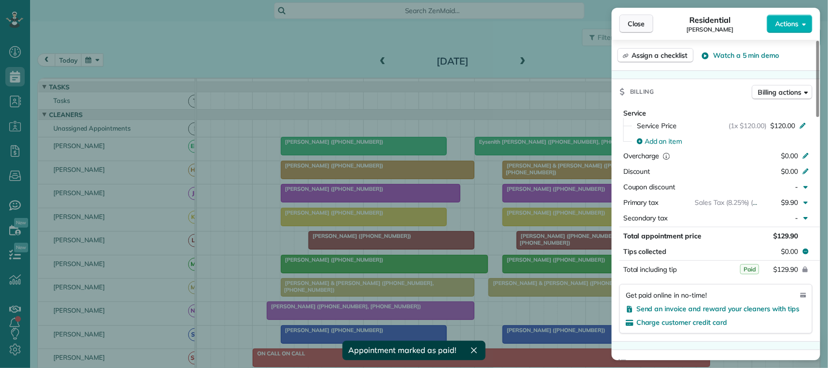
click at [646, 25] on button "Close" at bounding box center [636, 24] width 34 height 18
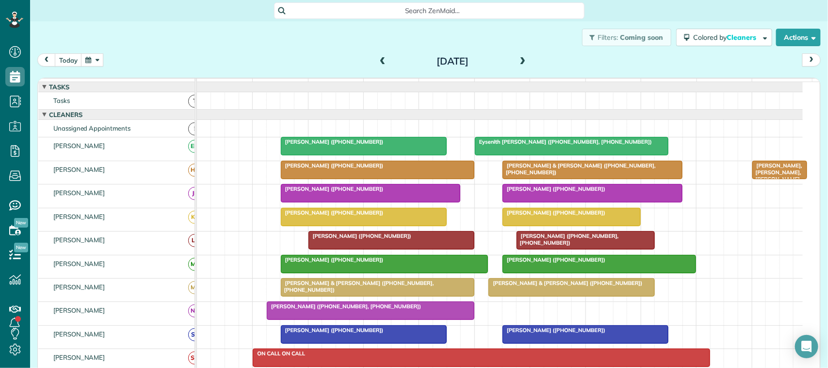
click at [428, 249] on div at bounding box center [391, 239] width 165 height 17
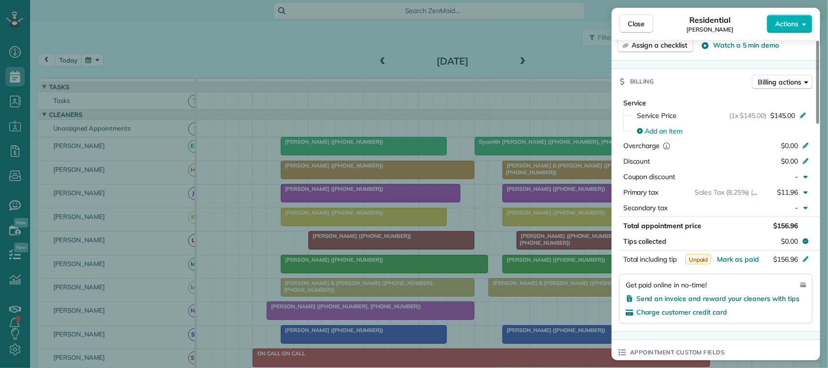
scroll to position [424, 0]
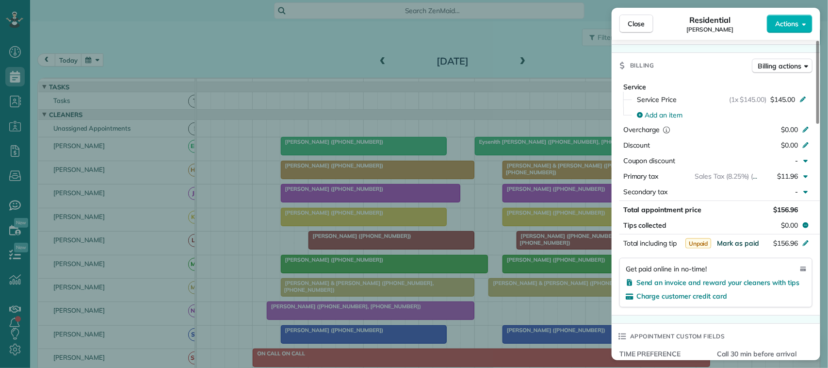
click at [734, 239] on span "Mark as paid" at bounding box center [738, 243] width 42 height 9
click at [633, 26] on span "Close" at bounding box center [636, 24] width 17 height 10
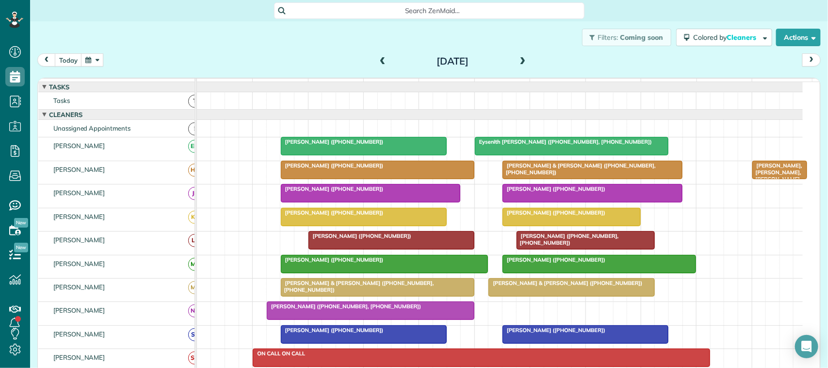
click at [86, 62] on button "button" at bounding box center [92, 59] width 22 height 13
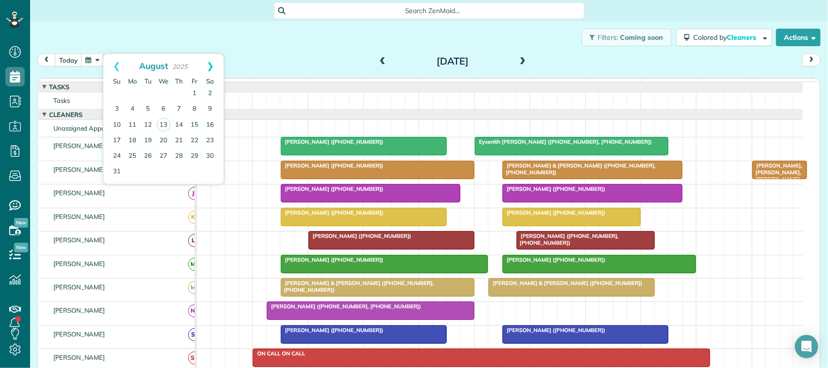
click at [216, 68] on link "Next" at bounding box center [210, 66] width 27 height 24
click at [136, 112] on link "8" at bounding box center [133, 109] width 16 height 16
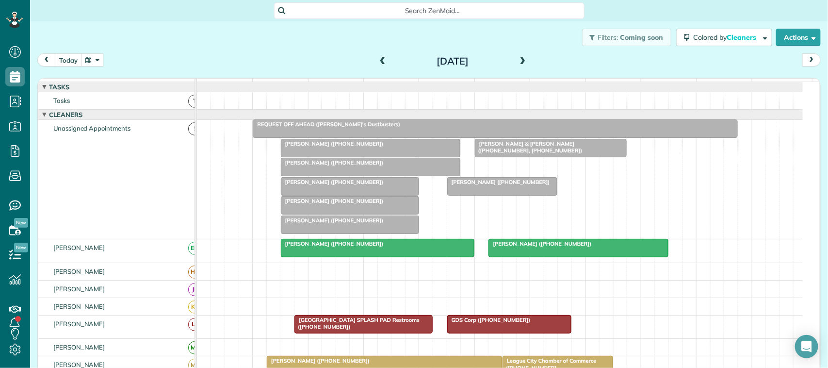
click at [324, 128] on span "REQUEST OFF AHEAD (Dk's Dustbusters)" at bounding box center [326, 124] width 148 height 7
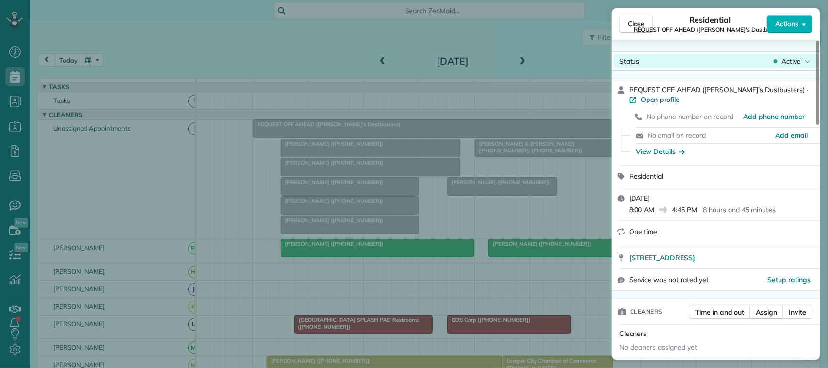
click at [791, 61] on span "Active" at bounding box center [790, 61] width 19 height 10
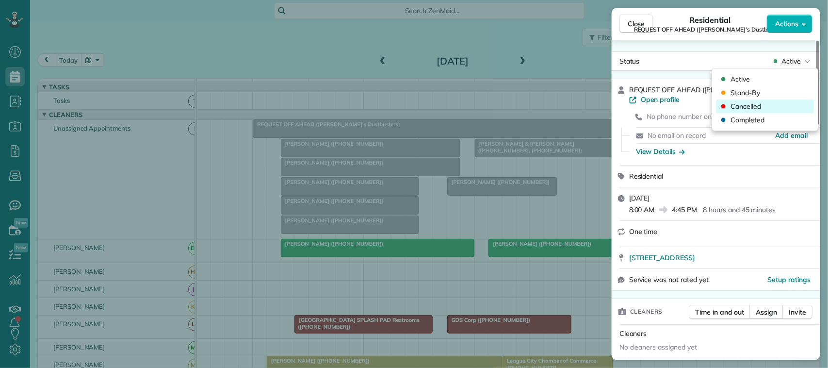
click at [776, 103] on div "Cancelled" at bounding box center [765, 106] width 98 height 14
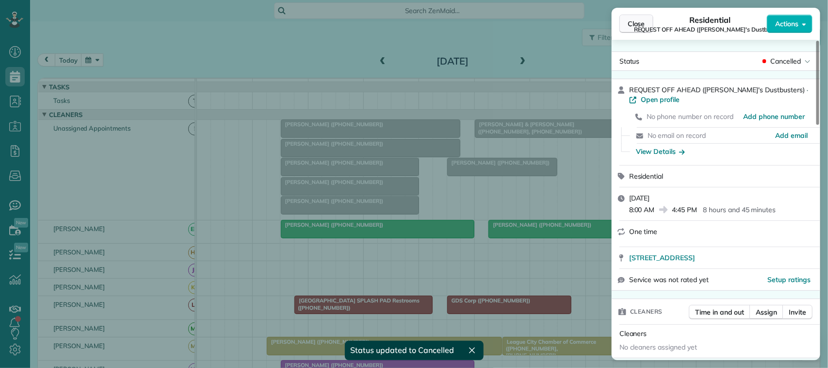
click at [644, 28] on span "Close" at bounding box center [636, 24] width 17 height 10
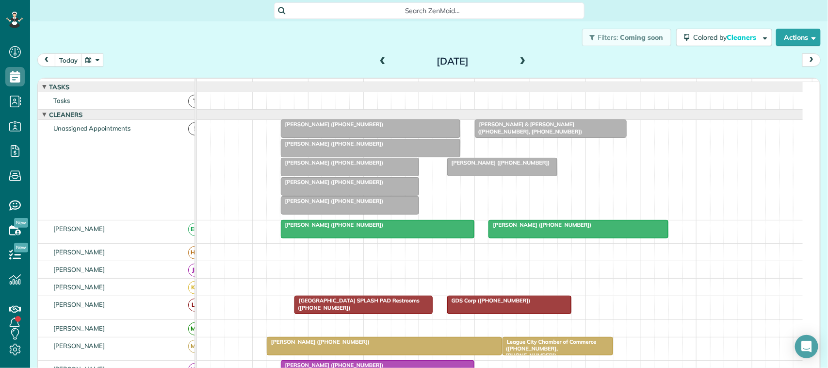
click at [93, 67] on div "today Monday Sep 8, 2025" at bounding box center [428, 62] width 783 height 18
click at [93, 65] on button "button" at bounding box center [92, 59] width 22 height 13
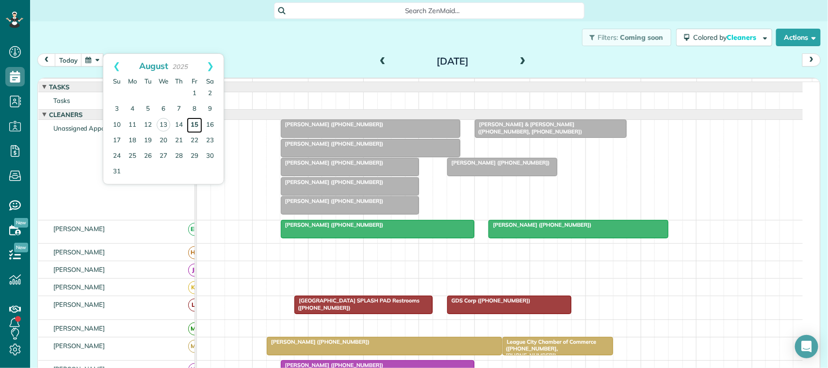
click at [192, 127] on link "15" at bounding box center [195, 125] width 16 height 16
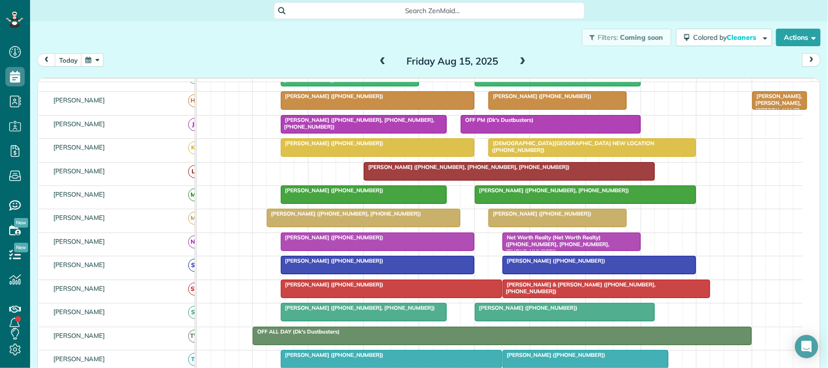
scroll to position [61, 0]
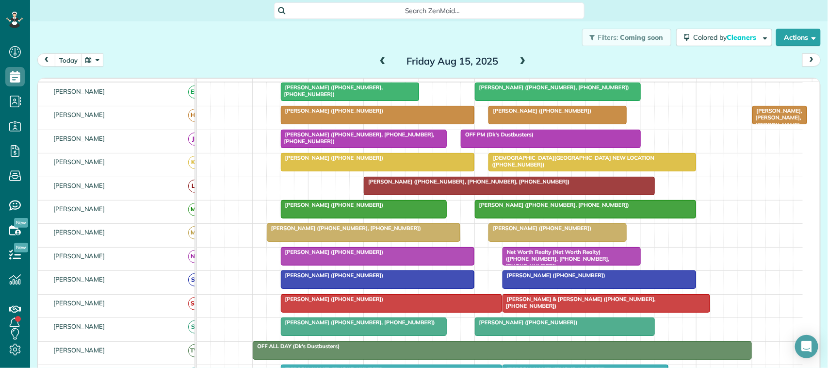
click at [382, 62] on span at bounding box center [382, 61] width 11 height 9
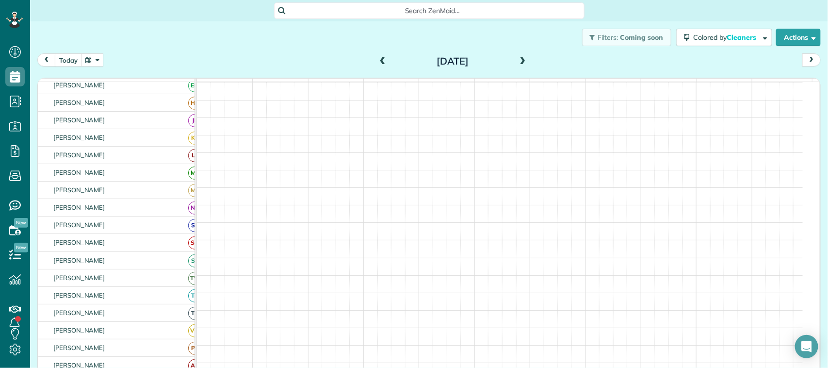
scroll to position [54, 0]
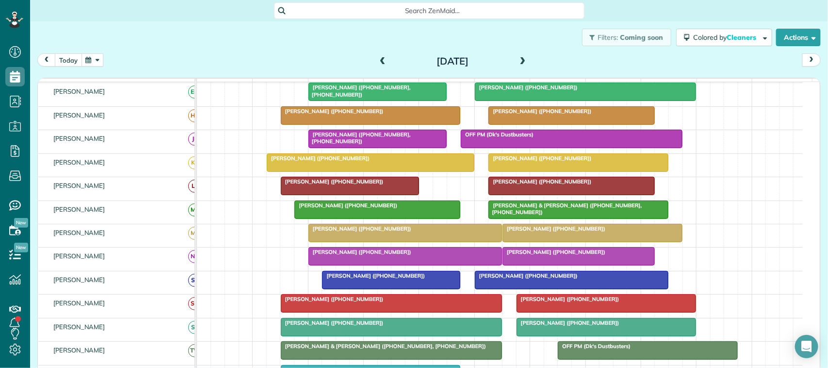
click at [74, 56] on button "today" at bounding box center [68, 59] width 27 height 13
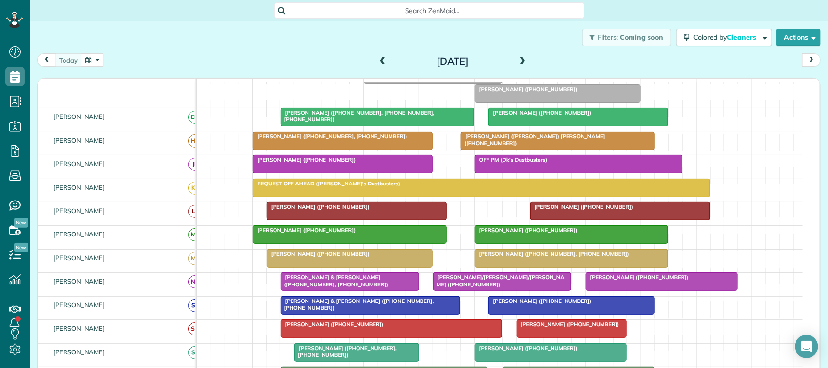
scroll to position [80, 0]
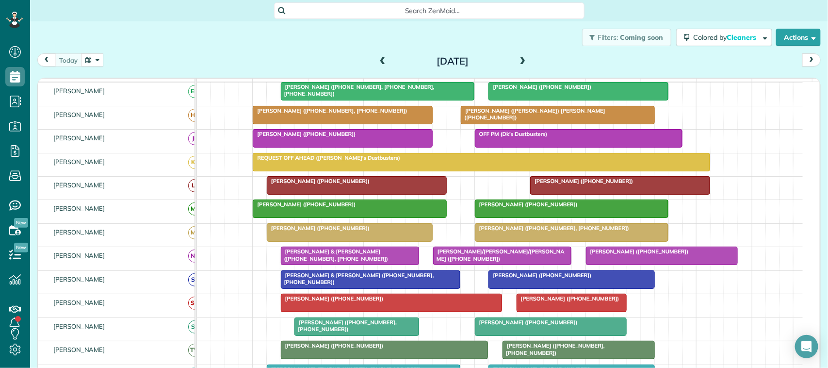
click at [377, 61] on span at bounding box center [382, 61] width 11 height 9
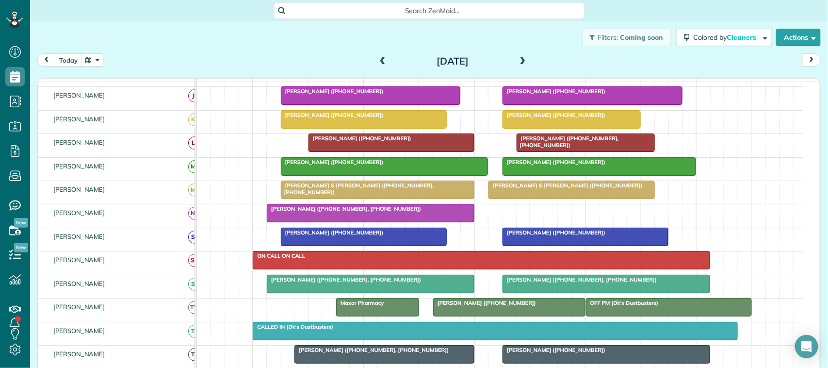
scroll to position [115, 0]
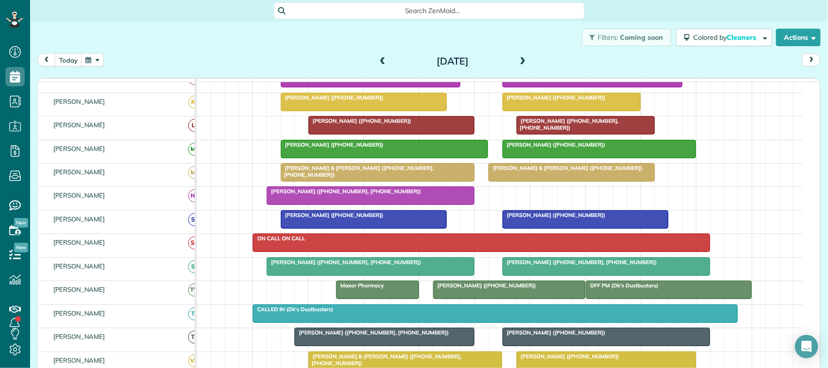
click at [549, 265] on div "Beverly Gaines (+12813800434, +12813169977)" at bounding box center [606, 261] width 202 height 7
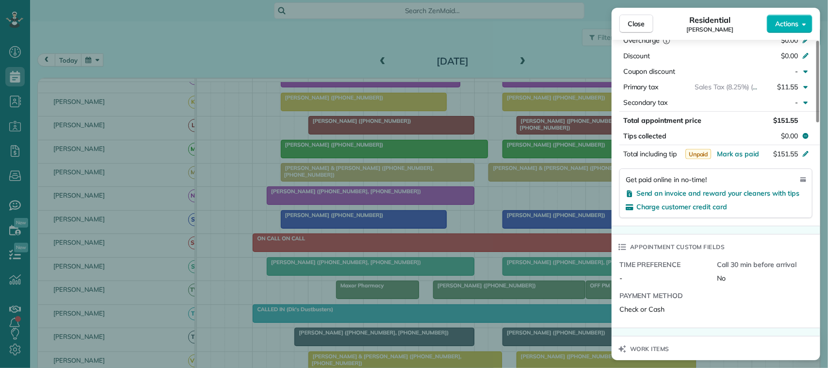
scroll to position [608, 0]
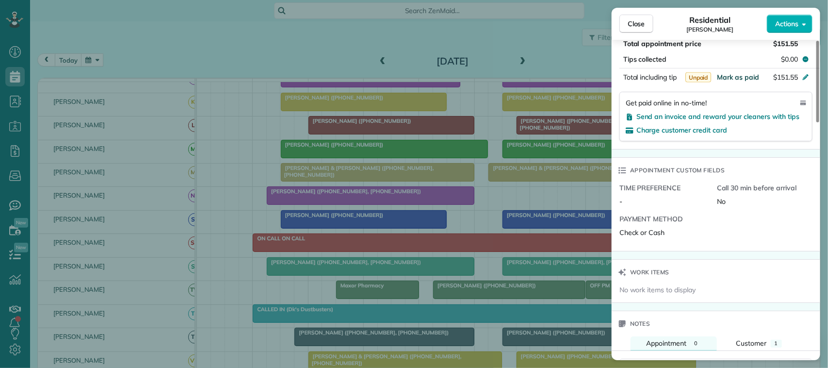
click at [740, 75] on span "Mark as paid" at bounding box center [738, 77] width 42 height 9
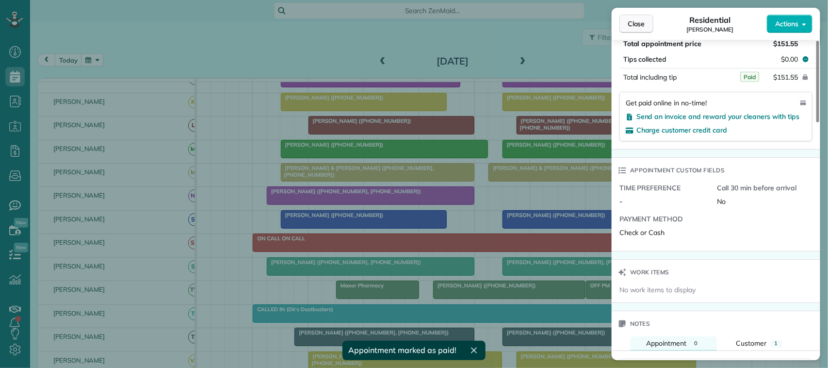
click at [649, 25] on button "Close" at bounding box center [636, 24] width 34 height 18
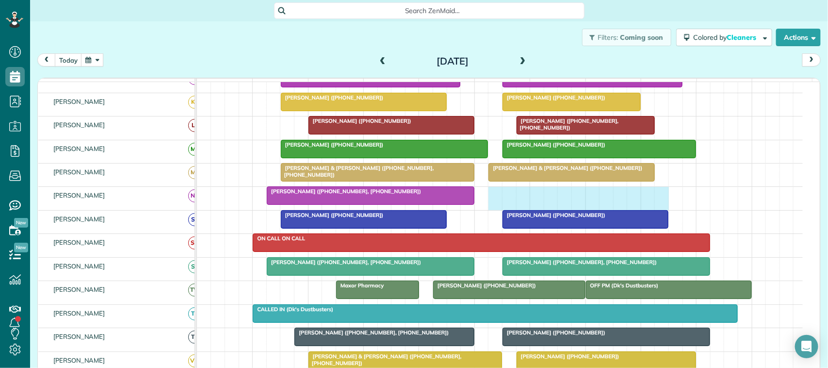
drag, startPoint x: 493, startPoint y: 202, endPoint x: 654, endPoint y: 210, distance: 161.2
click at [655, 210] on div "Bill Reigel (+17153059429, +17156500464)" at bounding box center [500, 198] width 606 height 23
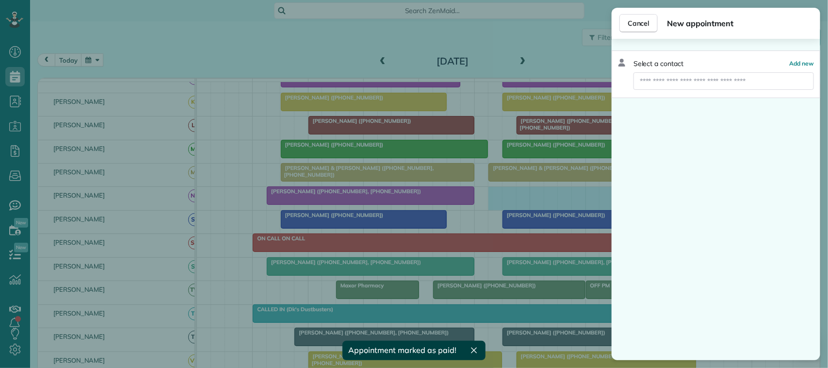
drag, startPoint x: 678, startPoint y: 61, endPoint x: 678, endPoint y: 68, distance: 7.3
click at [678, 68] on span "Select a contact" at bounding box center [658, 64] width 50 height 10
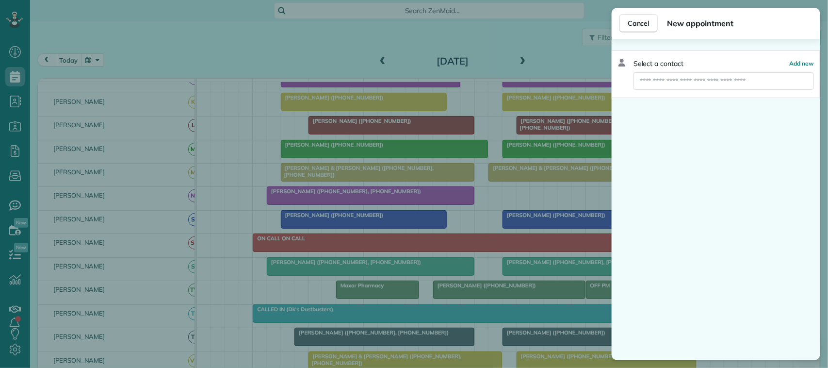
drag, startPoint x: 678, startPoint y: 68, endPoint x: 679, endPoint y: 77, distance: 8.3
click at [678, 73] on div "Select a contact Add new" at bounding box center [716, 74] width 209 height 48
click at [679, 77] on input "text" at bounding box center [723, 80] width 180 height 17
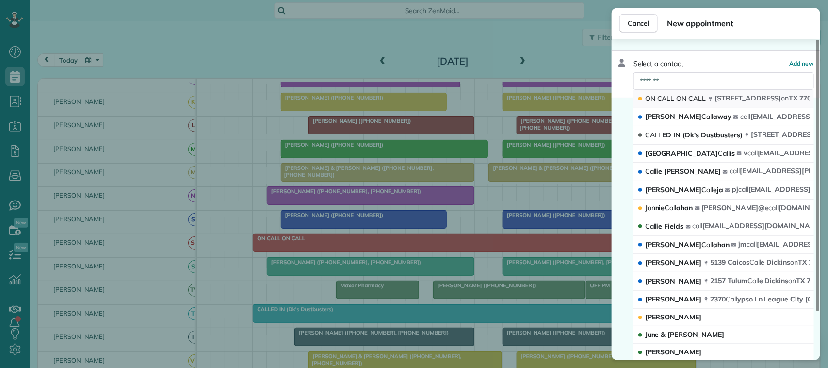
type input "*******"
click at [675, 92] on button "ON CALL ON CALL 1018 Hercules Avenue Houst on TX 77058" at bounding box center [723, 99] width 180 height 18
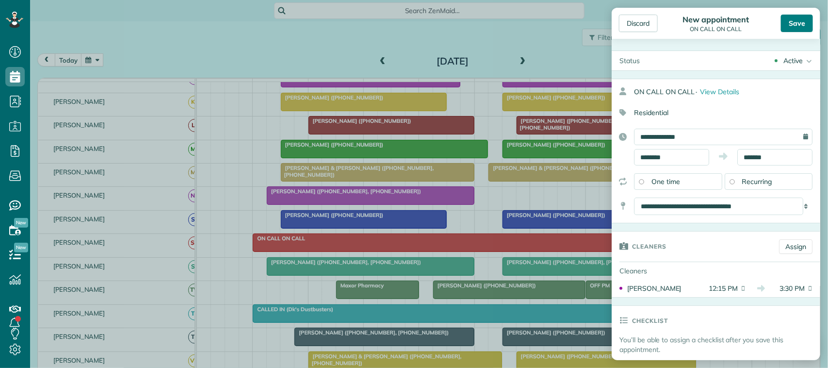
click at [791, 19] on div "Save" at bounding box center [797, 23] width 32 height 17
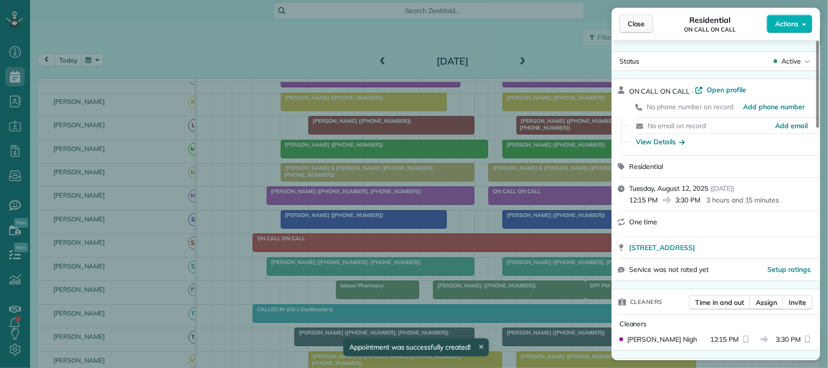
click at [641, 23] on span "Close" at bounding box center [636, 24] width 17 height 10
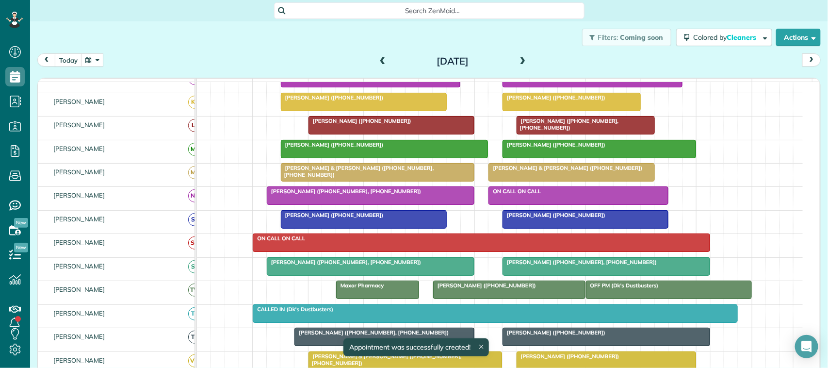
click at [380, 57] on span at bounding box center [382, 61] width 11 height 9
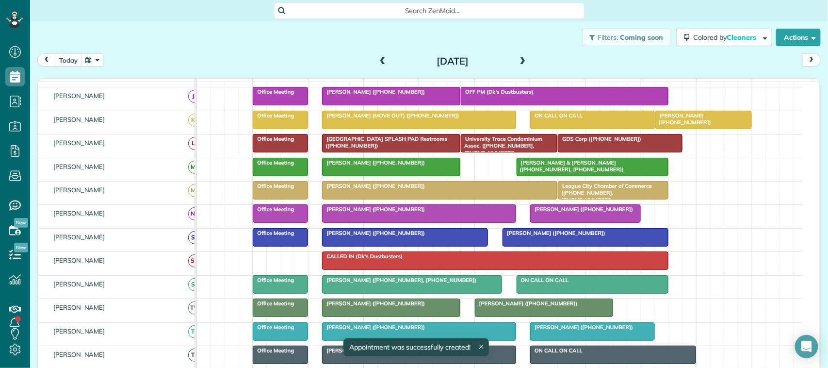
scroll to position [115, 0]
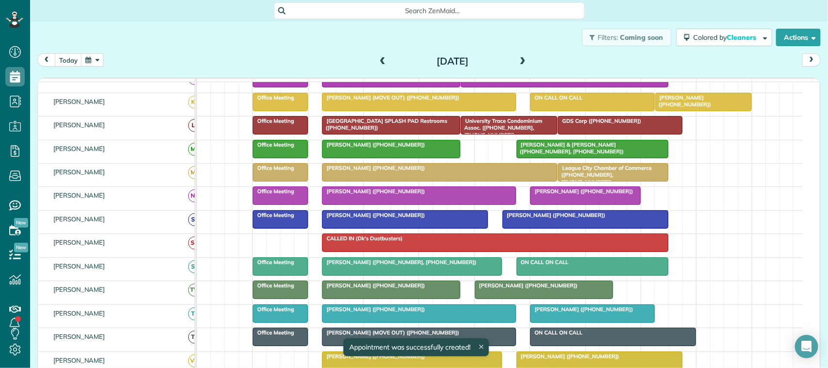
click at [381, 58] on span at bounding box center [382, 61] width 11 height 9
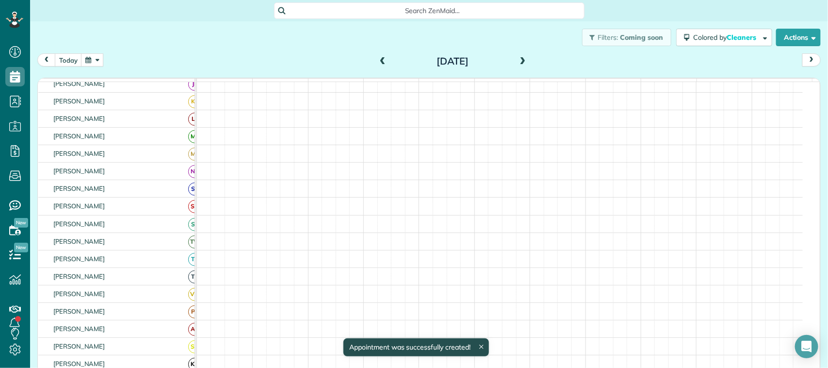
click at [381, 58] on span at bounding box center [382, 61] width 11 height 9
click at [380, 58] on span at bounding box center [382, 61] width 11 height 9
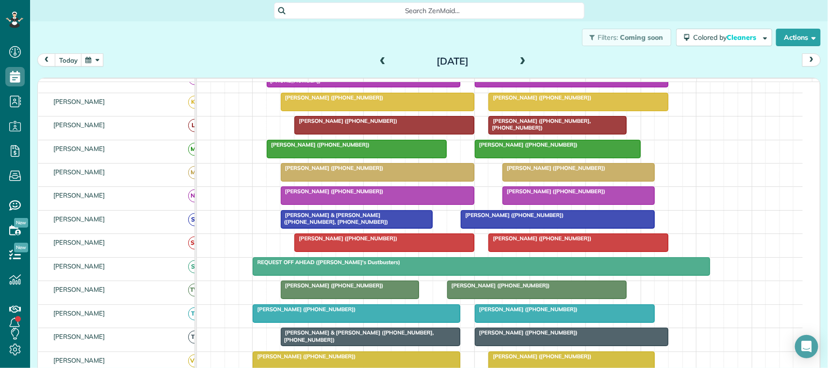
click at [523, 242] on span "Cynthia Hampton (+19188045153)" at bounding box center [540, 238] width 104 height 7
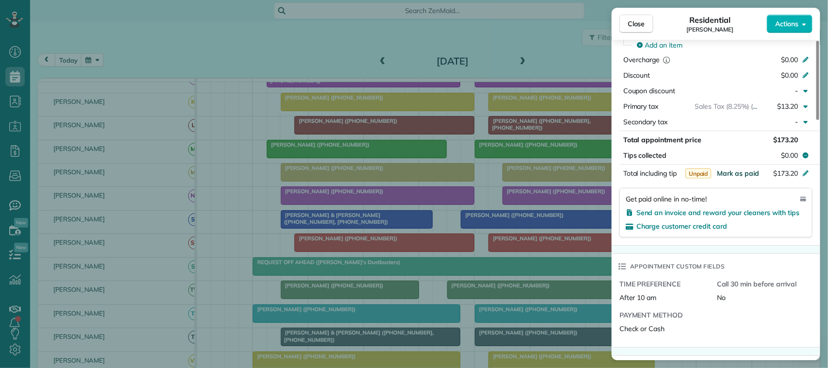
click at [743, 175] on span "Mark as paid" at bounding box center [738, 173] width 42 height 9
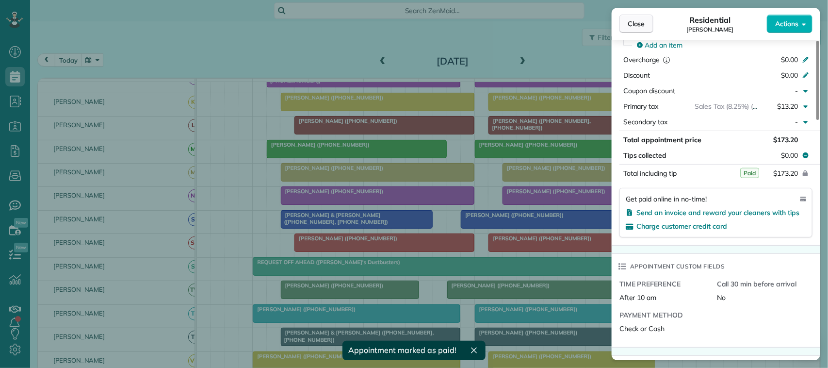
click at [642, 21] on span "Close" at bounding box center [636, 24] width 17 height 10
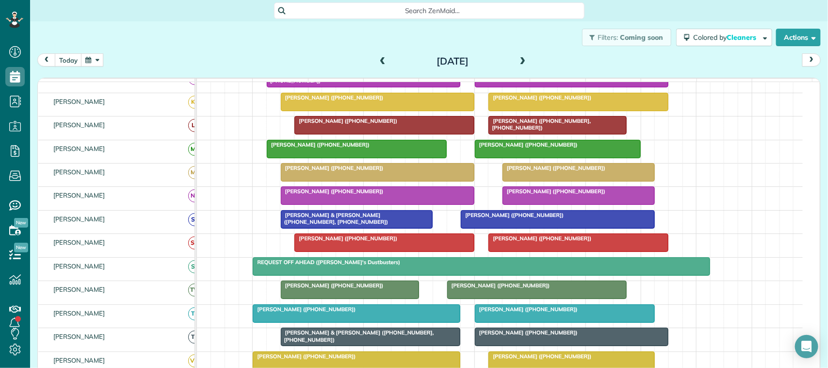
click at [342, 251] on div at bounding box center [384, 242] width 179 height 17
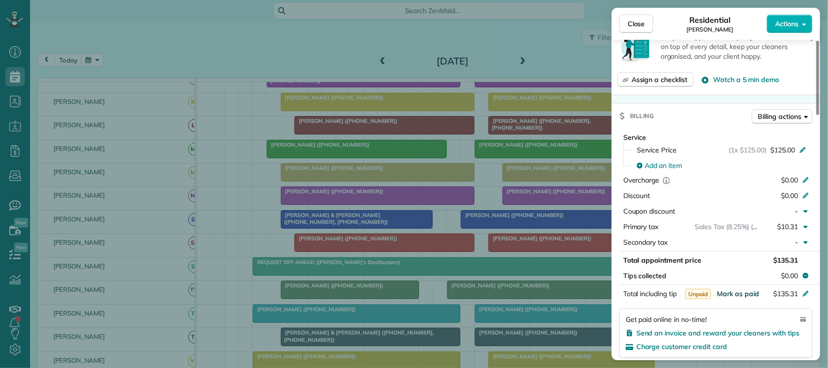
click at [740, 298] on span "Mark as paid" at bounding box center [738, 293] width 42 height 9
click at [638, 31] on button "Close" at bounding box center [636, 24] width 34 height 18
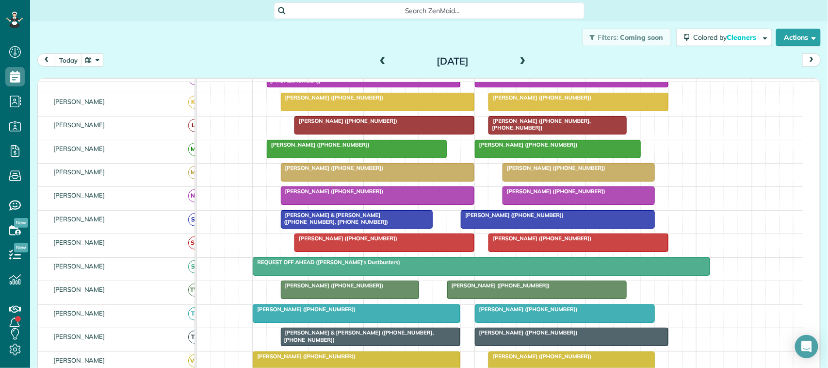
click at [377, 59] on span at bounding box center [382, 61] width 11 height 9
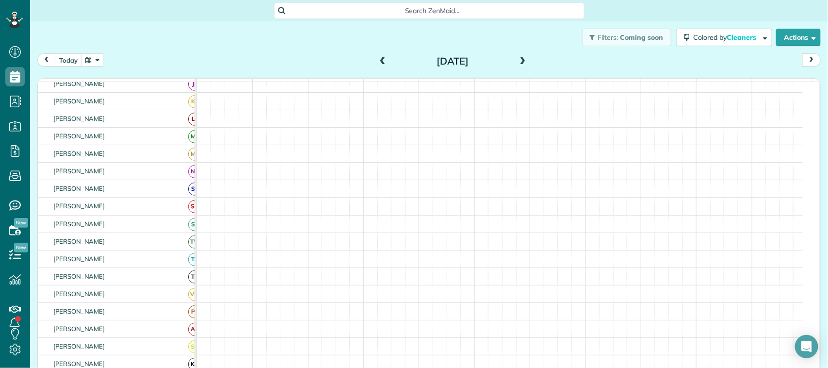
scroll to position [121, 0]
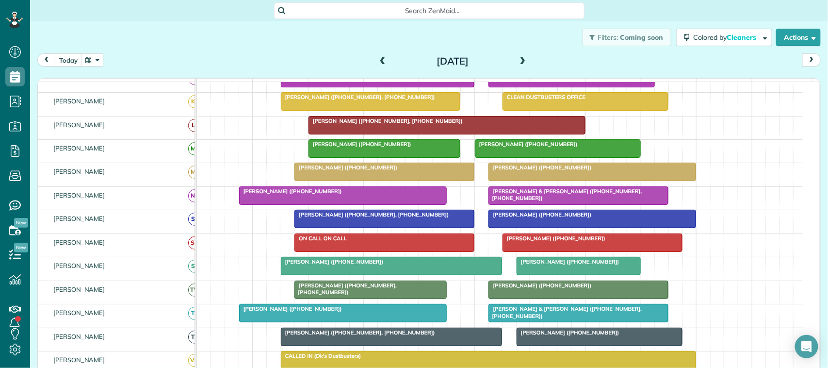
click at [549, 251] on div at bounding box center [592, 242] width 179 height 17
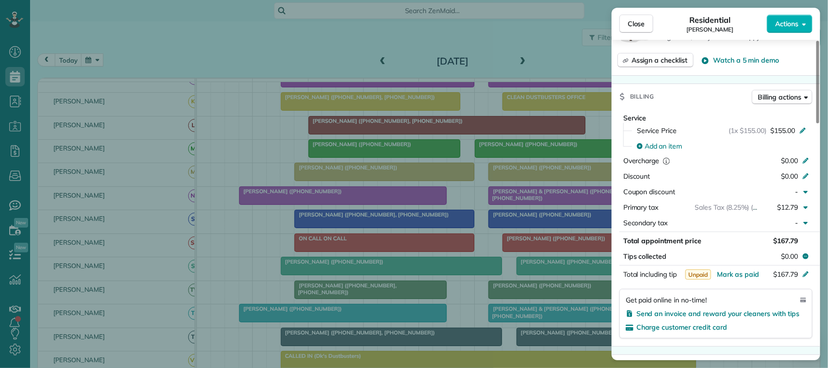
scroll to position [485, 0]
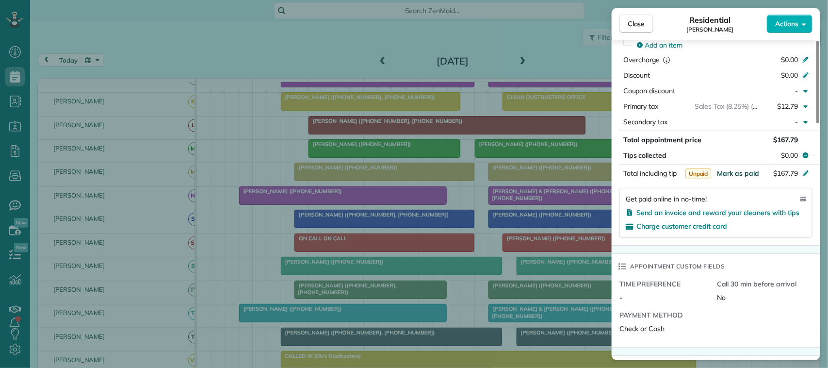
click at [736, 176] on span "Mark as paid" at bounding box center [738, 173] width 42 height 9
click at [646, 19] on button "Close" at bounding box center [636, 24] width 34 height 18
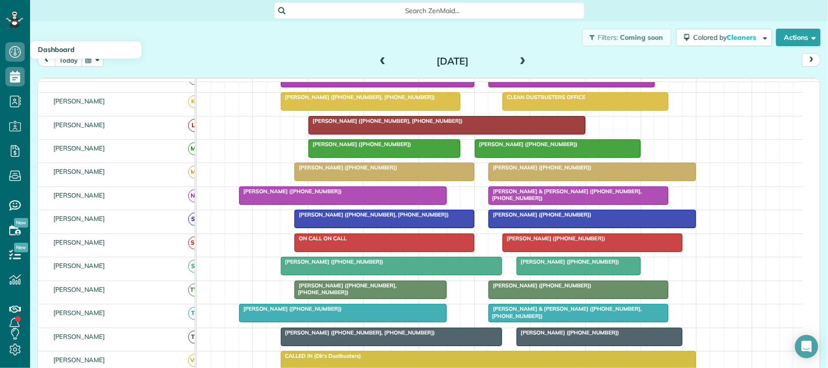
click at [69, 60] on button "today" at bounding box center [68, 59] width 27 height 13
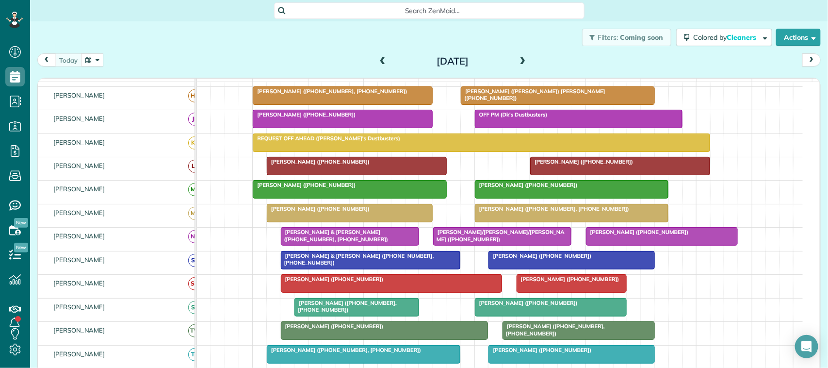
scroll to position [80, 0]
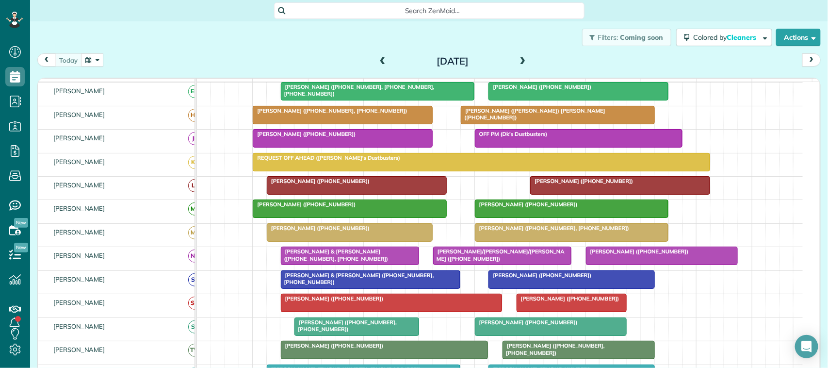
click at [171, 61] on div "[DATE] [DATE]" at bounding box center [428, 62] width 783 height 18
click at [271, 217] on div at bounding box center [349, 208] width 193 height 17
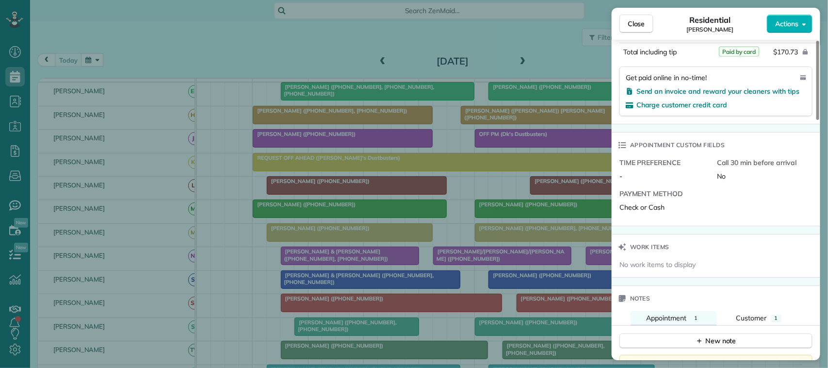
scroll to position [728, 0]
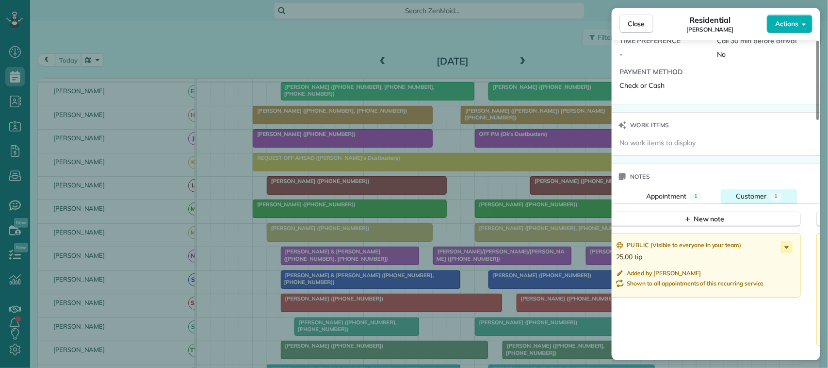
click at [772, 203] on button "Customer 1" at bounding box center [759, 196] width 77 height 14
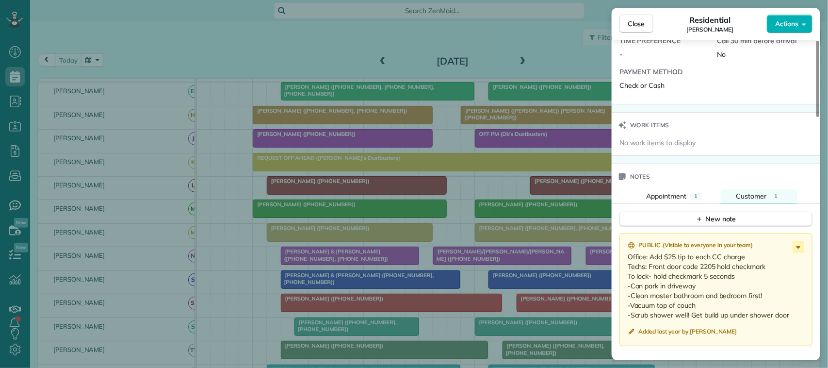
scroll to position [849, 0]
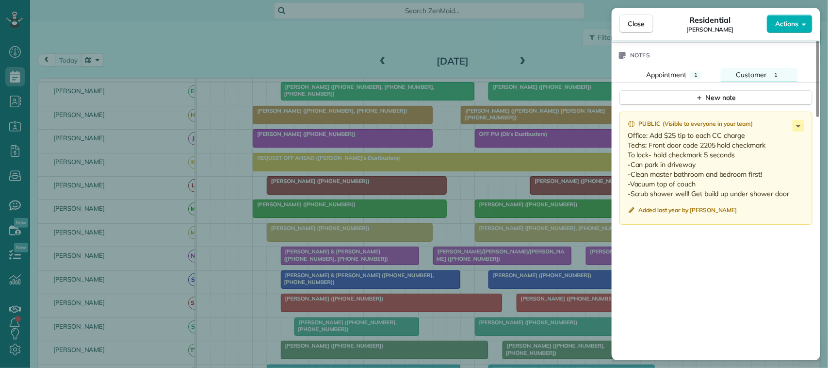
click at [636, 25] on span "Close" at bounding box center [636, 24] width 17 height 10
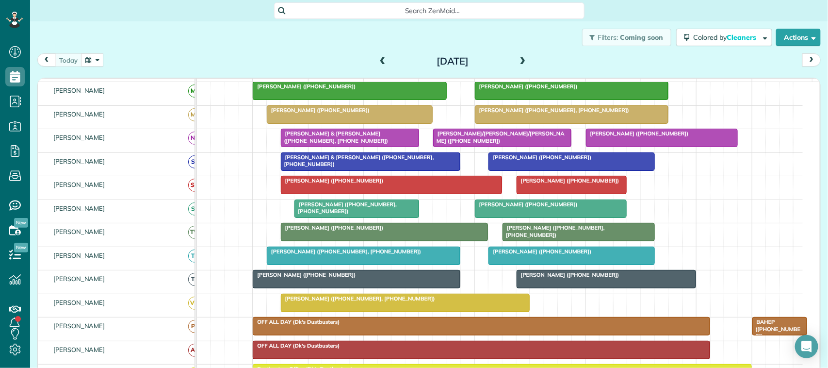
scroll to position [201, 0]
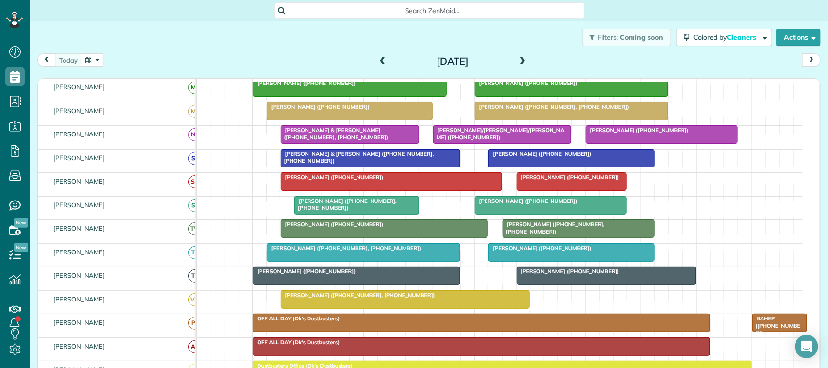
click at [343, 308] on div at bounding box center [405, 299] width 248 height 17
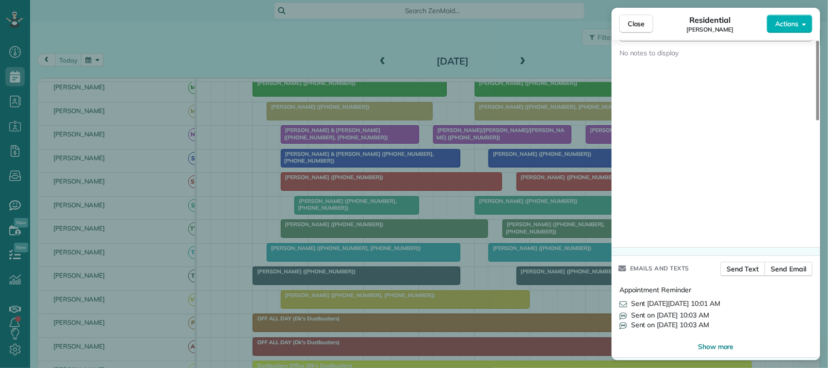
scroll to position [901, 0]
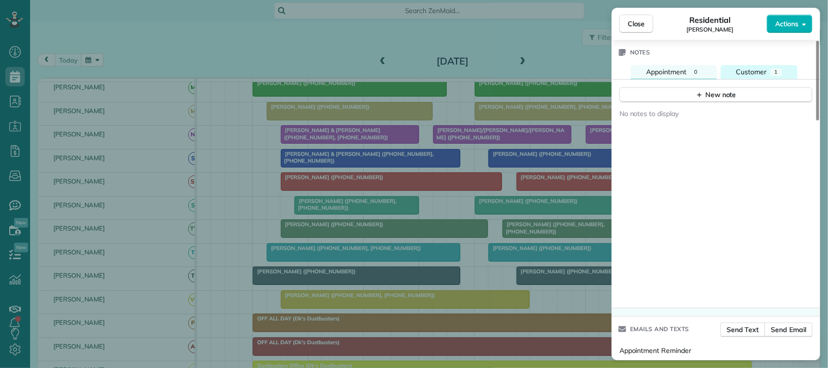
click at [782, 68] on button "Customer 1" at bounding box center [759, 72] width 77 height 14
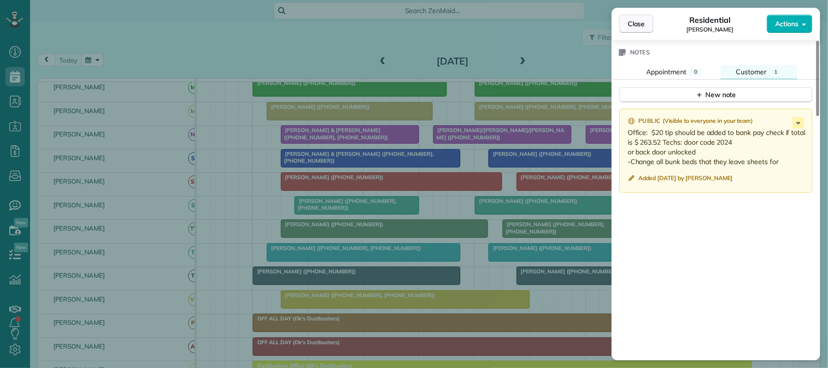
click at [644, 22] on span "Close" at bounding box center [636, 24] width 17 height 10
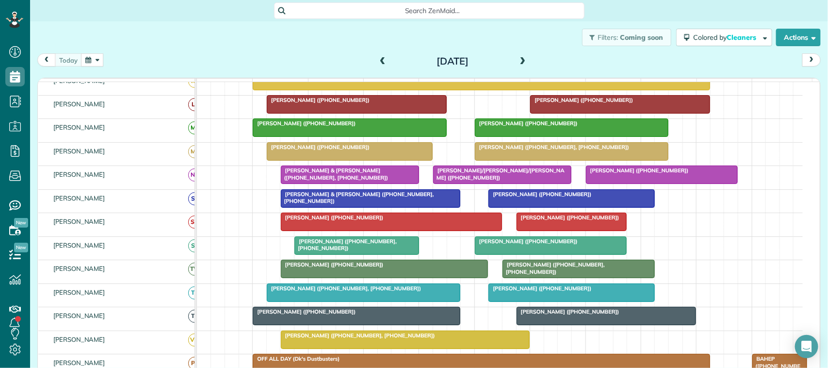
scroll to position [141, 0]
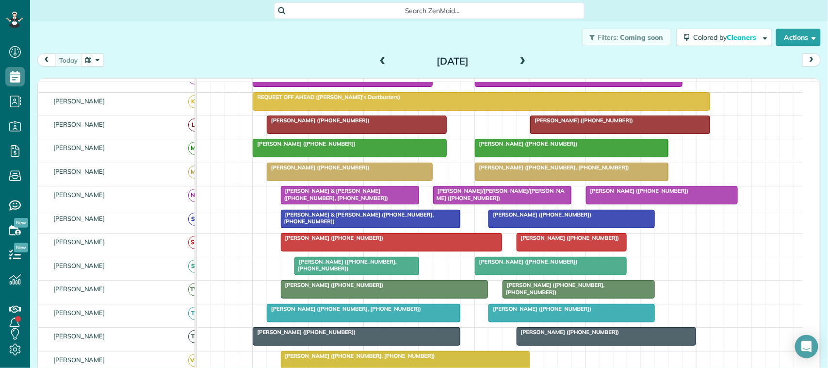
click at [335, 201] on div "[PERSON_NAME] & [PERSON_NAME] ([PHONE_NUMBER], [PHONE_NUMBER])" at bounding box center [350, 194] width 132 height 14
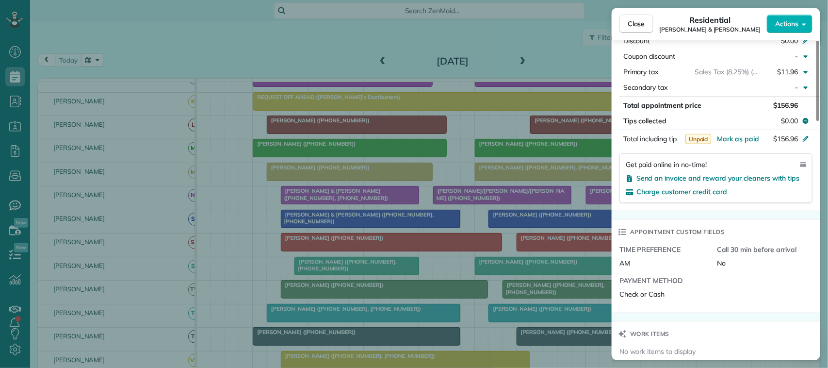
scroll to position [727, 0]
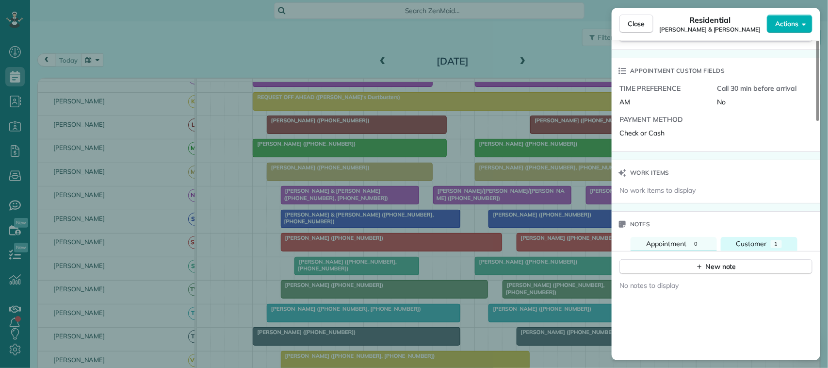
click at [755, 241] on span "Customer" at bounding box center [751, 243] width 31 height 9
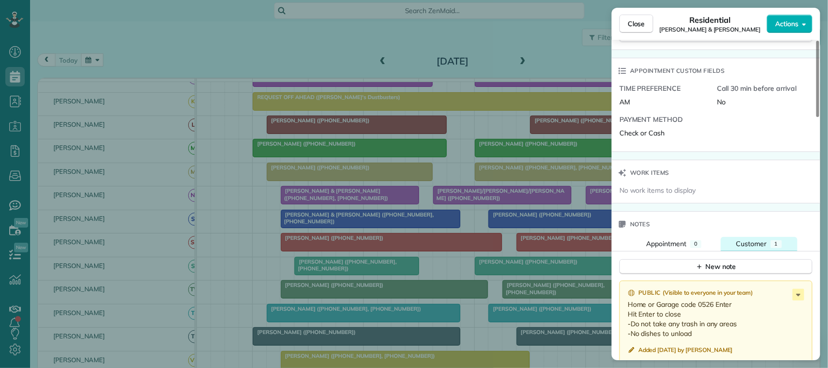
scroll to position [788, 0]
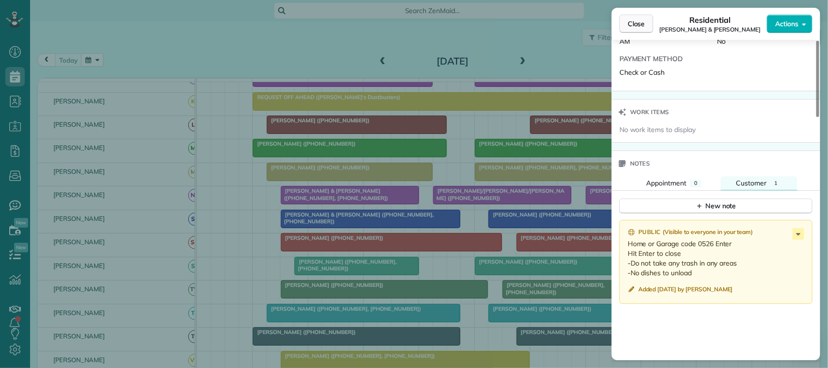
click at [640, 25] on span "Close" at bounding box center [636, 24] width 17 height 10
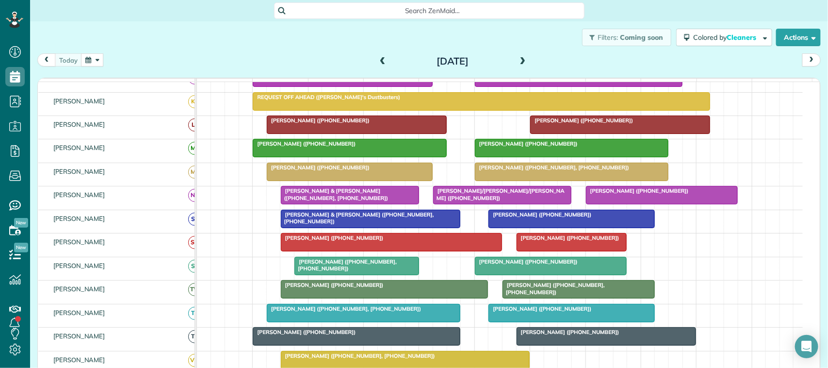
click at [519, 53] on div "[DATE]" at bounding box center [452, 61] width 155 height 16
click at [519, 61] on span at bounding box center [522, 61] width 11 height 9
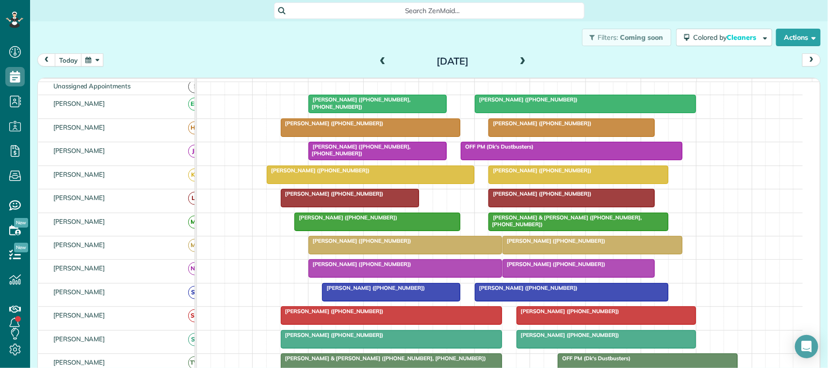
scroll to position [61, 0]
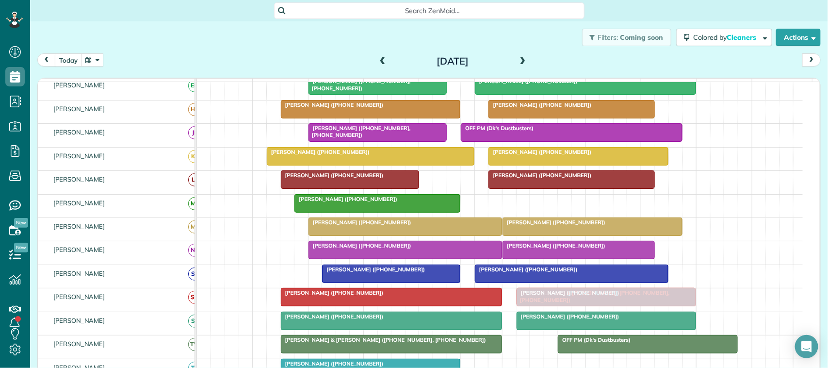
drag, startPoint x: 532, startPoint y: 209, endPoint x: 568, endPoint y: 294, distance: 92.8
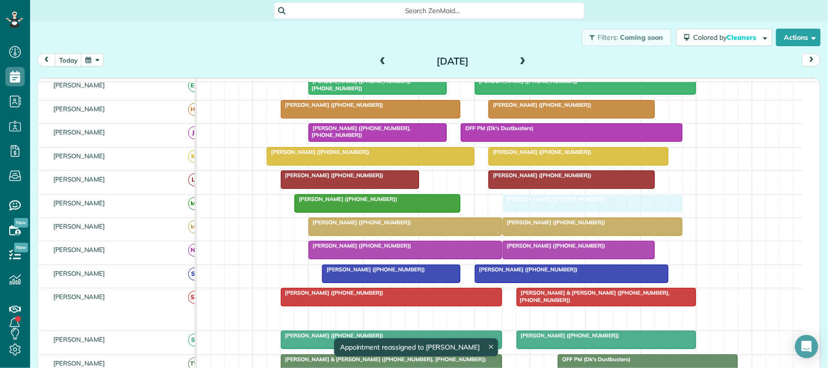
drag, startPoint x: 562, startPoint y: 325, endPoint x: 545, endPoint y: 224, distance: 103.2
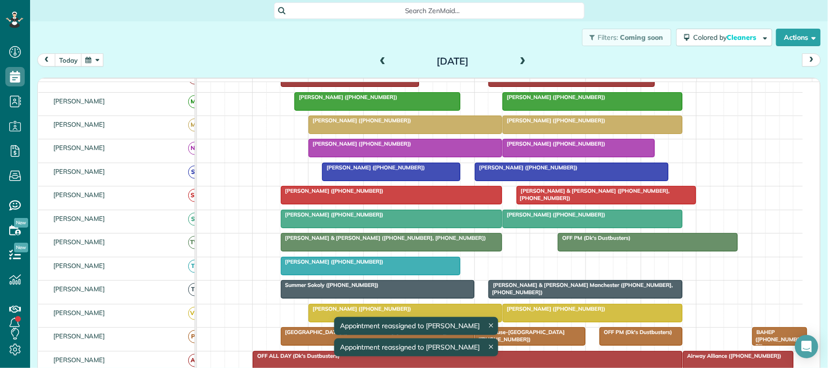
scroll to position [182, 0]
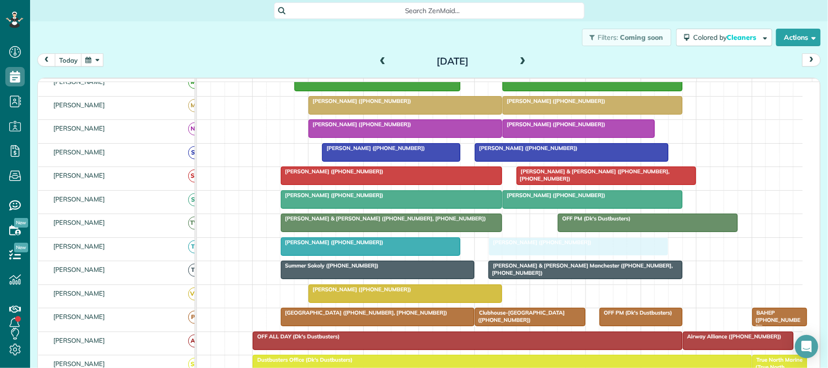
drag, startPoint x: 544, startPoint y: 305, endPoint x: 536, endPoint y: 260, distance: 45.3
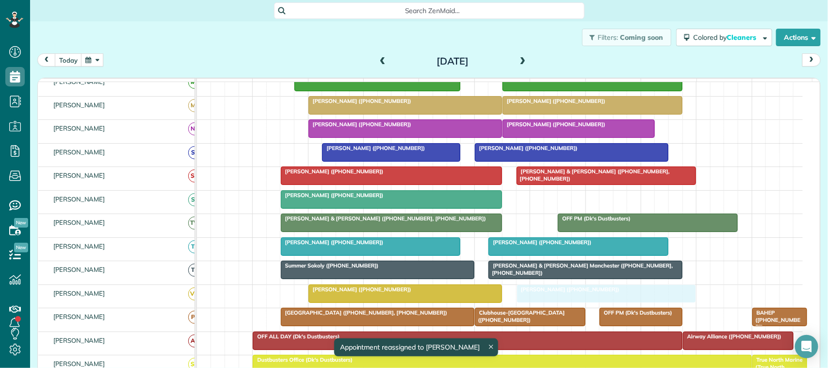
drag, startPoint x: 536, startPoint y: 211, endPoint x: 556, endPoint y: 298, distance: 89.5
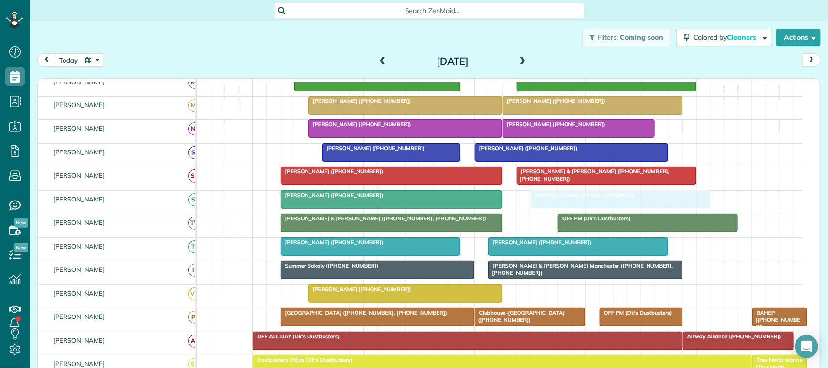
drag, startPoint x: 530, startPoint y: 306, endPoint x: 540, endPoint y: 224, distance: 83.1
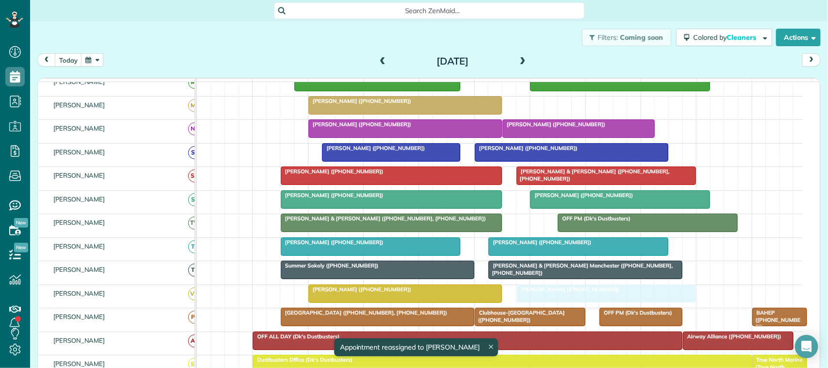
drag, startPoint x: 547, startPoint y: 136, endPoint x: 565, endPoint y: 297, distance: 162.1
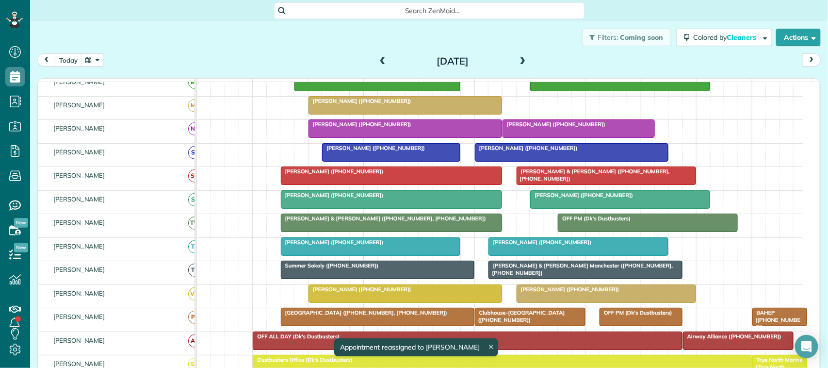
click at [559, 128] on span "Megan McCants (+12819049829)" at bounding box center [554, 124] width 104 height 7
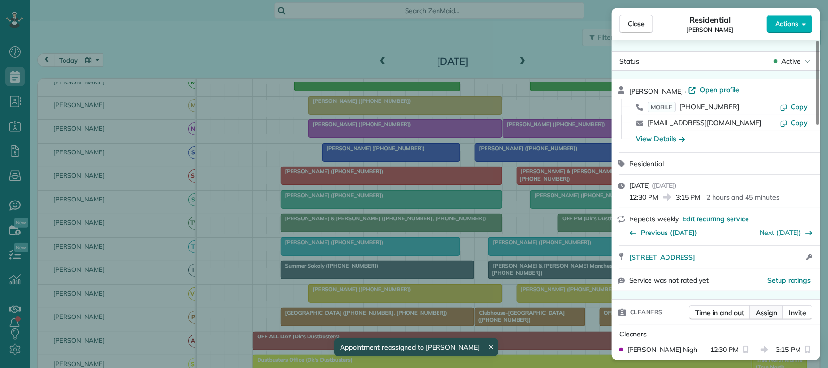
click at [769, 307] on button "Assign" at bounding box center [766, 312] width 34 height 15
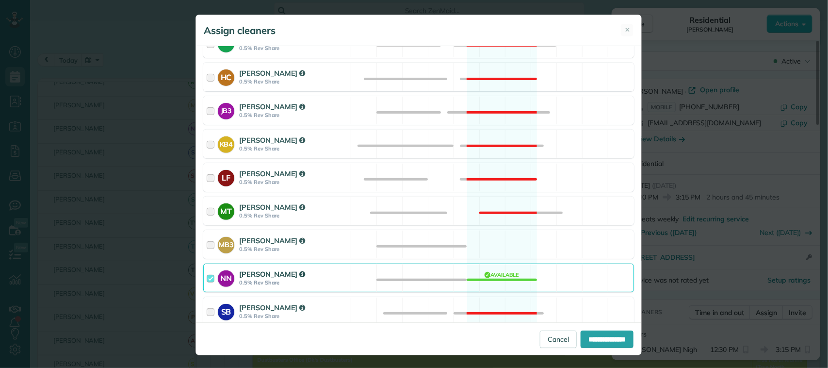
scroll to position [182, 0]
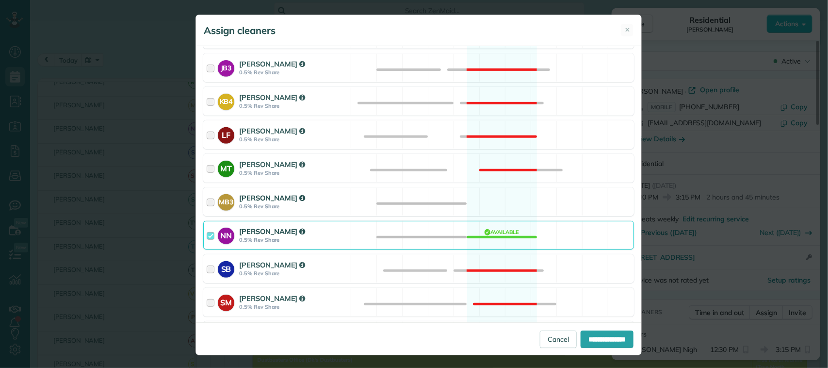
click at [333, 197] on div "[PERSON_NAME]" at bounding box center [293, 198] width 109 height 10
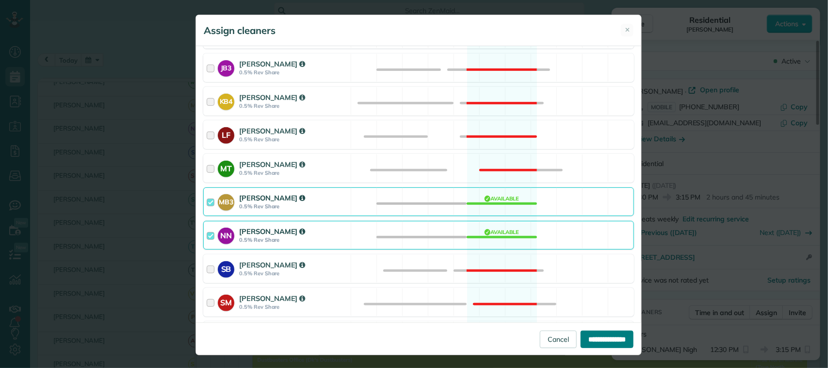
click at [581, 333] on input "**********" at bounding box center [607, 338] width 53 height 17
type input "**********"
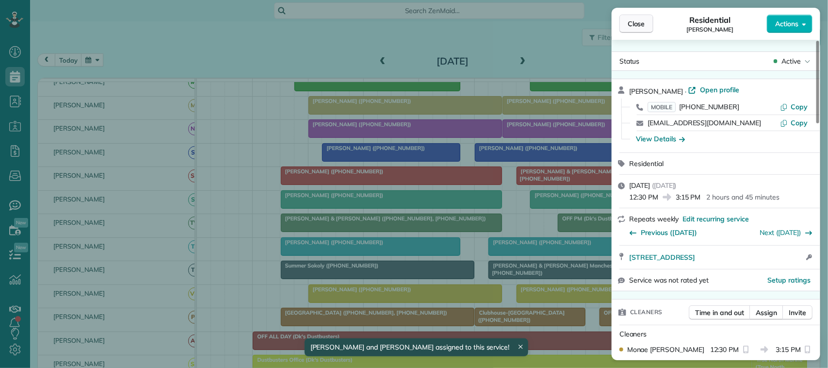
click at [630, 25] on span "Close" at bounding box center [636, 24] width 17 height 10
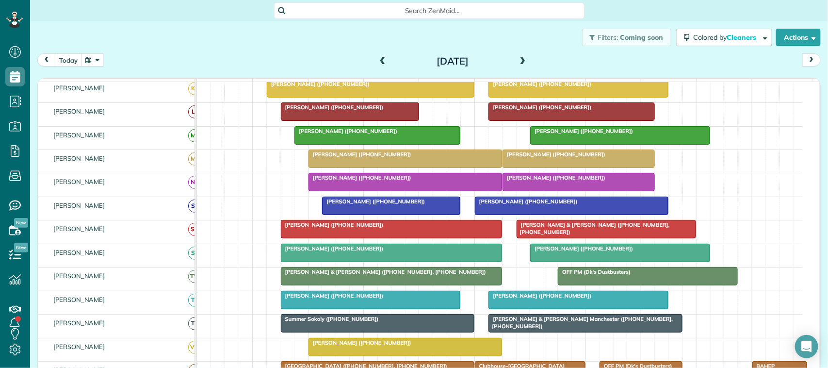
scroll to position [130, 0]
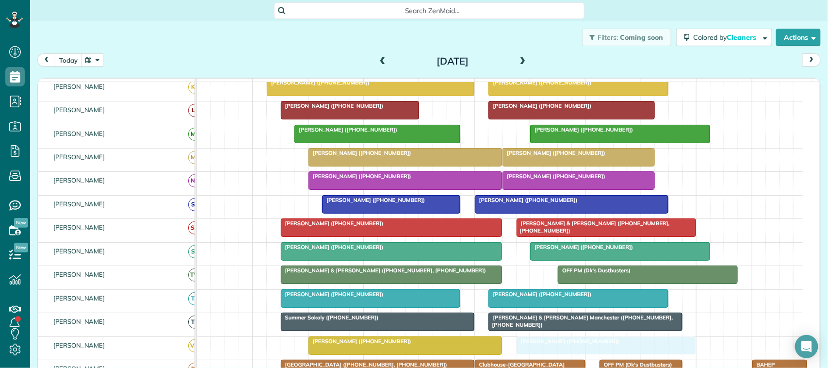
drag, startPoint x: 546, startPoint y: 362, endPoint x: 539, endPoint y: 359, distance: 7.4
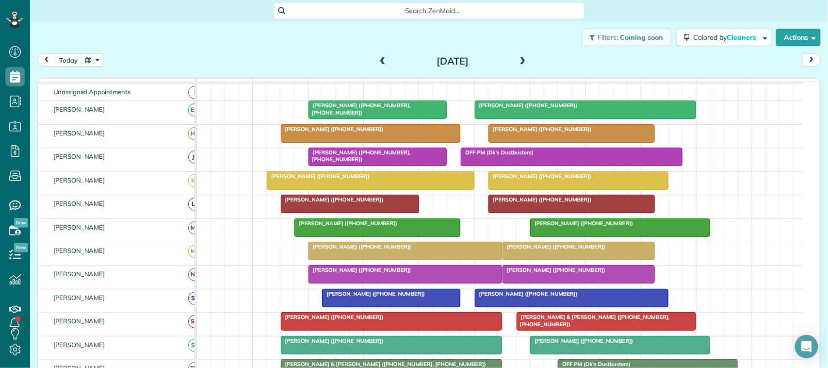
scroll to position [9, 0]
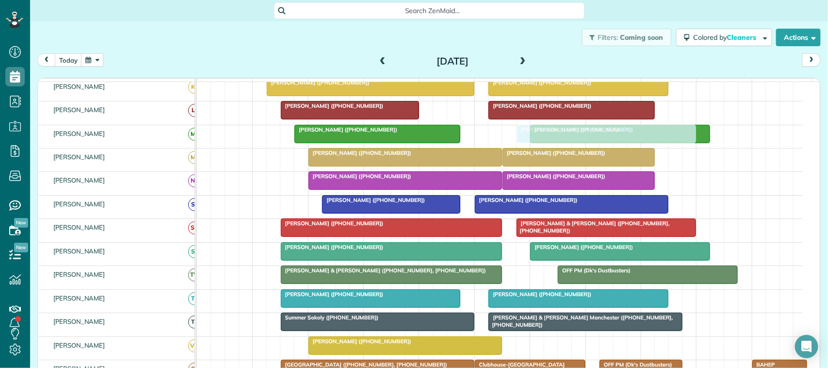
drag, startPoint x: 566, startPoint y: 355, endPoint x: 564, endPoint y: 151, distance: 204.2
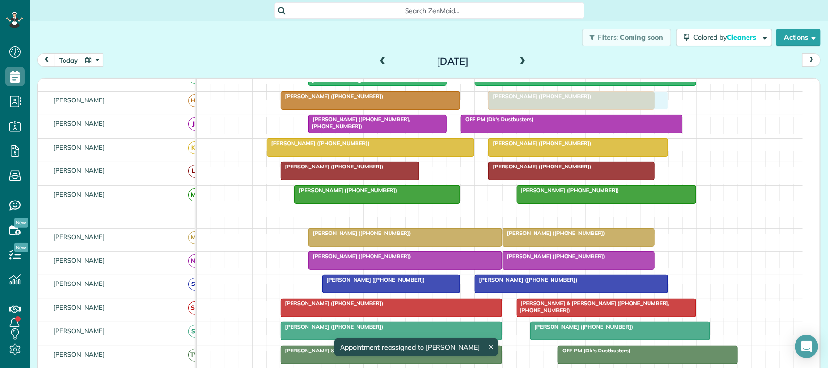
drag, startPoint x: 561, startPoint y: 222, endPoint x: 526, endPoint y: 109, distance: 117.8
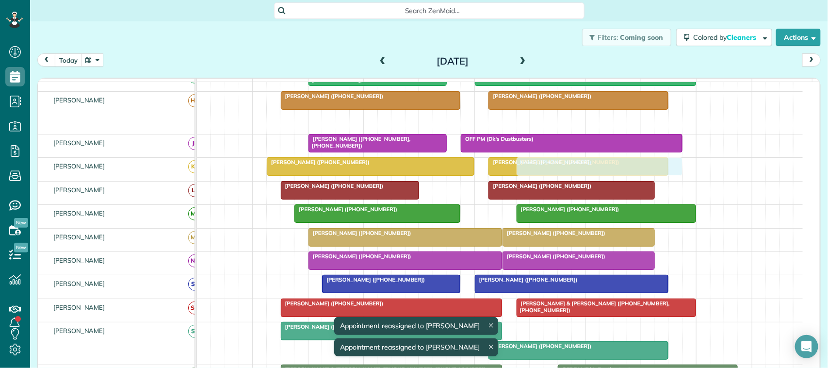
scroll to position [184, 0]
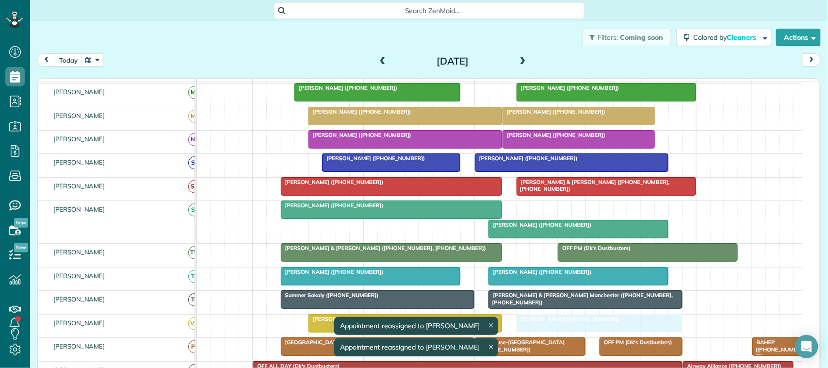
drag, startPoint x: 527, startPoint y: 142, endPoint x: 559, endPoint y: 326, distance: 187.4
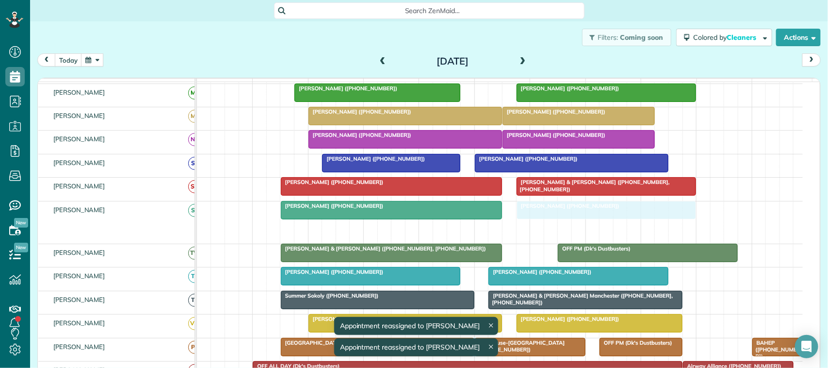
drag, startPoint x: 513, startPoint y: 239, endPoint x: 525, endPoint y: 233, distance: 12.8
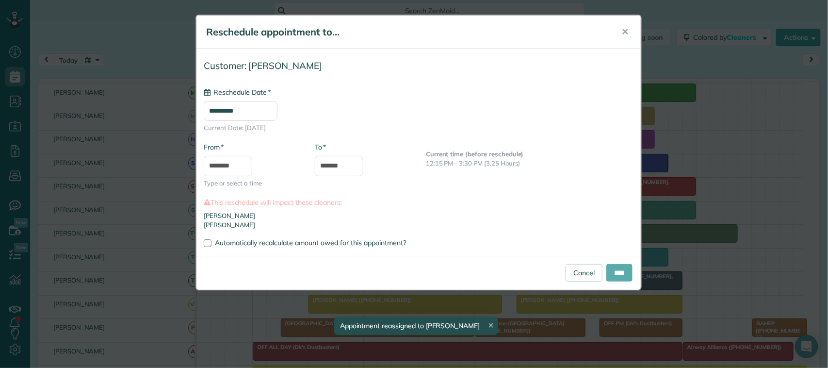
type input "**********"
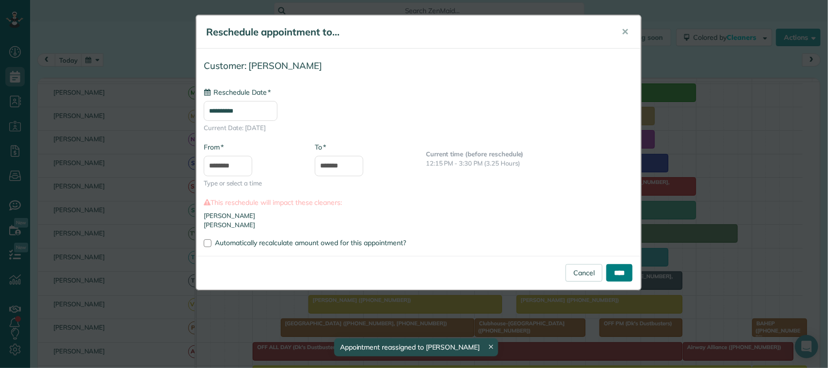
click at [615, 274] on input "****" at bounding box center [619, 272] width 26 height 17
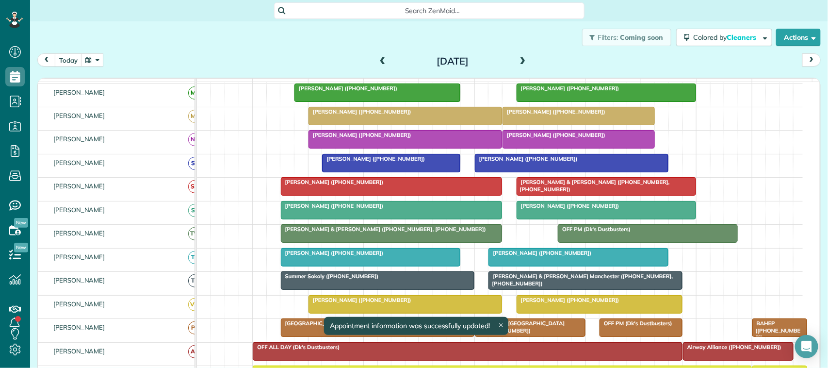
click at [104, 60] on div "today Thursday Aug 14, 2025" at bounding box center [428, 62] width 783 height 18
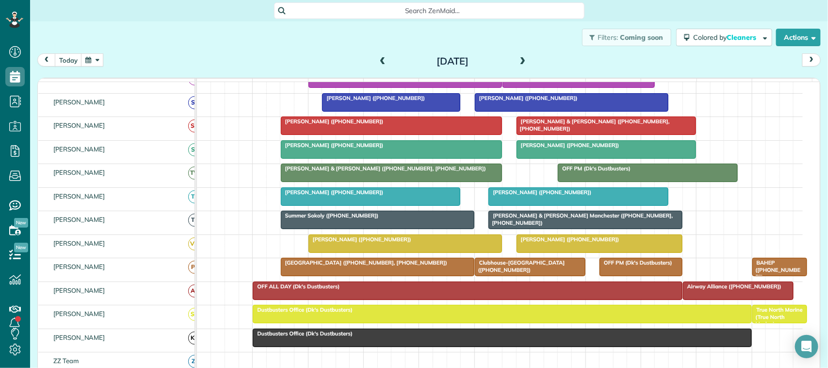
click at [517, 61] on span at bounding box center [522, 61] width 11 height 9
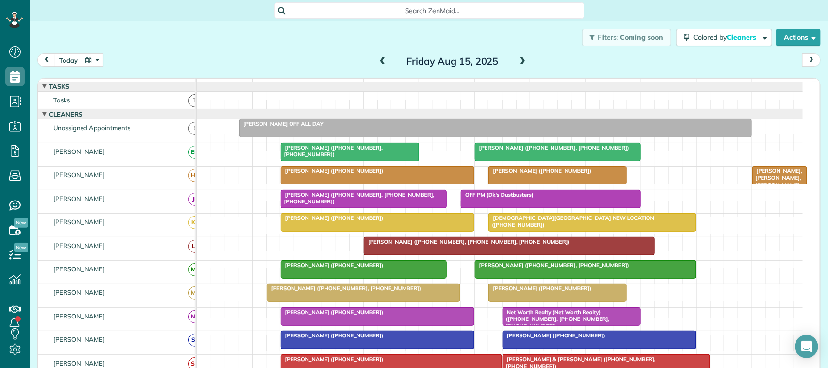
scroll to position [0, 0]
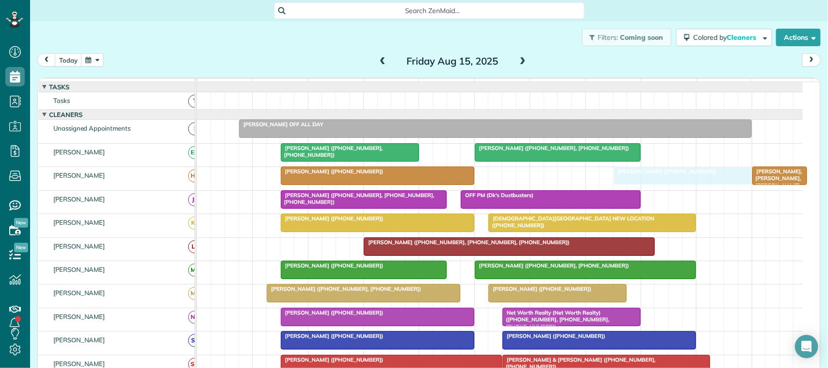
drag, startPoint x: 510, startPoint y: 189, endPoint x: 616, endPoint y: 192, distance: 106.2
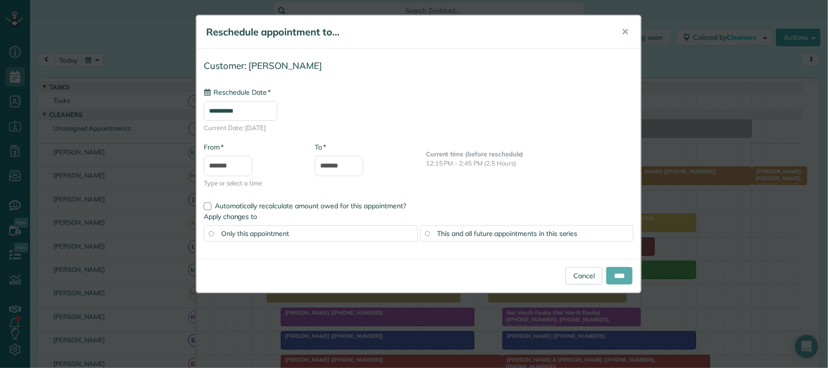
type input "**********"
click at [613, 279] on input "****" at bounding box center [619, 275] width 26 height 17
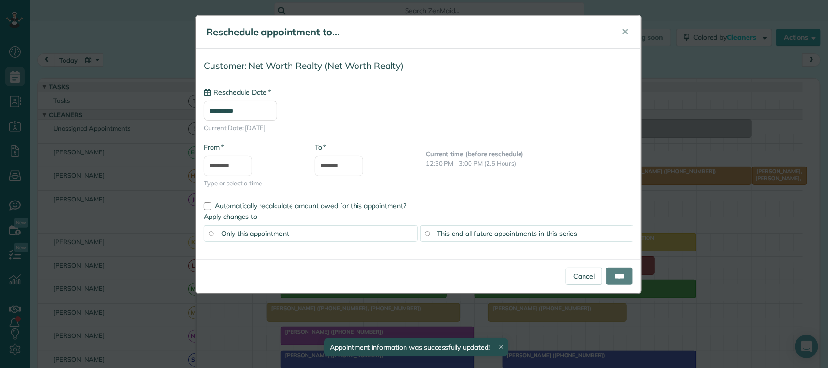
drag, startPoint x: 582, startPoint y: 323, endPoint x: 542, endPoint y: 178, distance: 151.0
type input "**********"
click at [624, 34] on span "✕" at bounding box center [624, 31] width 7 height 11
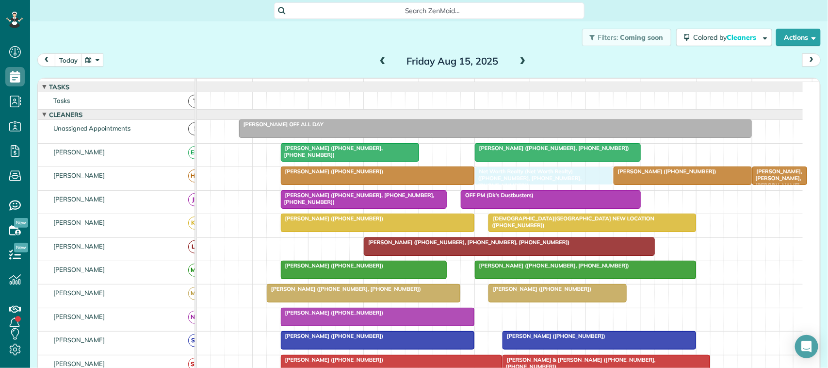
drag, startPoint x: 576, startPoint y: 327, endPoint x: 545, endPoint y: 186, distance: 145.0
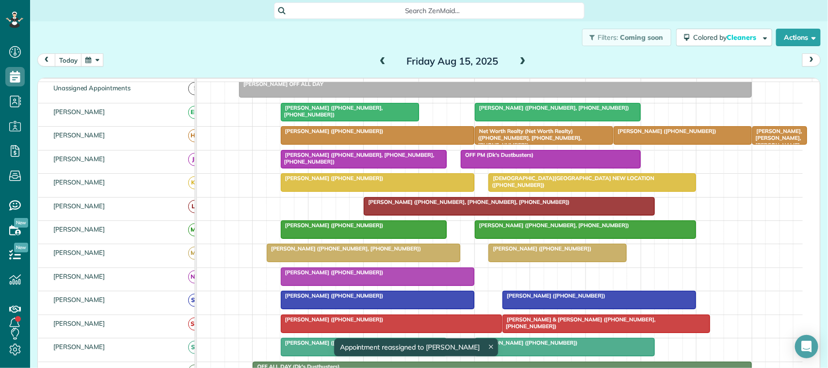
scroll to position [61, 0]
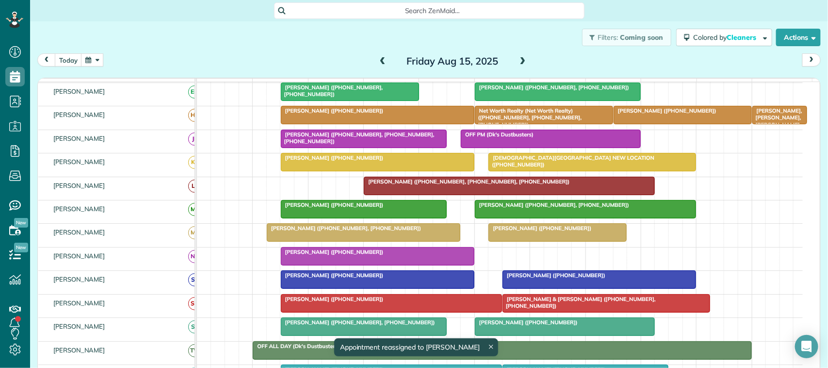
click at [543, 208] on span "[PERSON_NAME] ([PHONE_NUMBER], [PHONE_NUMBER])" at bounding box center [551, 204] width 155 height 7
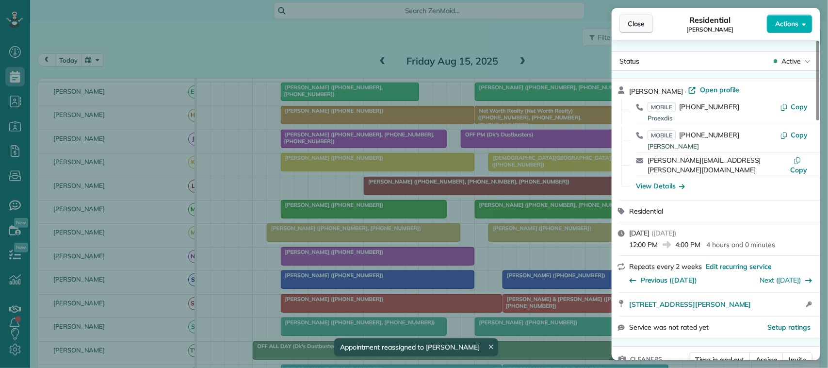
click at [636, 22] on span "Close" at bounding box center [636, 24] width 17 height 10
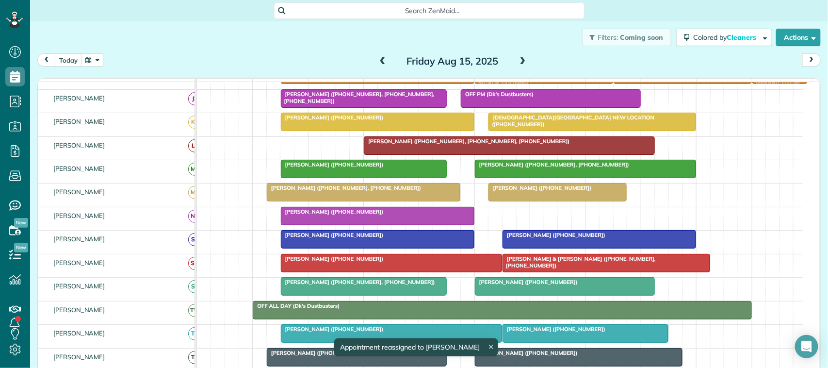
scroll to position [121, 0]
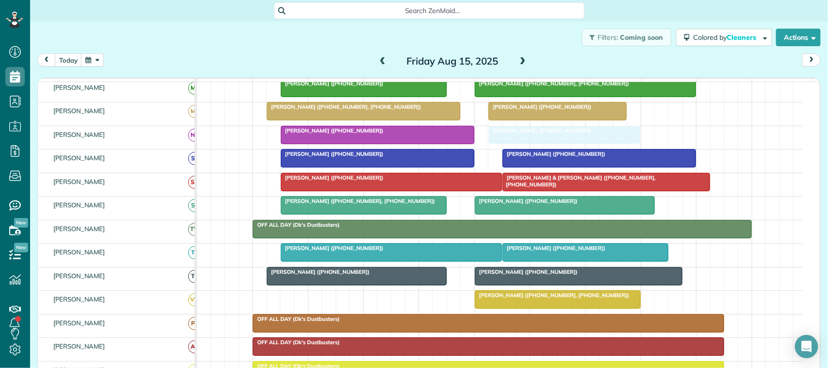
drag, startPoint x: 314, startPoint y: 311, endPoint x: 528, endPoint y: 144, distance: 271.5
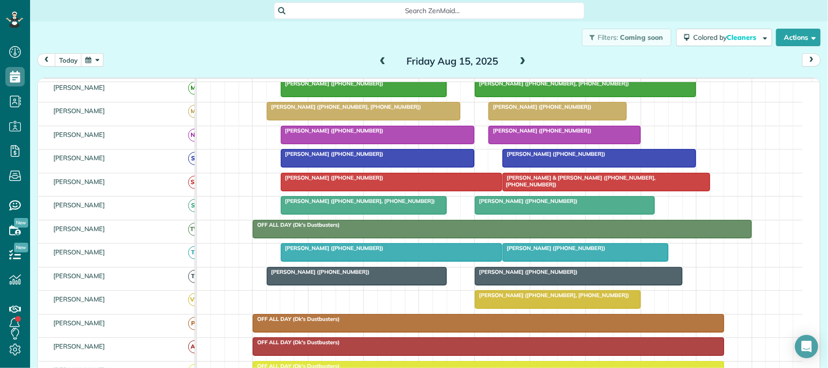
click at [369, 261] on div at bounding box center [391, 251] width 221 height 17
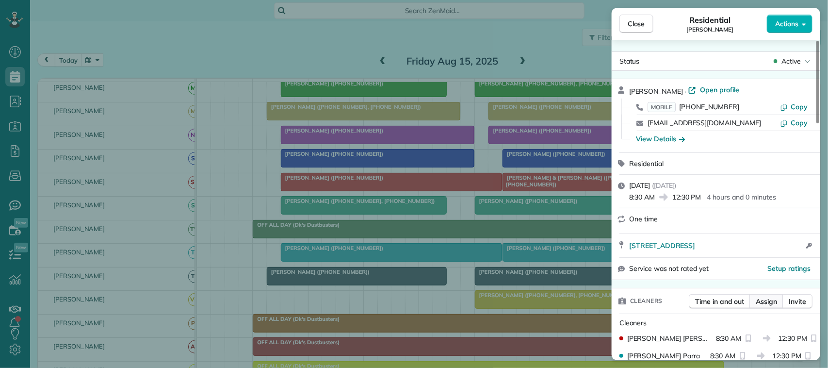
click at [754, 302] on button "Assign" at bounding box center [766, 301] width 34 height 15
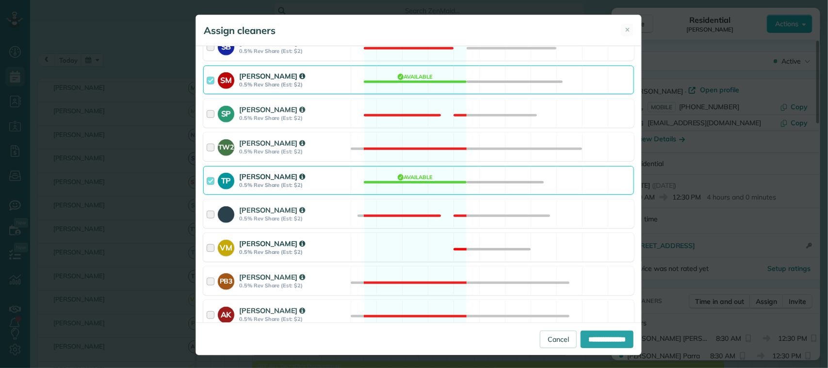
click at [297, 245] on div "[PERSON_NAME]" at bounding box center [293, 243] width 109 height 10
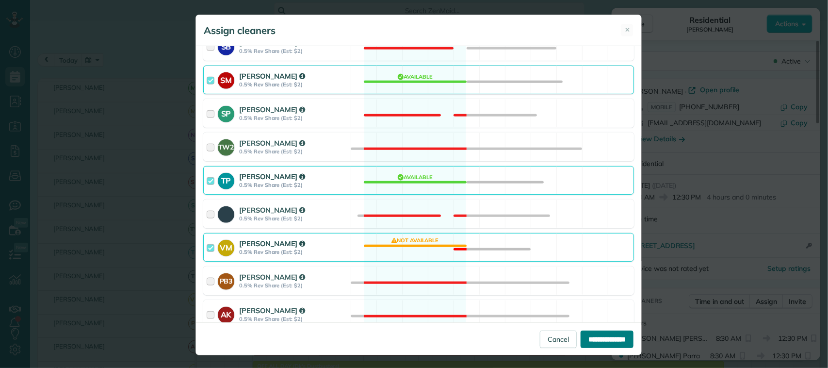
click at [597, 340] on input "**********" at bounding box center [607, 338] width 53 height 17
type input "**********"
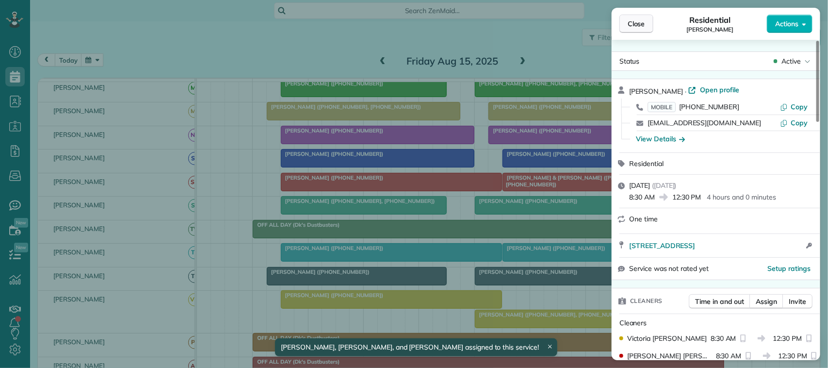
click at [638, 27] on span "Close" at bounding box center [636, 24] width 17 height 10
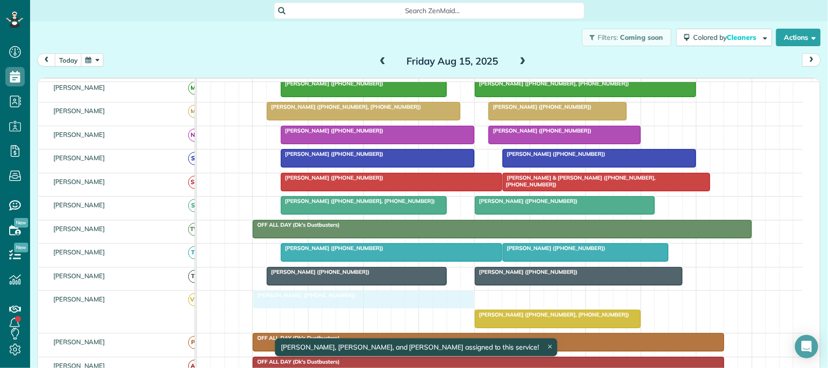
drag, startPoint x: 452, startPoint y: 316, endPoint x: 428, endPoint y: 313, distance: 24.4
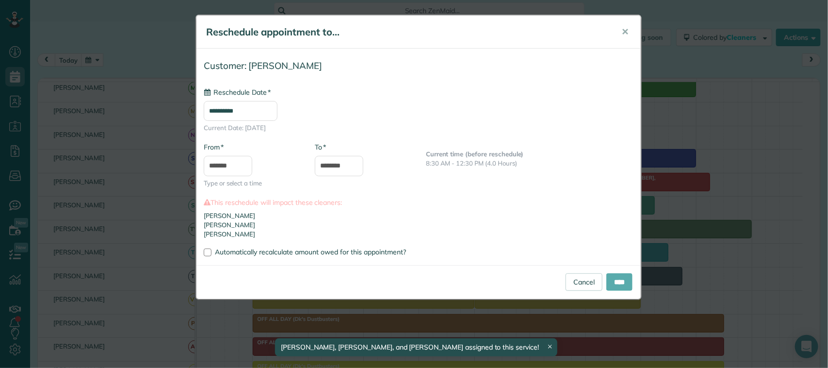
type input "**********"
click at [614, 284] on input "****" at bounding box center [619, 281] width 26 height 17
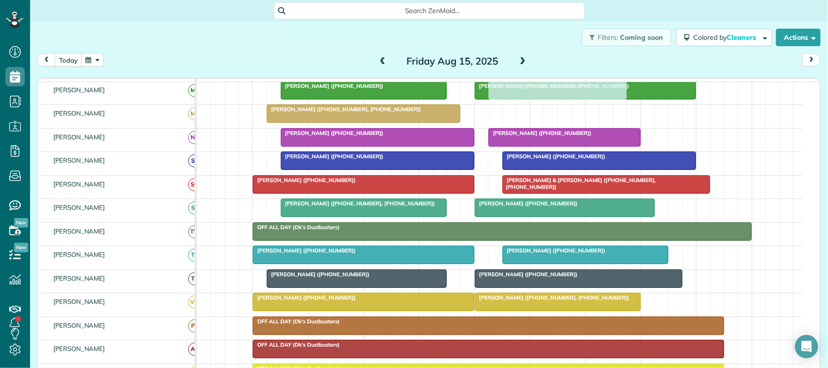
scroll to position [176, 0]
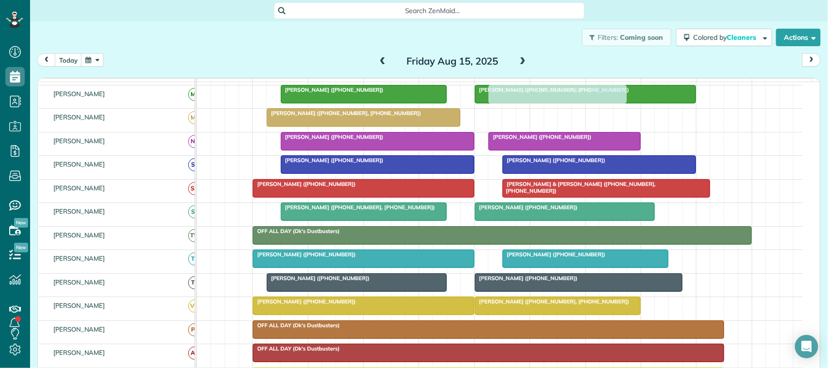
drag, startPoint x: 515, startPoint y: 125, endPoint x: 515, endPoint y: 103, distance: 21.8
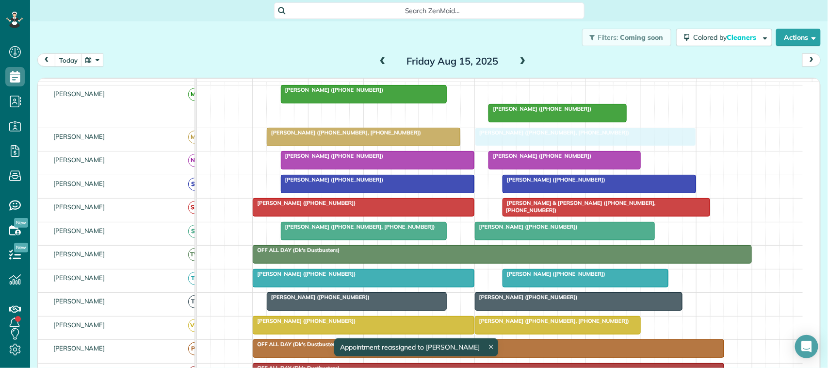
drag, startPoint x: 514, startPoint y: 103, endPoint x: 513, endPoint y: 138, distance: 34.9
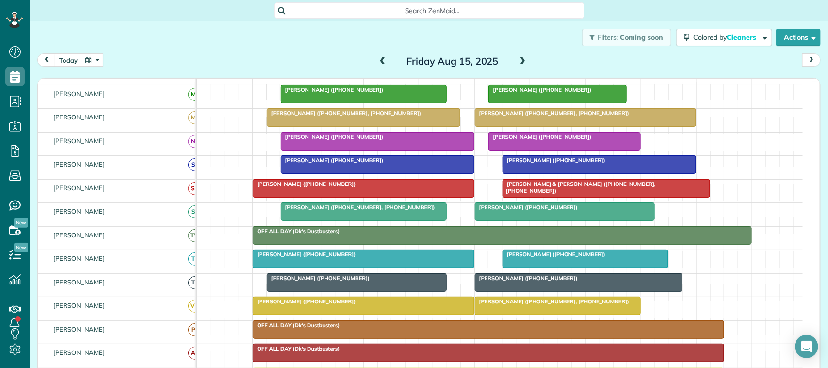
click at [335, 150] on div at bounding box center [377, 140] width 193 height 17
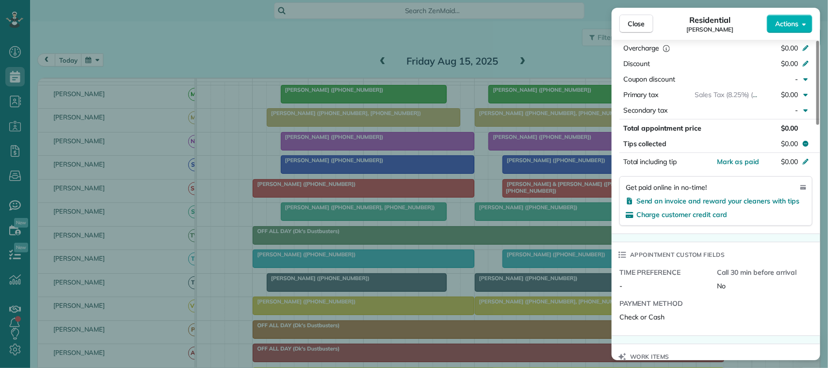
scroll to position [485, 0]
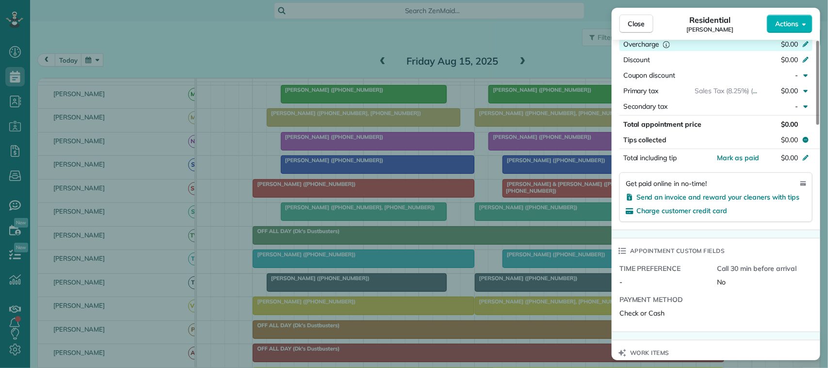
click at [795, 48] on span "$0.00" at bounding box center [789, 44] width 17 height 9
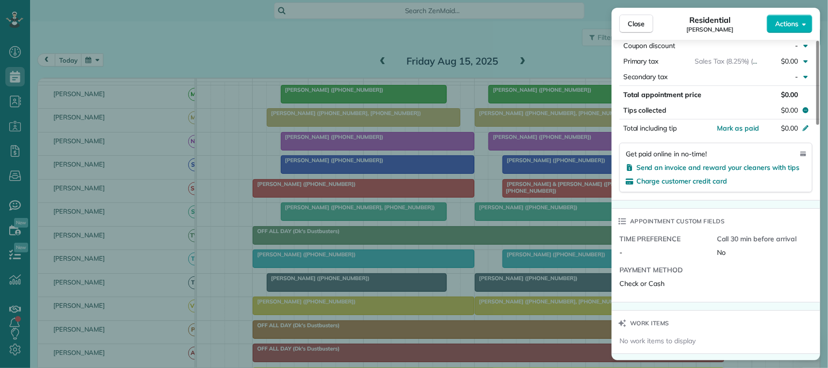
scroll to position [484, 0]
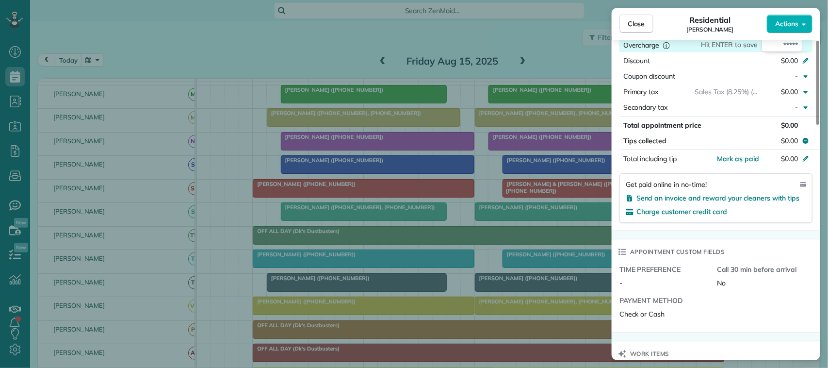
click at [786, 44] on input "*****" at bounding box center [781, 45] width 41 height 14
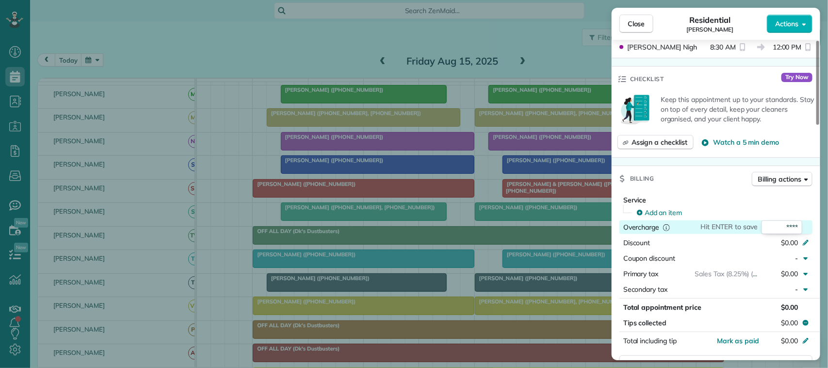
scroll to position [423, 0]
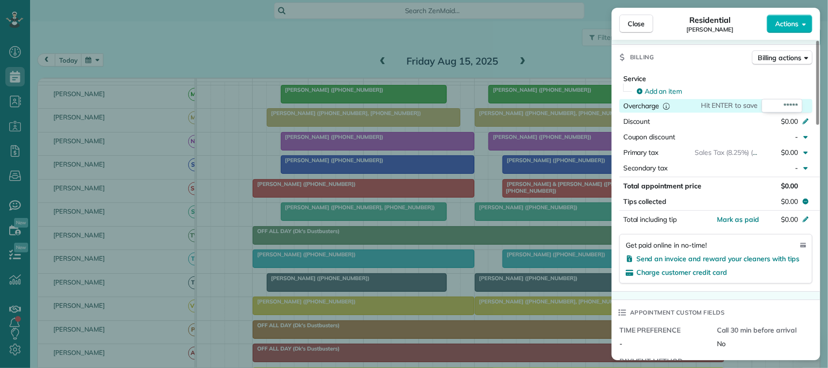
click at [794, 108] on input "*****" at bounding box center [781, 106] width 41 height 14
type input "******"
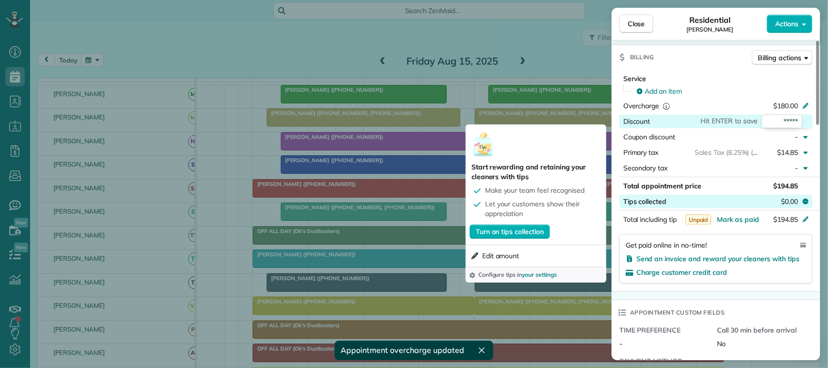
click at [798, 204] on span "$0.00" at bounding box center [789, 201] width 17 height 10
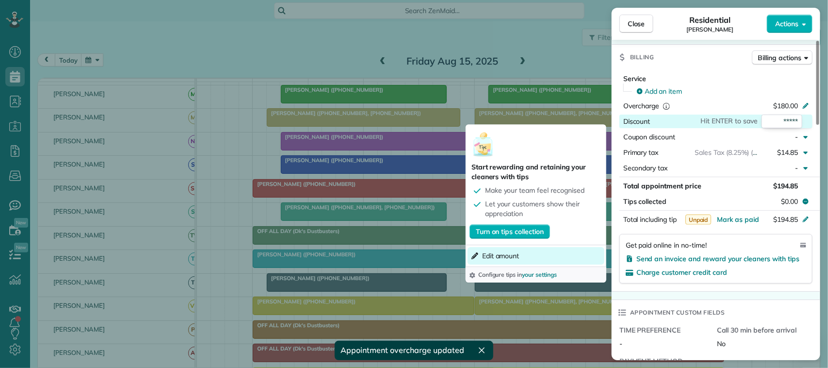
click at [541, 251] on button "Edit amount" at bounding box center [536, 255] width 137 height 17
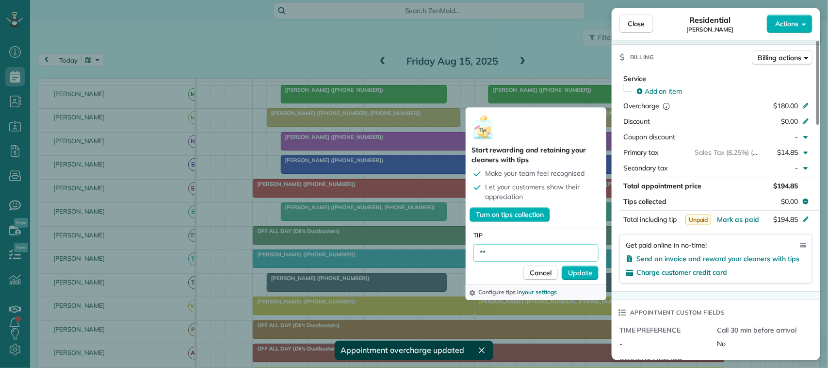
click at [503, 245] on input "**" at bounding box center [535, 252] width 125 height 17
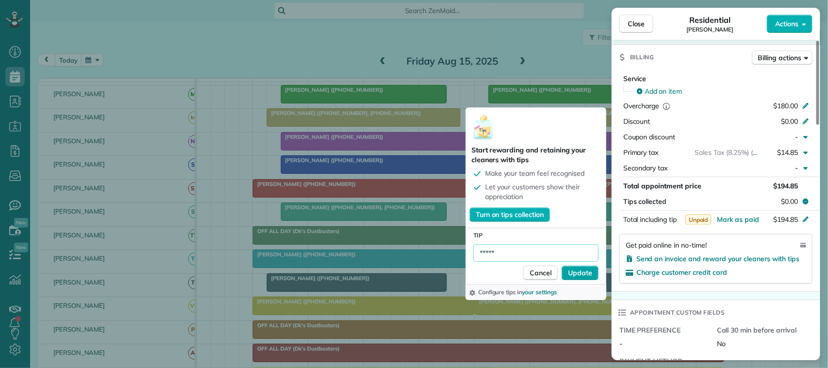
type input "*****"
click at [582, 277] on span "Update" at bounding box center [580, 273] width 24 height 10
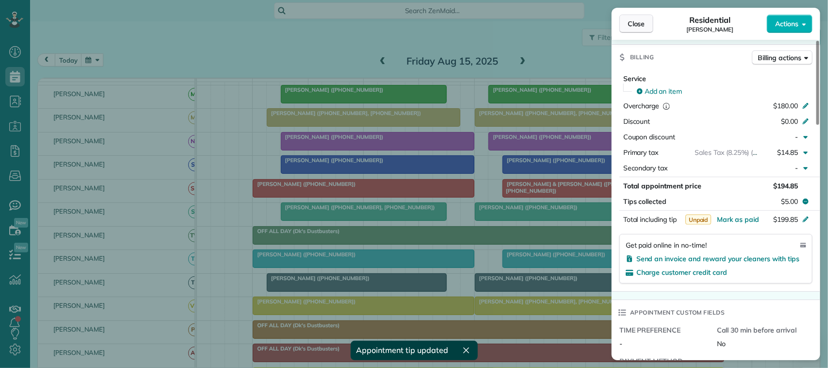
click at [639, 30] on button "Close" at bounding box center [636, 24] width 34 height 18
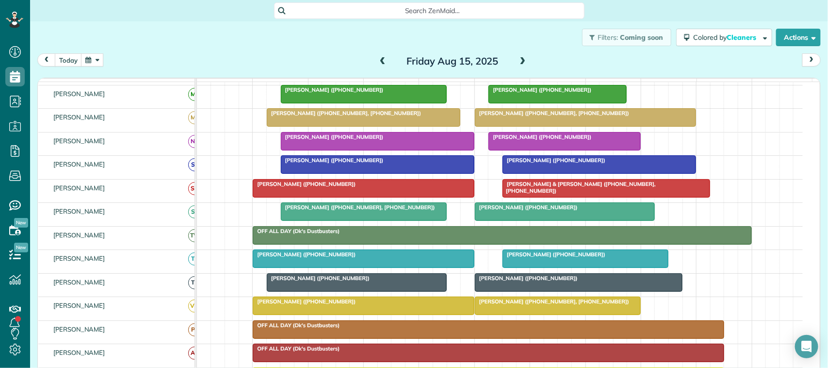
click at [534, 210] on span "[PERSON_NAME] ([PHONE_NUMBER])" at bounding box center [526, 207] width 104 height 7
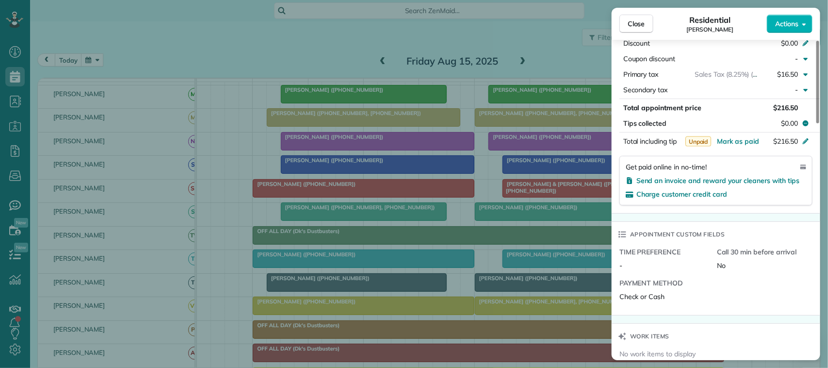
scroll to position [546, 0]
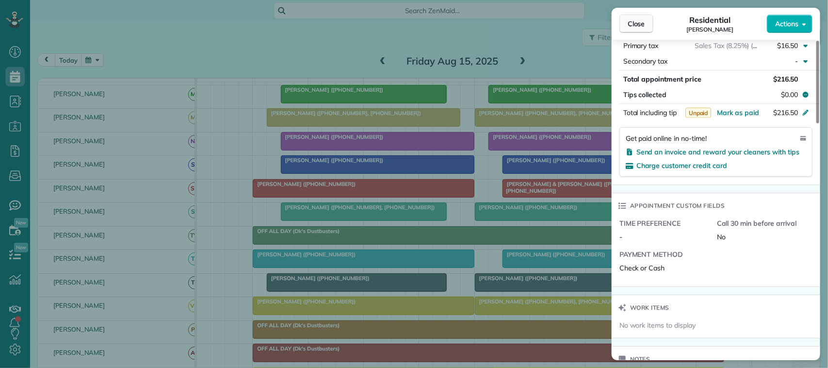
click at [629, 27] on span "Close" at bounding box center [636, 24] width 17 height 10
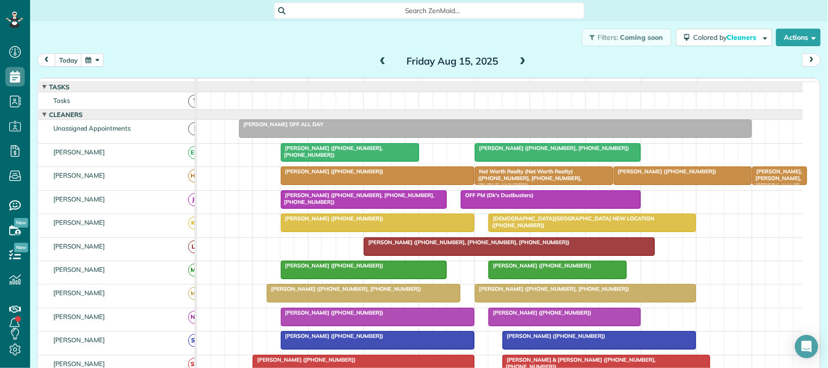
click at [332, 158] on span "[PERSON_NAME] ([PHONE_NUMBER], [PHONE_NUMBER])" at bounding box center [331, 152] width 103 height 14
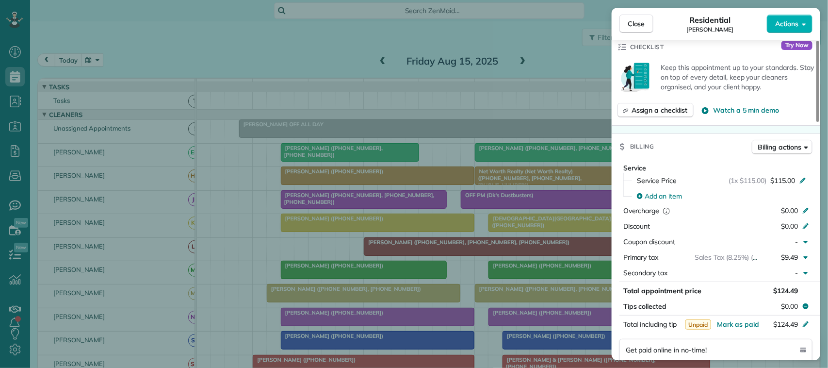
scroll to position [364, 0]
click at [639, 26] on span "Close" at bounding box center [636, 24] width 17 height 10
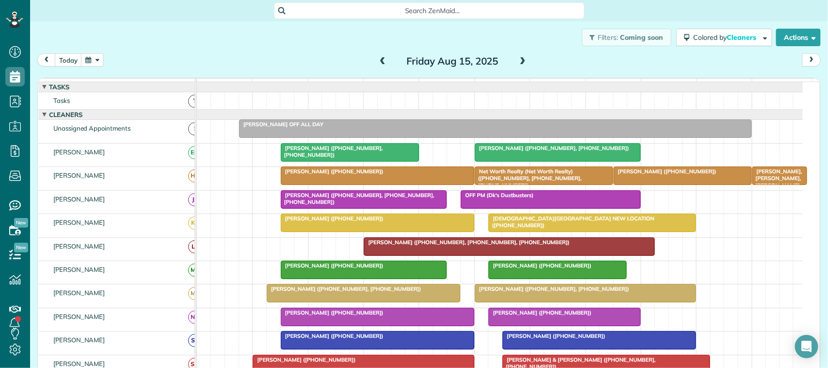
click at [544, 151] on span "[PERSON_NAME] ([PHONE_NUMBER], [PHONE_NUMBER])" at bounding box center [551, 148] width 155 height 7
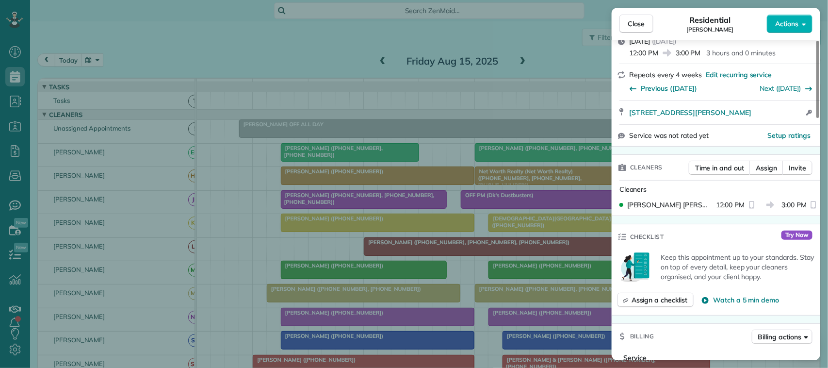
scroll to position [242, 0]
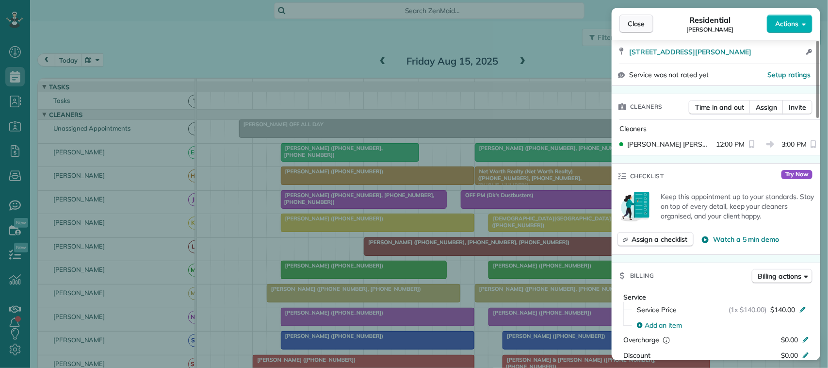
click at [638, 26] on span "Close" at bounding box center [636, 24] width 17 height 10
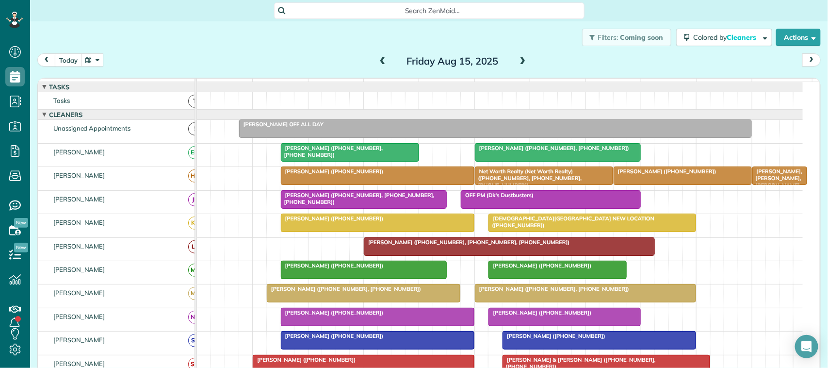
click at [348, 184] on div at bounding box center [377, 175] width 193 height 17
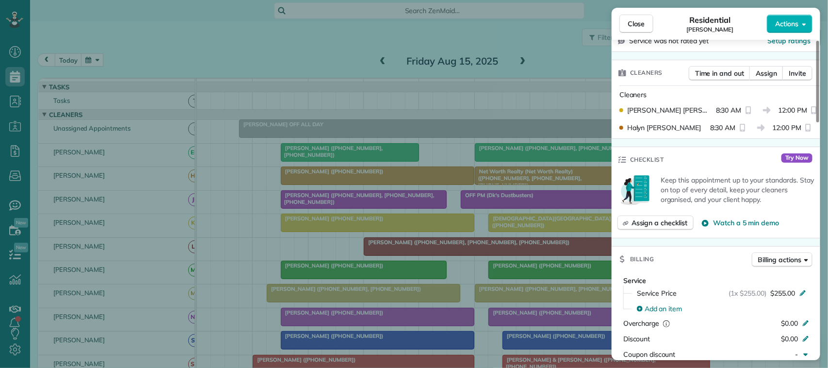
scroll to position [242, 0]
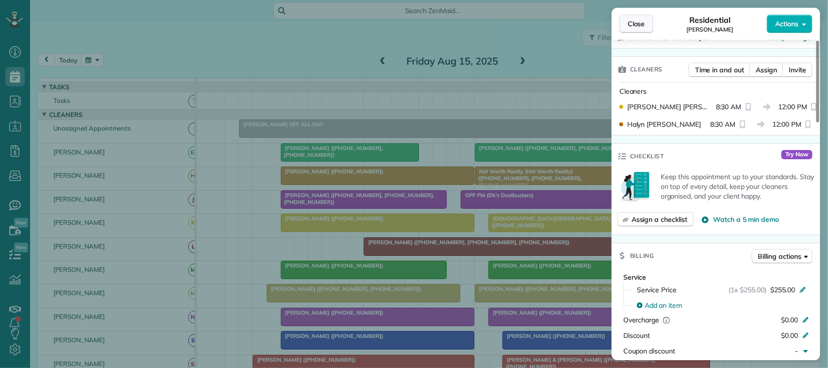
click at [646, 26] on button "Close" at bounding box center [636, 24] width 34 height 18
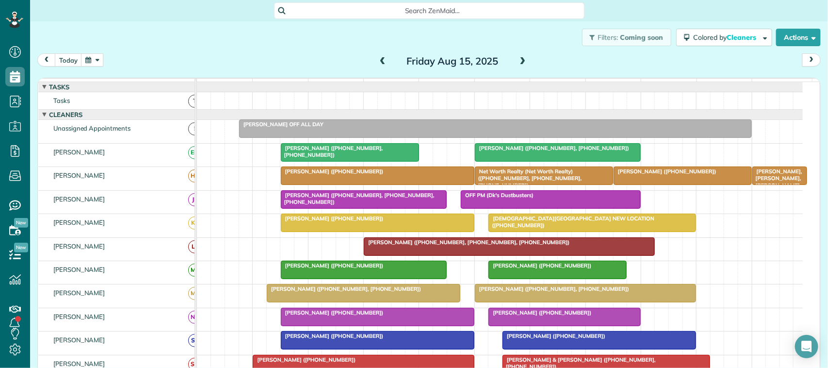
click at [643, 175] on span "[PERSON_NAME] ([PHONE_NUMBER])" at bounding box center [665, 171] width 104 height 7
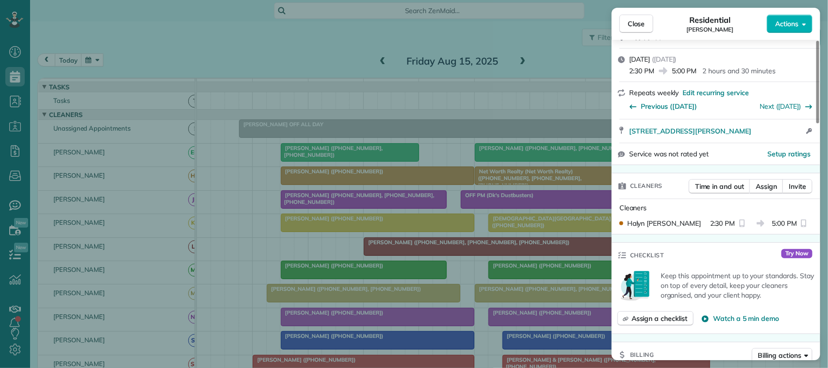
scroll to position [182, 0]
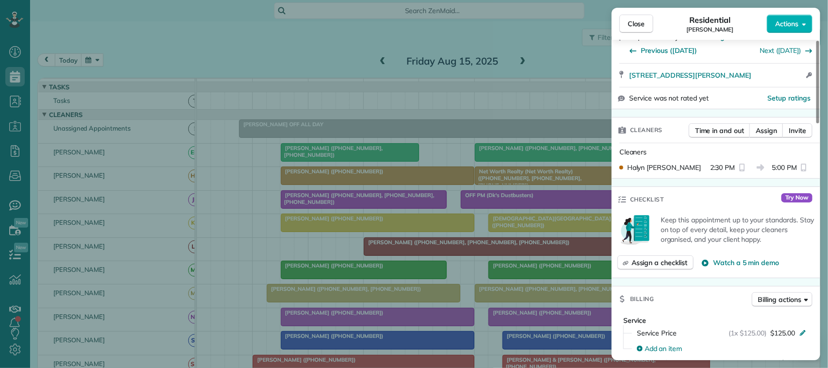
click at [643, 28] on span "Close" at bounding box center [636, 24] width 17 height 10
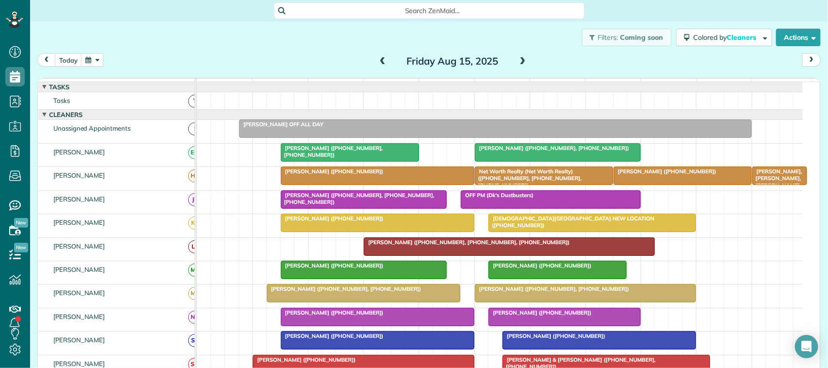
click at [404, 205] on span "[PERSON_NAME] ([PHONE_NUMBER], [PHONE_NUMBER], [PHONE_NUMBER])" at bounding box center [357, 199] width 154 height 14
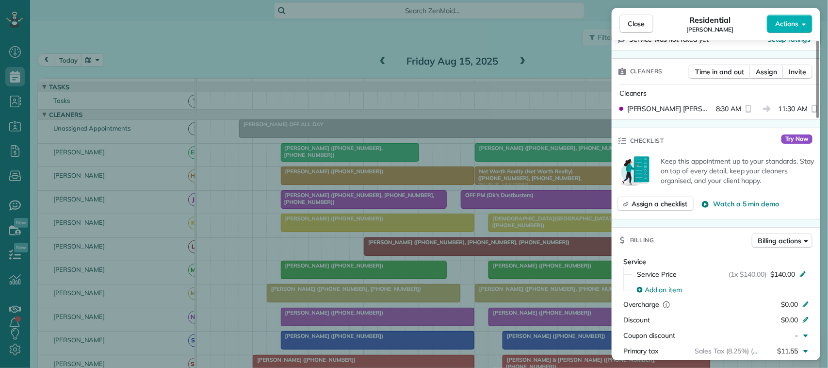
scroll to position [303, 0]
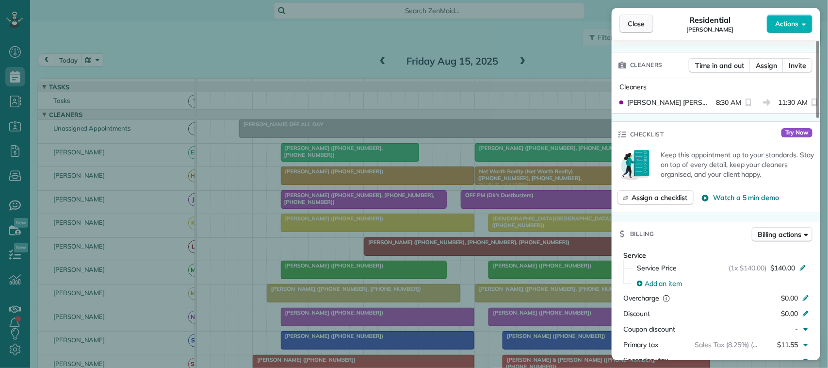
drag, startPoint x: 640, startPoint y: 18, endPoint x: 643, endPoint y: 28, distance: 10.5
click at [639, 18] on button "Close" at bounding box center [636, 24] width 34 height 18
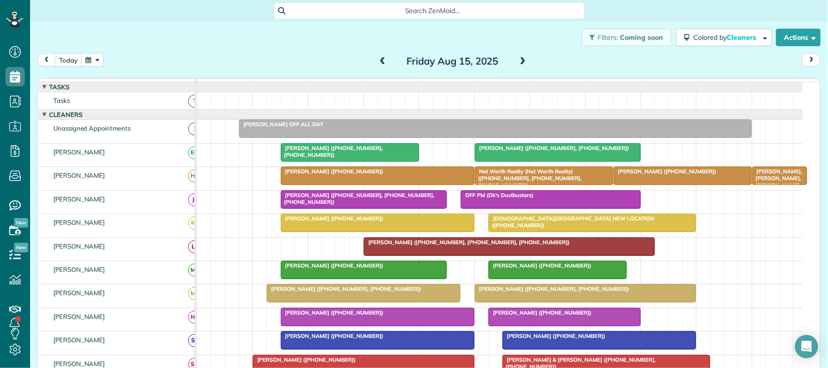
click at [362, 231] on div at bounding box center [377, 222] width 193 height 17
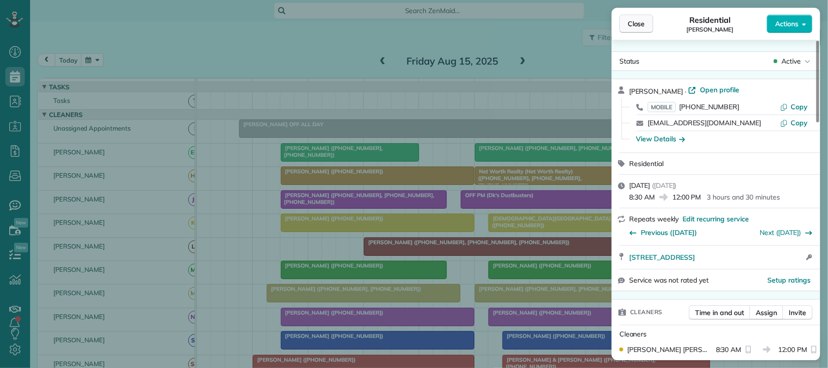
click at [635, 19] on span "Close" at bounding box center [636, 24] width 17 height 10
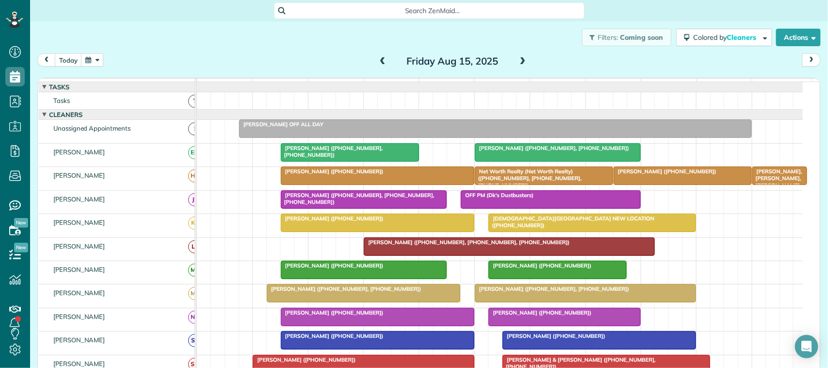
click at [402, 255] on div at bounding box center [509, 246] width 290 height 17
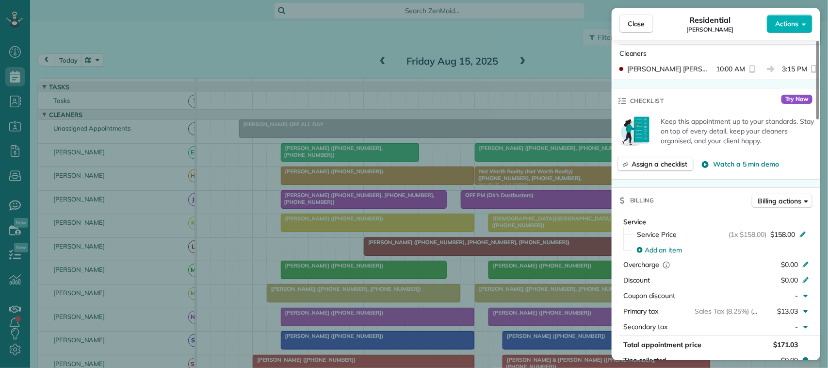
scroll to position [364, 0]
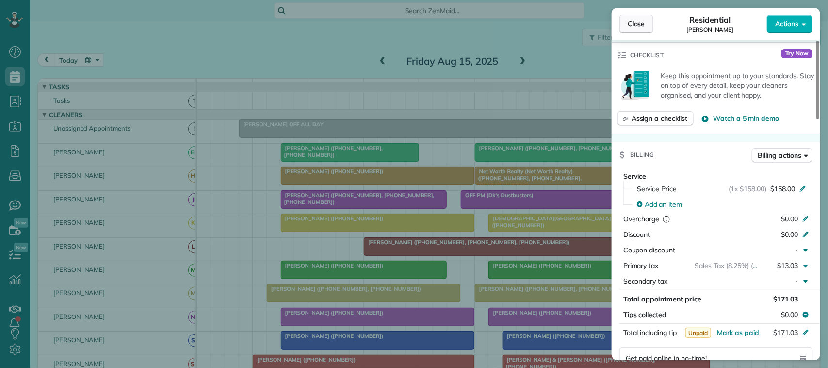
click at [634, 23] on span "Close" at bounding box center [636, 24] width 17 height 10
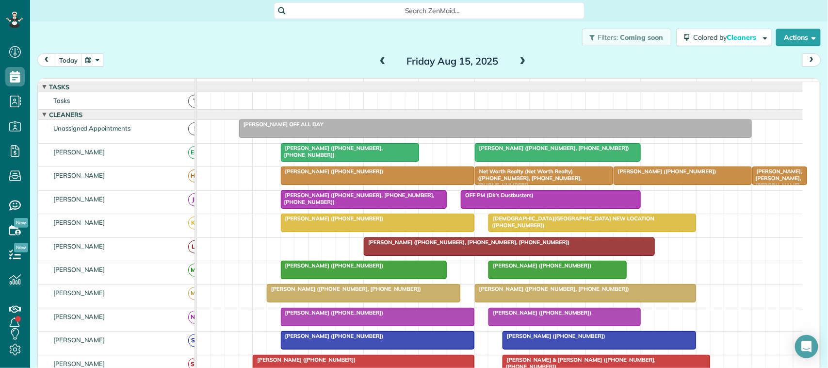
click at [372, 278] on div at bounding box center [363, 269] width 165 height 17
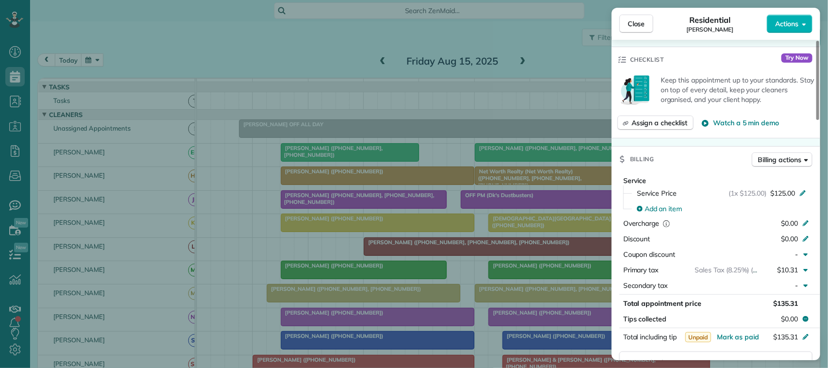
scroll to position [364, 0]
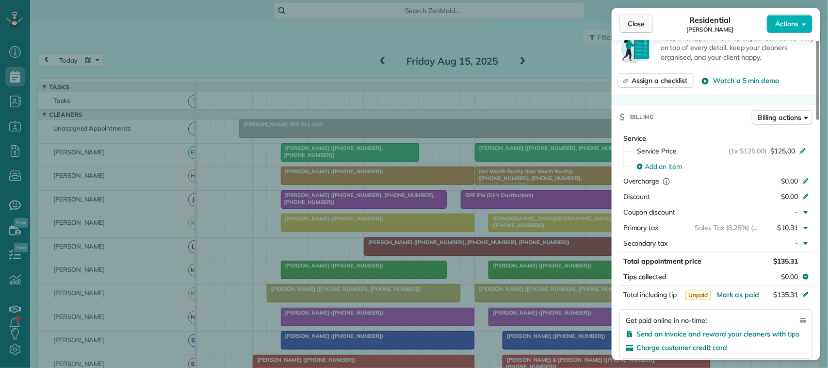
click at [650, 23] on button "Close" at bounding box center [636, 24] width 34 height 18
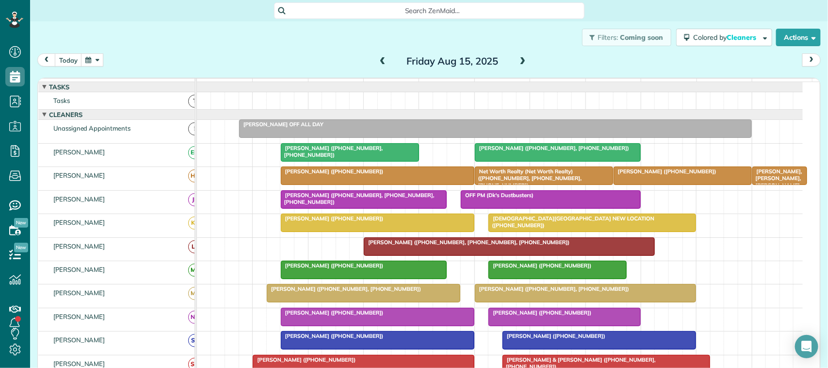
click at [542, 269] on span "[PERSON_NAME] ([PHONE_NUMBER])" at bounding box center [540, 265] width 104 height 7
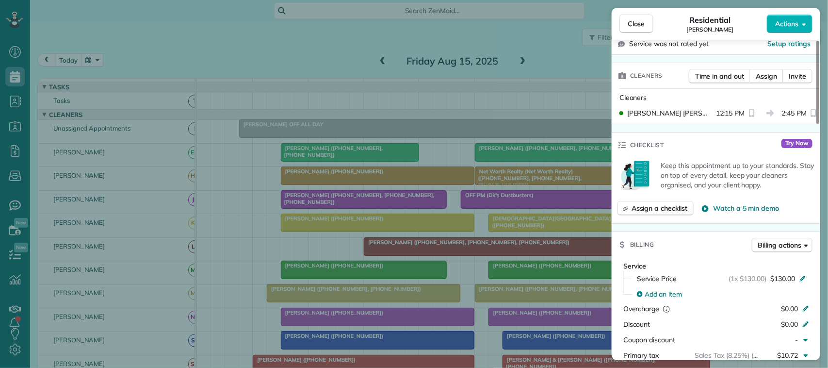
scroll to position [303, 0]
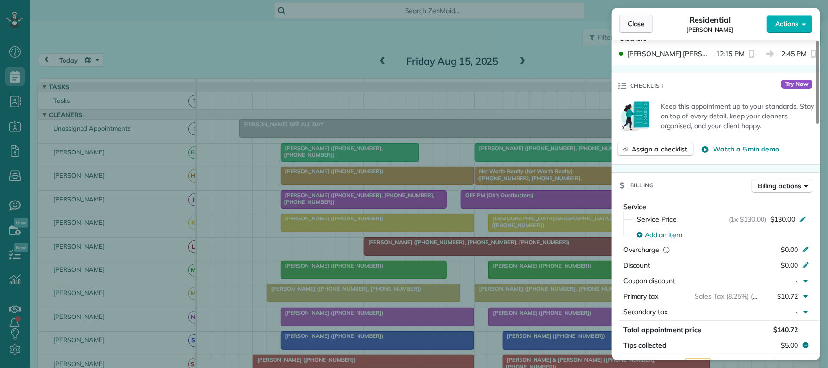
click at [638, 25] on span "Close" at bounding box center [636, 24] width 17 height 10
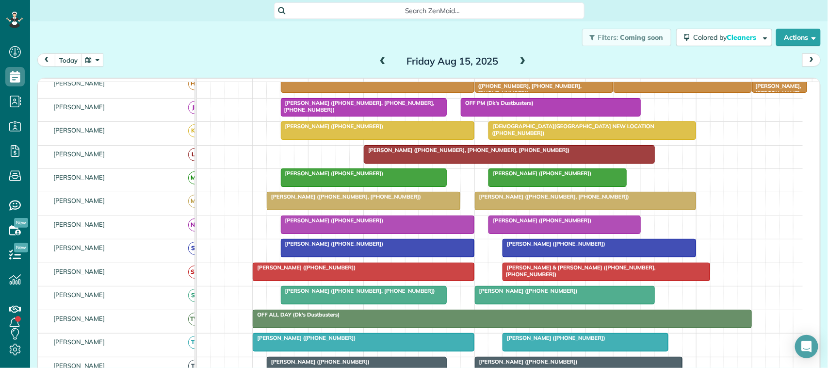
scroll to position [121, 0]
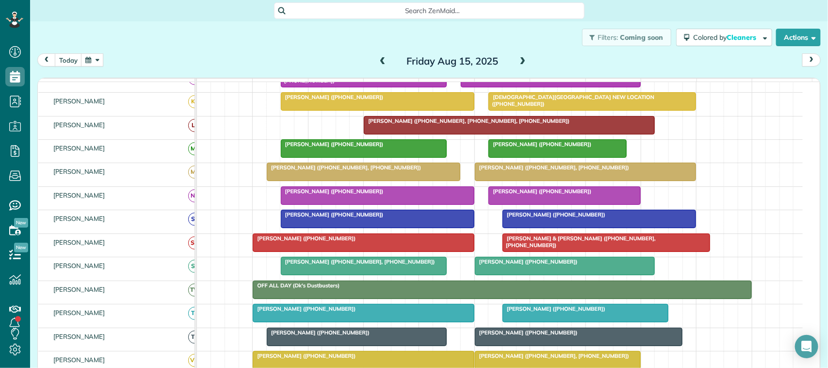
click at [348, 180] on div at bounding box center [363, 171] width 193 height 17
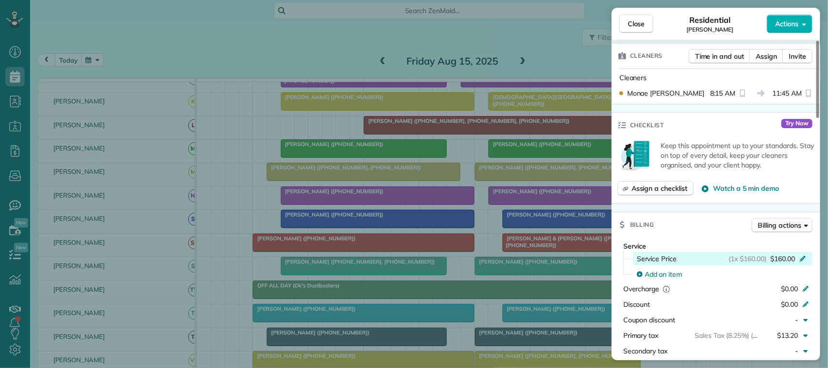
scroll to position [364, 0]
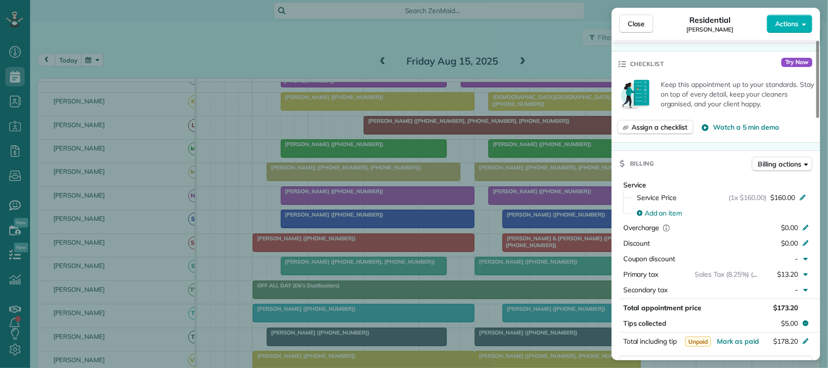
drag, startPoint x: 648, startPoint y: 30, endPoint x: 610, endPoint y: 54, distance: 45.6
click at [648, 29] on button "Close" at bounding box center [636, 24] width 34 height 18
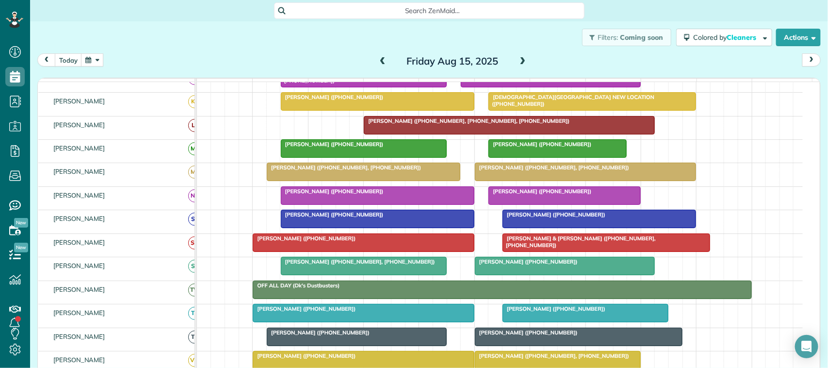
click at [507, 180] on div at bounding box center [585, 171] width 221 height 17
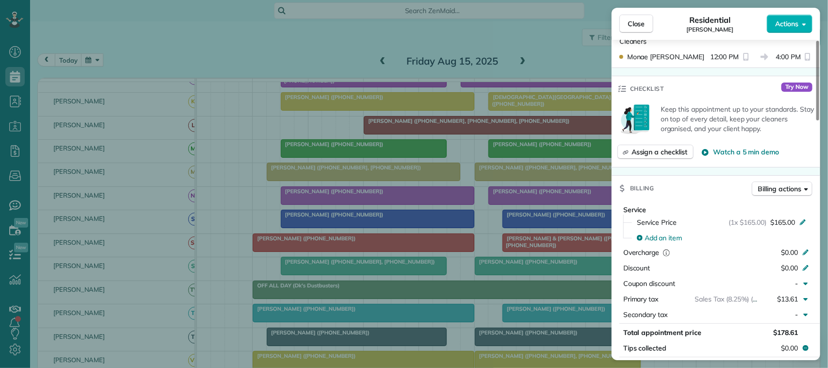
scroll to position [364, 0]
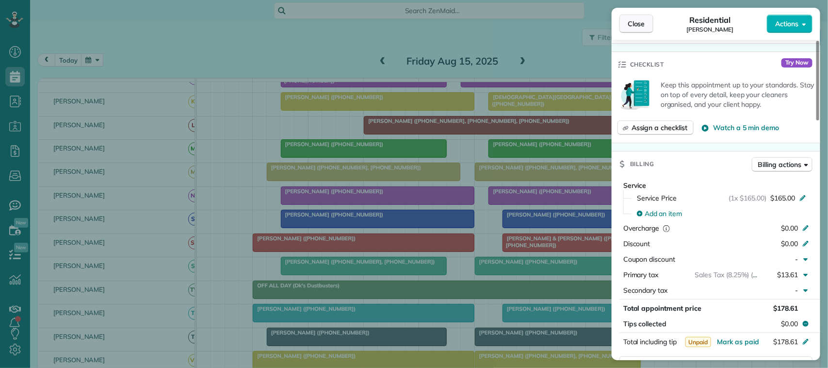
click at [627, 21] on button "Close" at bounding box center [636, 24] width 34 height 18
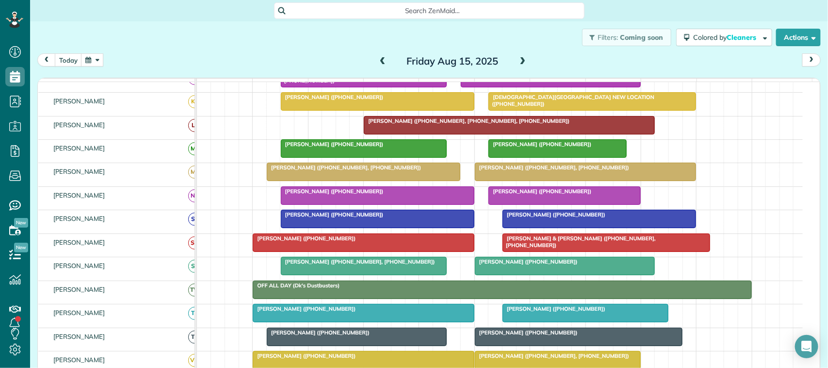
click at [413, 204] on div at bounding box center [377, 195] width 193 height 17
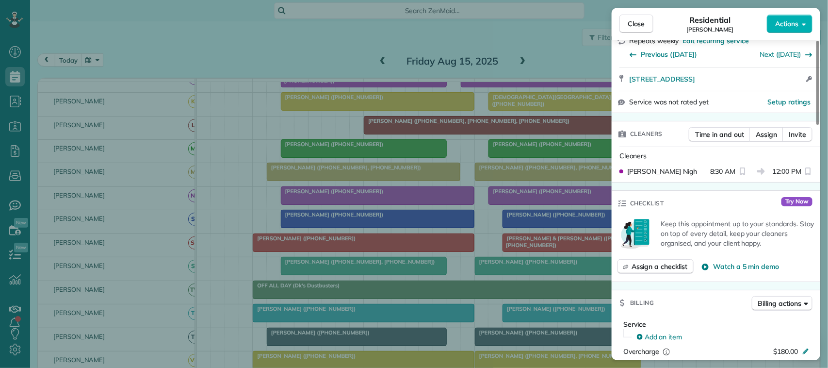
scroll to position [182, 0]
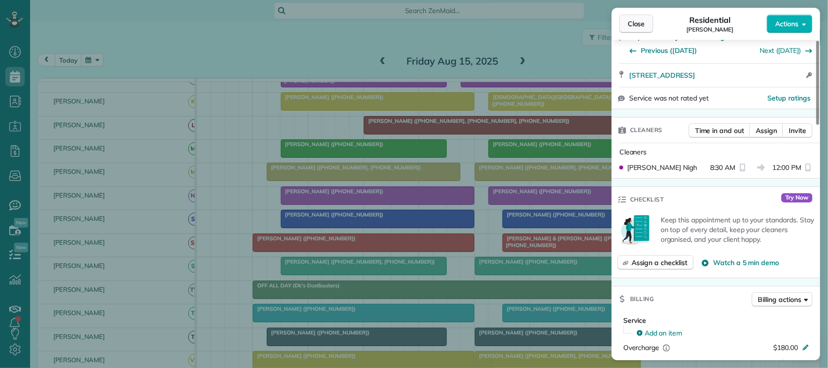
click at [632, 25] on span "Close" at bounding box center [636, 24] width 17 height 10
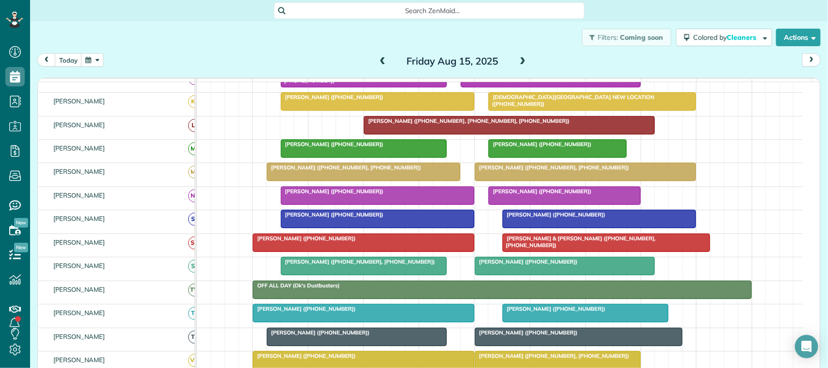
click at [527, 204] on div at bounding box center [564, 195] width 151 height 17
click at [393, 227] on div at bounding box center [377, 218] width 193 height 17
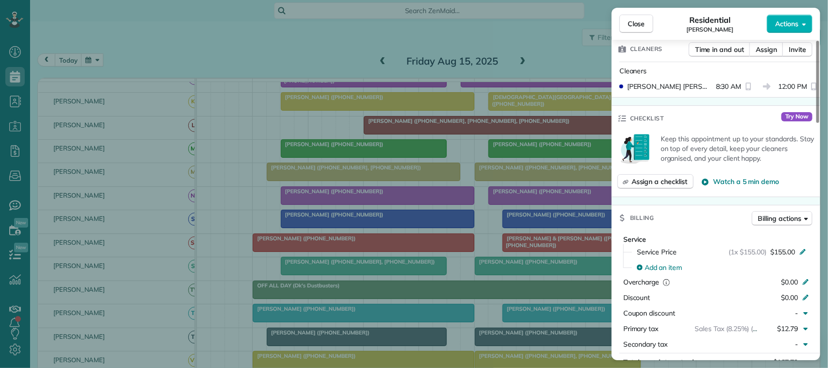
scroll to position [303, 0]
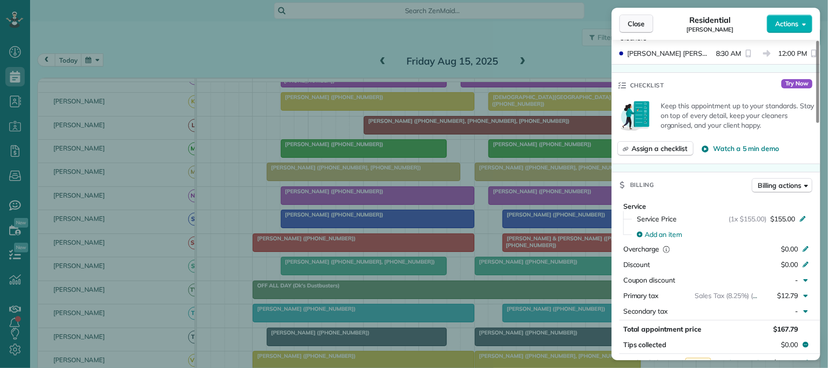
click at [632, 25] on span "Close" at bounding box center [636, 24] width 17 height 10
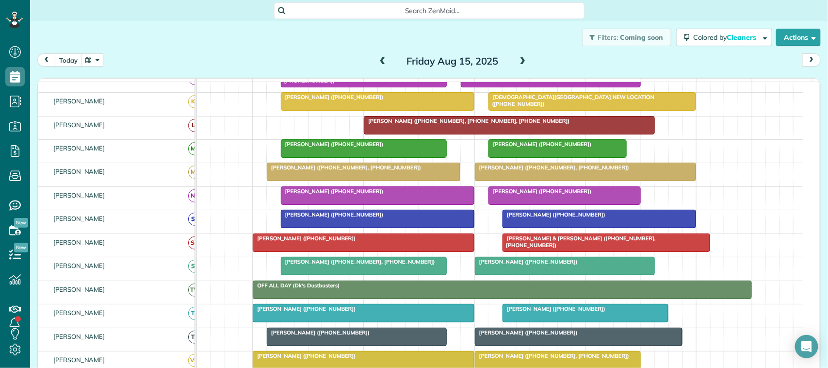
click at [523, 218] on div "[PERSON_NAME] ([PHONE_NUMBER])" at bounding box center [599, 214] width 188 height 7
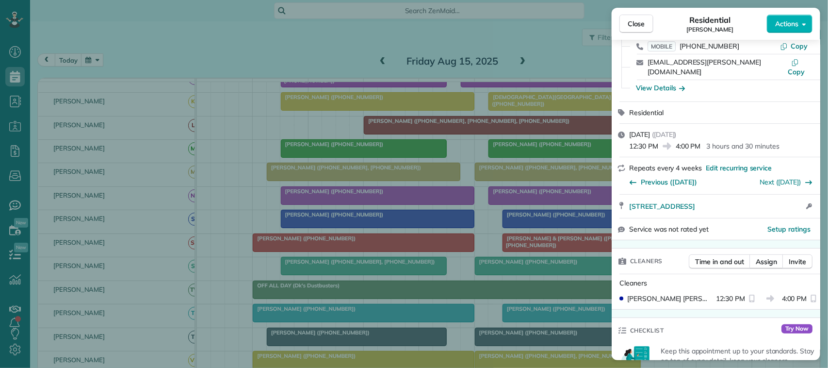
scroll to position [182, 0]
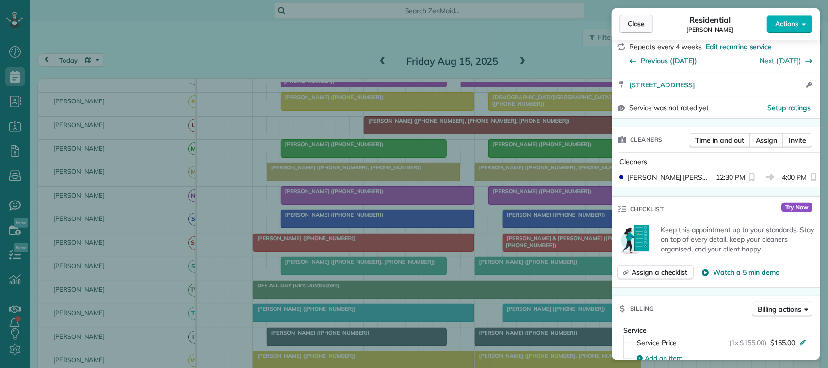
click at [648, 28] on button "Close" at bounding box center [636, 24] width 34 height 18
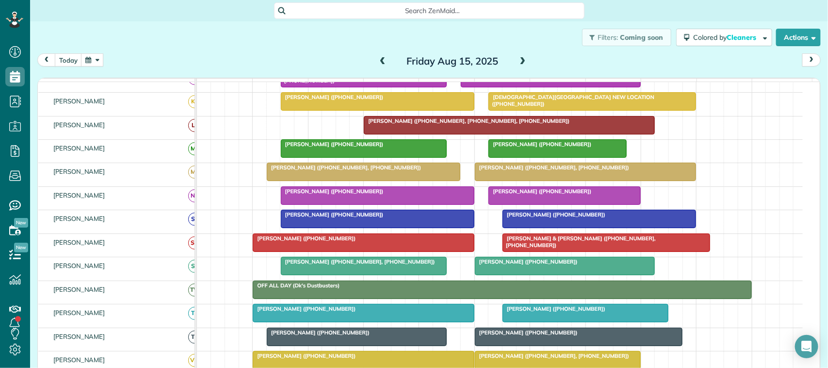
click at [402, 242] on div "[PERSON_NAME] ([PHONE_NUMBER])" at bounding box center [364, 238] width 216 height 7
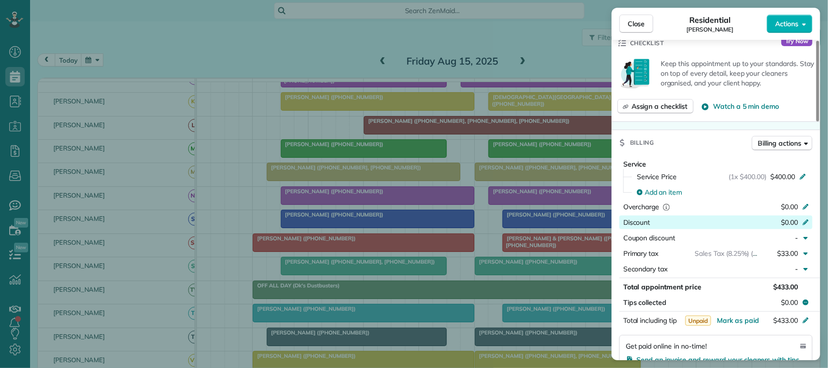
scroll to position [364, 0]
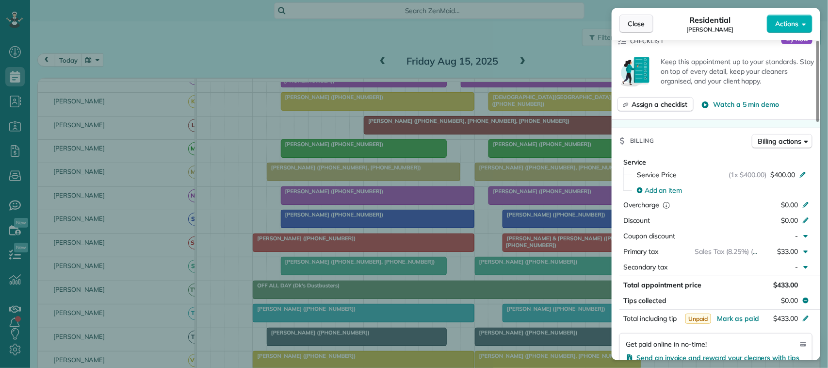
click at [644, 27] on span "Close" at bounding box center [636, 24] width 17 height 10
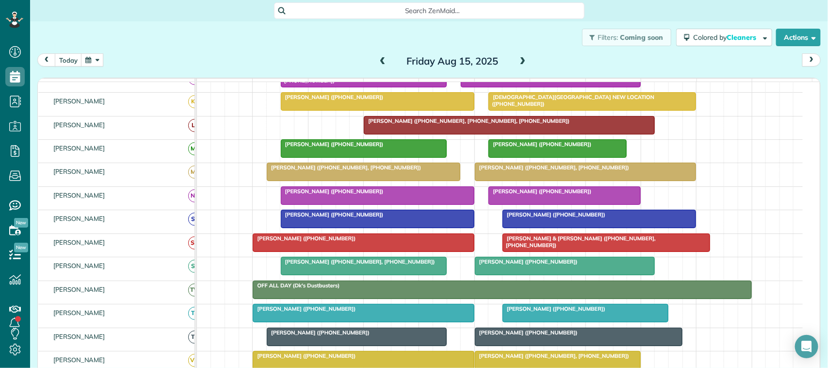
click at [384, 242] on div "[PERSON_NAME] ([PHONE_NUMBER])" at bounding box center [364, 238] width 216 height 7
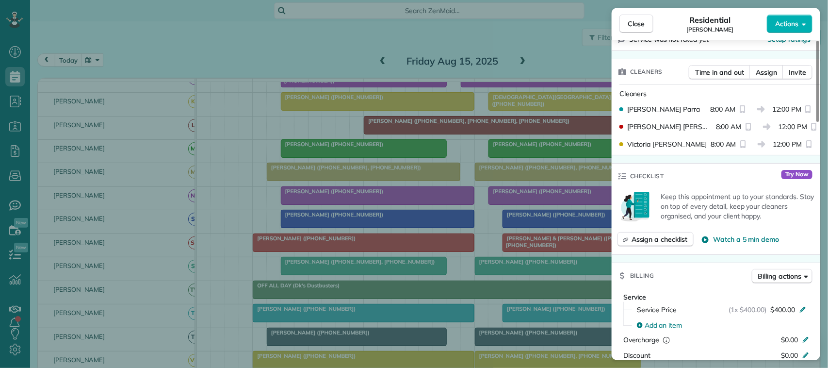
scroll to position [242, 0]
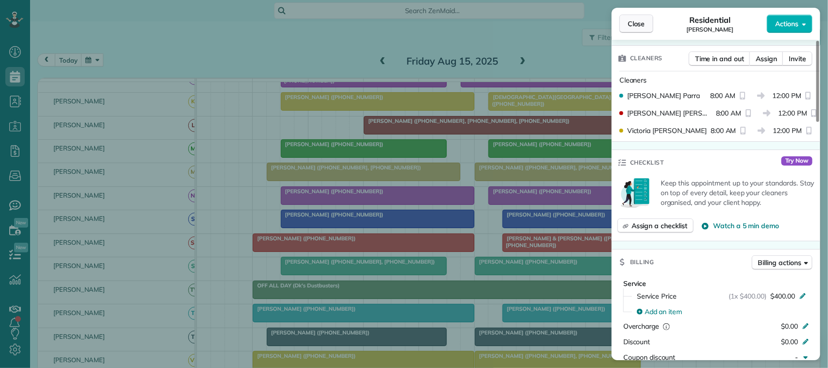
click at [631, 27] on span "Close" at bounding box center [636, 24] width 17 height 10
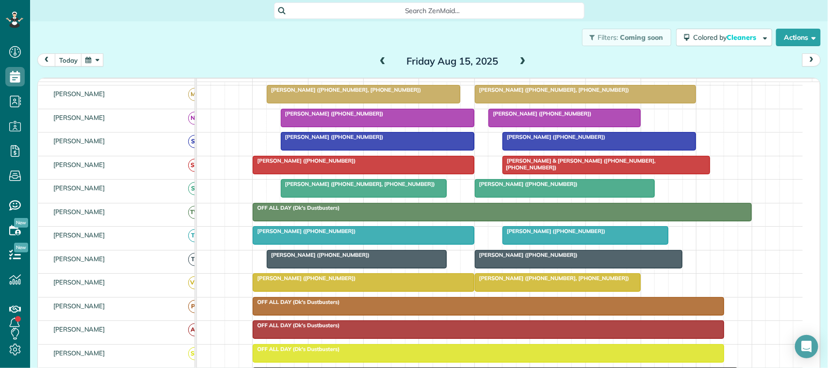
scroll to position [182, 0]
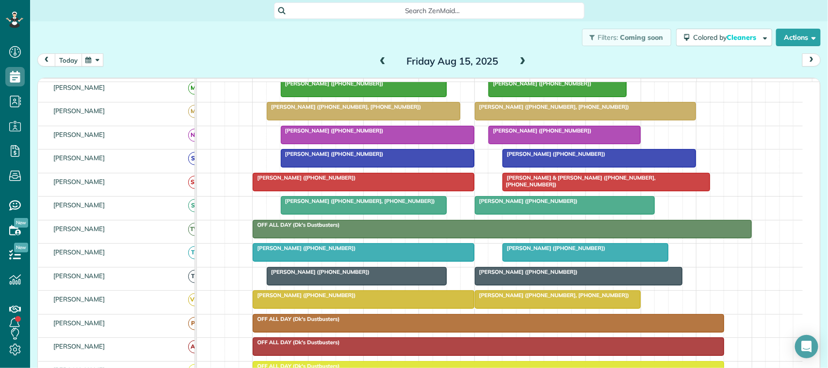
click at [73, 60] on button "today" at bounding box center [68, 59] width 27 height 13
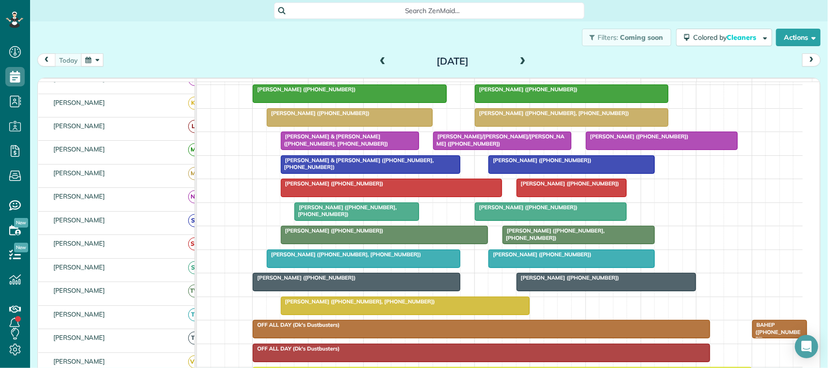
scroll to position [195, 0]
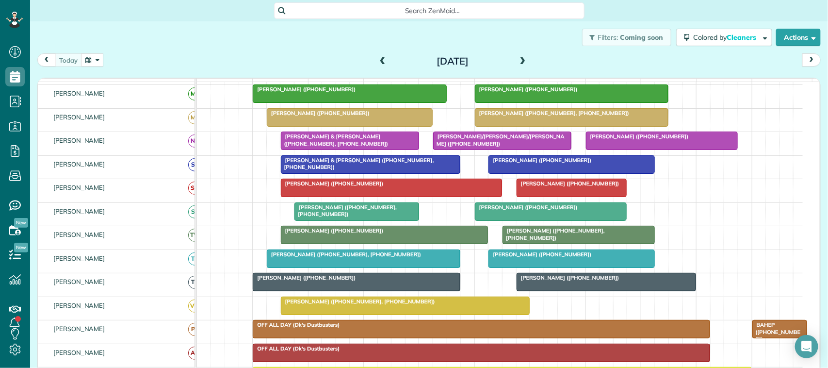
click at [121, 58] on div "[DATE] [DATE]" at bounding box center [428, 62] width 783 height 18
click at [107, 49] on div "Filters: Coming soon Colored by Cleaners Color by Cleaner Color by Team Color b…" at bounding box center [429, 37] width 798 height 32
click at [98, 59] on button "button" at bounding box center [92, 59] width 22 height 13
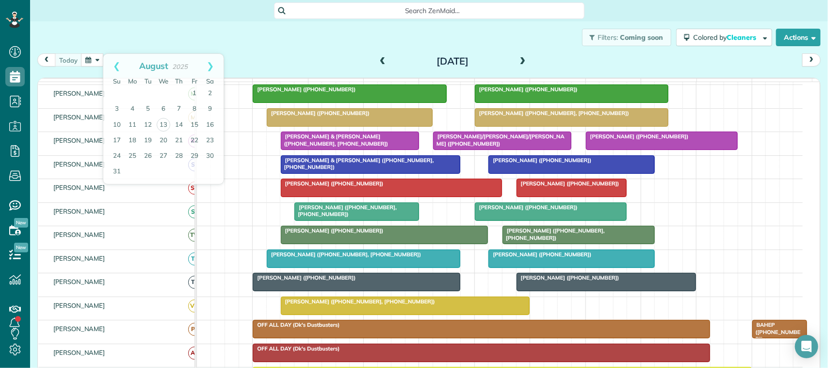
click at [106, 40] on div "Filters: Coming soon Colored by Cleaners Color by Cleaner Color by Team Color b…" at bounding box center [429, 37] width 798 height 32
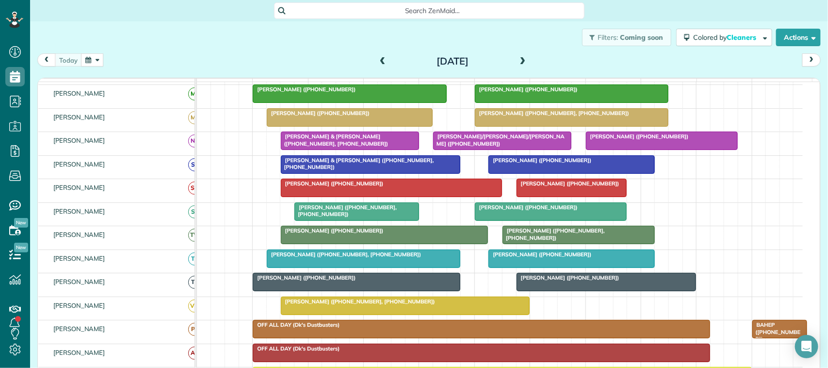
click at [521, 61] on span at bounding box center [522, 61] width 11 height 9
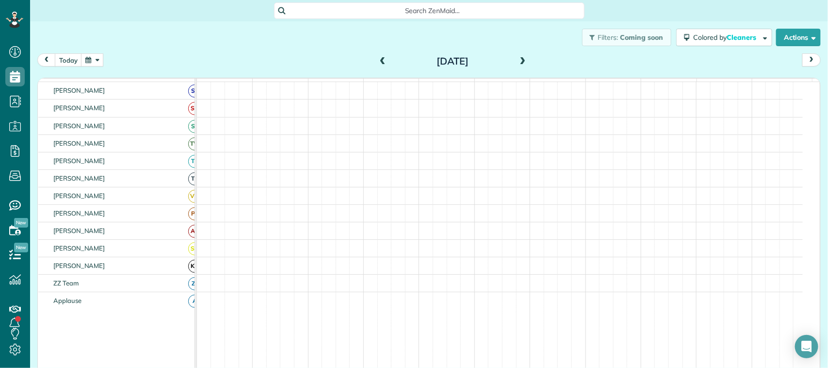
scroll to position [139, 0]
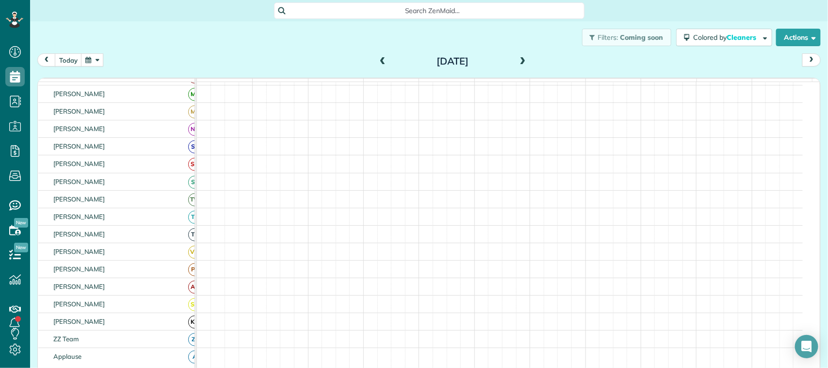
click at [521, 61] on span at bounding box center [522, 61] width 11 height 9
click at [64, 60] on button "today" at bounding box center [68, 59] width 27 height 13
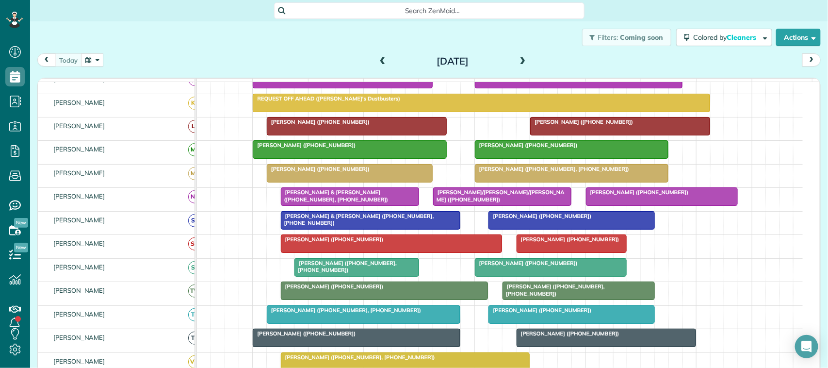
scroll to position [195, 0]
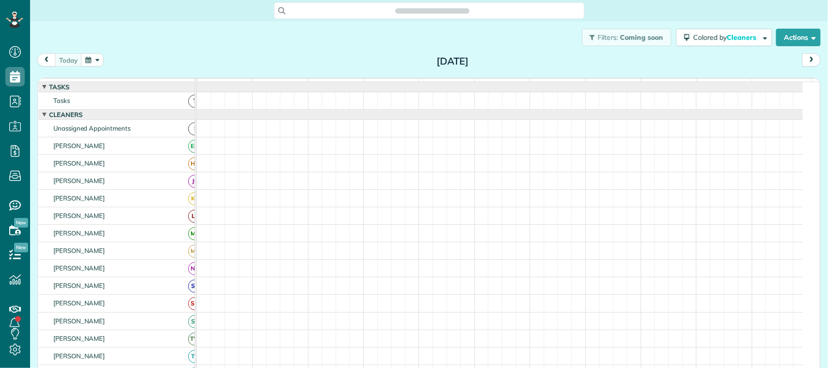
scroll to position [4, 4]
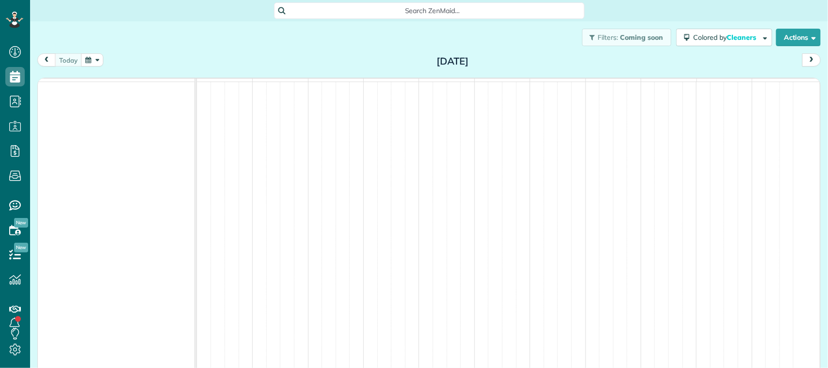
scroll to position [4, 4]
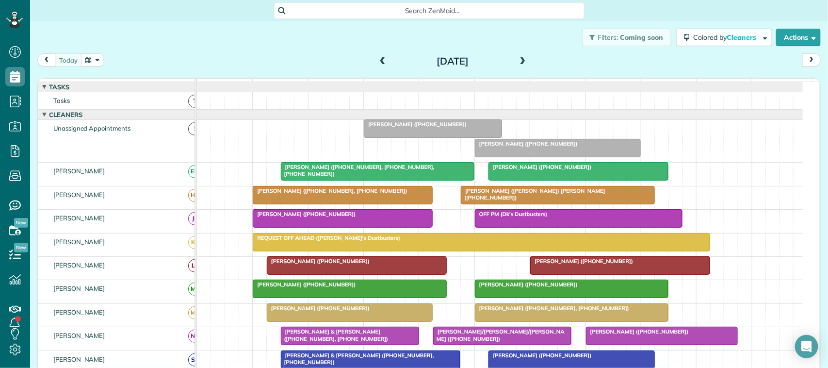
click at [521, 58] on span at bounding box center [522, 61] width 11 height 9
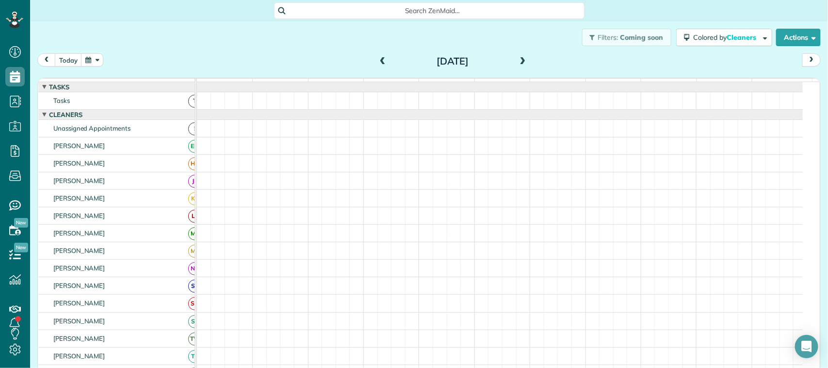
click at [519, 61] on span at bounding box center [522, 61] width 11 height 9
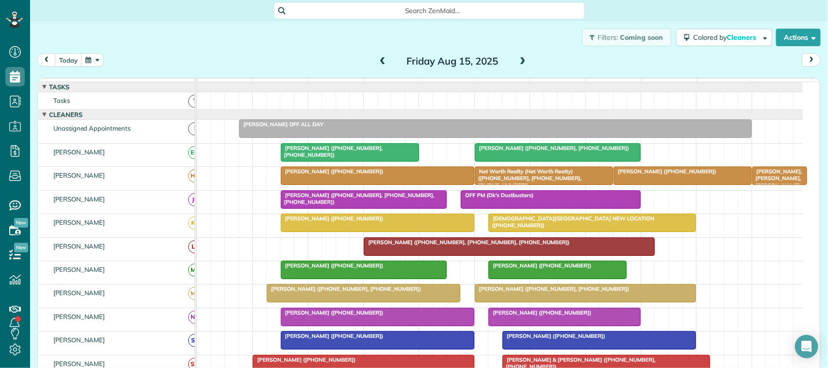
scroll to position [0, 0]
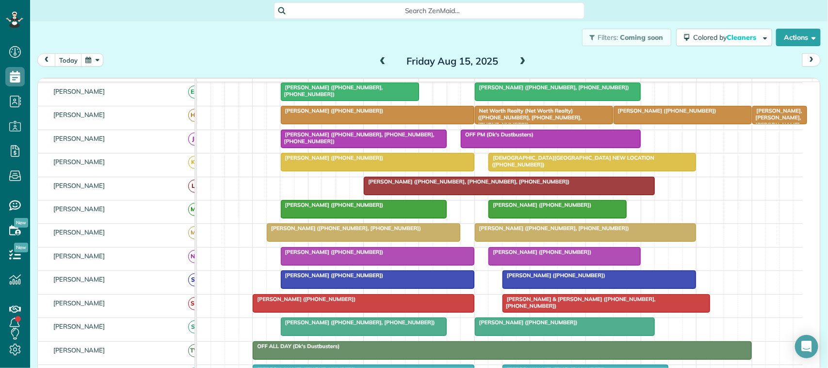
click at [96, 58] on button "button" at bounding box center [92, 59] width 22 height 13
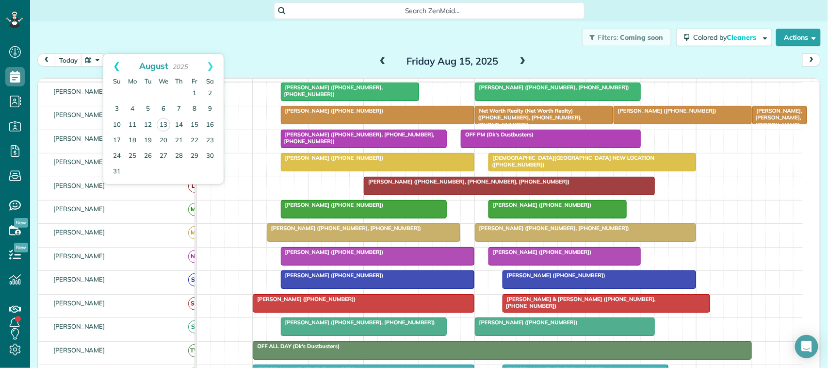
click at [109, 57] on link "Prev" at bounding box center [116, 66] width 27 height 24
click at [210, 66] on link "Next" at bounding box center [210, 66] width 27 height 24
click at [190, 92] on link "1" at bounding box center [195, 94] width 16 height 16
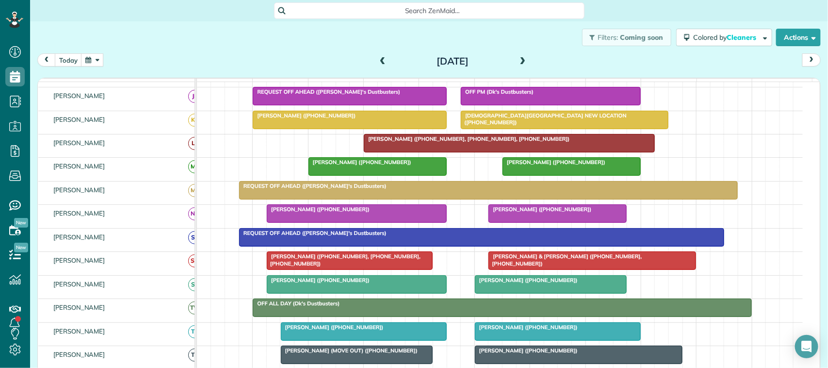
scroll to position [141, 0]
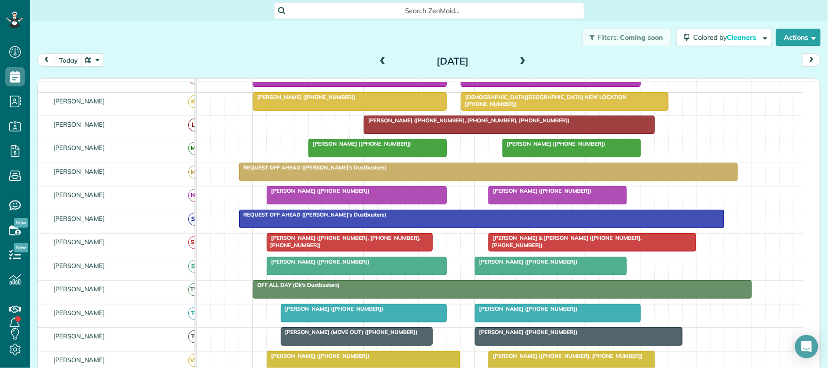
click at [336, 335] on span "[PERSON_NAME] (MOVE OUT) ([PHONE_NUMBER])" at bounding box center [349, 331] width 138 height 7
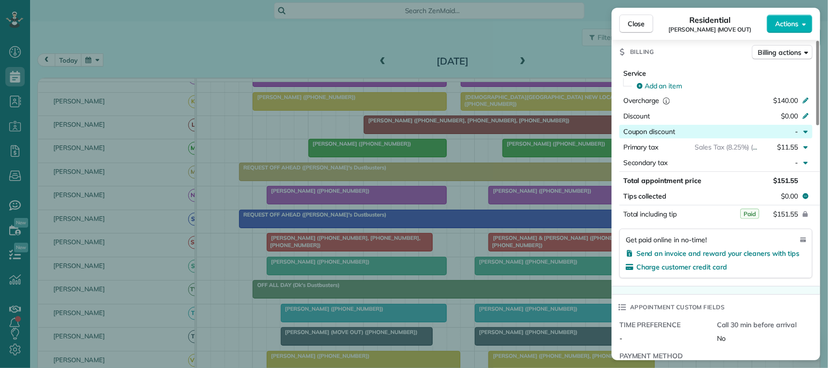
scroll to position [426, 0]
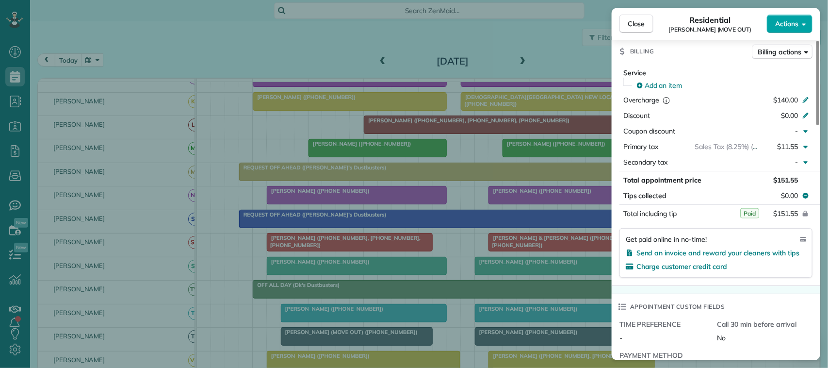
click at [779, 22] on span "Actions" at bounding box center [786, 24] width 23 height 10
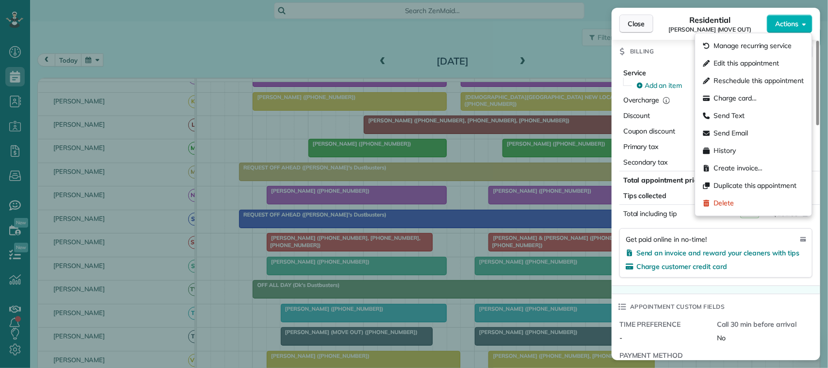
click at [644, 26] on span "Close" at bounding box center [636, 24] width 17 height 10
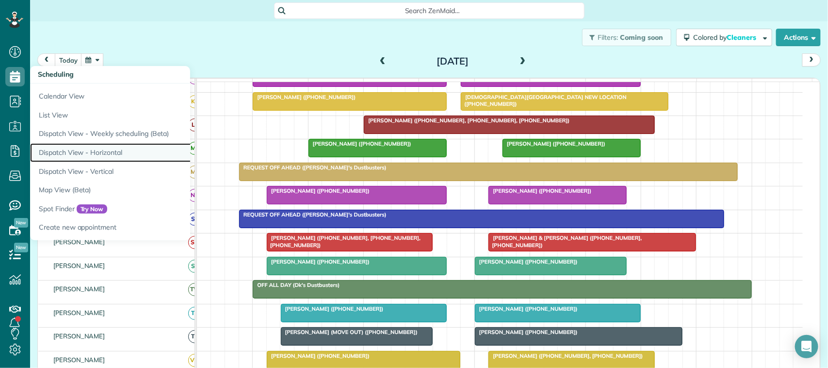
click at [100, 146] on link "Dispatch View - Horizontal" at bounding box center [151, 152] width 242 height 19
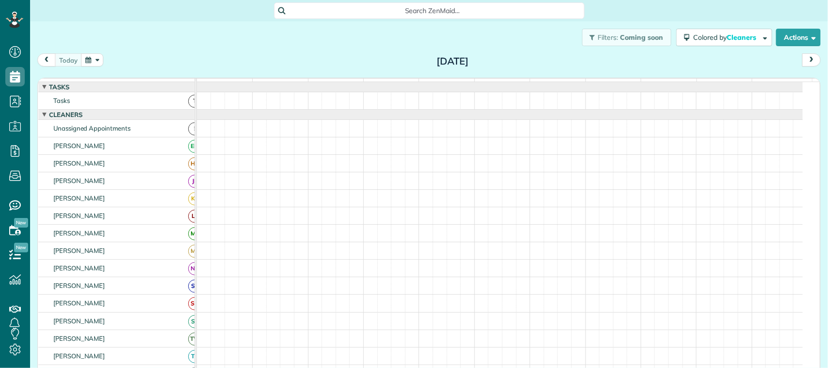
click at [92, 56] on button "button" at bounding box center [92, 59] width 22 height 13
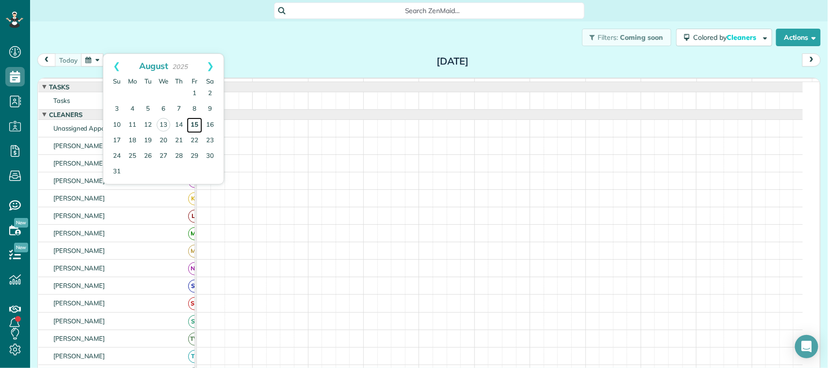
click at [194, 127] on link "15" at bounding box center [195, 125] width 16 height 16
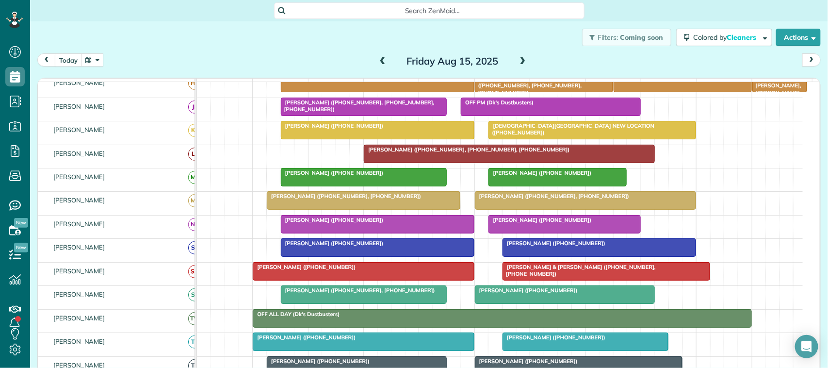
scroll to position [121, 0]
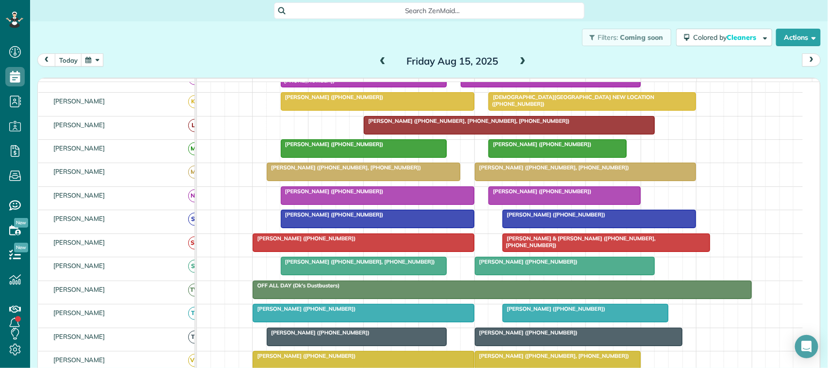
click at [340, 336] on span "[PERSON_NAME] ([PHONE_NUMBER])" at bounding box center [318, 332] width 104 height 7
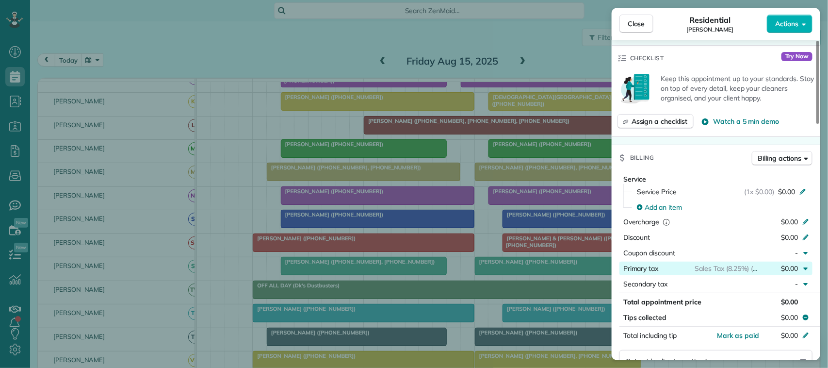
scroll to position [364, 0]
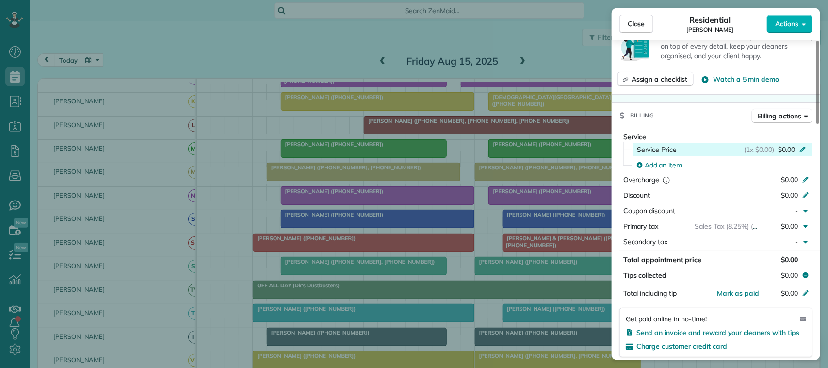
click at [794, 147] on span "$0.00" at bounding box center [786, 150] width 17 height 10
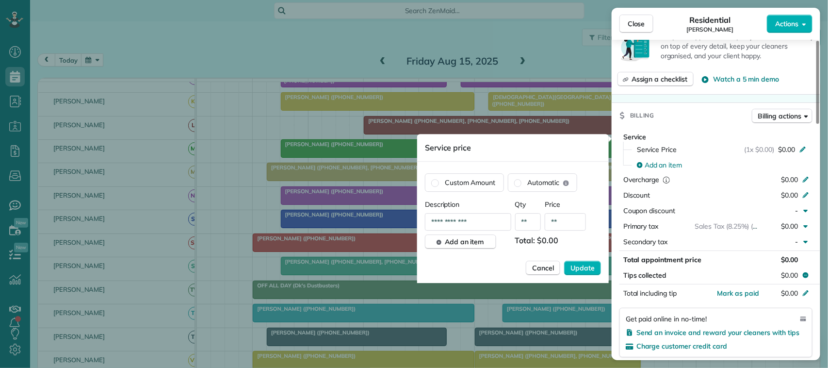
click at [564, 218] on input "**" at bounding box center [565, 221] width 41 height 17
type input "*******"
click at [590, 265] on span "Update" at bounding box center [582, 268] width 24 height 10
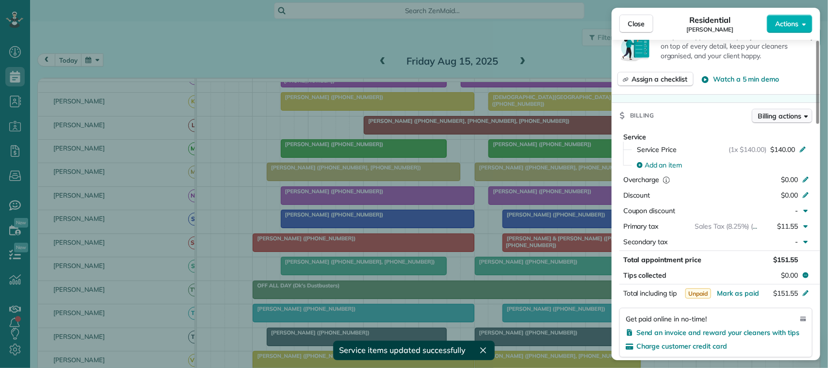
click at [779, 121] on span "Billing actions" at bounding box center [779, 116] width 43 height 10
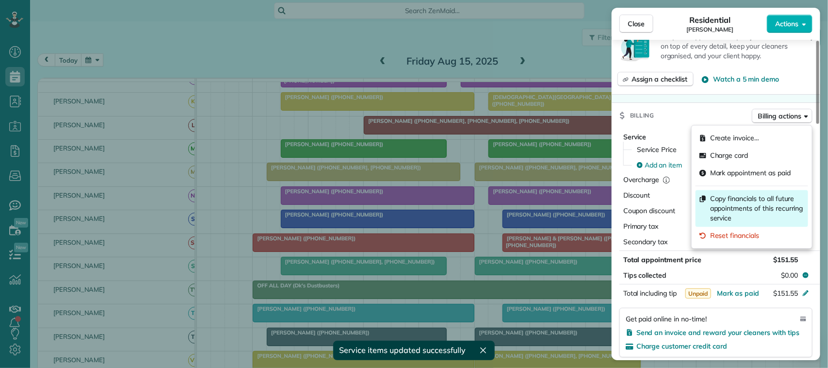
click at [777, 196] on span "Copy financials to all future appointments of this recurring service" at bounding box center [757, 208] width 94 height 29
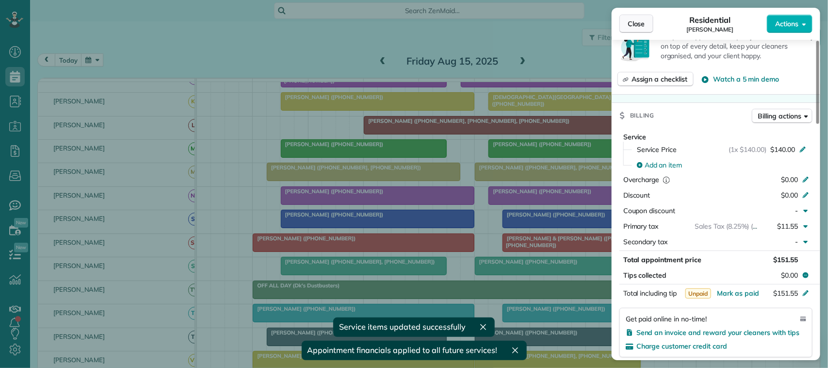
click at [634, 20] on span "Close" at bounding box center [636, 24] width 17 height 10
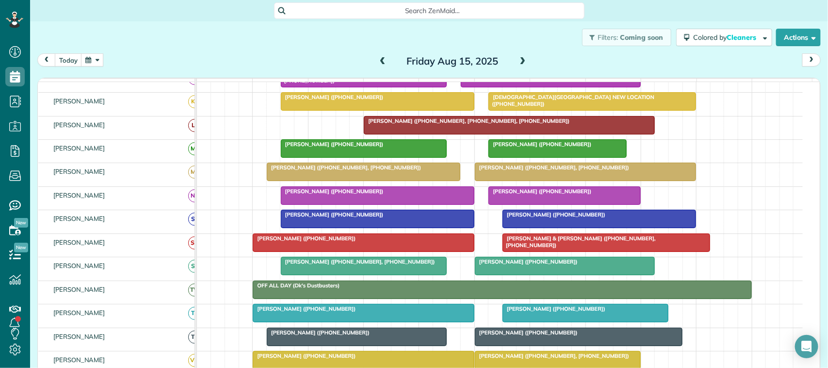
click at [84, 60] on button "button" at bounding box center [92, 59] width 22 height 13
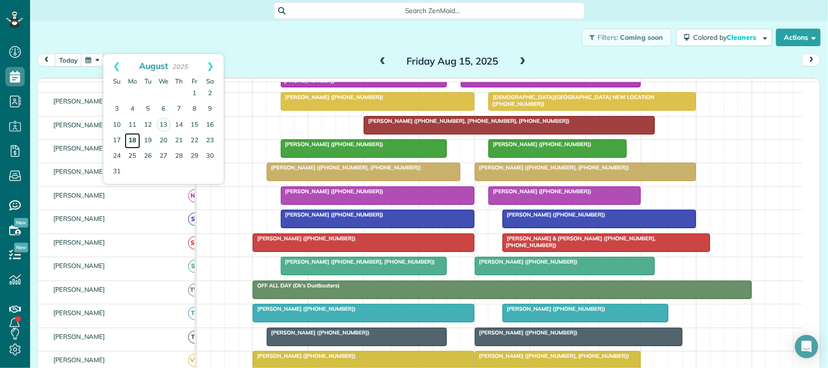
click at [131, 142] on link "18" at bounding box center [133, 141] width 16 height 16
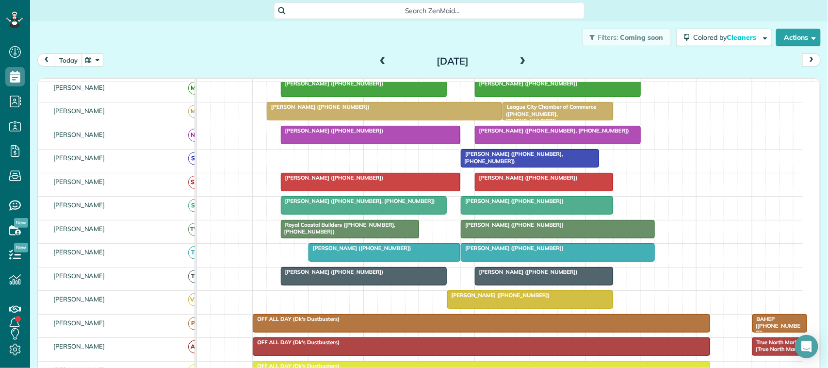
click at [76, 61] on button "today" at bounding box center [68, 59] width 27 height 13
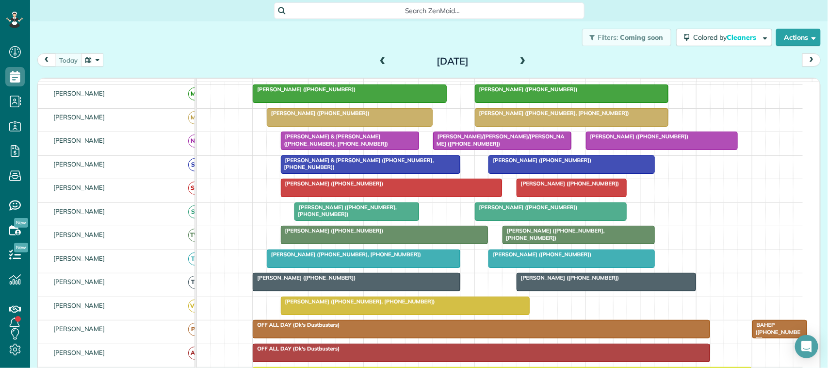
click at [261, 62] on div "today Wednesday Aug 13, 2025" at bounding box center [428, 62] width 783 height 18
click at [98, 57] on button "button" at bounding box center [92, 59] width 22 height 13
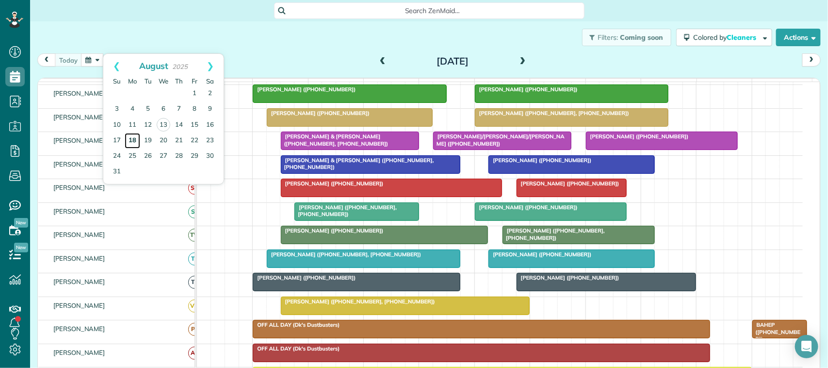
click at [131, 138] on link "18" at bounding box center [133, 141] width 16 height 16
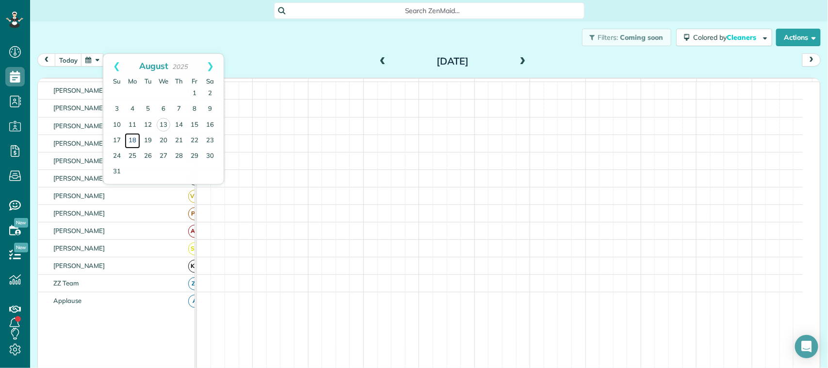
scroll to position [139, 0]
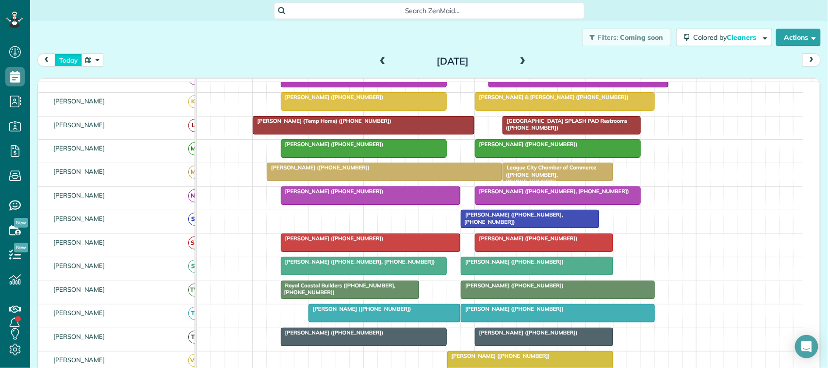
click at [77, 61] on button "today" at bounding box center [68, 59] width 27 height 13
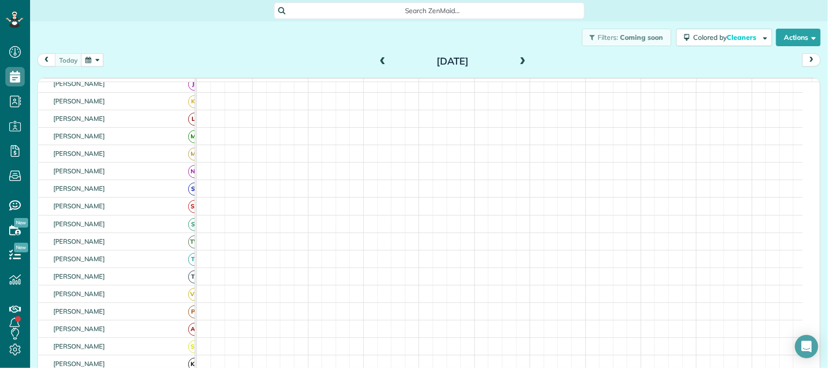
click at [88, 62] on button "button" at bounding box center [92, 59] width 22 height 13
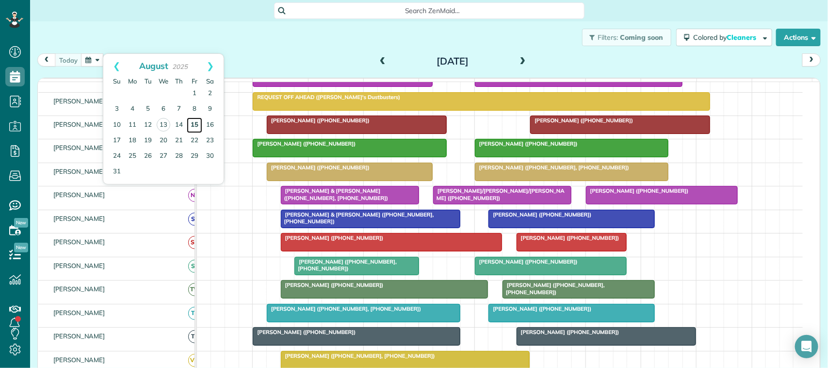
click at [195, 125] on link "15" at bounding box center [195, 125] width 16 height 16
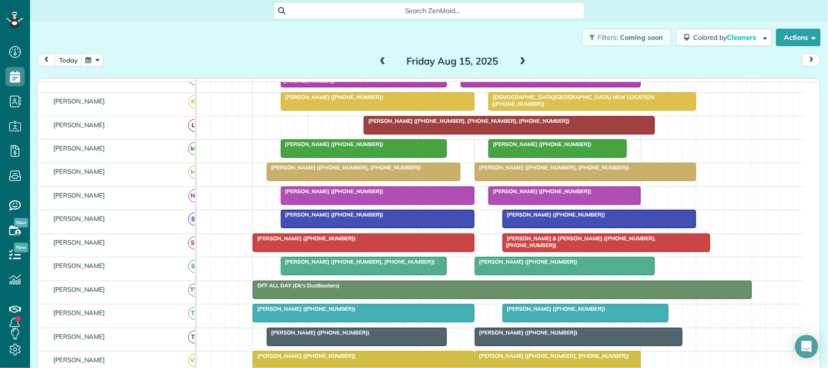
click at [536, 194] on span "Sarah Hart (+18328710183)" at bounding box center [540, 191] width 104 height 7
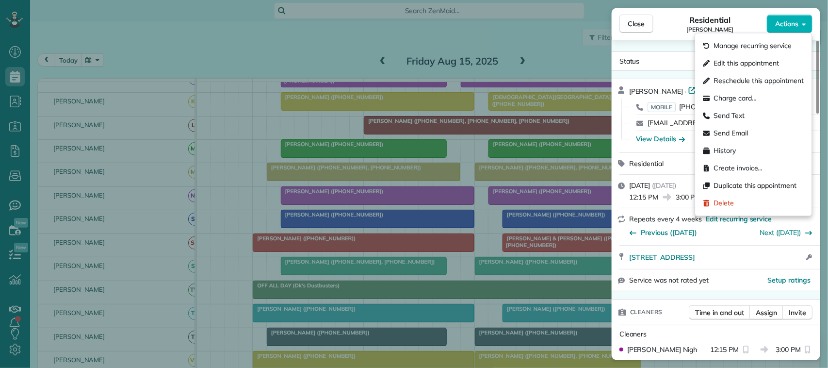
click at [784, 20] on span "Actions" at bounding box center [786, 24] width 23 height 10
click at [771, 62] on span "Edit this appointment" at bounding box center [746, 64] width 65 height 10
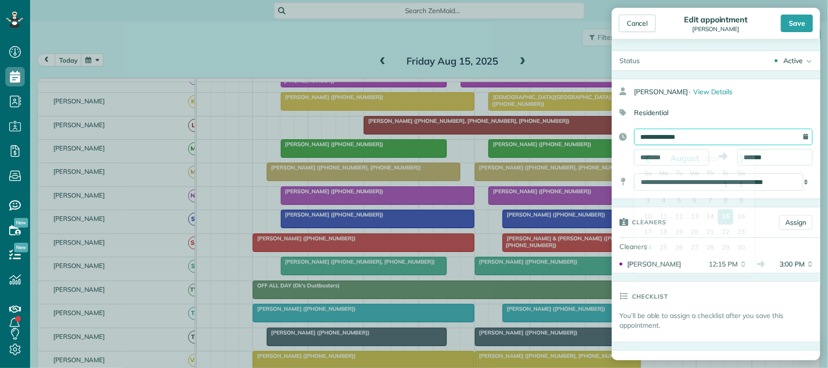
click at [701, 141] on input "**********" at bounding box center [723, 137] width 178 height 16
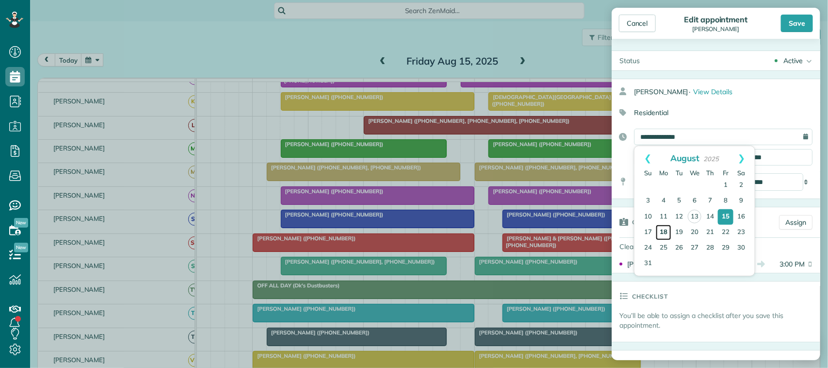
click at [665, 230] on link "18" at bounding box center [664, 233] width 16 height 16
type input "**********"
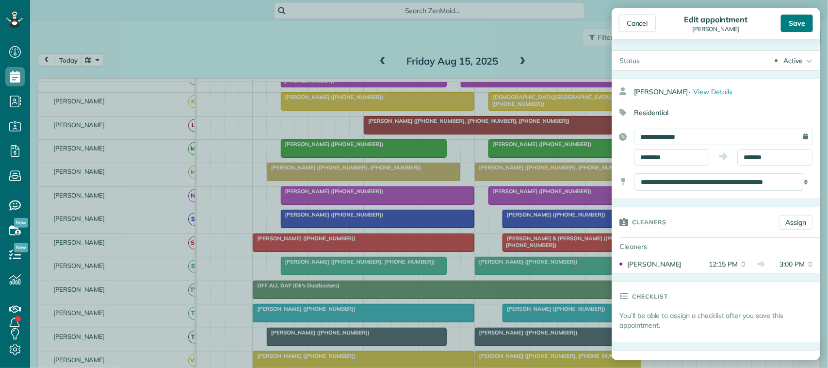
click at [792, 23] on div "Save" at bounding box center [797, 23] width 32 height 17
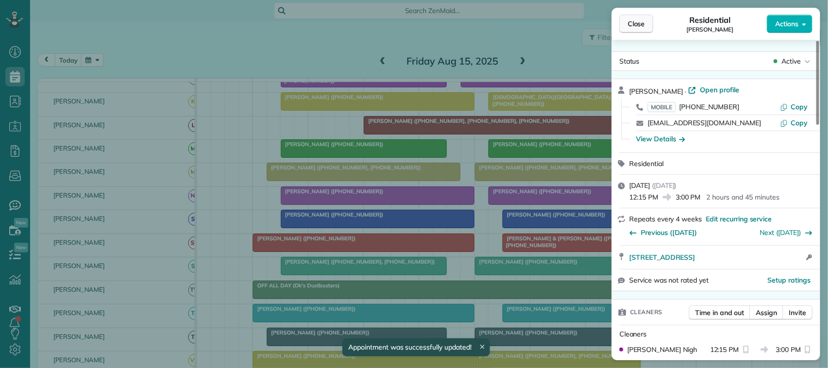
click at [629, 27] on span "Close" at bounding box center [636, 24] width 17 height 10
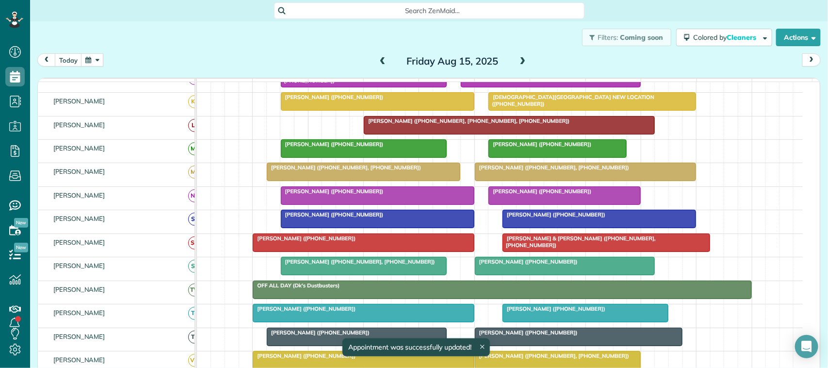
click at [97, 58] on button "button" at bounding box center [92, 59] width 22 height 13
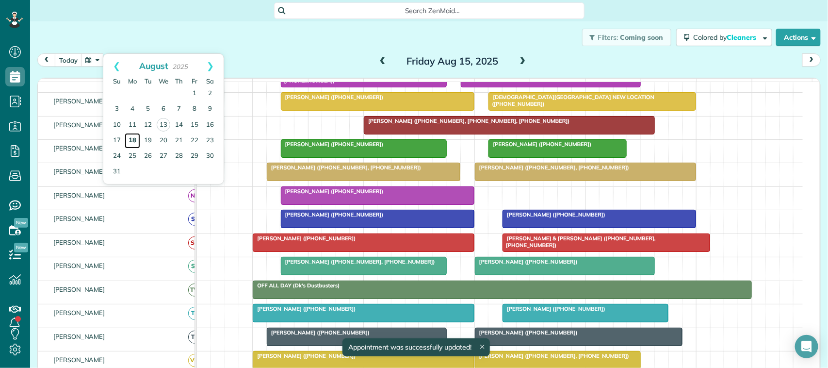
click at [129, 145] on link "18" at bounding box center [133, 141] width 16 height 16
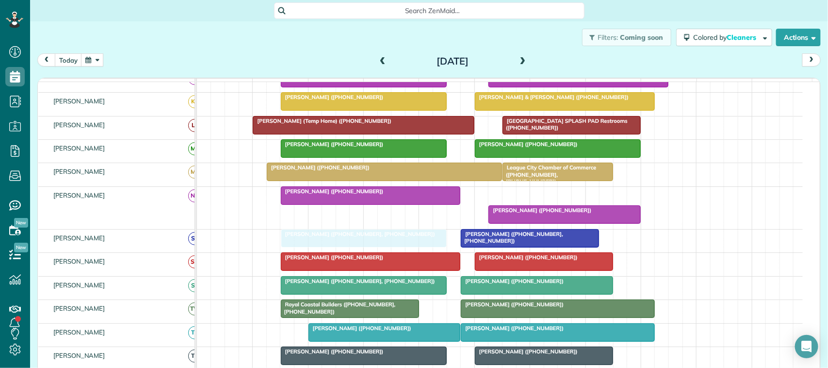
drag, startPoint x: 520, startPoint y: 204, endPoint x: 323, endPoint y: 245, distance: 200.7
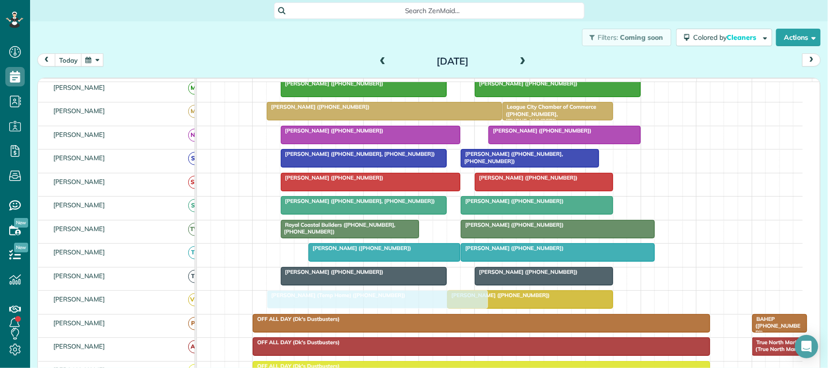
drag, startPoint x: 358, startPoint y: 200, endPoint x: 367, endPoint y: 308, distance: 108.0
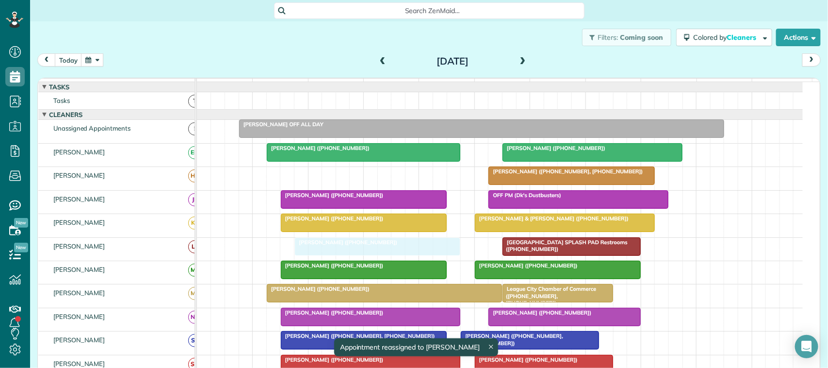
drag, startPoint x: 476, startPoint y: 329, endPoint x: 328, endPoint y: 251, distance: 166.6
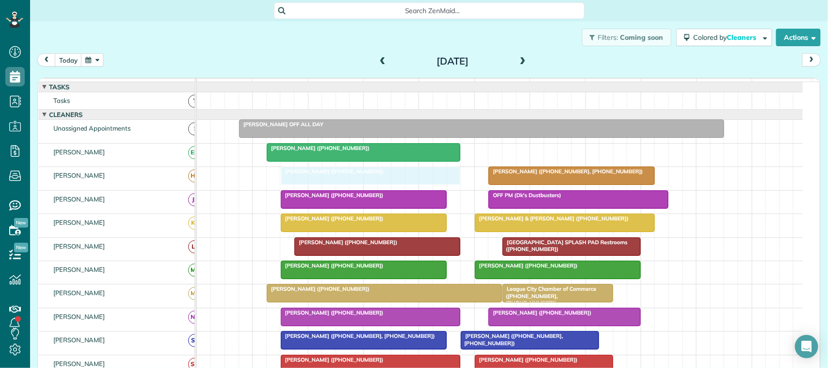
drag, startPoint x: 584, startPoint y: 160, endPoint x: 369, endPoint y: 193, distance: 218.2
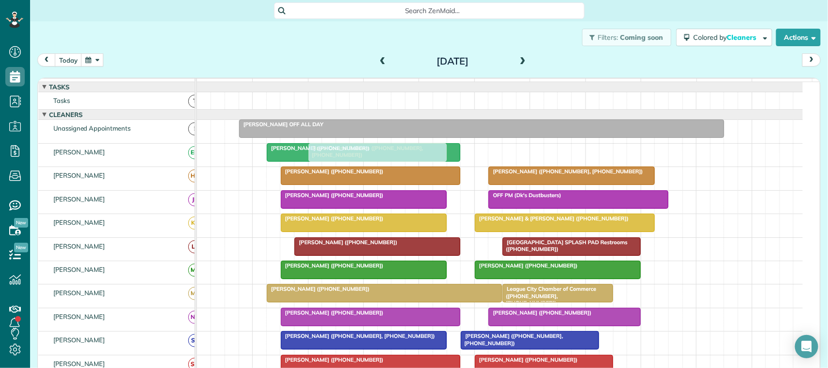
drag, startPoint x: 327, startPoint y: 302, endPoint x: 351, endPoint y: 173, distance: 130.6
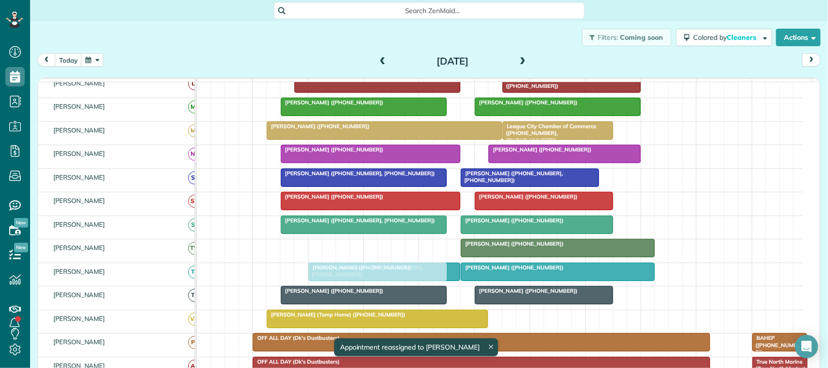
drag, startPoint x: 376, startPoint y: 182, endPoint x: 369, endPoint y: 212, distance: 30.9
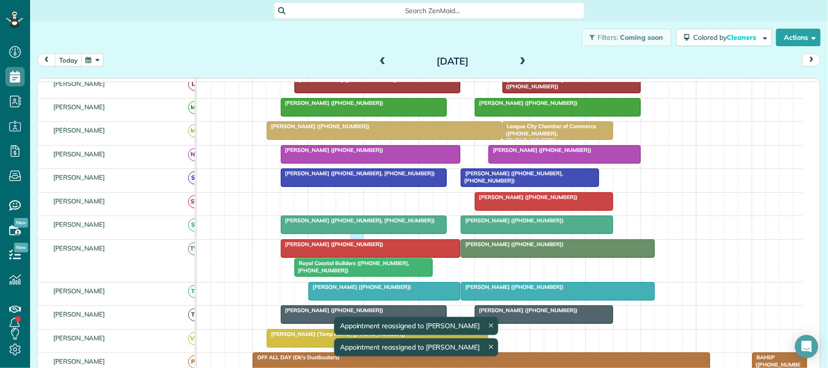
click at [362, 239] on div "Mary Jane Colson (+12813836969, +12812539194) Phyliscia Jones (+18325888357)" at bounding box center [500, 227] width 606 height 23
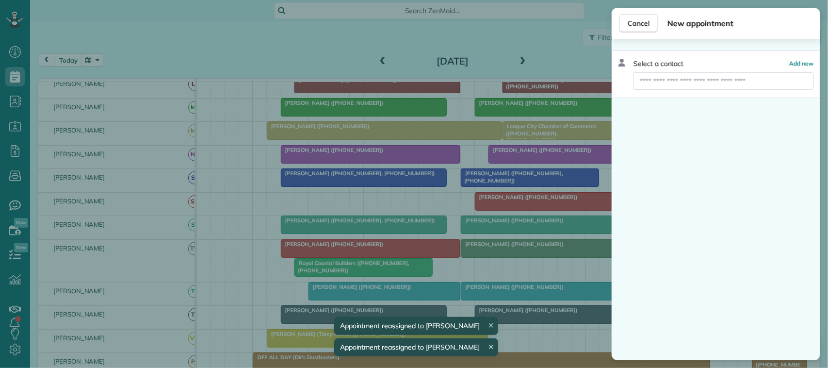
click at [360, 245] on div "Cancel New appointment Select a contact Add new" at bounding box center [414, 184] width 828 height 368
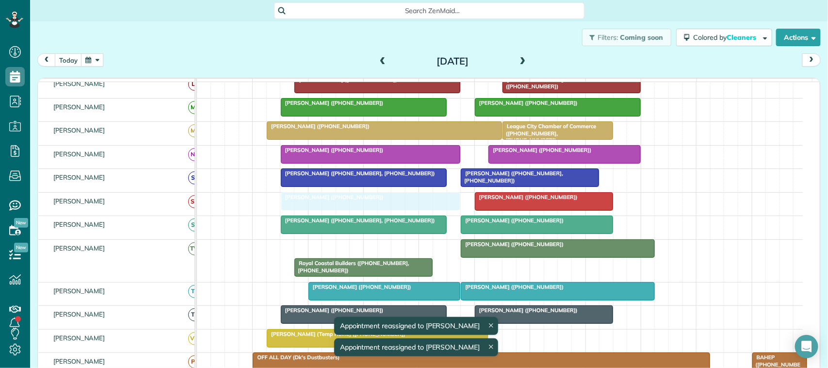
drag, startPoint x: 371, startPoint y: 262, endPoint x: 367, endPoint y: 222, distance: 40.4
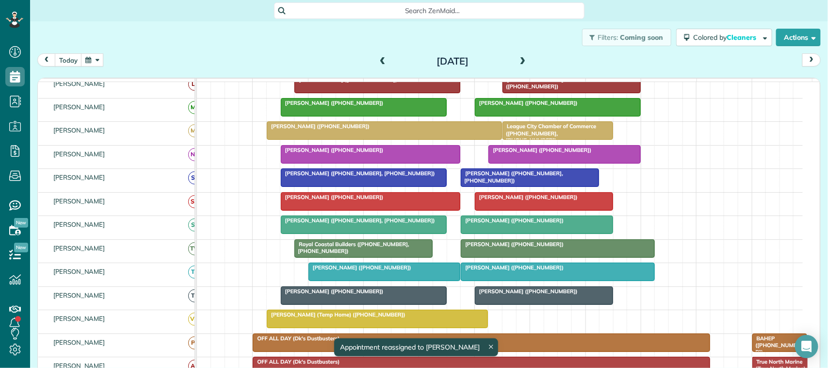
click at [316, 210] on div at bounding box center [370, 201] width 179 height 17
click at [353, 210] on div at bounding box center [370, 201] width 179 height 17
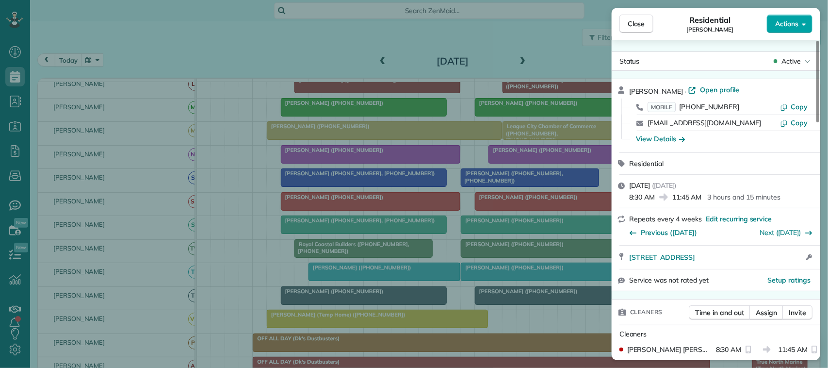
click at [792, 17] on button "Actions" at bounding box center [790, 24] width 46 height 18
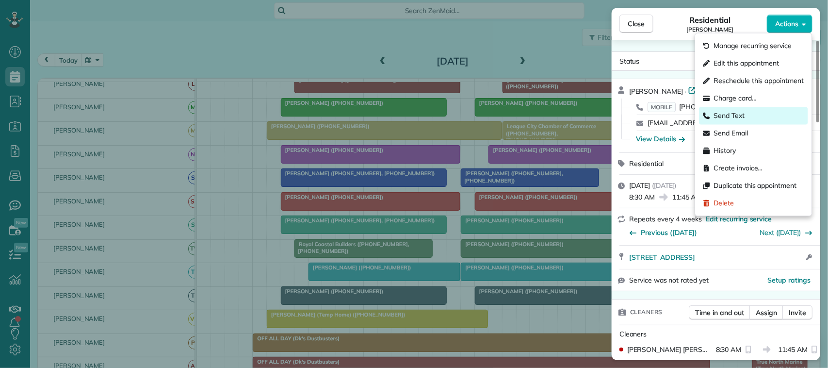
click at [738, 115] on span "Send Text" at bounding box center [729, 116] width 31 height 10
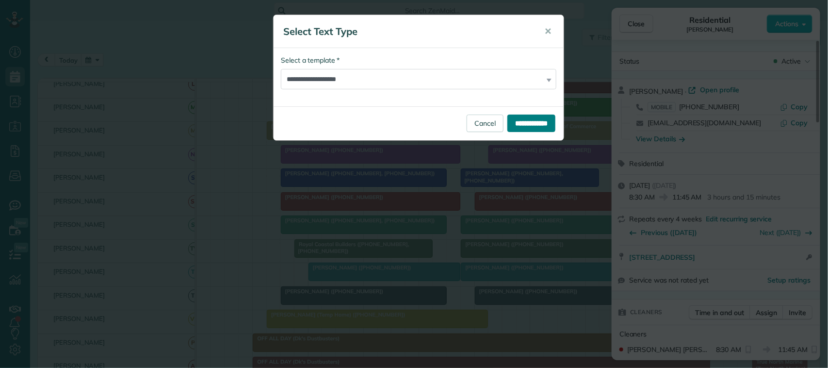
click at [538, 115] on input "**********" at bounding box center [531, 122] width 48 height 17
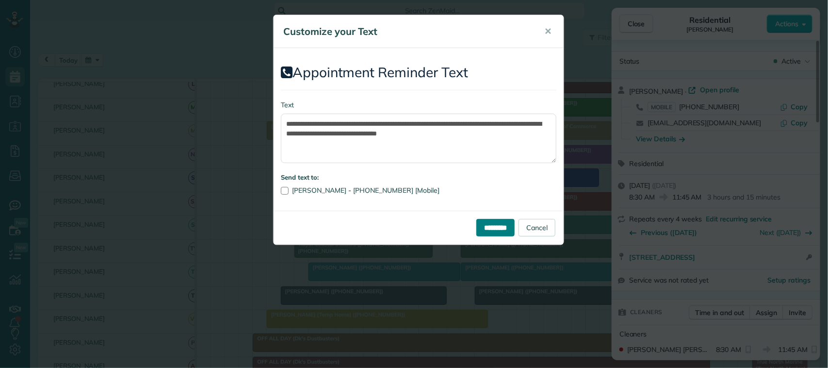
click at [490, 231] on input "*********" at bounding box center [495, 227] width 38 height 17
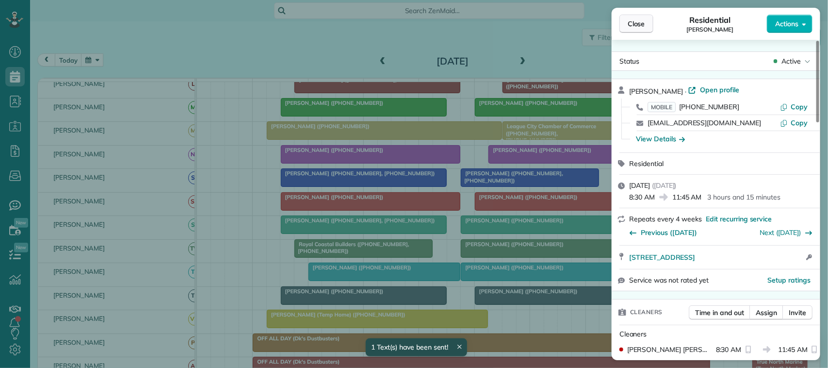
click at [641, 29] on button "Close" at bounding box center [636, 24] width 34 height 18
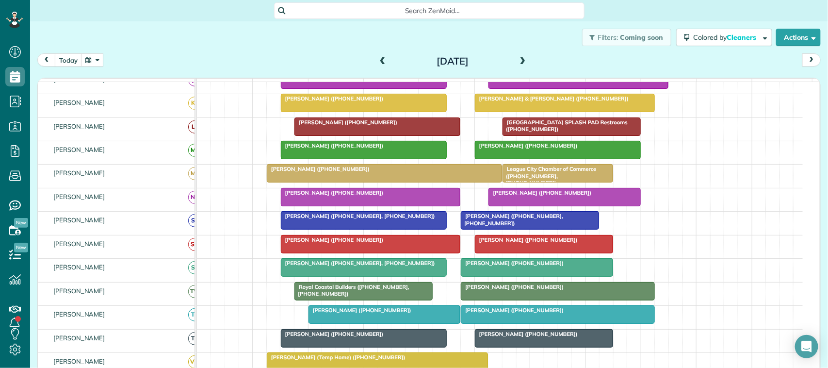
scroll to position [102, 0]
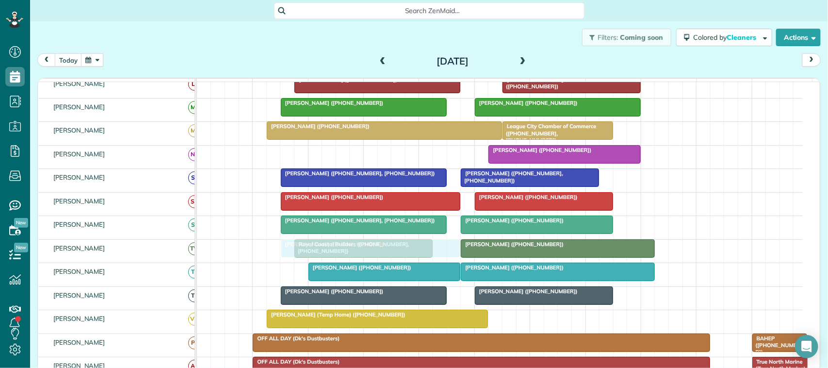
drag, startPoint x: 330, startPoint y: 161, endPoint x: 330, endPoint y: 247, distance: 86.3
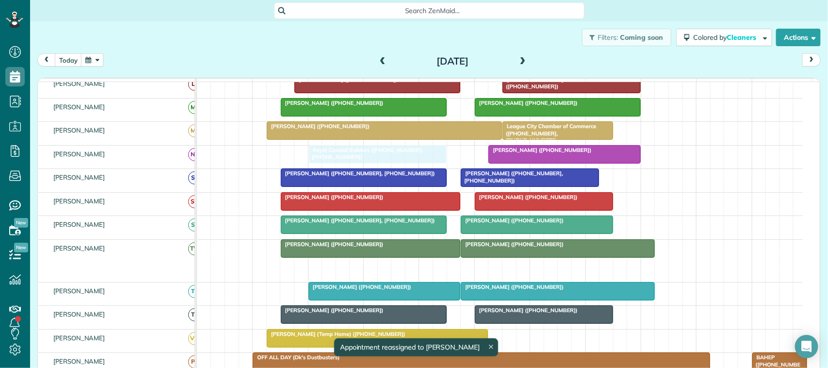
drag, startPoint x: 338, startPoint y: 285, endPoint x: 350, endPoint y: 169, distance: 117.0
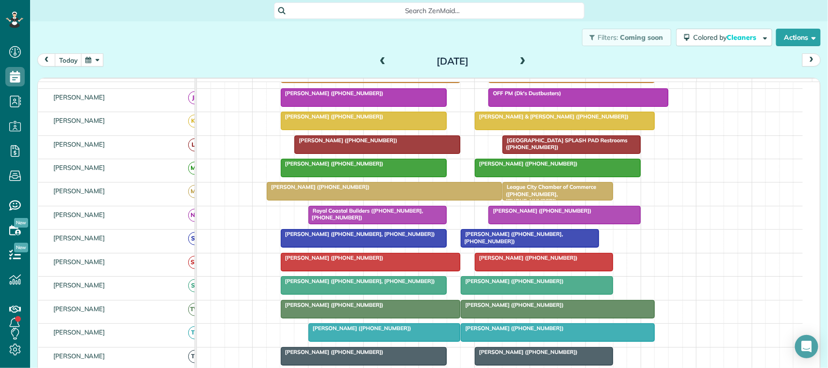
scroll to position [162, 0]
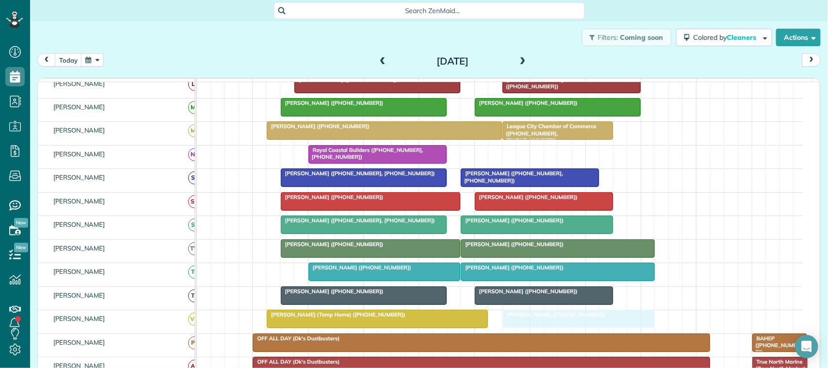
drag, startPoint x: 510, startPoint y: 167, endPoint x: 523, endPoint y: 335, distance: 168.3
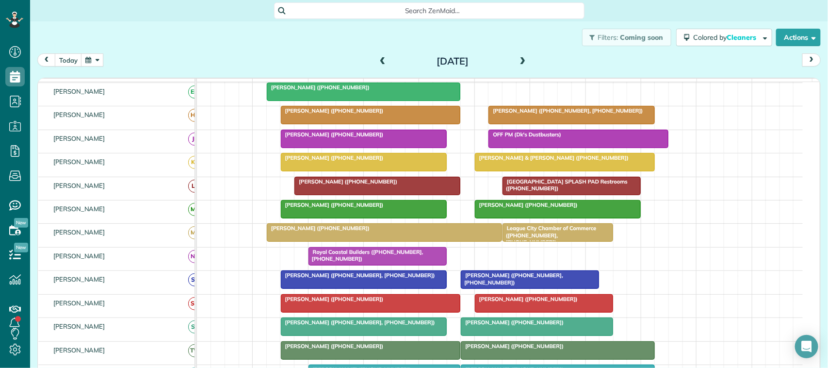
scroll to position [108, 0]
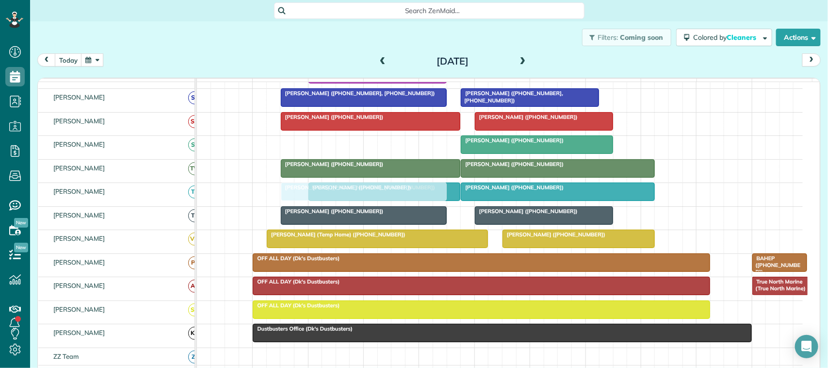
drag, startPoint x: 317, startPoint y: 156, endPoint x: 310, endPoint y: 201, distance: 46.0
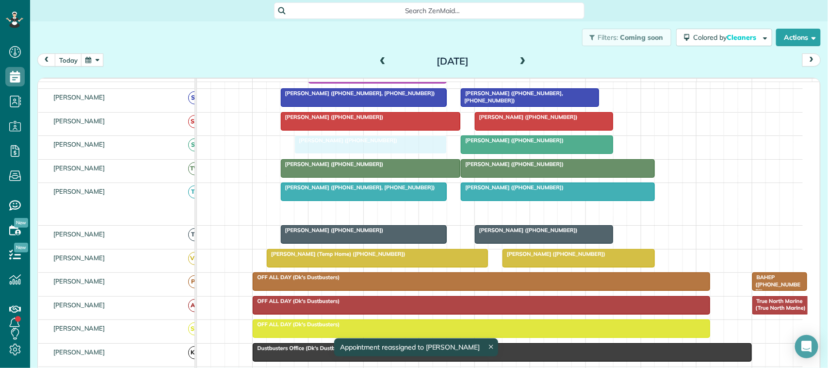
drag, startPoint x: 352, startPoint y: 224, endPoint x: 345, endPoint y: 165, distance: 58.6
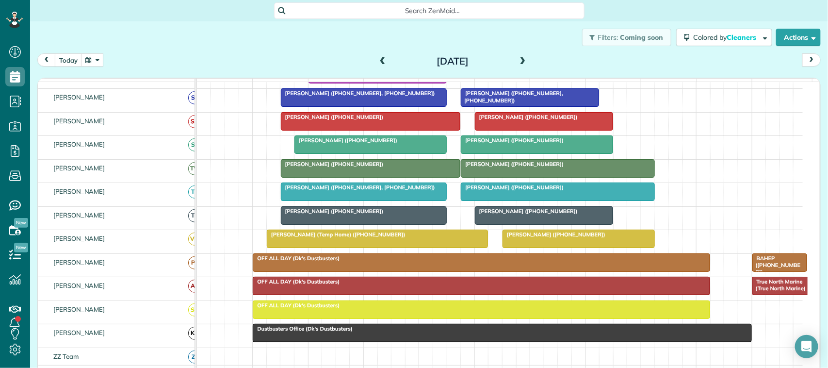
click at [306, 247] on div at bounding box center [377, 238] width 221 height 17
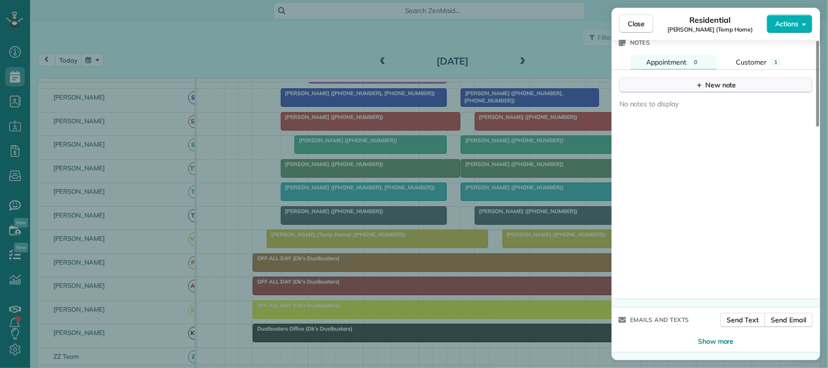
click at [726, 81] on div "New note" at bounding box center [715, 85] width 41 height 10
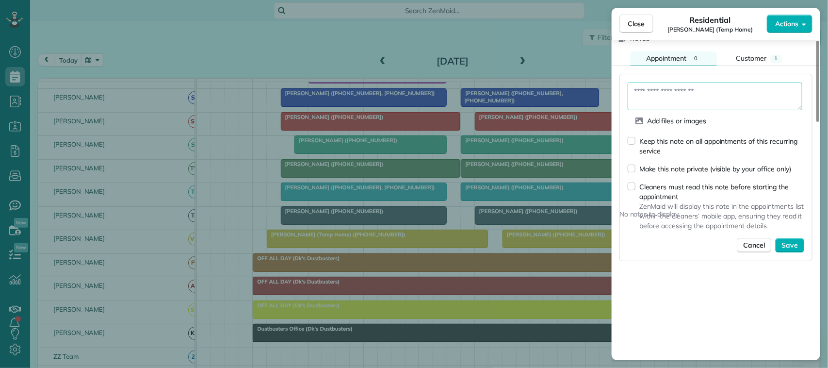
click at [719, 95] on textarea at bounding box center [715, 96] width 175 height 28
type textarea "**********"
click at [790, 243] on button "Save" at bounding box center [789, 246] width 29 height 15
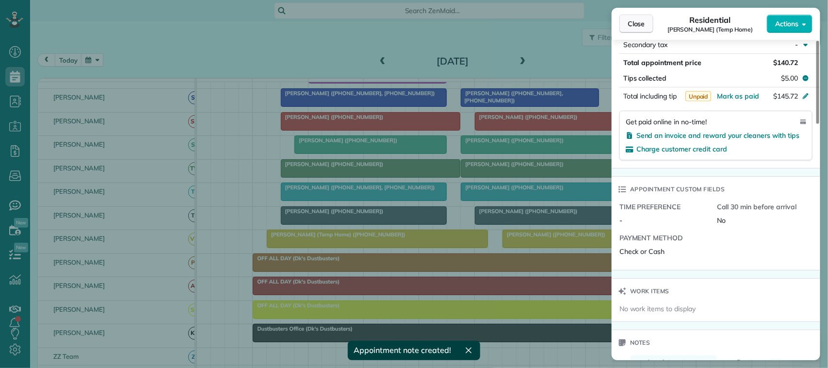
click at [651, 27] on button "Close" at bounding box center [636, 24] width 34 height 18
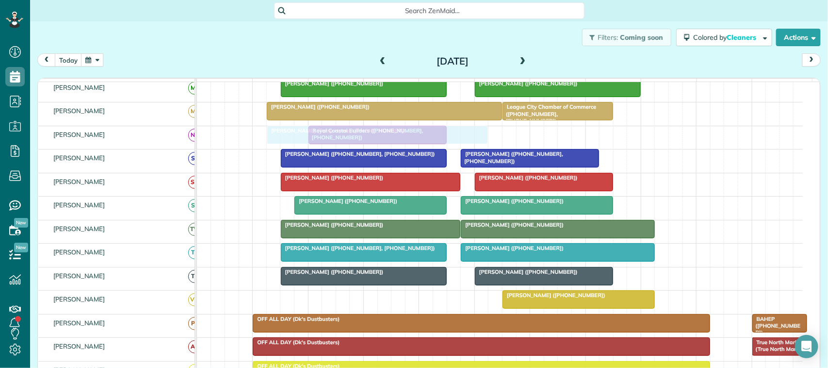
drag, startPoint x: 327, startPoint y: 311, endPoint x: 333, endPoint y: 149, distance: 162.1
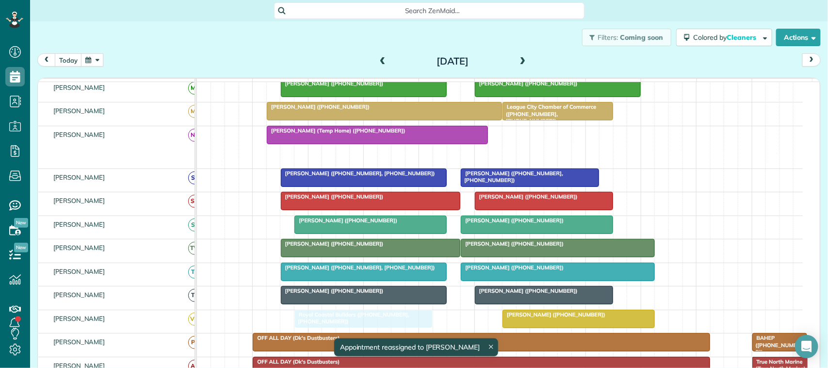
drag, startPoint x: 367, startPoint y: 165, endPoint x: 355, endPoint y: 324, distance: 159.5
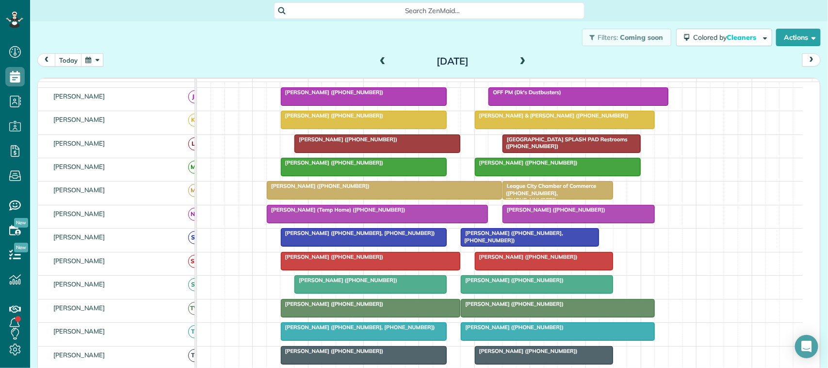
scroll to position [121, 0]
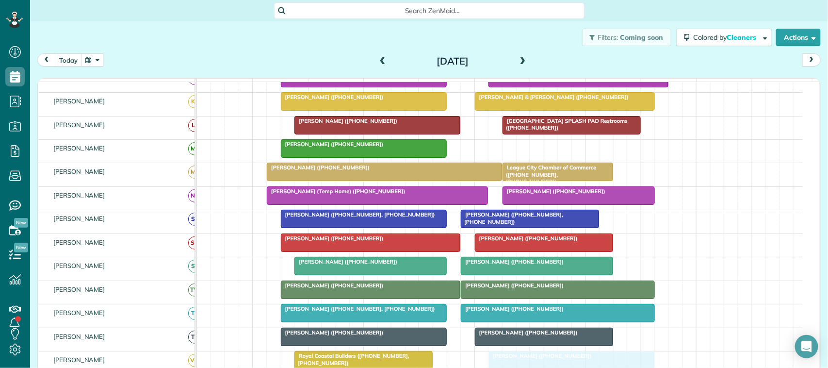
drag, startPoint x: 488, startPoint y: 161, endPoint x: 500, endPoint y: 365, distance: 204.1
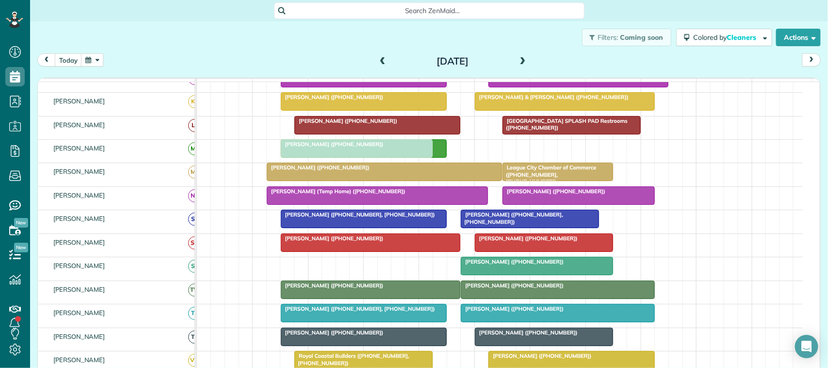
drag, startPoint x: 370, startPoint y: 278, endPoint x: 358, endPoint y: 170, distance: 108.3
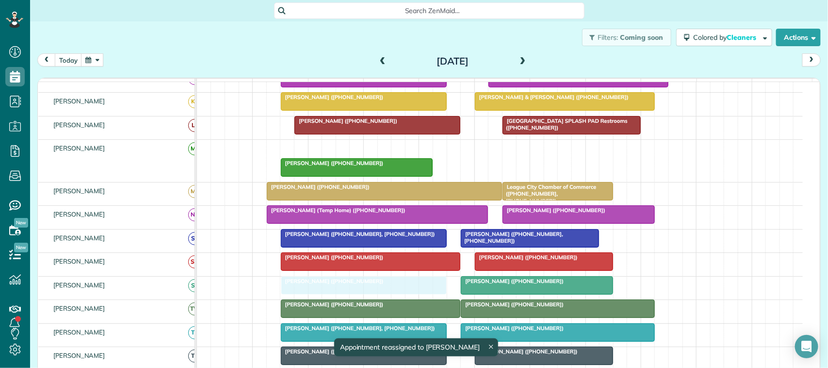
drag, startPoint x: 353, startPoint y: 159, endPoint x: 346, endPoint y: 287, distance: 127.8
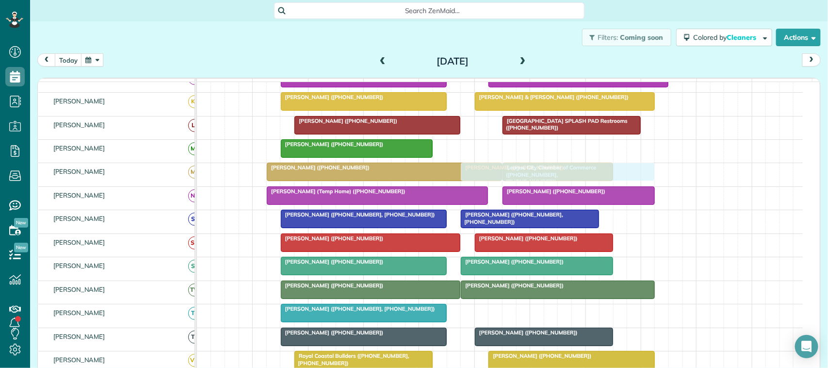
drag, startPoint x: 511, startPoint y: 323, endPoint x: 512, endPoint y: 171, distance: 152.3
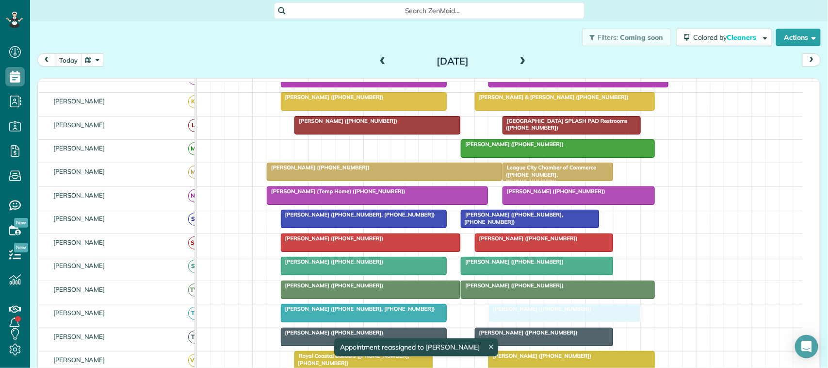
drag, startPoint x: 324, startPoint y: 157, endPoint x: 527, endPoint y: 330, distance: 267.3
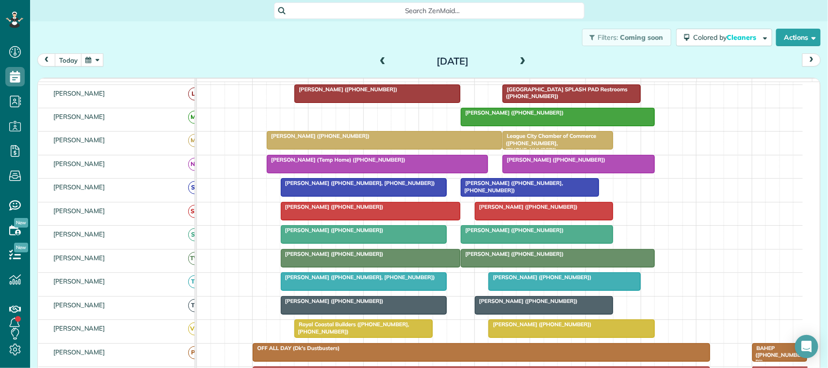
scroll to position [182, 0]
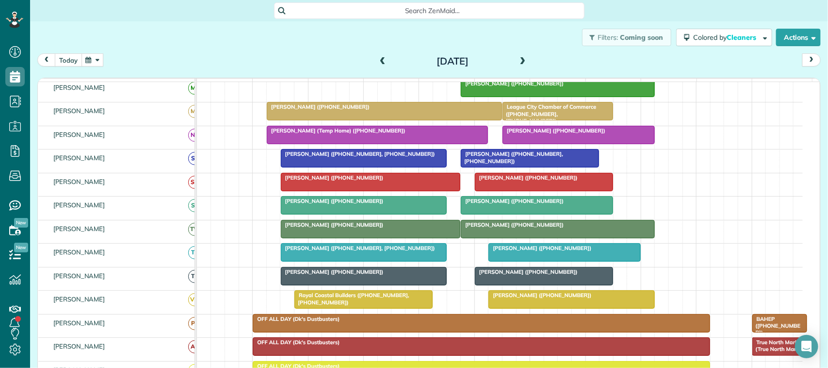
click at [74, 64] on button "today" at bounding box center [68, 59] width 27 height 13
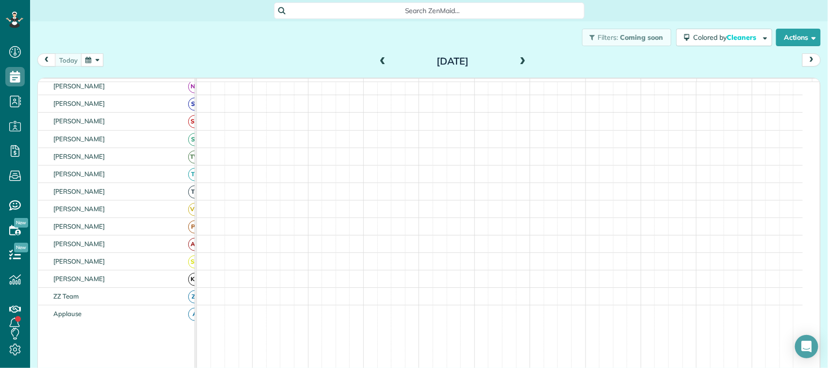
scroll to position [139, 0]
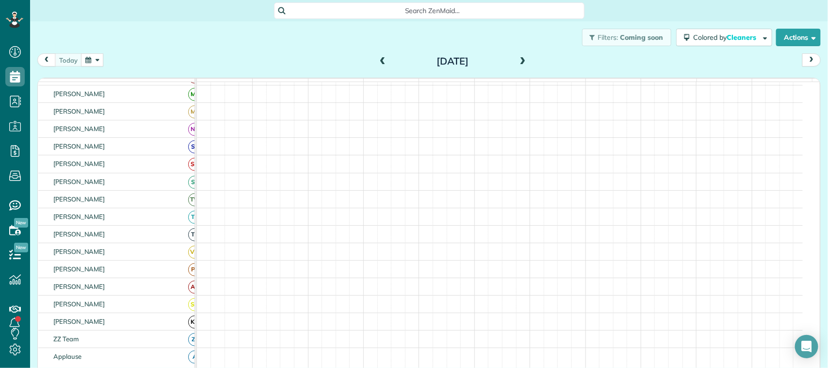
click at [102, 64] on button "button" at bounding box center [92, 59] width 22 height 13
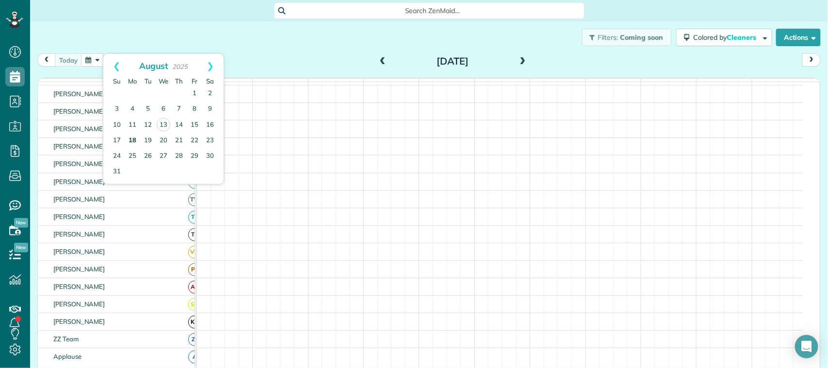
scroll to position [195, 0]
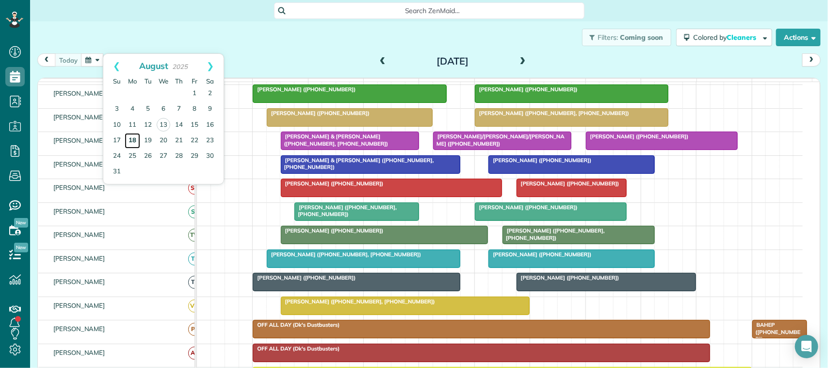
click at [133, 143] on link "18" at bounding box center [133, 141] width 16 height 16
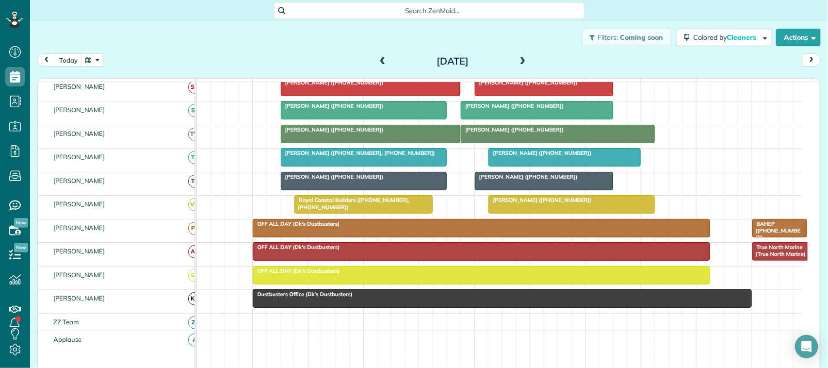
scroll to position [297, 0]
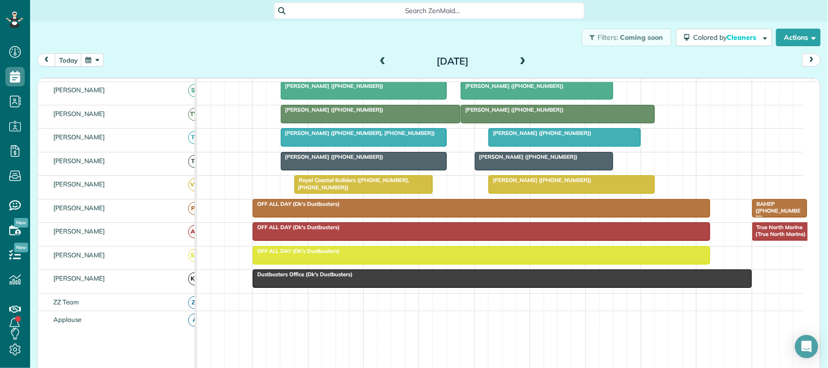
click at [97, 62] on button "button" at bounding box center [92, 59] width 22 height 13
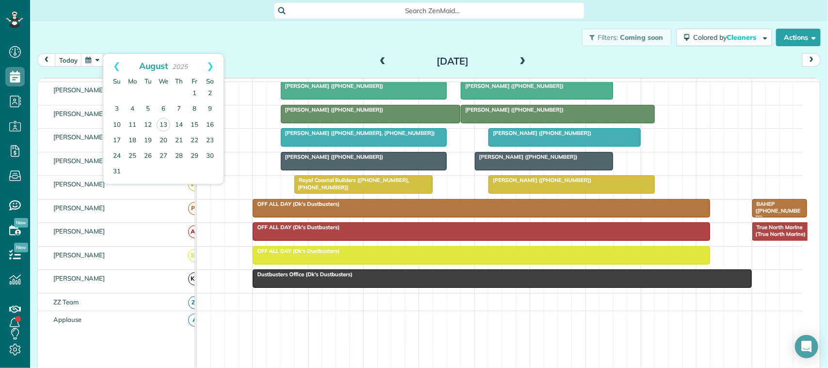
click at [519, 61] on span at bounding box center [522, 61] width 11 height 9
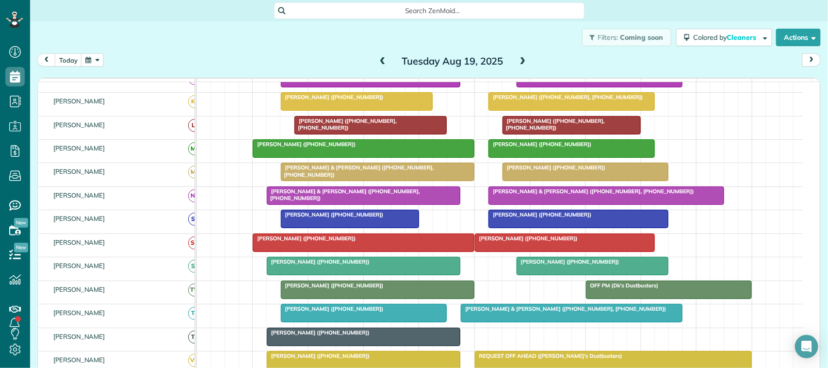
scroll to position [182, 0]
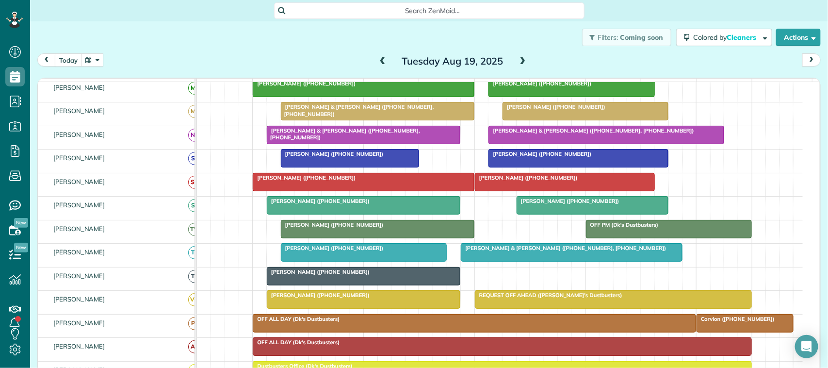
click at [524, 61] on div "Tuesday Aug 19, 2025" at bounding box center [452, 61] width 155 height 16
click at [517, 62] on span at bounding box center [522, 61] width 11 height 9
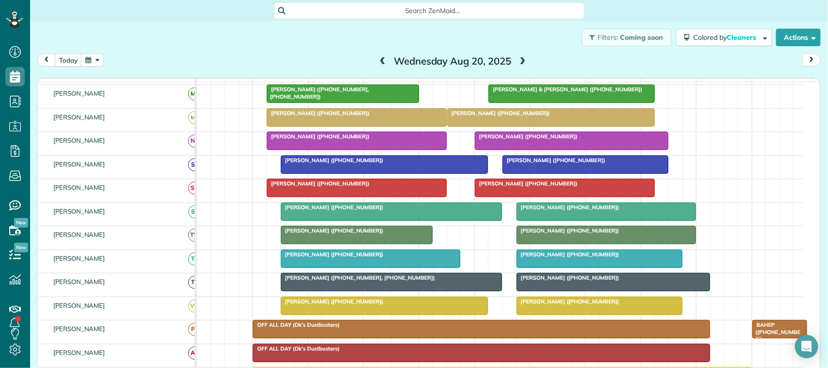
click at [520, 62] on span at bounding box center [522, 61] width 11 height 9
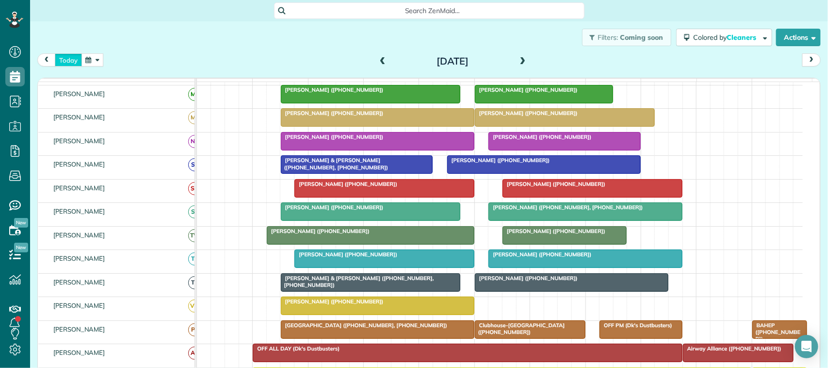
click at [71, 59] on button "today" at bounding box center [68, 59] width 27 height 13
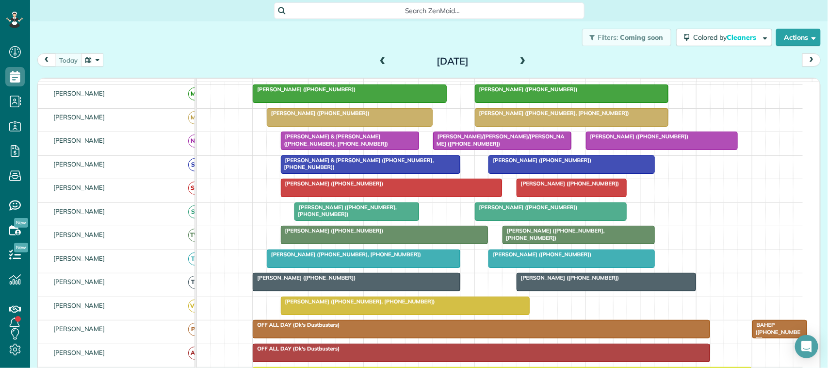
click at [81, 49] on div "Filters: Coming soon Colored by Cleaners Color by Cleaner Color by Team Color b…" at bounding box center [429, 37] width 798 height 32
click at [84, 54] on button "button" at bounding box center [92, 59] width 22 height 13
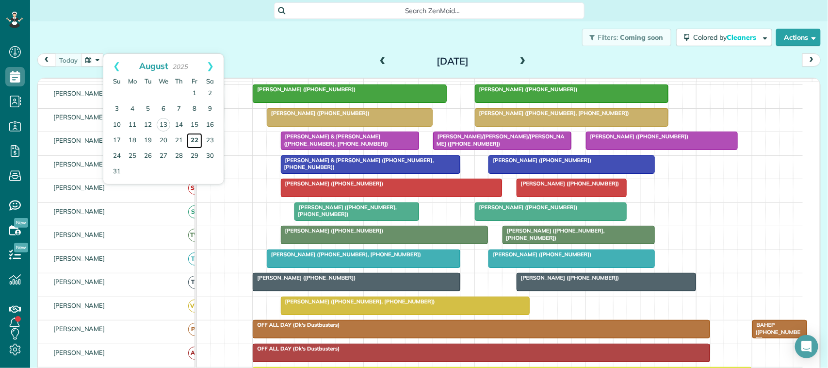
click at [192, 142] on link "22" at bounding box center [195, 141] width 16 height 16
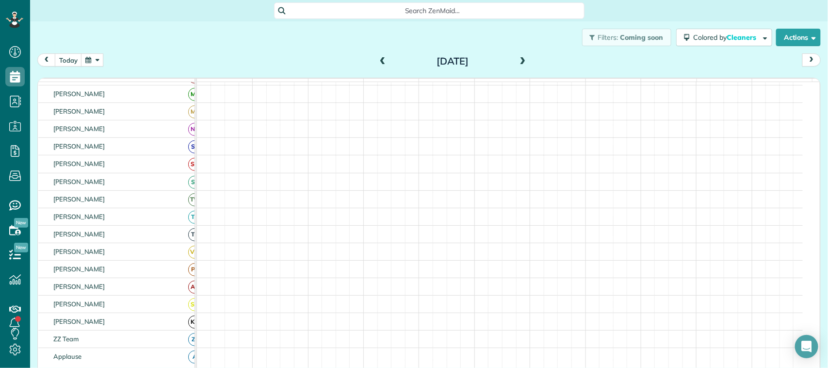
scroll to position [170, 0]
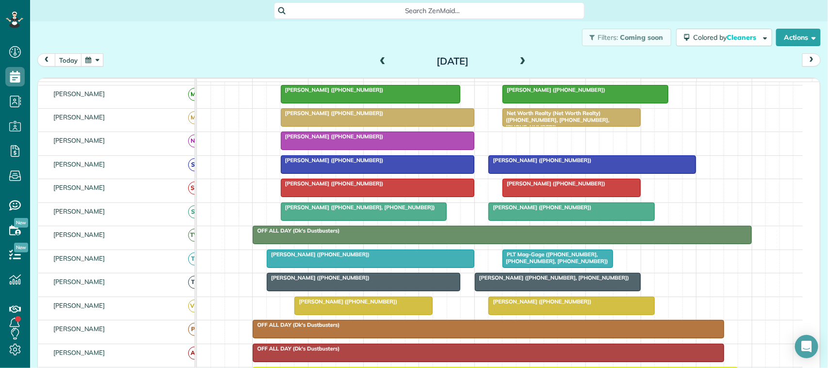
click at [330, 291] on div at bounding box center [363, 281] width 193 height 17
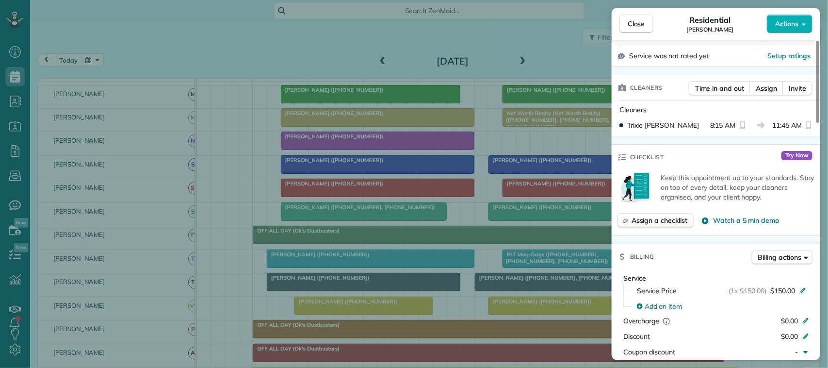
scroll to position [364, 0]
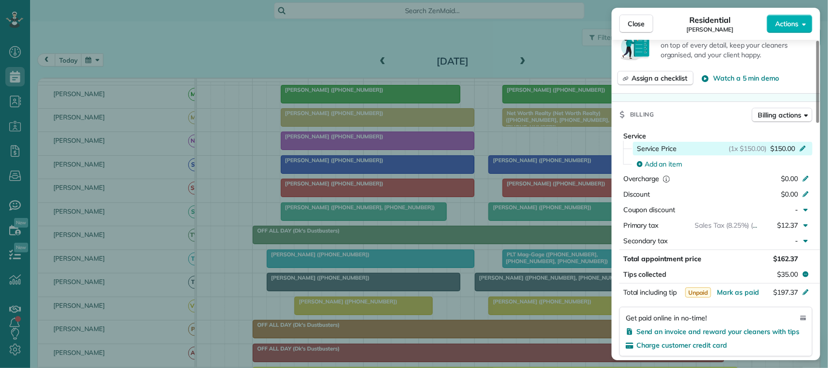
click at [789, 151] on span "$150.00" at bounding box center [782, 149] width 25 height 10
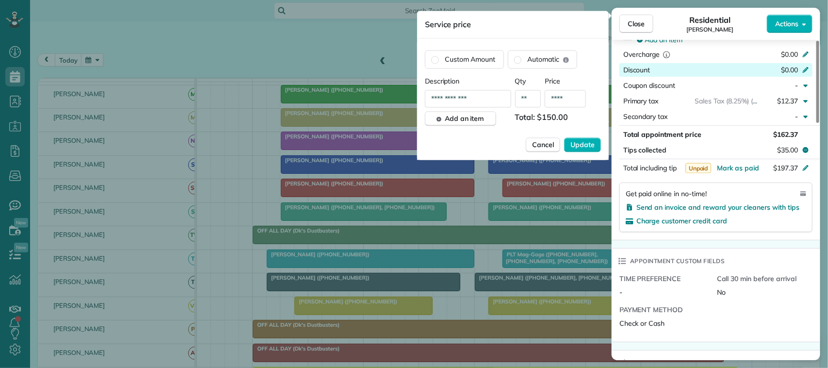
scroll to position [485, 0]
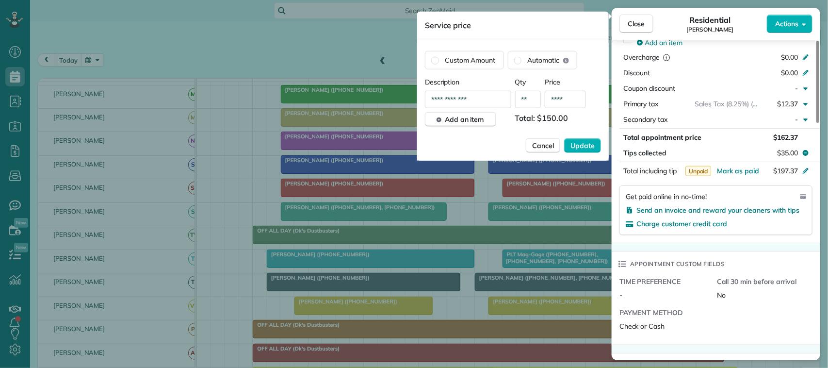
click at [576, 97] on input "****" at bounding box center [565, 99] width 41 height 17
type input "****"
click at [564, 138] on button "Update" at bounding box center [582, 145] width 37 height 15
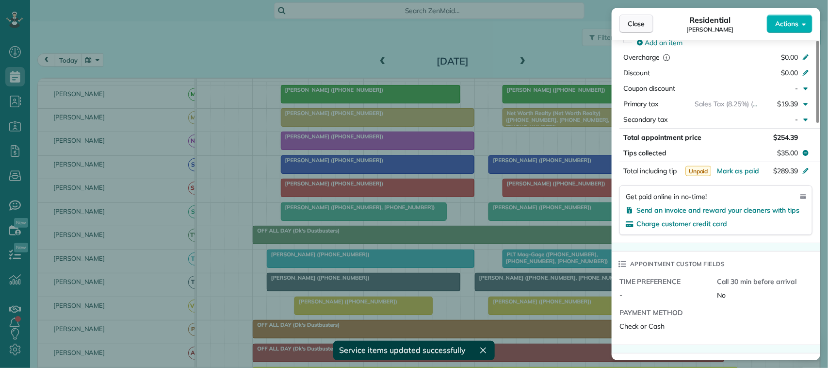
click at [638, 27] on span "Close" at bounding box center [636, 24] width 17 height 10
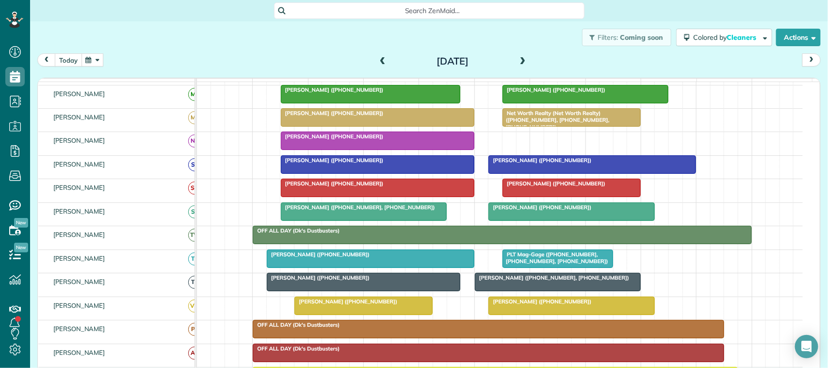
click at [71, 57] on button "today" at bounding box center [68, 59] width 27 height 13
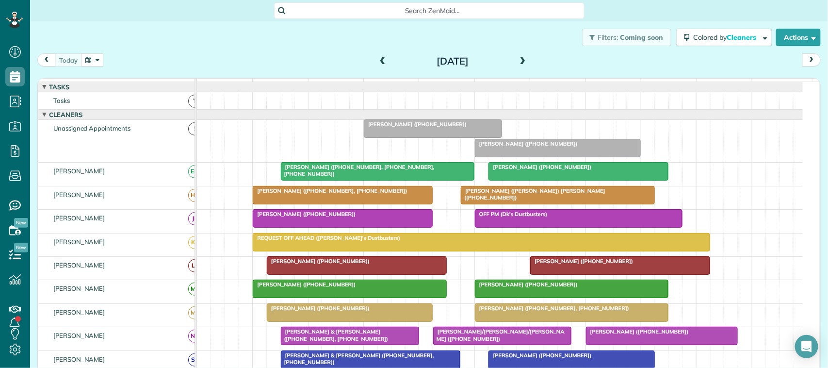
click at [378, 65] on span at bounding box center [382, 61] width 11 height 9
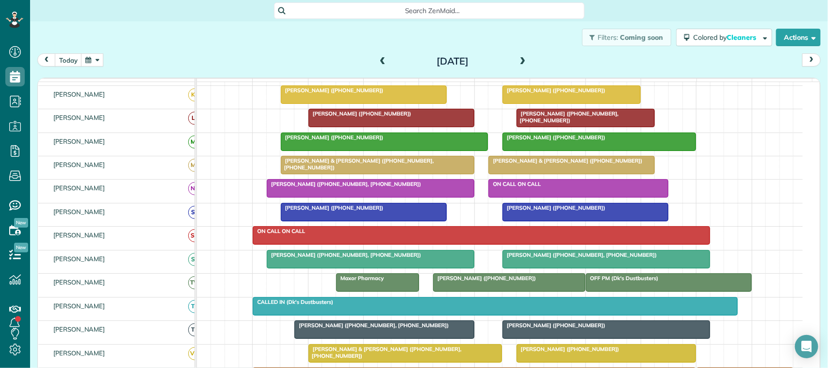
scroll to position [121, 0]
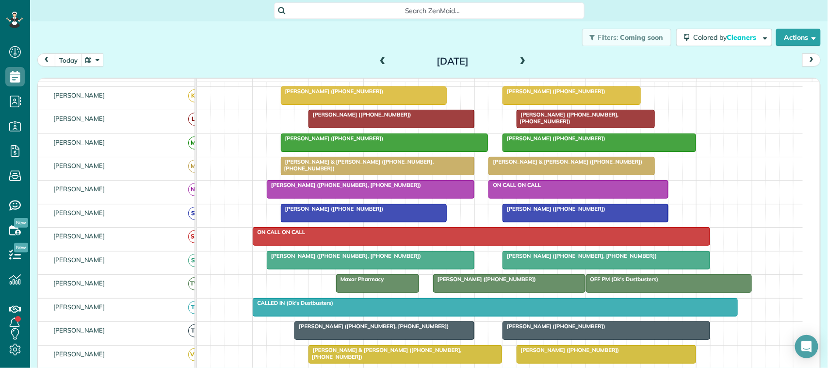
click at [452, 198] on div at bounding box center [370, 188] width 207 height 17
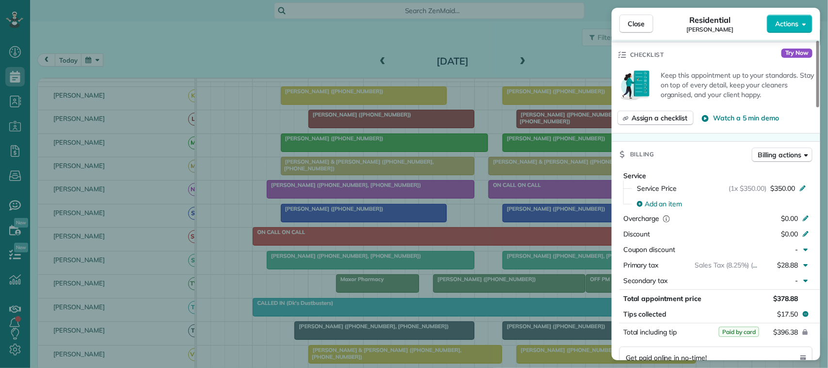
scroll to position [424, 0]
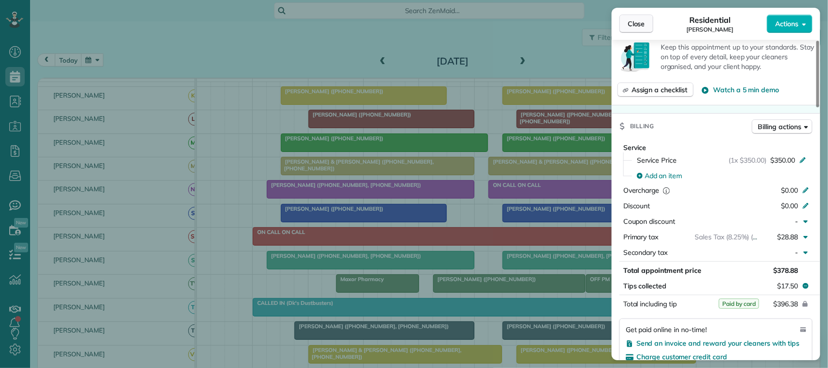
click at [629, 25] on span "Close" at bounding box center [636, 24] width 17 height 10
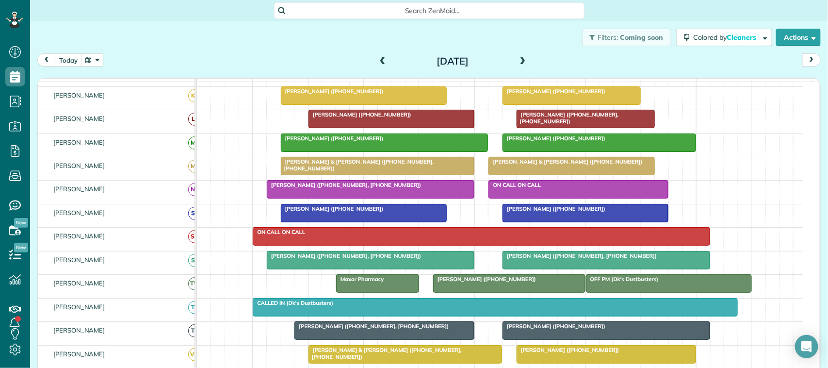
click at [92, 58] on button "button" at bounding box center [92, 59] width 22 height 13
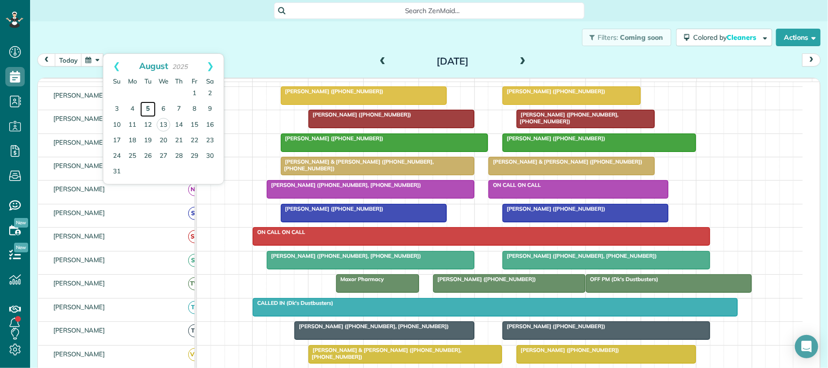
click at [149, 112] on link "5" at bounding box center [148, 109] width 16 height 16
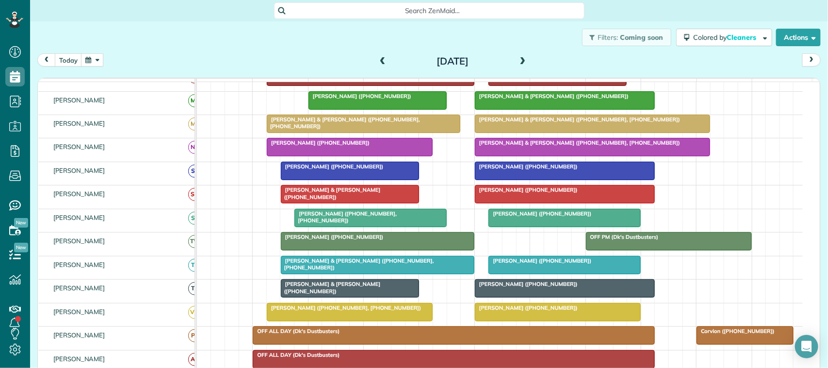
scroll to position [182, 0]
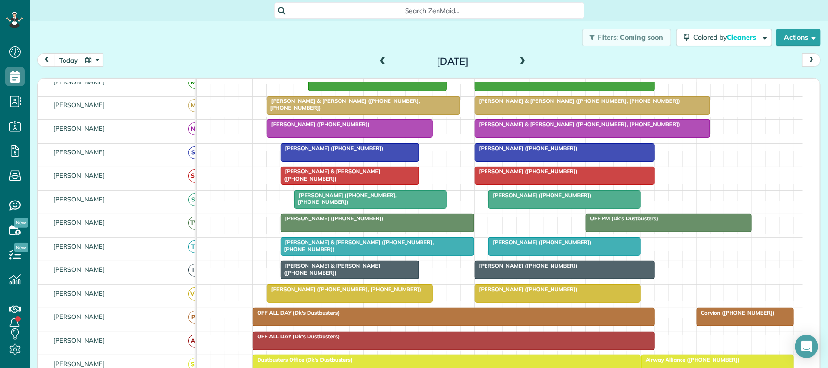
click at [520, 56] on span at bounding box center [522, 61] width 11 height 15
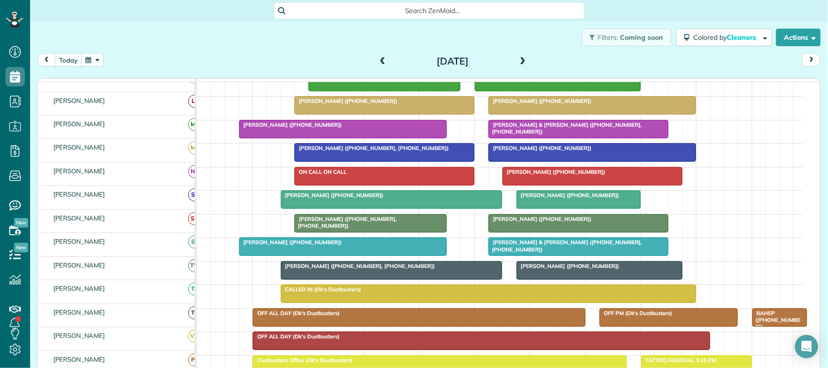
scroll to position [188, 0]
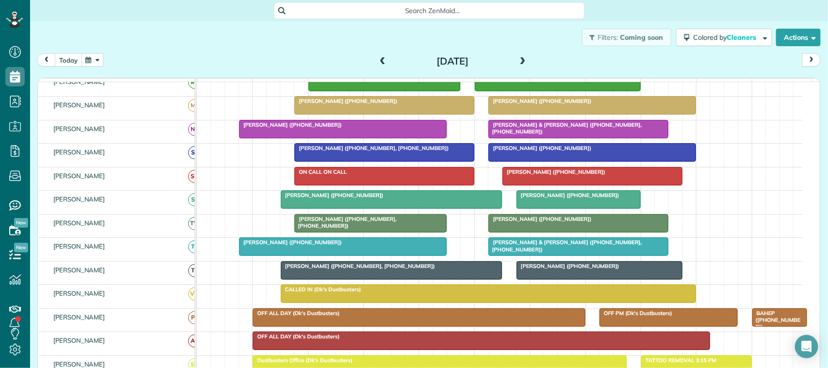
click at [74, 59] on button "today" at bounding box center [68, 59] width 27 height 13
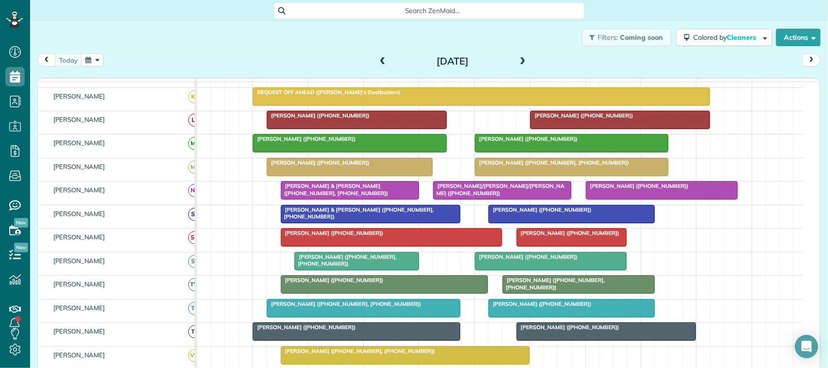
scroll to position [207, 0]
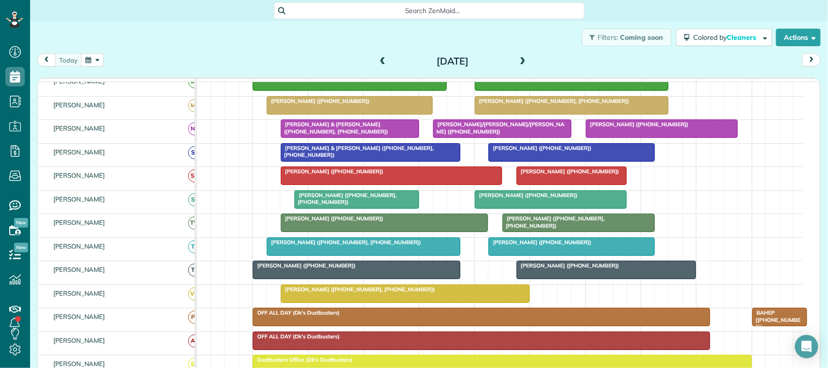
click at [93, 54] on button "button" at bounding box center [92, 59] width 22 height 13
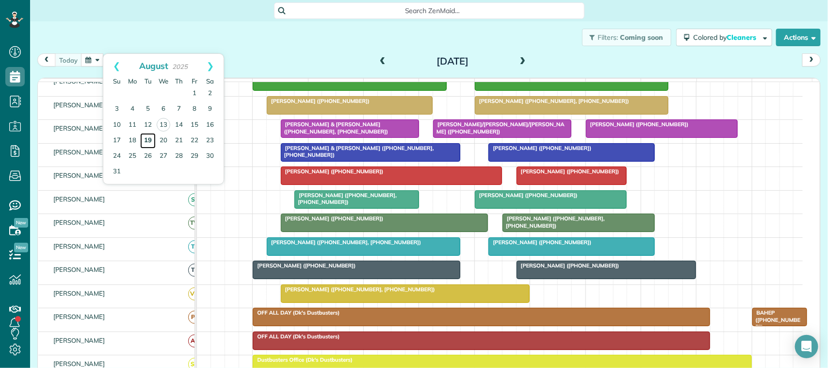
click at [145, 146] on link "19" at bounding box center [148, 141] width 16 height 16
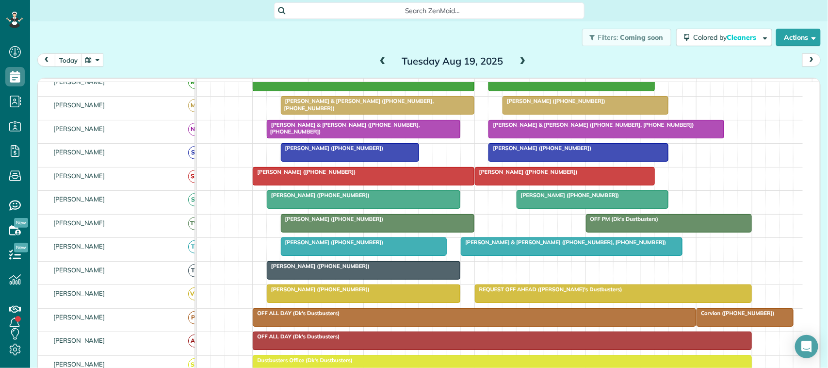
scroll to position [141, 0]
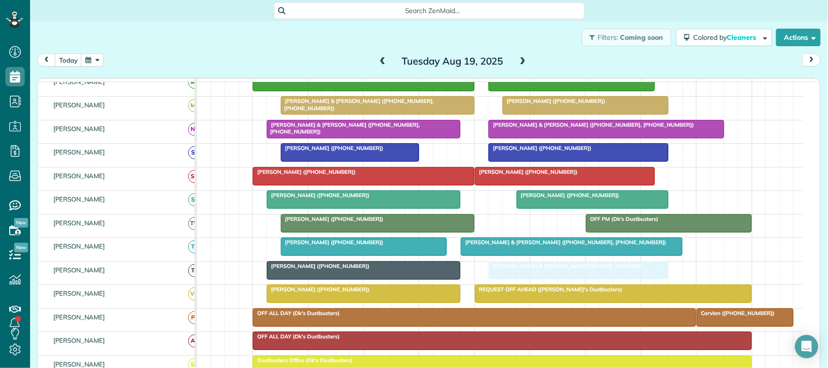
drag, startPoint x: 520, startPoint y: 129, endPoint x: 520, endPoint y: 284, distance: 155.2
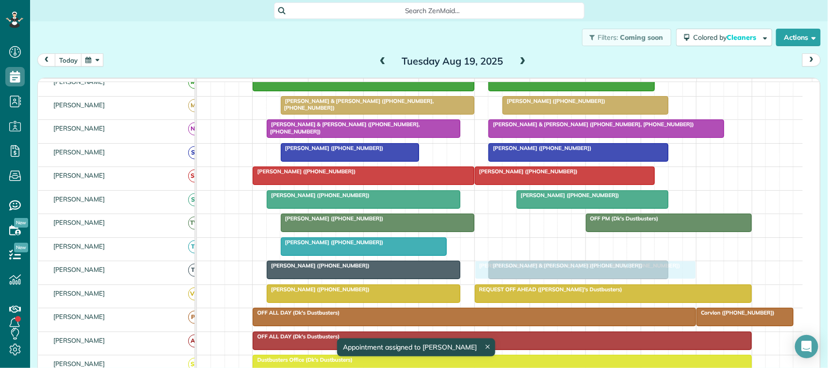
drag, startPoint x: 495, startPoint y: 255, endPoint x: 510, endPoint y: 272, distance: 22.4
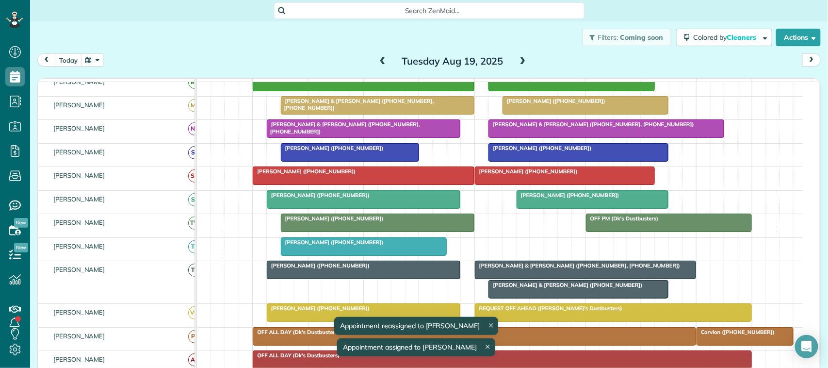
drag, startPoint x: 525, startPoint y: 299, endPoint x: 529, endPoint y: 259, distance: 40.0
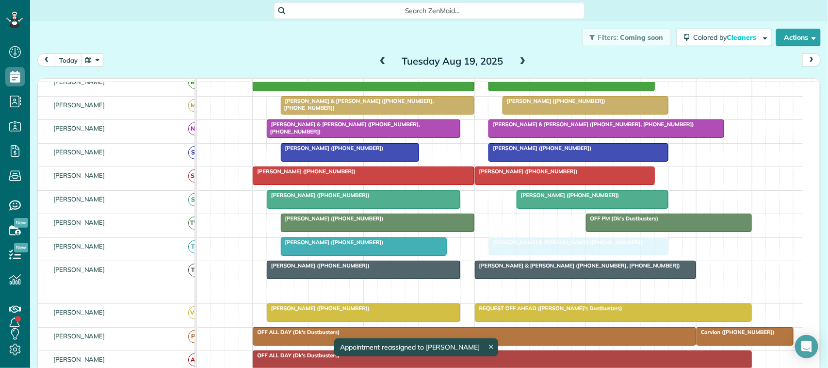
drag, startPoint x: 534, startPoint y: 302, endPoint x: 535, endPoint y: 261, distance: 40.7
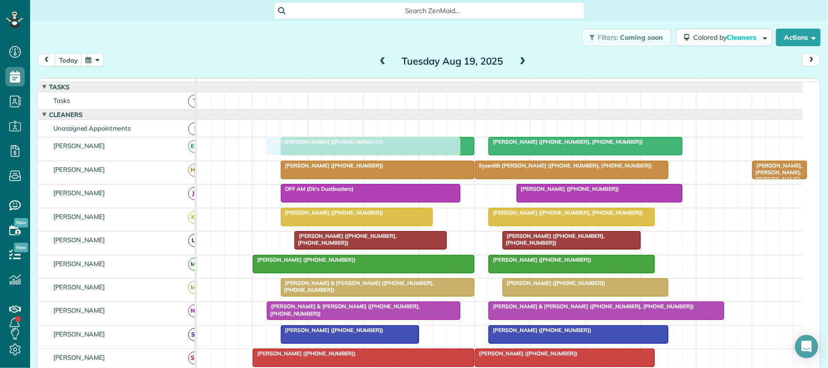
drag, startPoint x: 316, startPoint y: 363, endPoint x: 312, endPoint y: 162, distance: 200.3
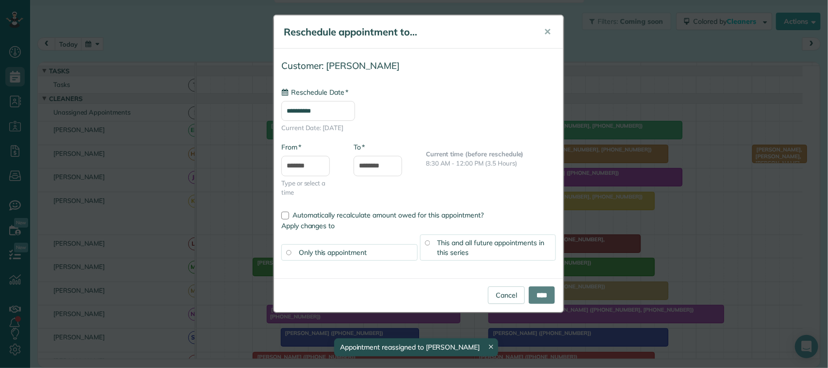
drag, startPoint x: 327, startPoint y: 173, endPoint x: 343, endPoint y: 280, distance: 107.8
type input "**********"
click at [550, 33] on button "✕" at bounding box center [547, 31] width 22 height 23
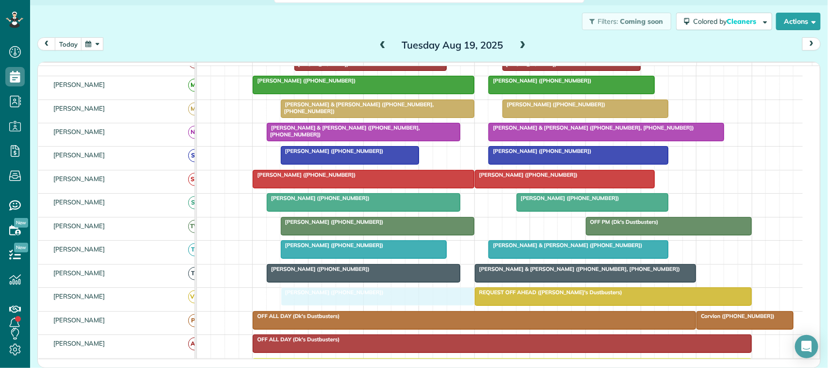
drag, startPoint x: 333, startPoint y: 175, endPoint x: 338, endPoint y: 299, distance: 124.7
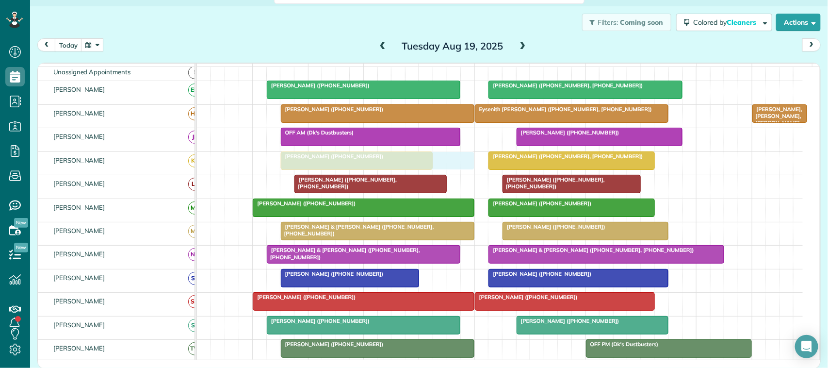
drag, startPoint x: 315, startPoint y: 348, endPoint x: 323, endPoint y: 185, distance: 162.7
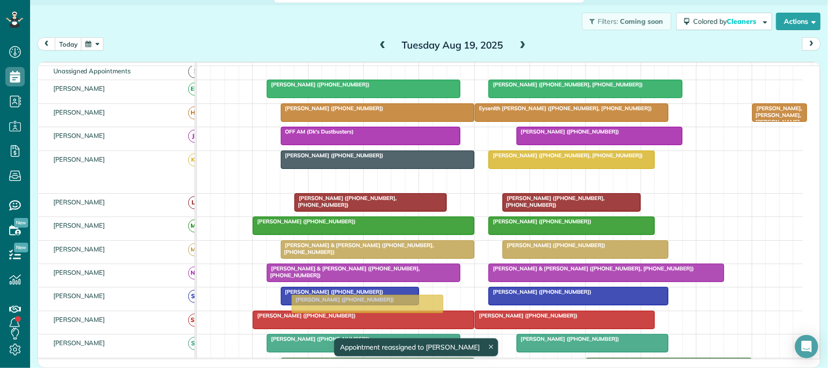
drag, startPoint x: 325, startPoint y: 190, endPoint x: 337, endPoint y: 305, distance: 115.6
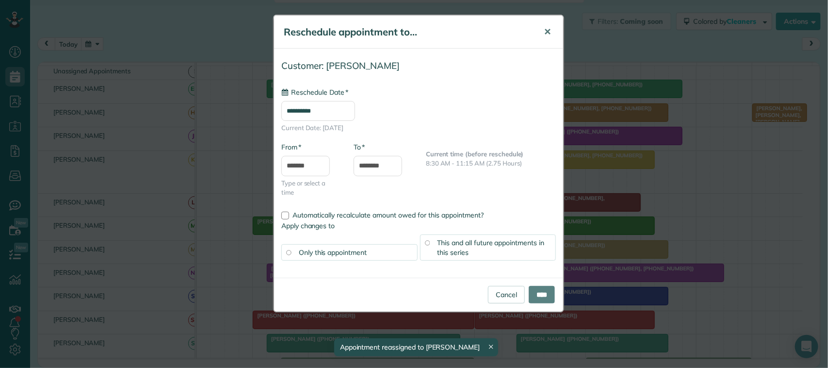
type input "**********"
click at [548, 33] on span "✕" at bounding box center [547, 31] width 7 height 11
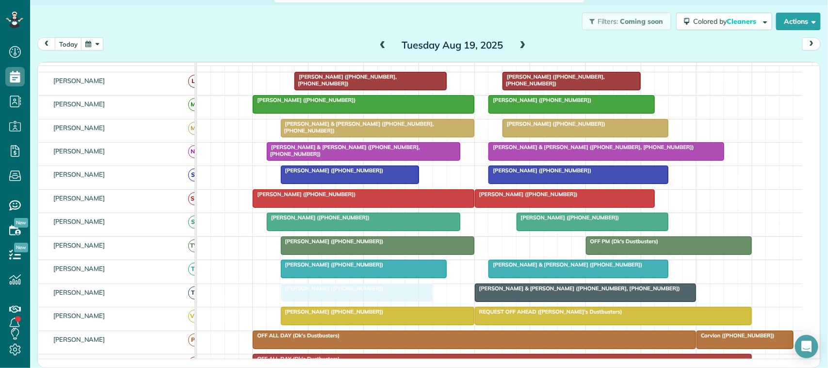
drag, startPoint x: 348, startPoint y: 187, endPoint x: 350, endPoint y: 293, distance: 106.7
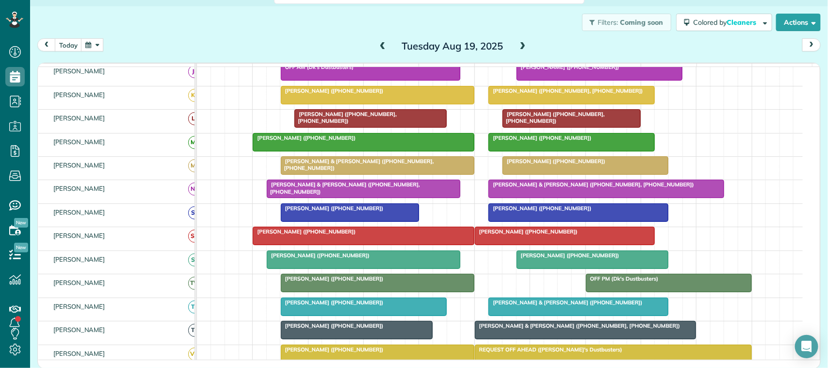
scroll to position [144, 0]
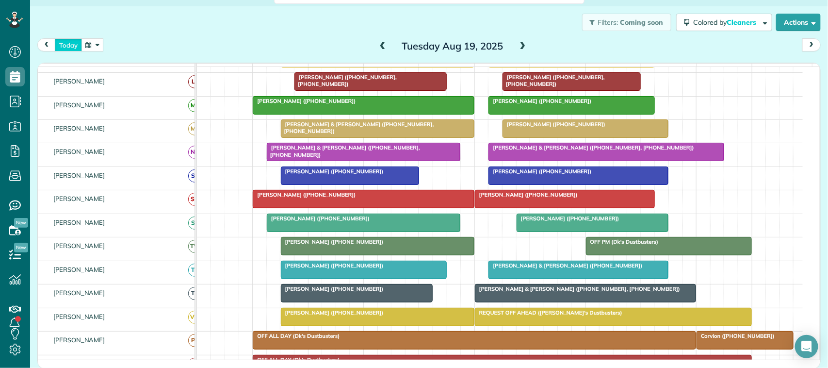
click at [79, 47] on button "today" at bounding box center [68, 44] width 27 height 13
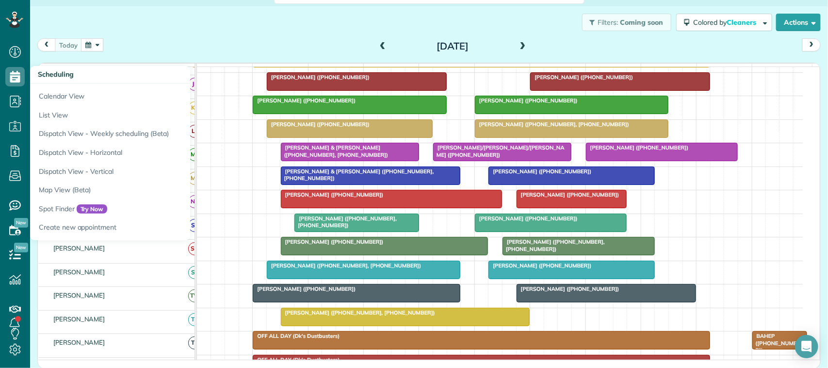
scroll to position [169, 0]
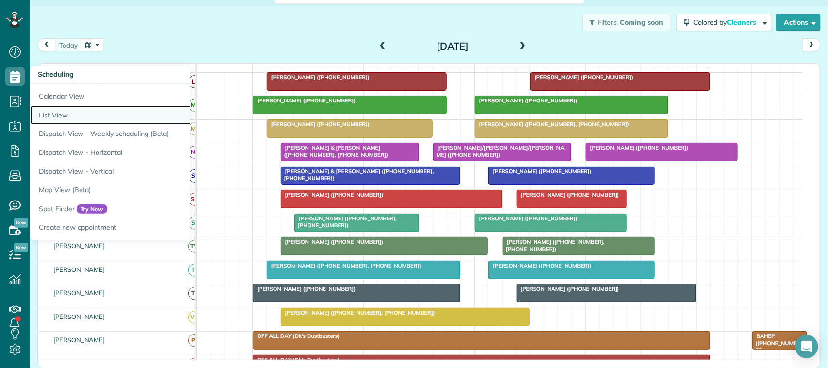
click at [52, 111] on link "List View" at bounding box center [151, 115] width 242 height 19
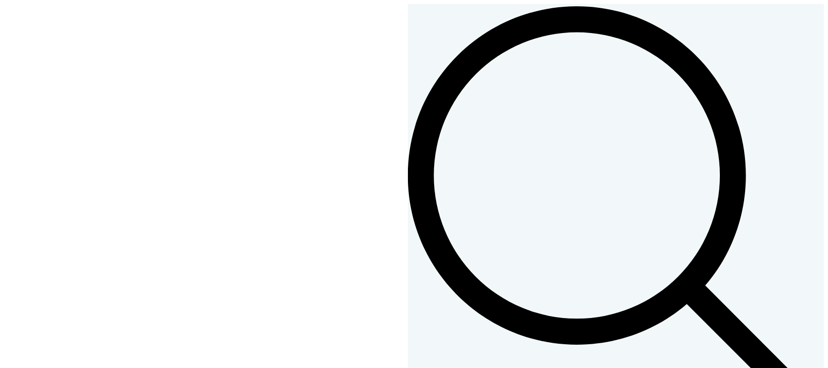
scroll to position [4, 4]
type input "**********"
drag, startPoint x: 288, startPoint y: 98, endPoint x: 290, endPoint y: 107, distance: 9.4
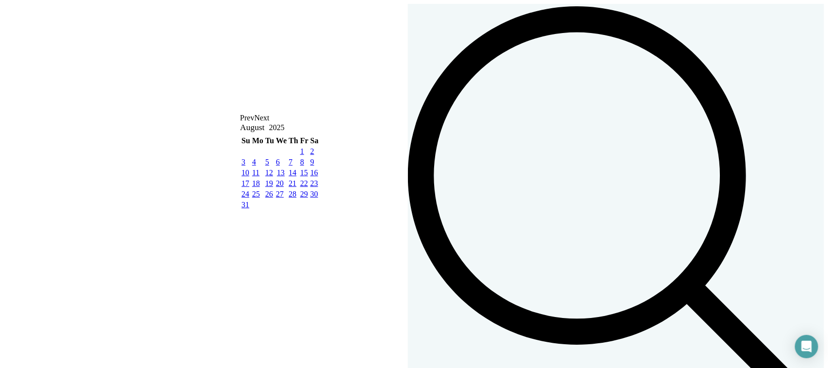
click at [273, 177] on link "12" at bounding box center [269, 171] width 8 height 11
type input "**********"
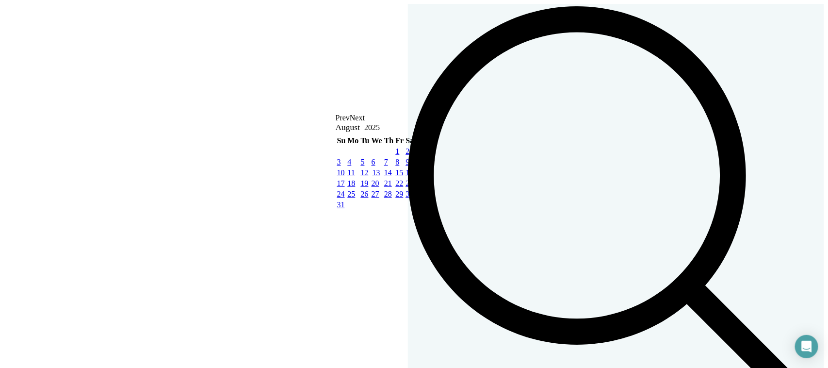
click at [369, 177] on link "12" at bounding box center [365, 171] width 8 height 11
type input "**********"
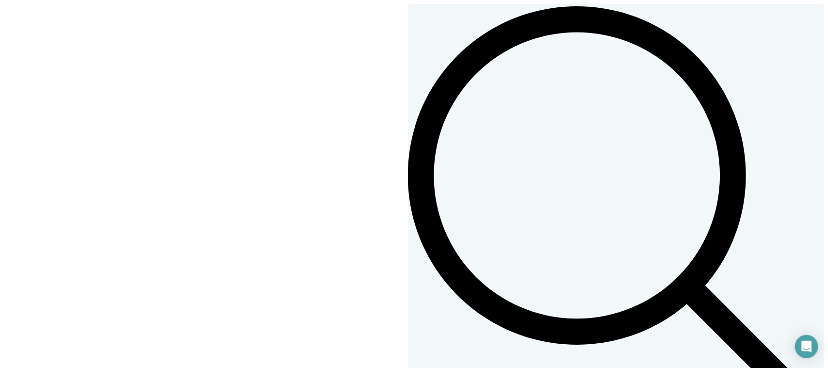
drag, startPoint x: 666, startPoint y: 115, endPoint x: 660, endPoint y: 116, distance: 6.0
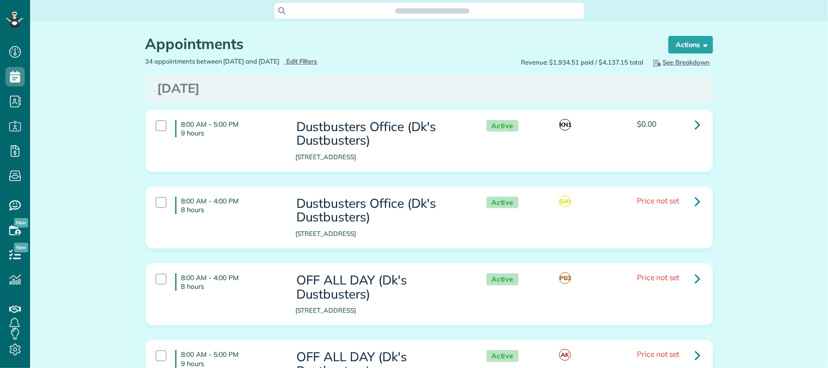
scroll to position [4, 4]
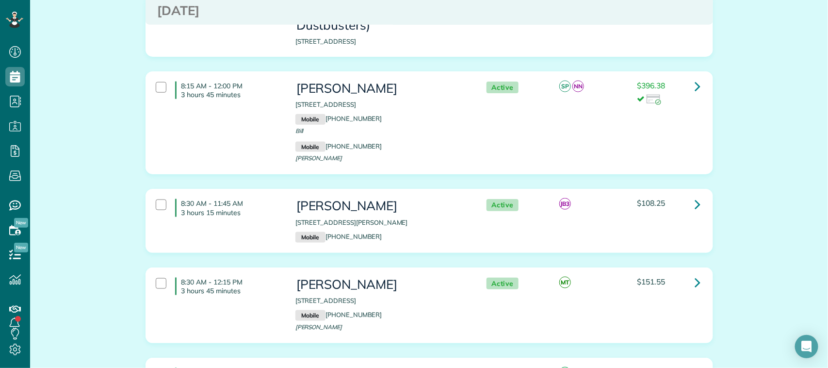
click at [205, 125] on div "8:15 AM - 12:00 PM 3 hours 45 minutes [PERSON_NAME] [STREET_ADDRESS] Mobile [PH…" at bounding box center [427, 123] width 559 height 93
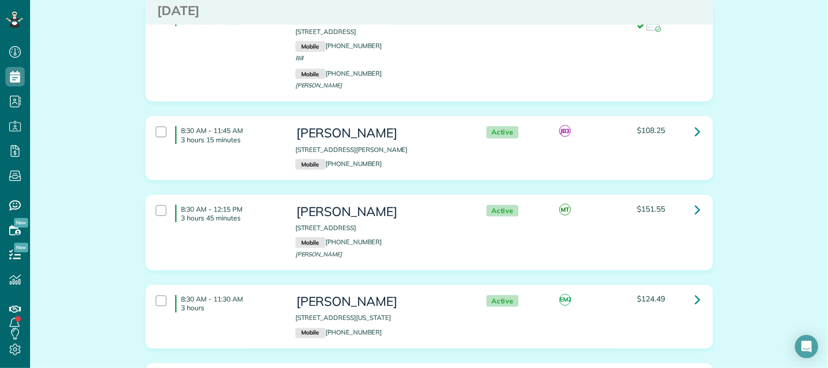
scroll to position [606, 0]
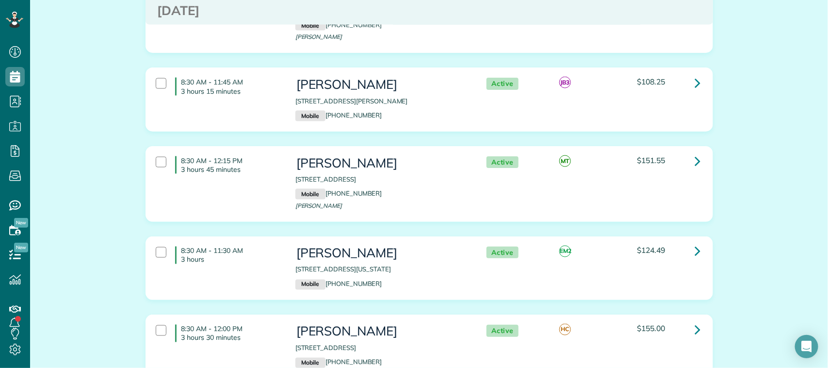
click at [226, 120] on div "8:30 AM - 11:45 AM 3 hours 15 minutes [PERSON_NAME] [STREET_ADDRESS][PERSON_NAM…" at bounding box center [427, 99] width 559 height 53
click at [231, 185] on div "8:30 AM - 12:15 PM 3 hours 45 minutes [PERSON_NAME] [STREET_ADDRESS] Mobile [PH…" at bounding box center [427, 183] width 559 height 65
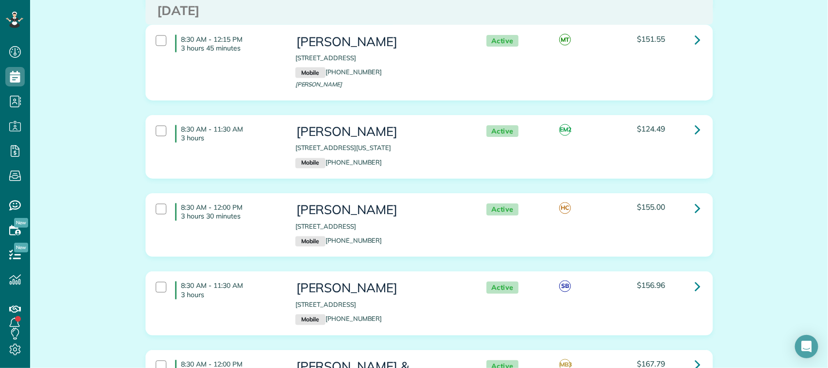
click at [237, 159] on div "8:30 AM - 11:30 AM 3 hours [PERSON_NAME] [STREET_ADDRESS][US_STATE] Mobile [PHO…" at bounding box center [427, 146] width 559 height 53
click at [236, 229] on div "8:30 AM - 12:00 PM 3 hours 30 minutes [PERSON_NAME] [STREET_ADDRESS] Mobile [PH…" at bounding box center [427, 224] width 559 height 53
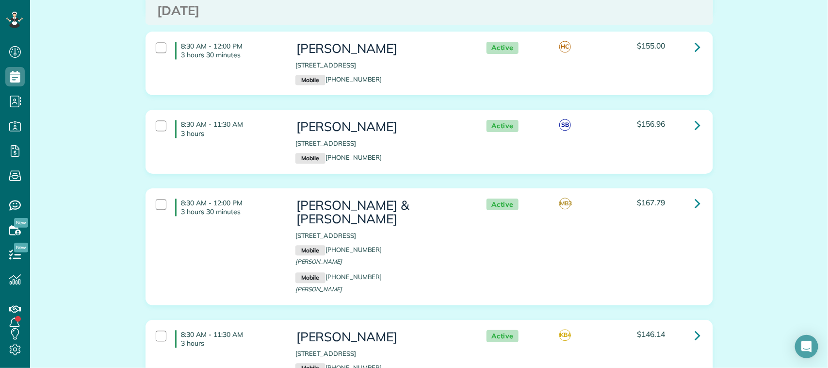
scroll to position [909, 0]
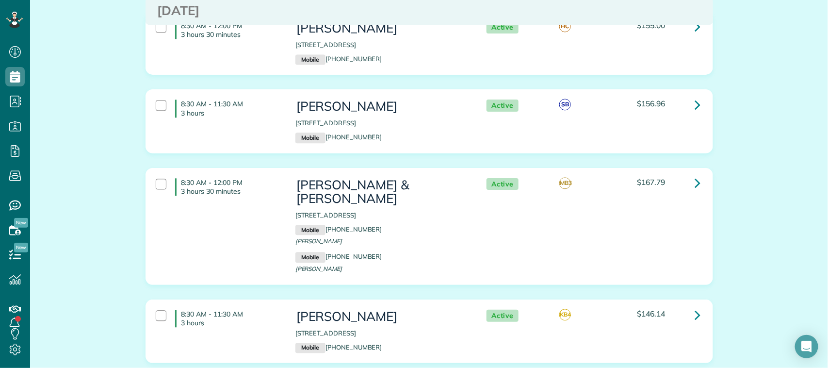
click at [243, 114] on p "3 hours" at bounding box center [230, 113] width 99 height 9
click at [246, 224] on div "8:30 AM - 12:00 PM 3 hours 30 minutes [PERSON_NAME] & [PERSON_NAME] [STREET_ADD…" at bounding box center [427, 226] width 559 height 106
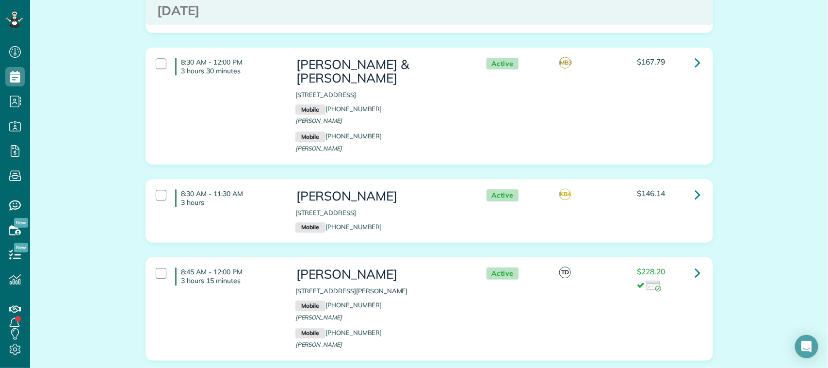
scroll to position [1091, 0]
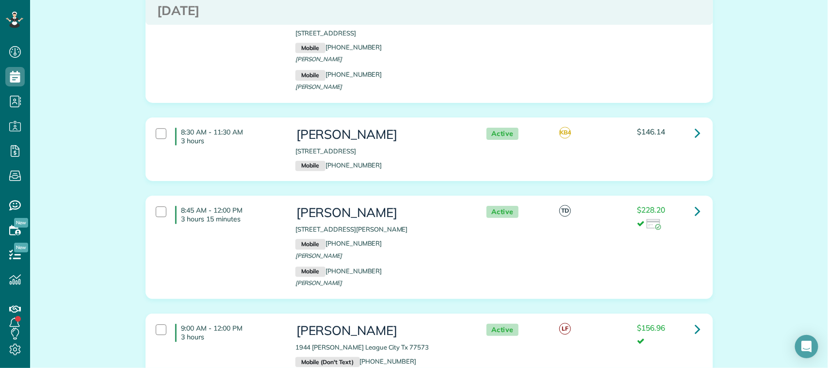
click at [239, 143] on div "8:30 AM - 11:30 AM 3 hours [PERSON_NAME] [STREET_ADDRESS] Mobile [PHONE_NUMBER]…" at bounding box center [427, 149] width 559 height 53
click at [234, 228] on div "8:45 AM - 12:00 PM 3 hours 15 minutes [PERSON_NAME] [STREET_ADDRESS][PERSON_NAM…" at bounding box center [427, 247] width 559 height 93
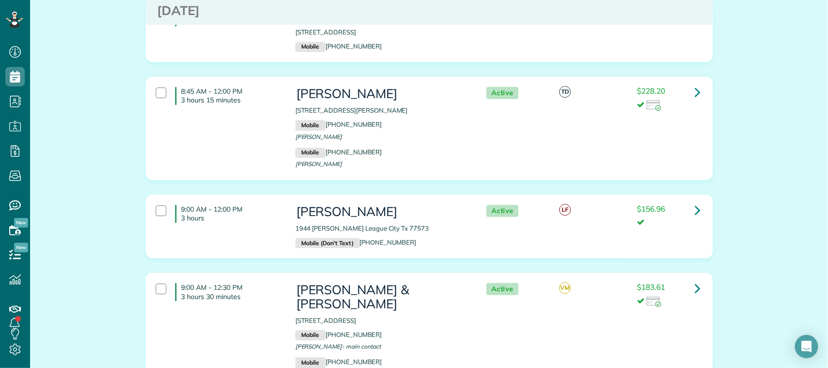
scroll to position [1273, 0]
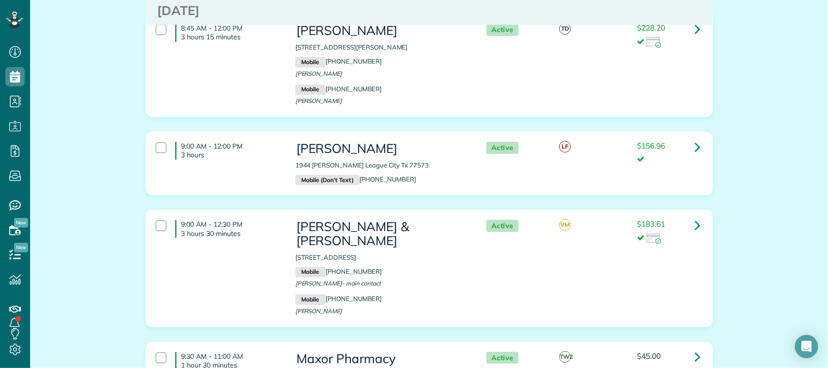
click at [241, 156] on div "9:00 AM - 12:00 PM 3 hours [PERSON_NAME] 1944 [PERSON_NAME] League City Tx 7757…" at bounding box center [427, 163] width 559 height 53
click at [252, 229] on p "3 hours 30 minutes" at bounding box center [230, 233] width 99 height 9
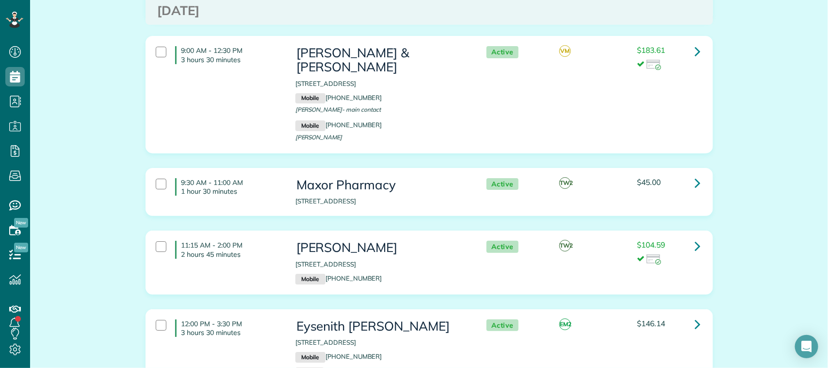
scroll to position [1455, 0]
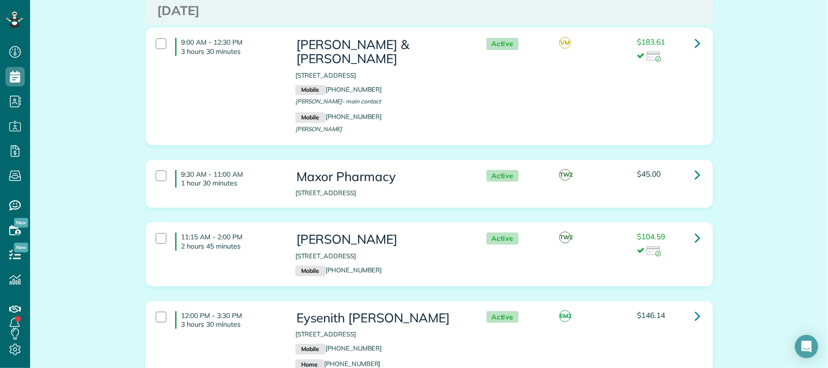
click at [244, 232] on h4 "11:15 AM - 2:00 PM 2 hours 45 minutes" at bounding box center [228, 240] width 106 height 17
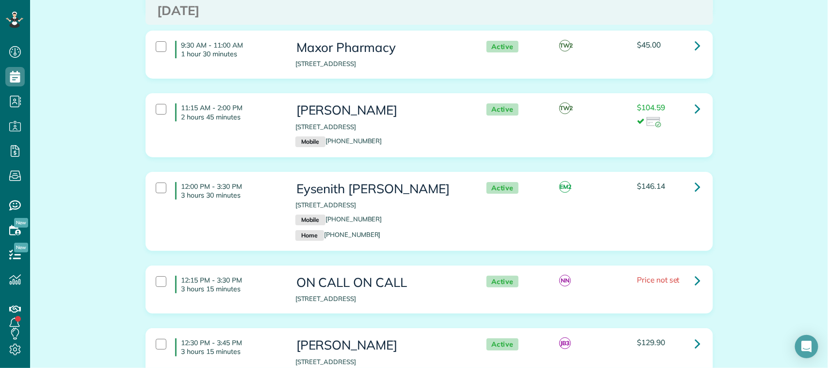
scroll to position [1637, 0]
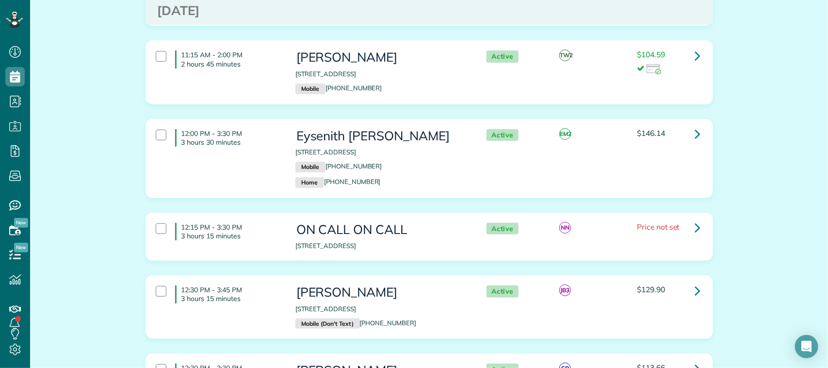
click at [241, 145] on div "12:00 PM - 3:30 PM 3 hours 30 minutes Eysenith [PERSON_NAME] [STREET_ADDRESS] M…" at bounding box center [427, 158] width 559 height 68
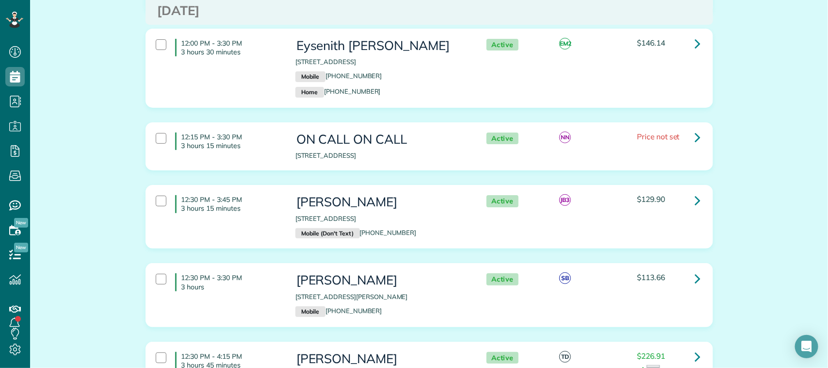
scroll to position [1758, 0]
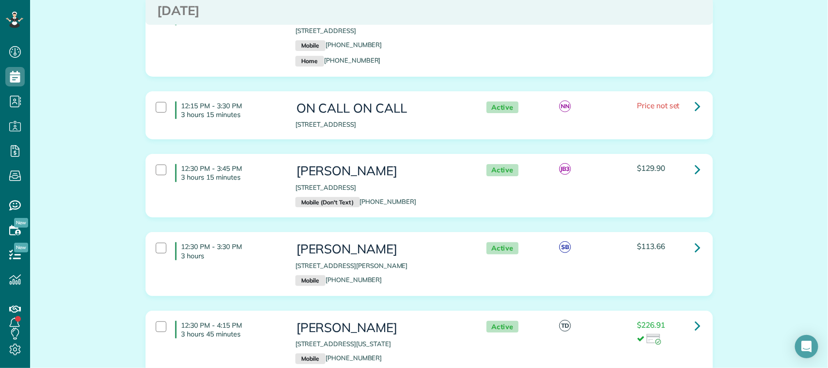
click at [240, 171] on div "12:30 PM - 3:45 PM 3 hours 15 minutes [PERSON_NAME] [STREET_ADDRESS] Mobile (Do…" at bounding box center [427, 185] width 559 height 53
click at [241, 251] on p "3 hours" at bounding box center [230, 255] width 99 height 9
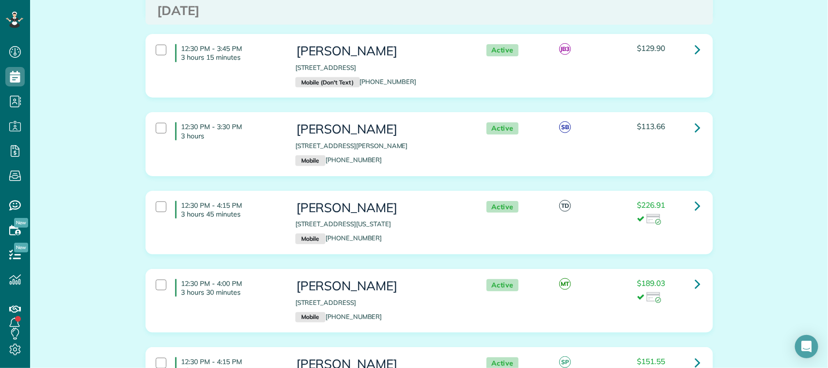
scroll to position [1879, 0]
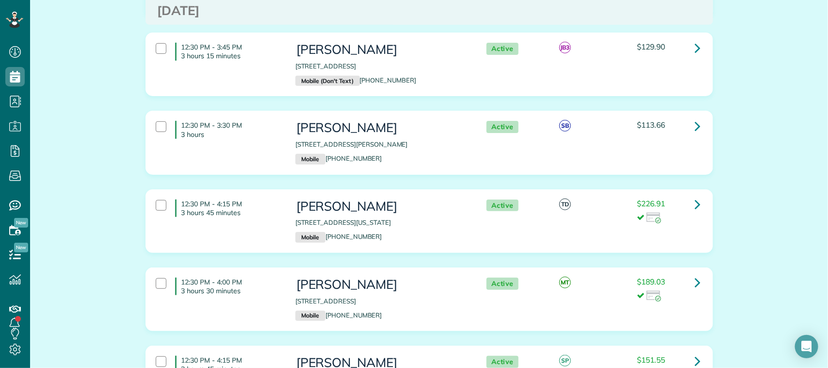
click at [241, 199] on div "12:30 PM - 4:15 PM 3 hours 45 minutes [PERSON_NAME] [STREET_ADDRESS][US_STATE] …" at bounding box center [427, 220] width 559 height 53
click at [243, 277] on h4 "12:30 PM - 4:00 PM 3 hours 30 minutes" at bounding box center [228, 285] width 106 height 17
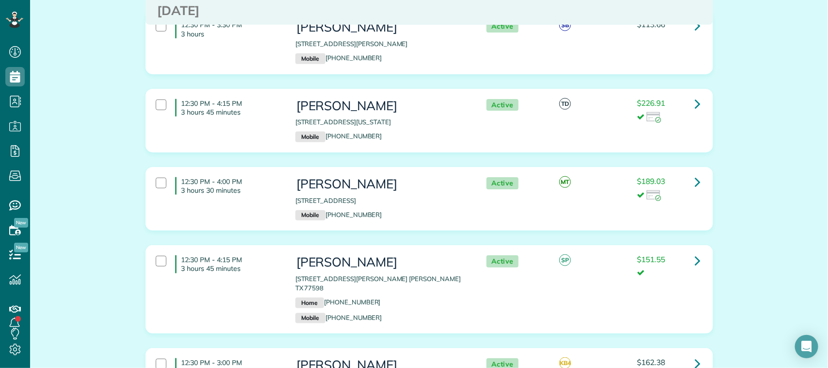
scroll to position [2061, 0]
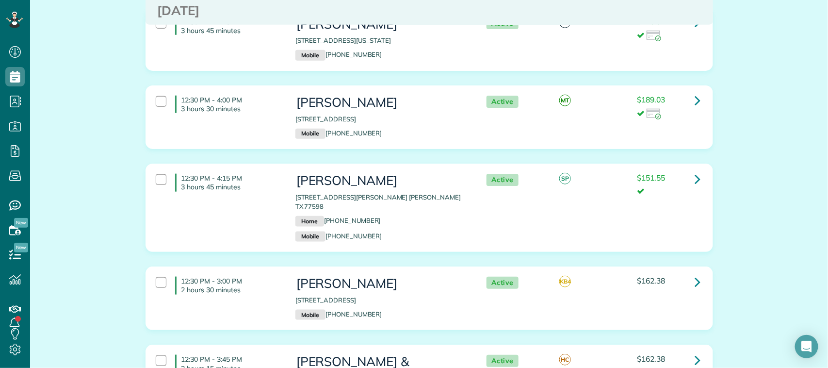
click at [244, 187] on div "12:30 PM - 4:15 PM 3 hours 45 minutes [PERSON_NAME] [STREET_ADDRESS][PERSON_NAM…" at bounding box center [427, 208] width 559 height 78
click at [246, 272] on div "12:30 PM - 3:00 PM 2 hours 30 minutes" at bounding box center [218, 285] width 140 height 27
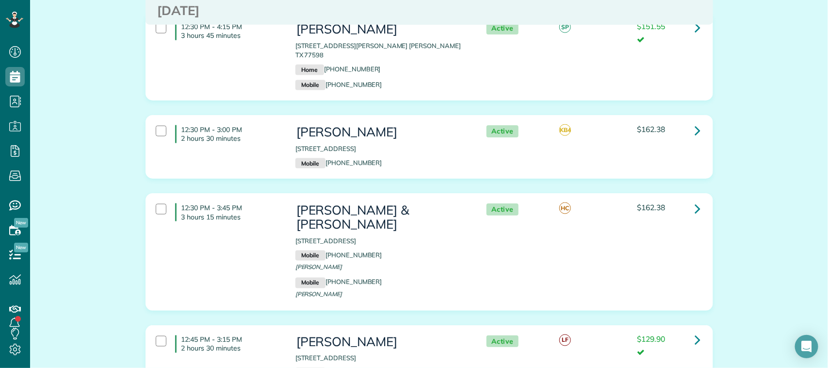
scroll to position [2243, 0]
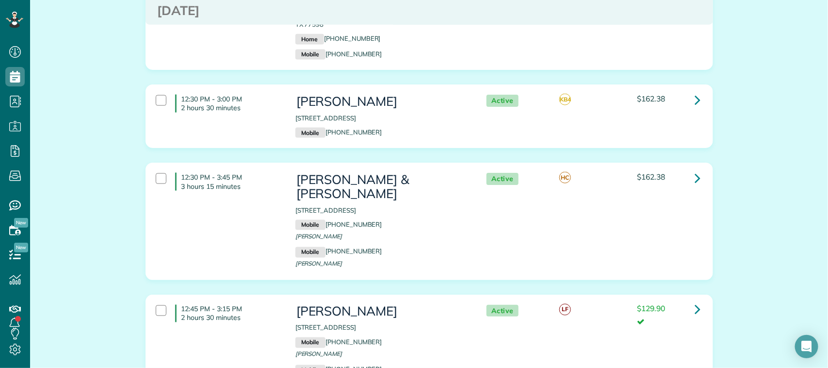
click at [251, 197] on div "12:30 PM - 3:45 PM 3 hours 15 minutes [PERSON_NAME] & [PERSON_NAME] [STREET_ADD…" at bounding box center [427, 221] width 559 height 106
click at [235, 300] on div "12:45 PM - 3:15 PM 2 hours 30 minutes" at bounding box center [218, 313] width 140 height 27
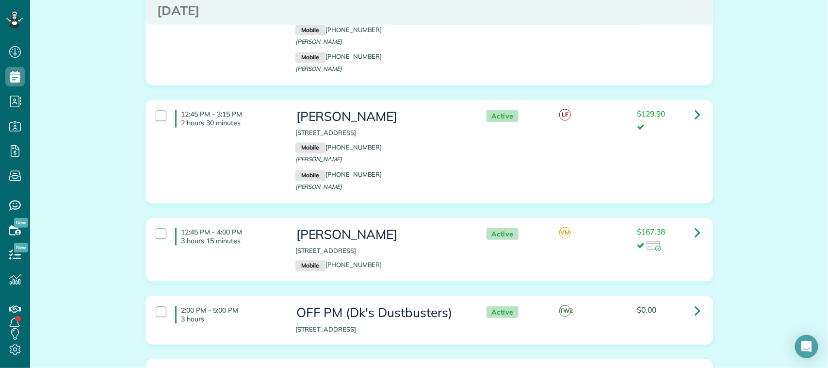
scroll to position [2486, 0]
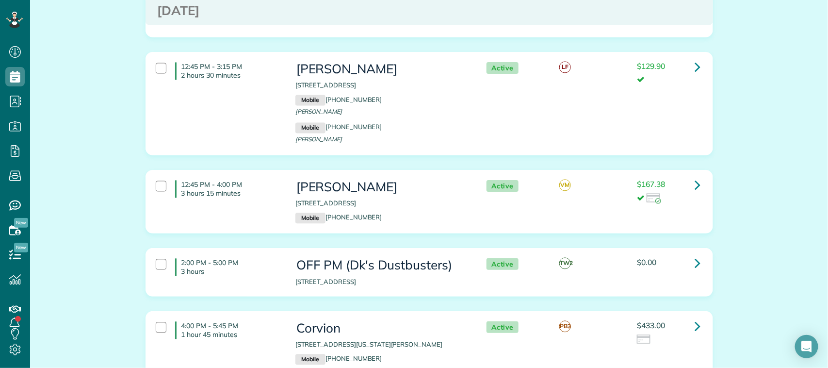
click at [249, 187] on div "12:45 PM - 4:00 PM 3 hours 15 minutes [PERSON_NAME] [STREET_ADDRESS] Mobile [PH…" at bounding box center [427, 201] width 559 height 53
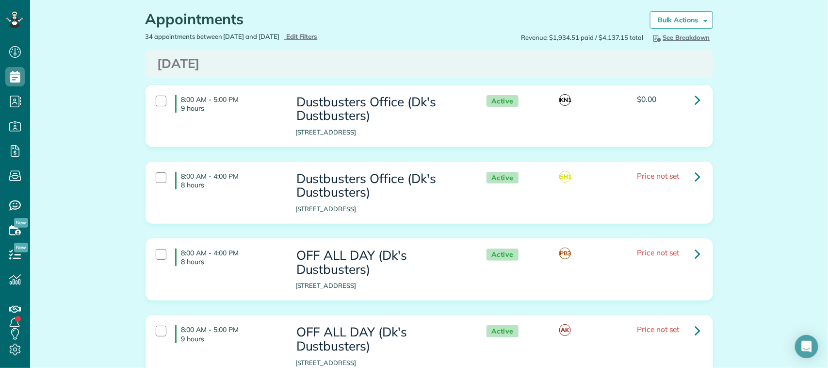
scroll to position [0, 0]
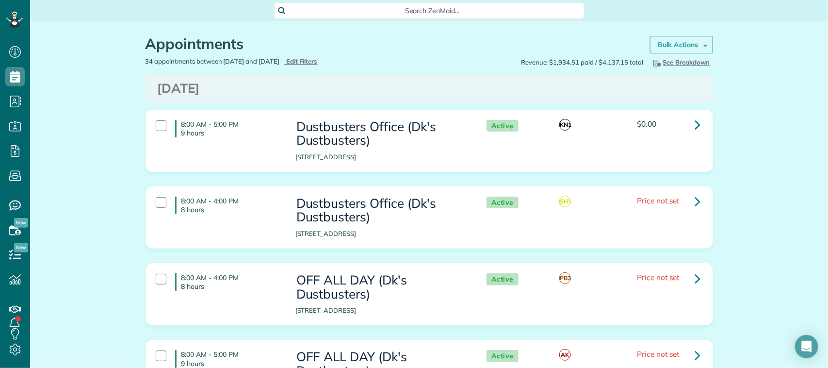
click at [688, 45] on strong "Bulk Actions" at bounding box center [678, 44] width 41 height 9
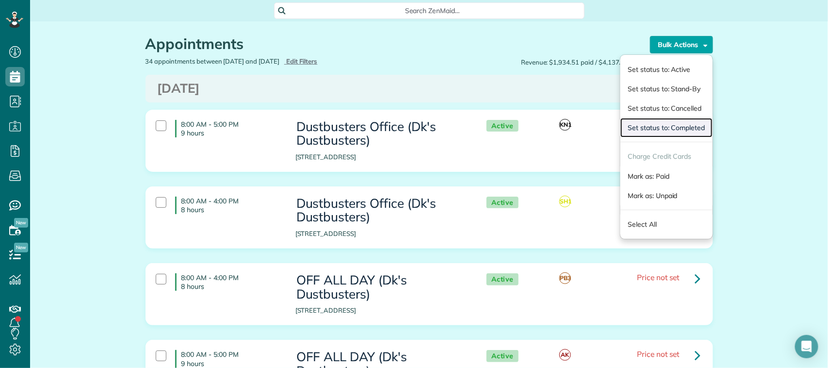
click at [685, 122] on link "Set status to: Completed" at bounding box center [666, 127] width 92 height 19
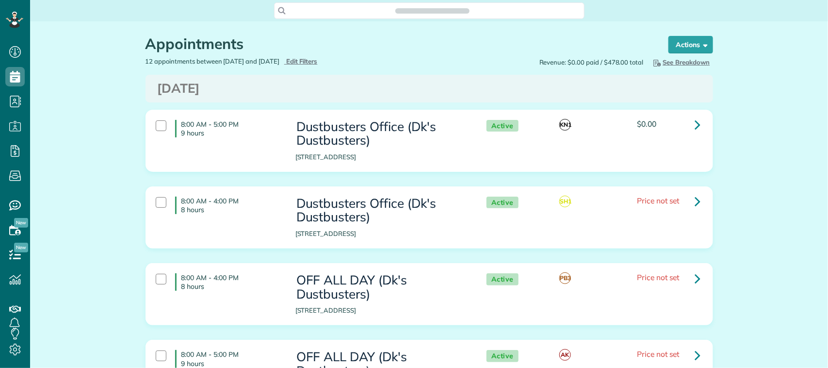
scroll to position [4, 4]
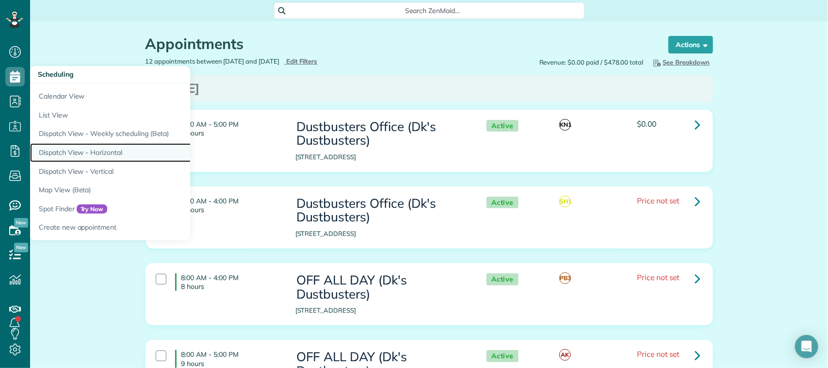
click at [119, 156] on link "Dispatch View - Horizontal" at bounding box center [151, 152] width 242 height 19
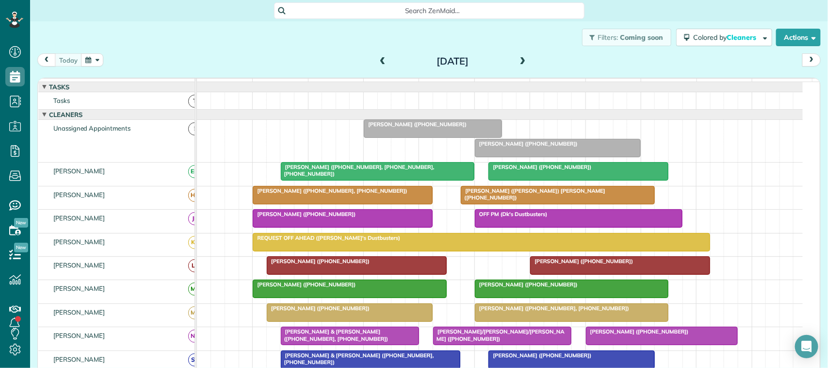
click at [444, 137] on div at bounding box center [432, 128] width 137 height 17
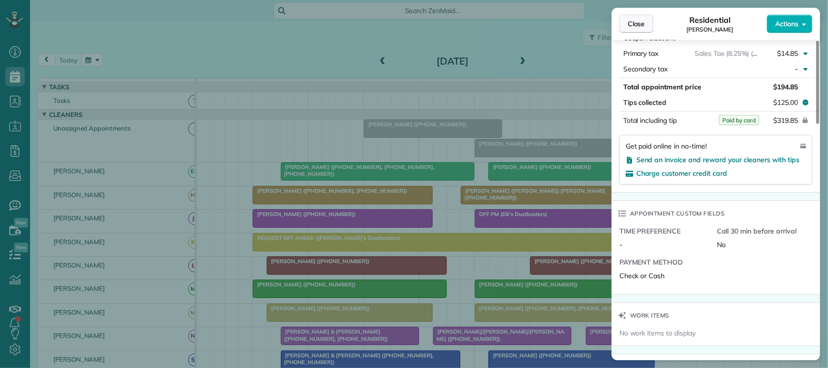
scroll to position [545, 0]
click at [636, 25] on span "Close" at bounding box center [636, 24] width 17 height 10
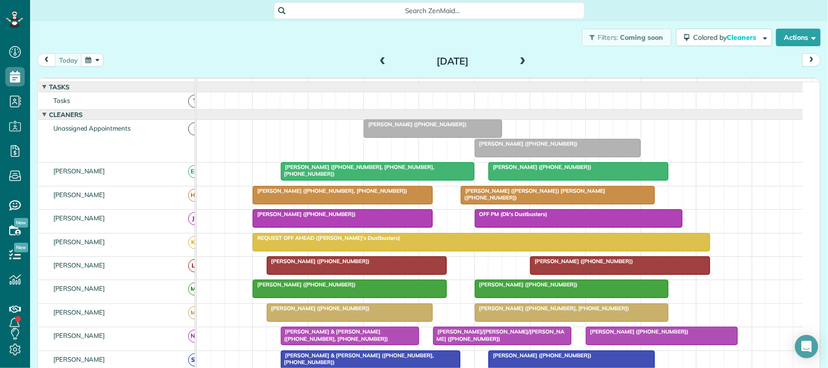
click at [266, 59] on div "[DATE] [DATE]" at bounding box center [428, 62] width 783 height 18
click at [71, 73] on div "[DATE] [DATE] function(groupId) { return _("Cleaners"); } 7am 8am 9am 10am 11am…" at bounding box center [428, 202] width 783 height 298
click at [512, 64] on div "[DATE]" at bounding box center [452, 61] width 155 height 16
click at [92, 64] on button "button" at bounding box center [92, 59] width 22 height 13
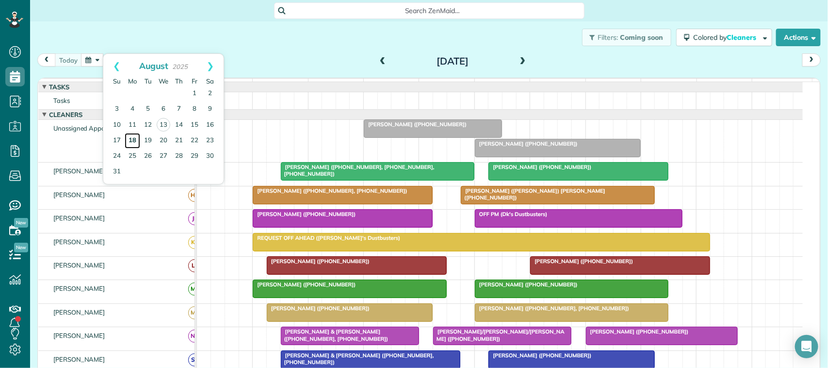
click at [135, 136] on link "18" at bounding box center [133, 141] width 16 height 16
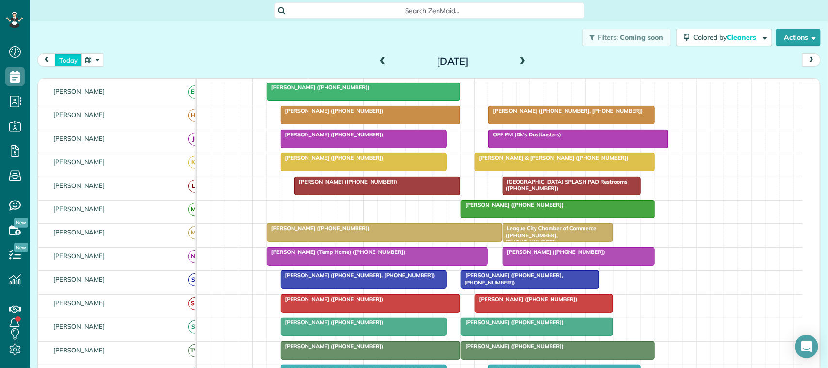
click at [72, 62] on button "today" at bounding box center [68, 59] width 27 height 13
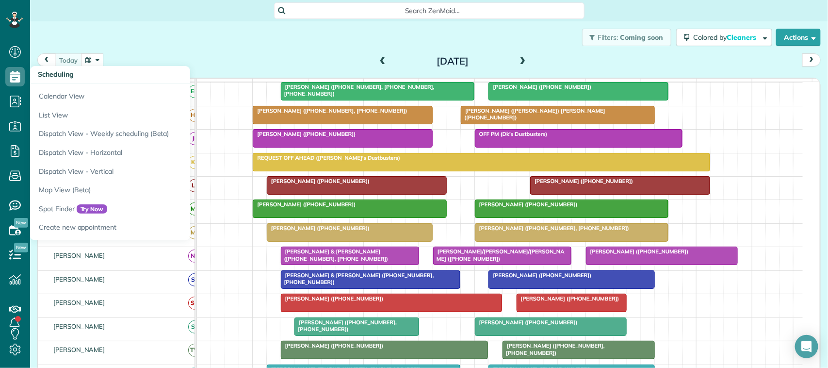
click at [98, 61] on button "button" at bounding box center [92, 59] width 22 height 13
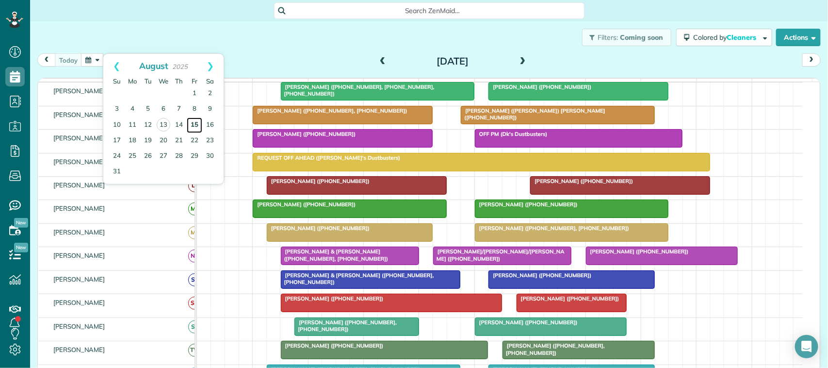
click at [193, 128] on link "15" at bounding box center [195, 125] width 16 height 16
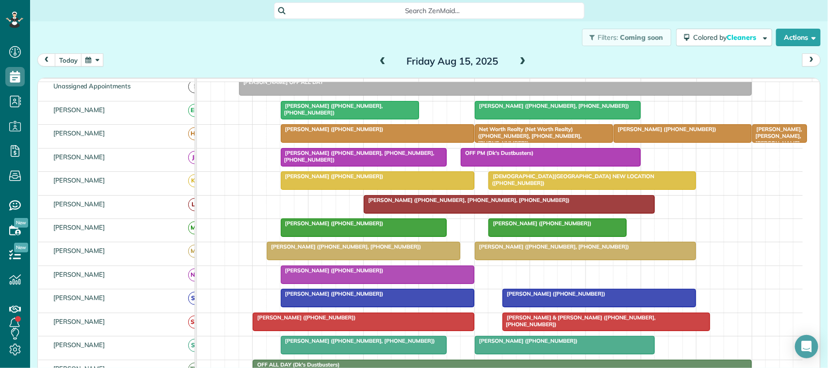
click at [529, 259] on div at bounding box center [585, 250] width 221 height 17
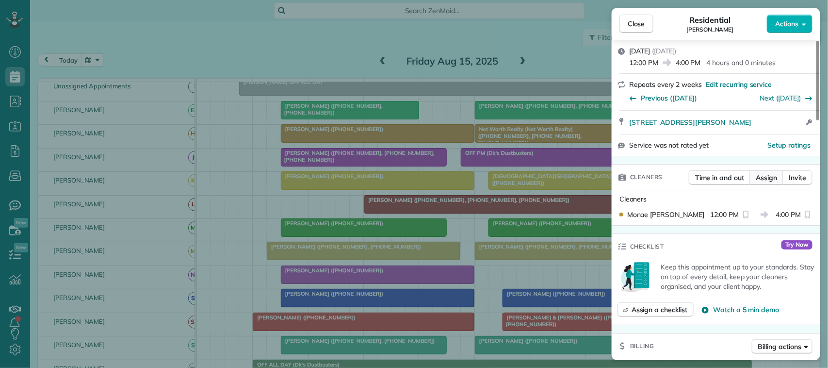
click at [763, 173] on span "Assign" at bounding box center [766, 178] width 21 height 10
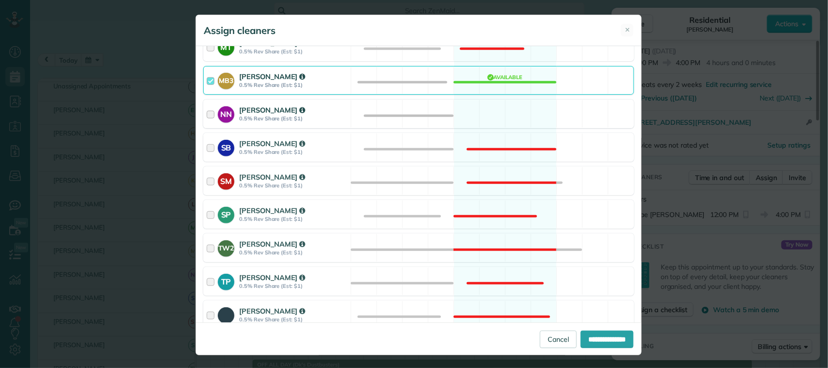
click at [313, 123] on div "[PERSON_NAME] 0.5% Rev Share (Est: $1)" at bounding box center [293, 114] width 109 height 18
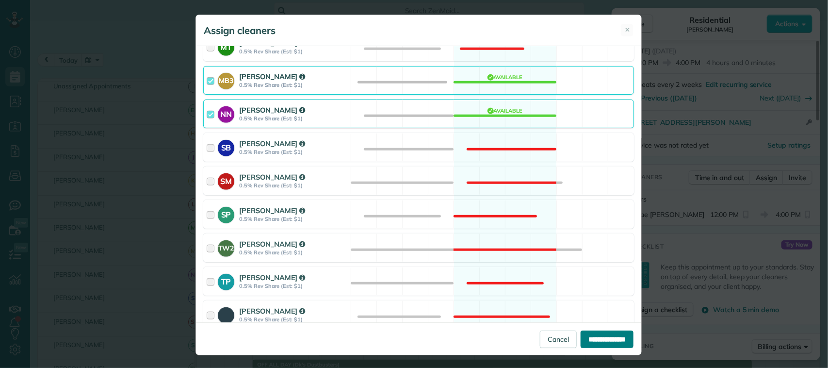
click at [581, 338] on input "**********" at bounding box center [607, 338] width 53 height 17
type input "**********"
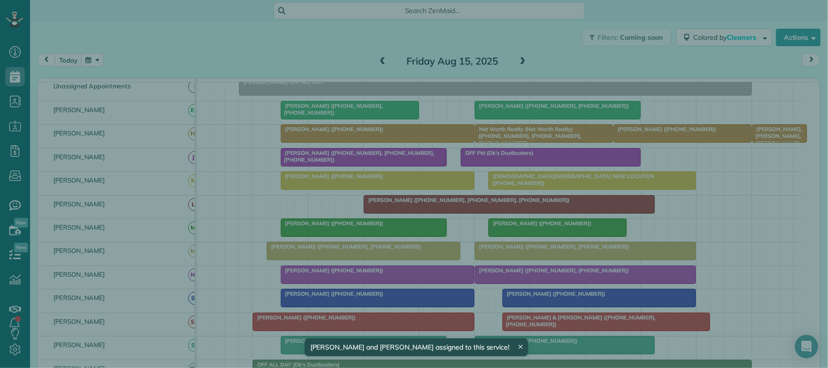
click at [633, 16] on button "Close" at bounding box center [636, 24] width 34 height 18
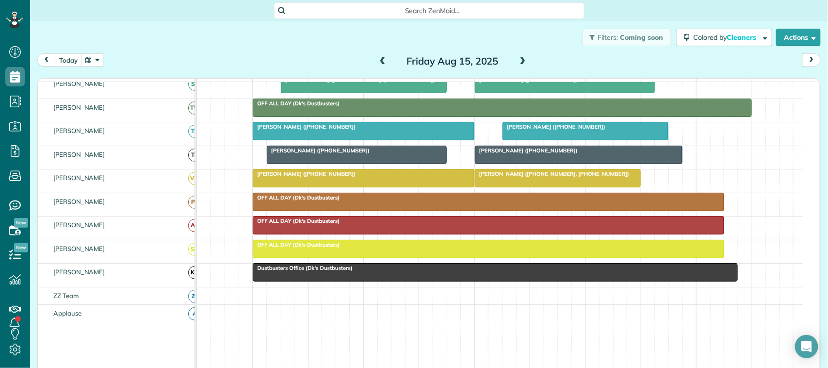
scroll to position [254, 0]
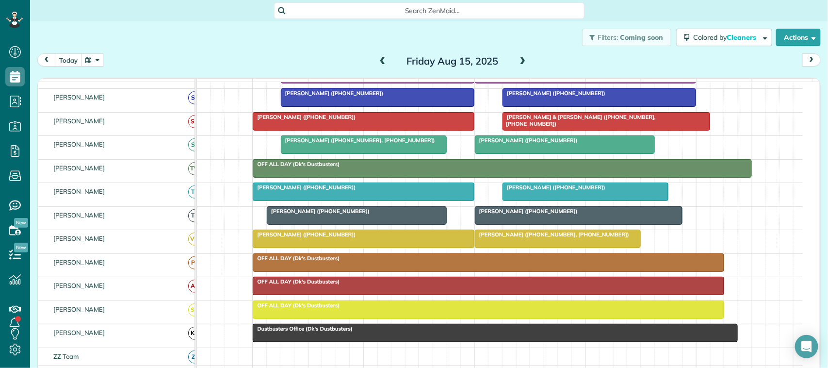
click at [74, 66] on button "today" at bounding box center [68, 59] width 27 height 13
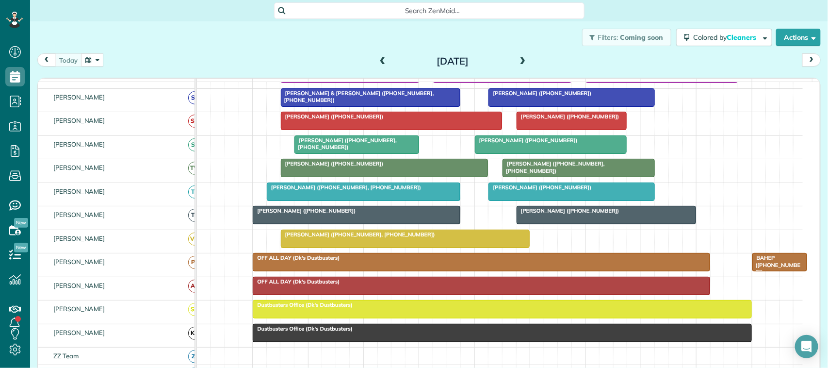
click at [90, 58] on button "button" at bounding box center [92, 59] width 22 height 13
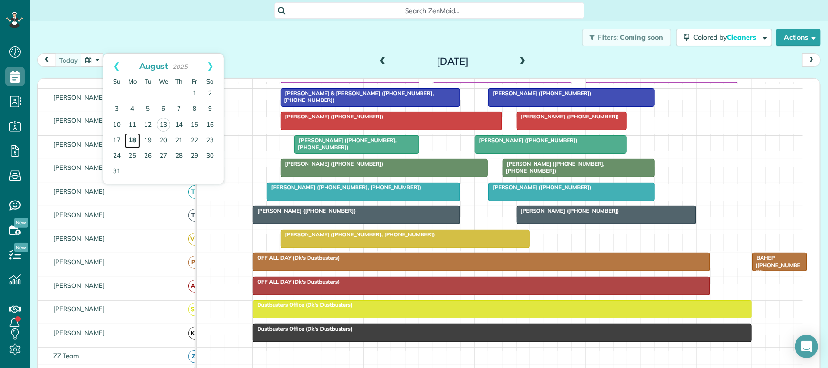
click at [133, 136] on link "18" at bounding box center [133, 141] width 16 height 16
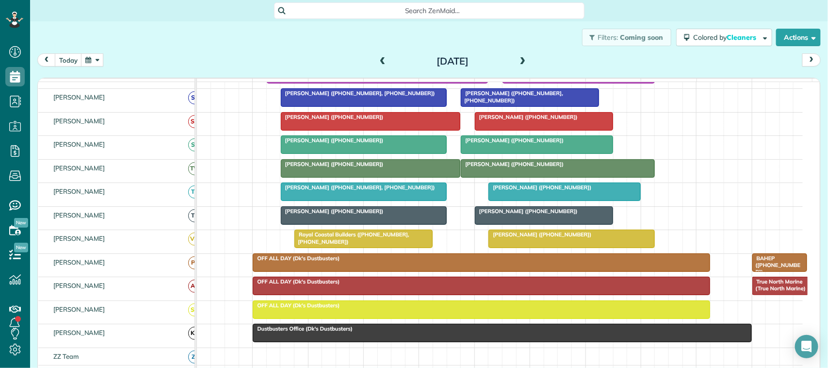
click at [94, 61] on button "button" at bounding box center [92, 59] width 22 height 13
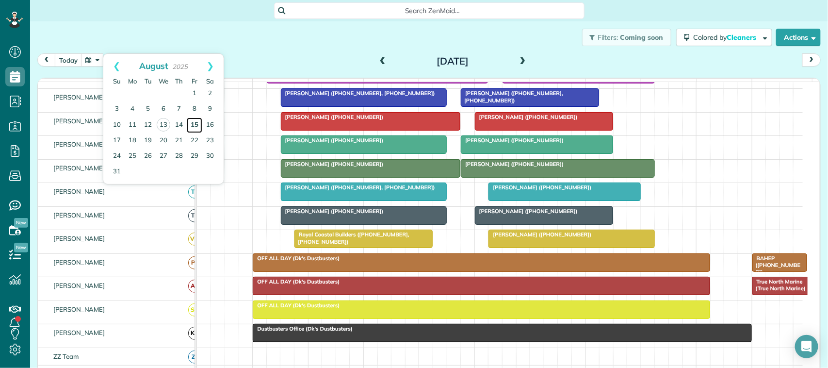
click at [194, 128] on link "15" at bounding box center [195, 125] width 16 height 16
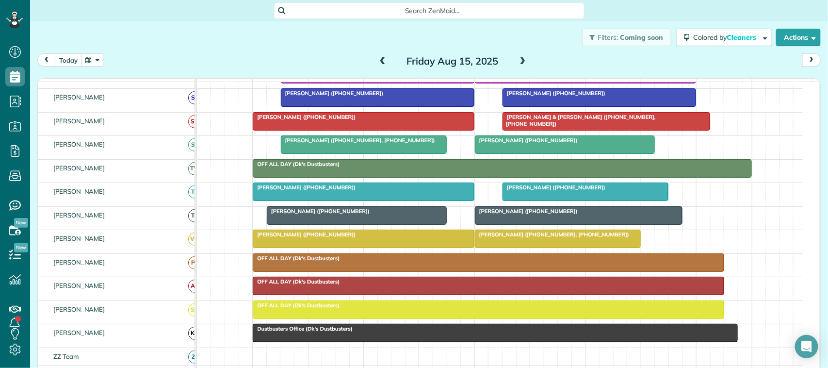
click at [78, 60] on button "today" at bounding box center [68, 59] width 27 height 13
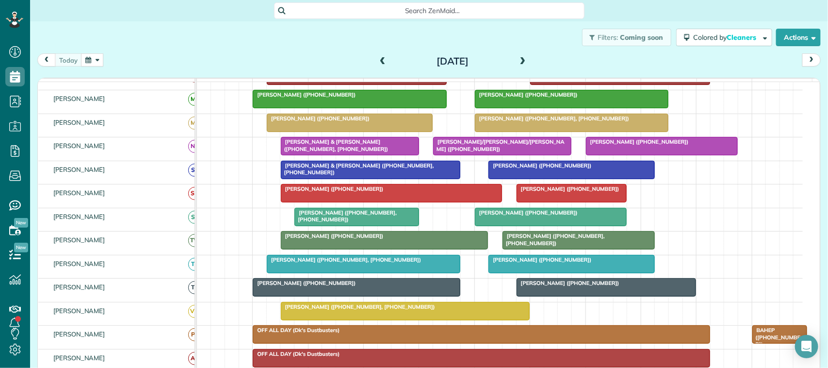
scroll to position [141, 0]
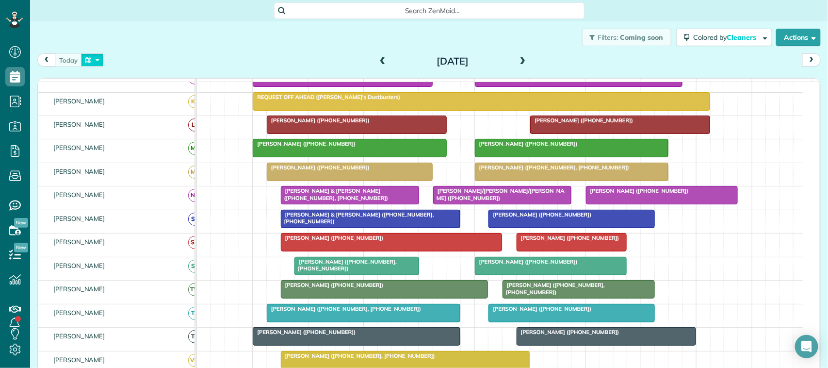
click at [81, 59] on button "button" at bounding box center [92, 59] width 22 height 13
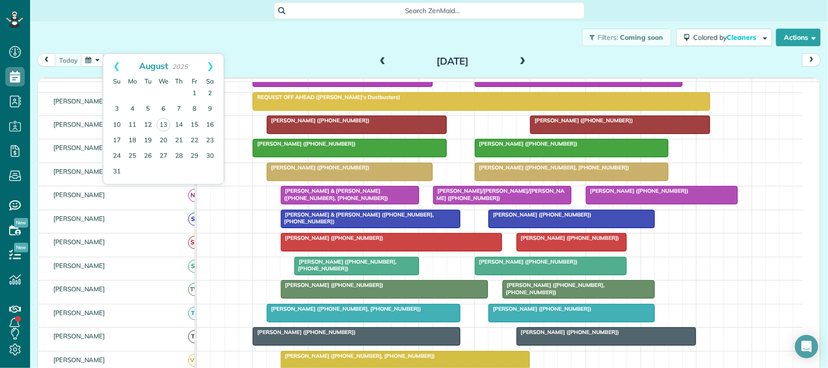
click at [221, 49] on div "Filters: Coming soon Colored by Cleaners Color by Cleaner Color by Team Color b…" at bounding box center [429, 37] width 798 height 32
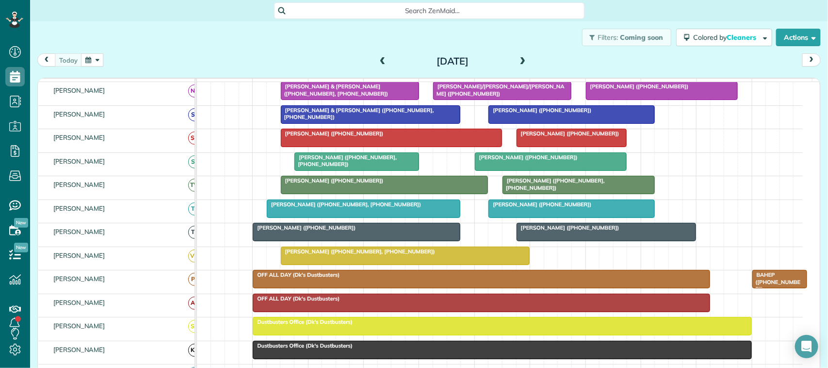
scroll to position [262, 0]
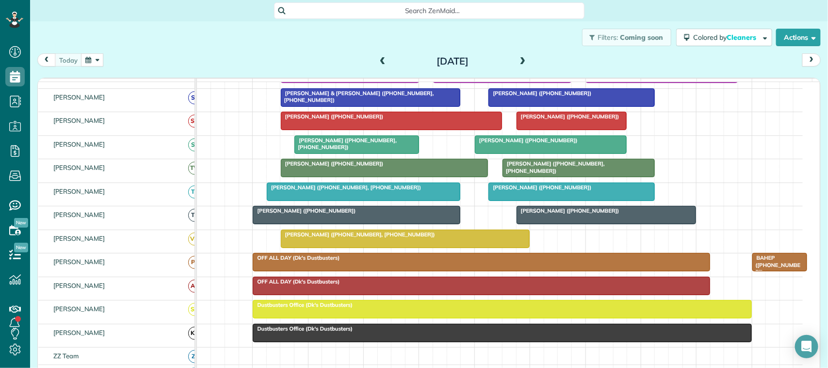
click at [317, 247] on div at bounding box center [405, 238] width 248 height 17
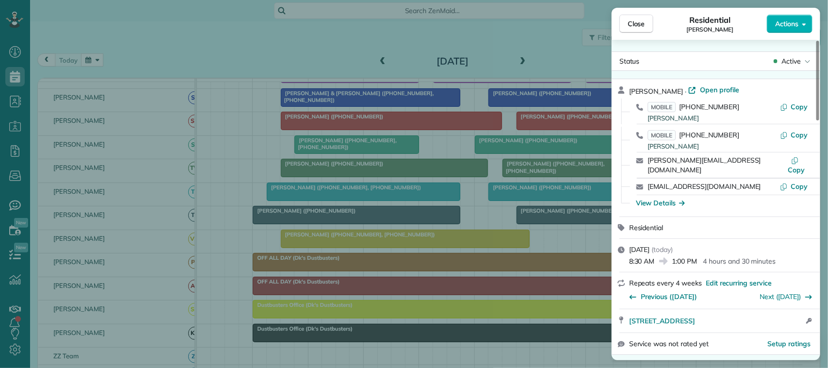
click at [629, 26] on span "Close" at bounding box center [636, 24] width 17 height 10
